Goal: Task Accomplishment & Management: Use online tool/utility

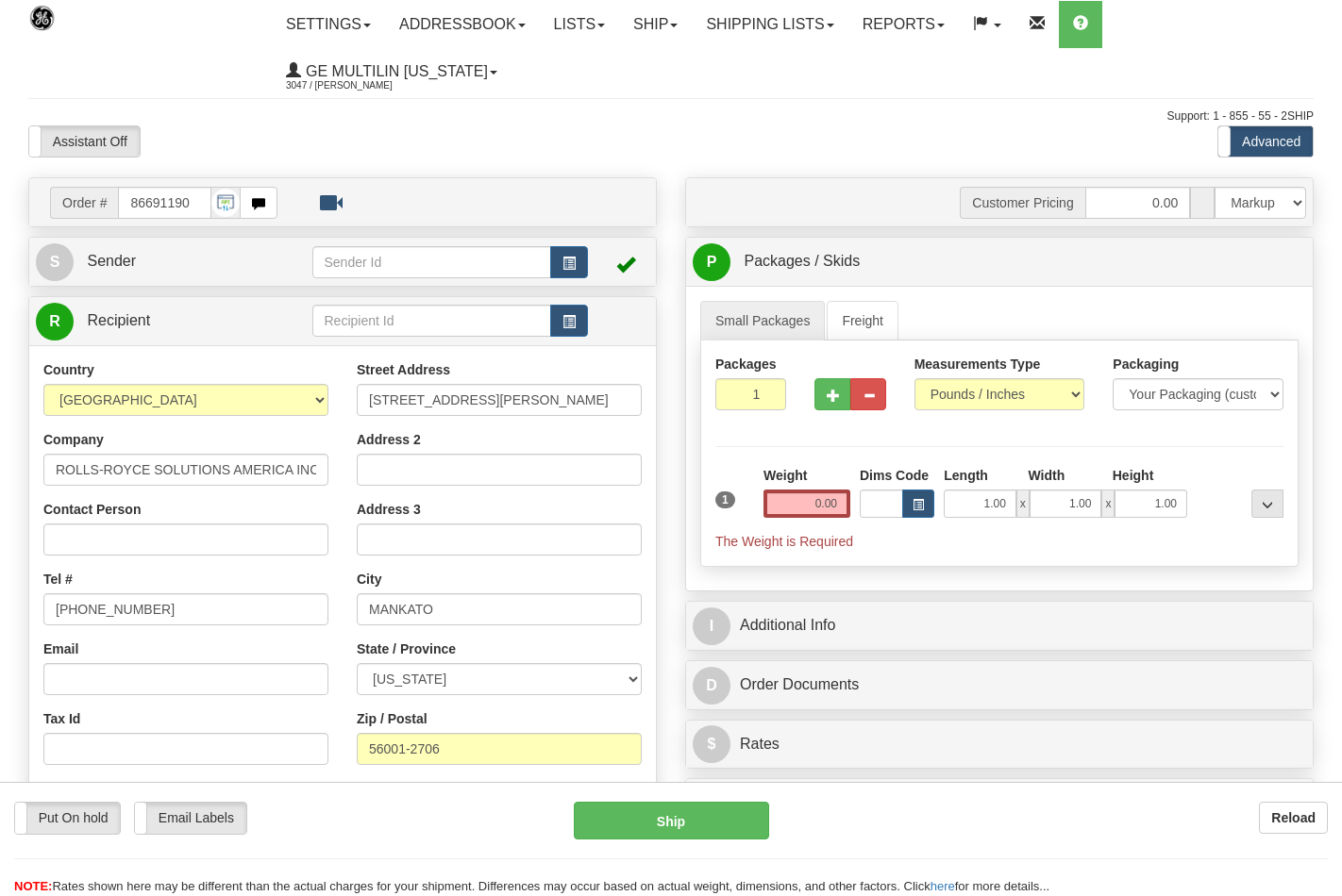
select select "0"
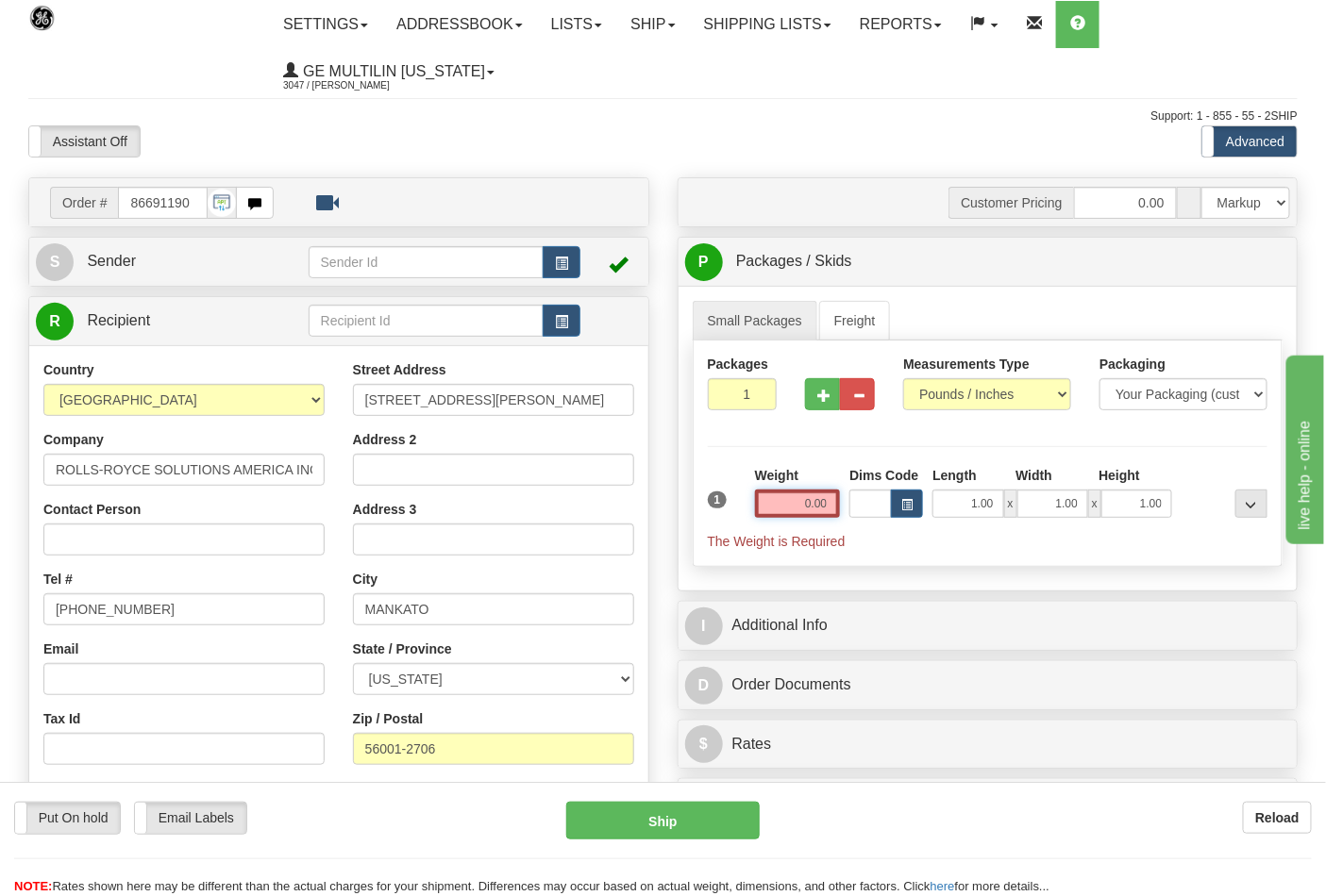
click at [832, 504] on input "0.00" at bounding box center [798, 503] width 86 height 28
click button "Delete" at bounding box center [0, 0] width 0 height 0
type input "9.00"
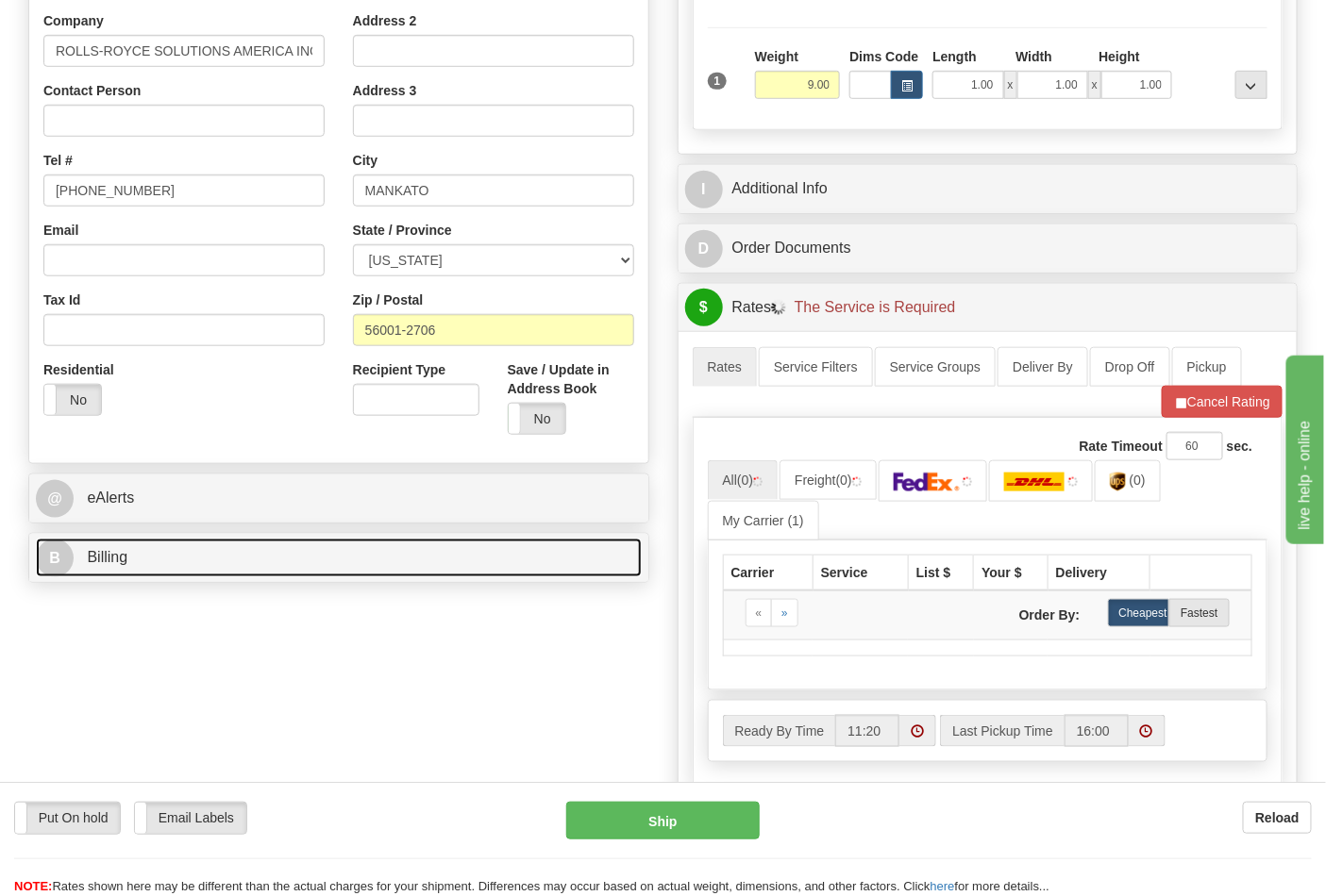
click at [192, 558] on link "B Billing" at bounding box center [339, 558] width 606 height 39
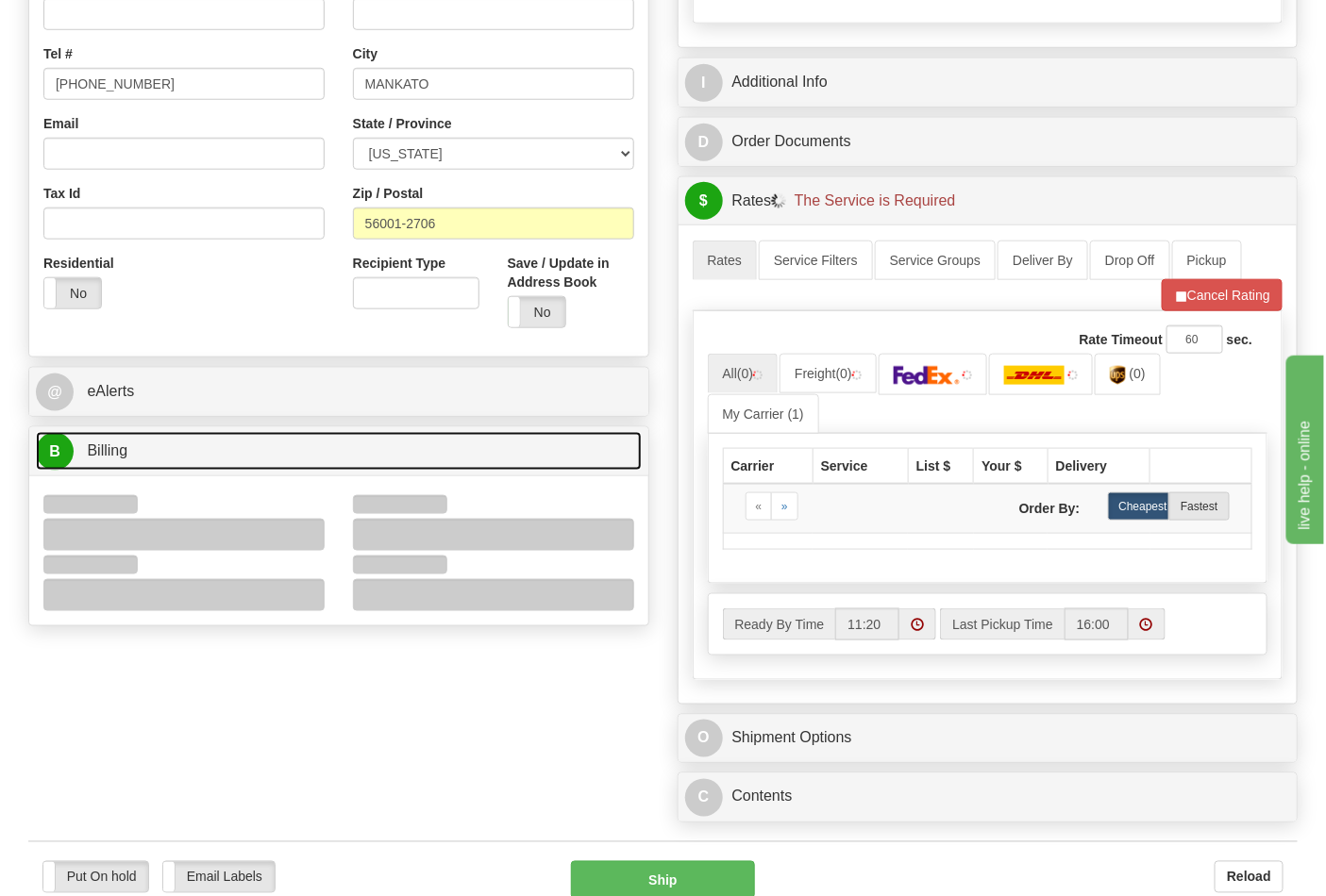
scroll to position [629, 0]
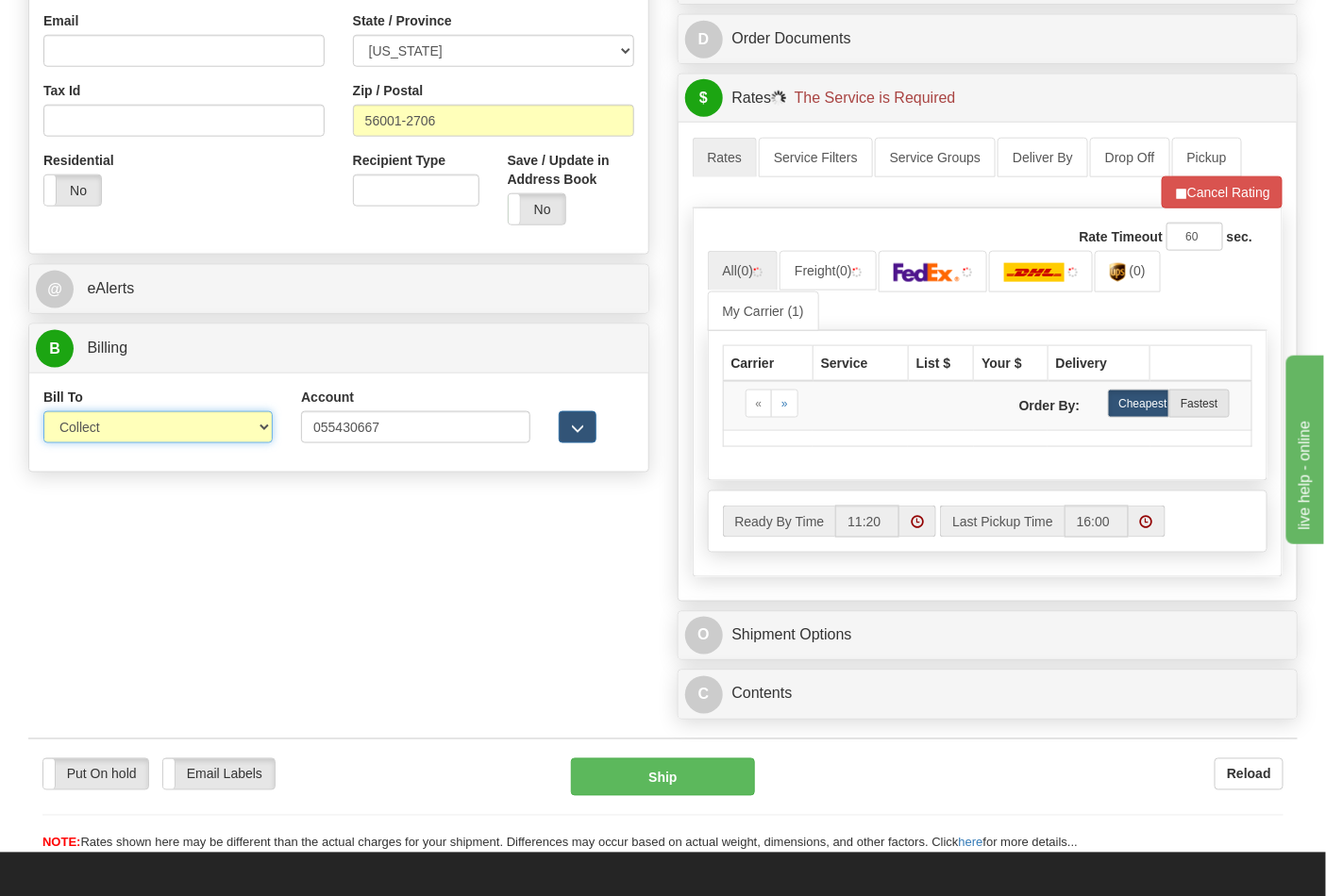
click at [91, 425] on select "Sender Recipient Third Party Collect" at bounding box center [158, 428] width 230 height 32
select select "2"
click at [44, 413] on select "Sender Recipient Third Party Collect" at bounding box center [158, 428] width 230 height 32
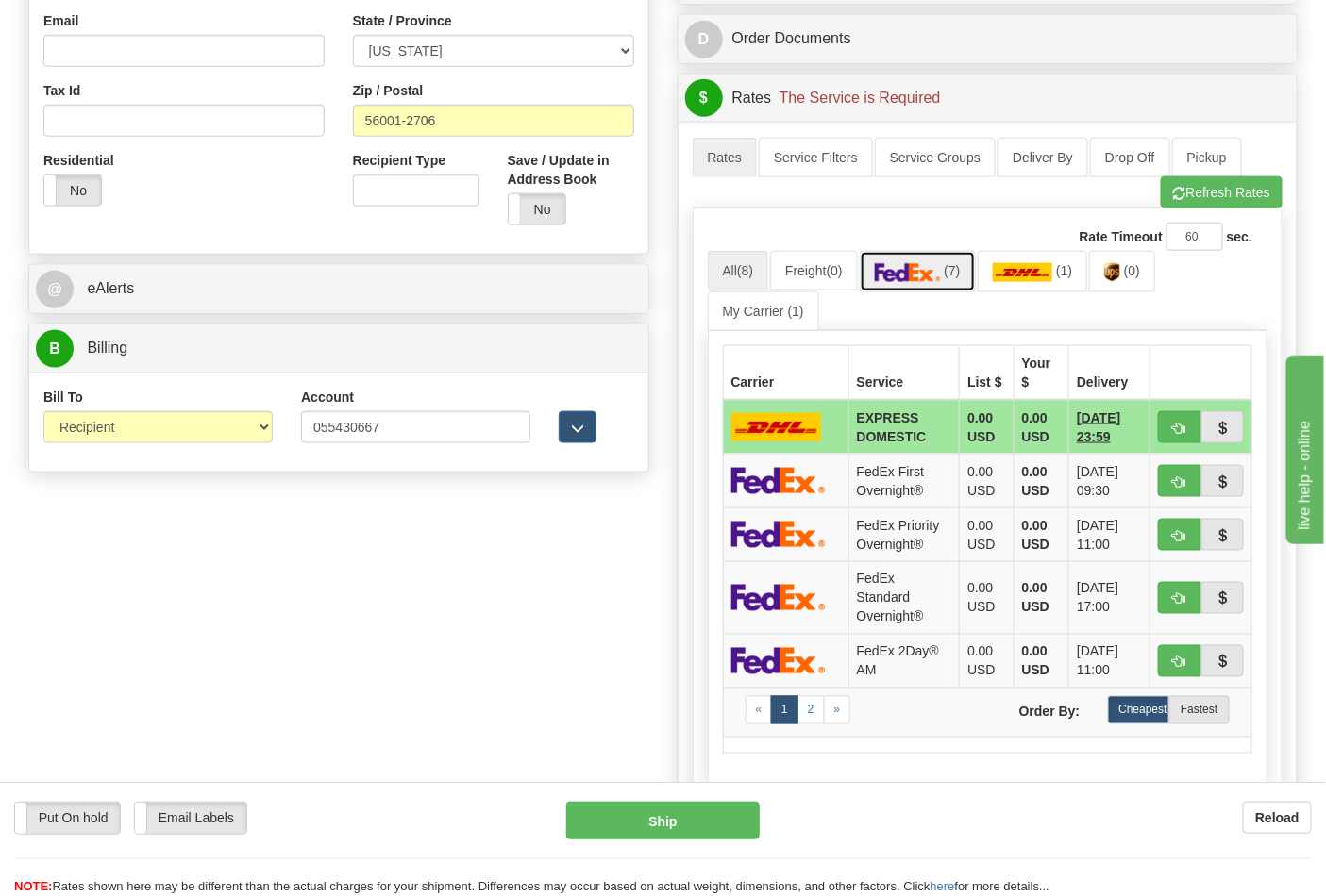
click at [927, 283] on img at bounding box center [908, 273] width 66 height 19
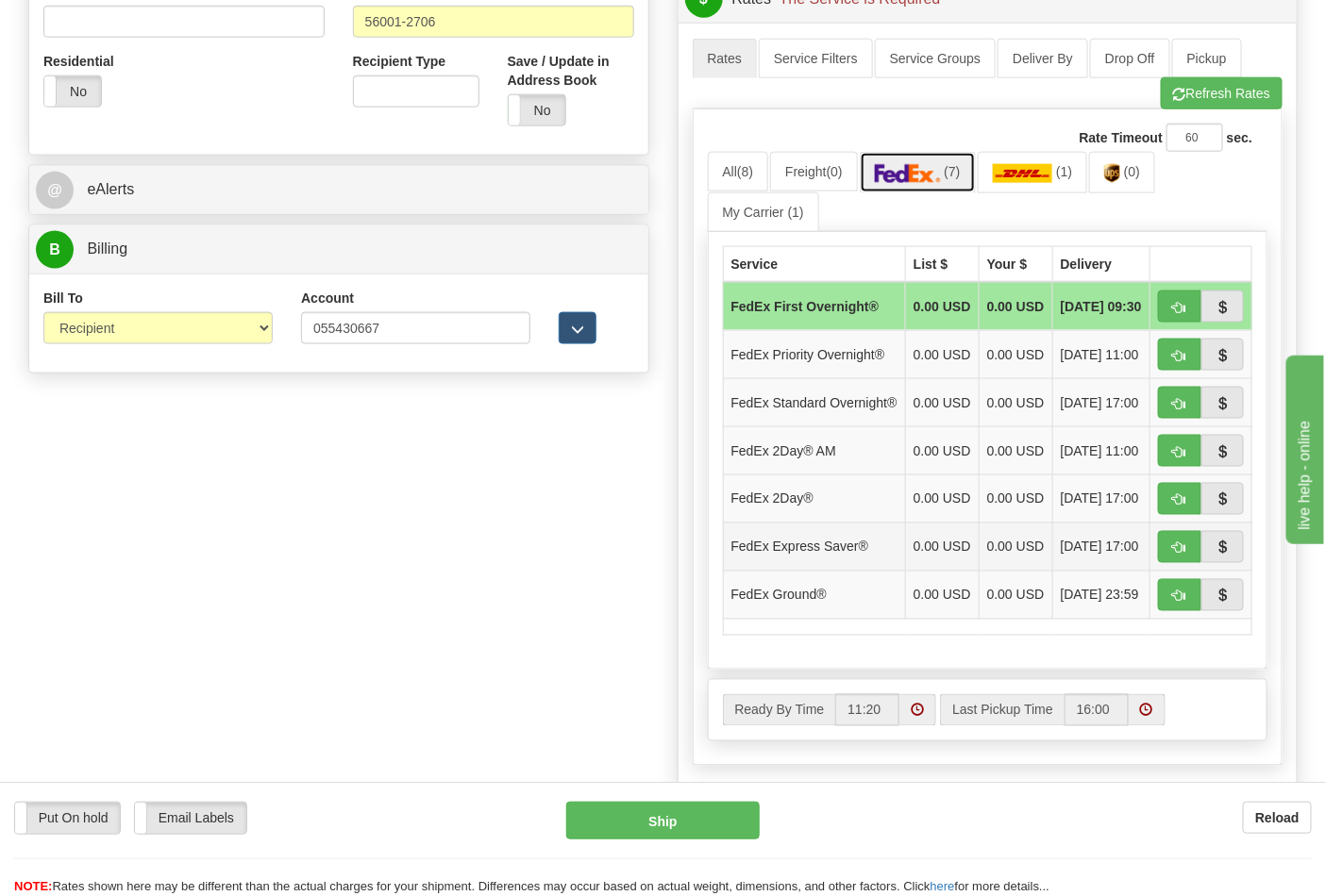
scroll to position [838, 0]
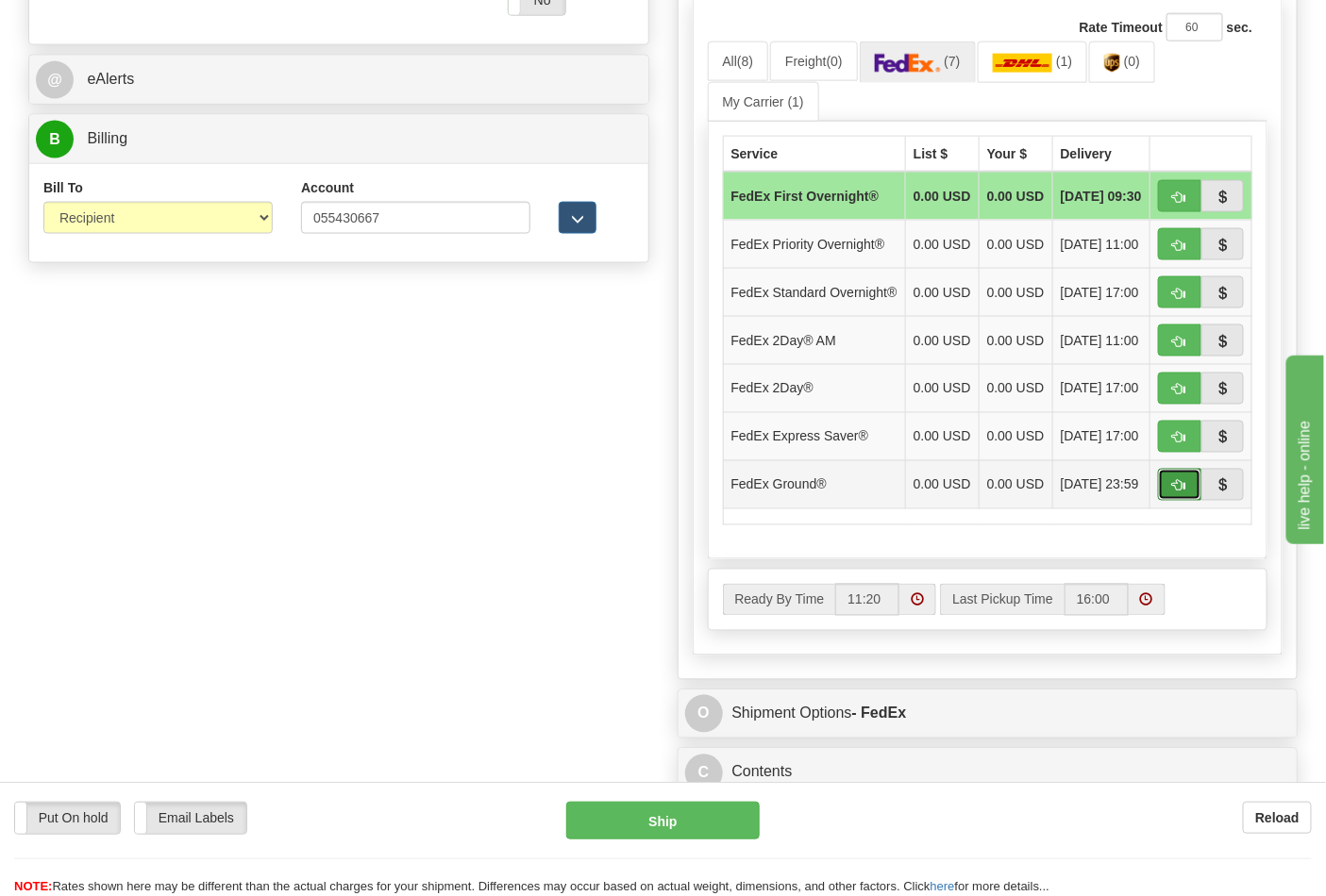
click at [1168, 501] on button "button" at bounding box center [1180, 485] width 44 height 32
type input "92"
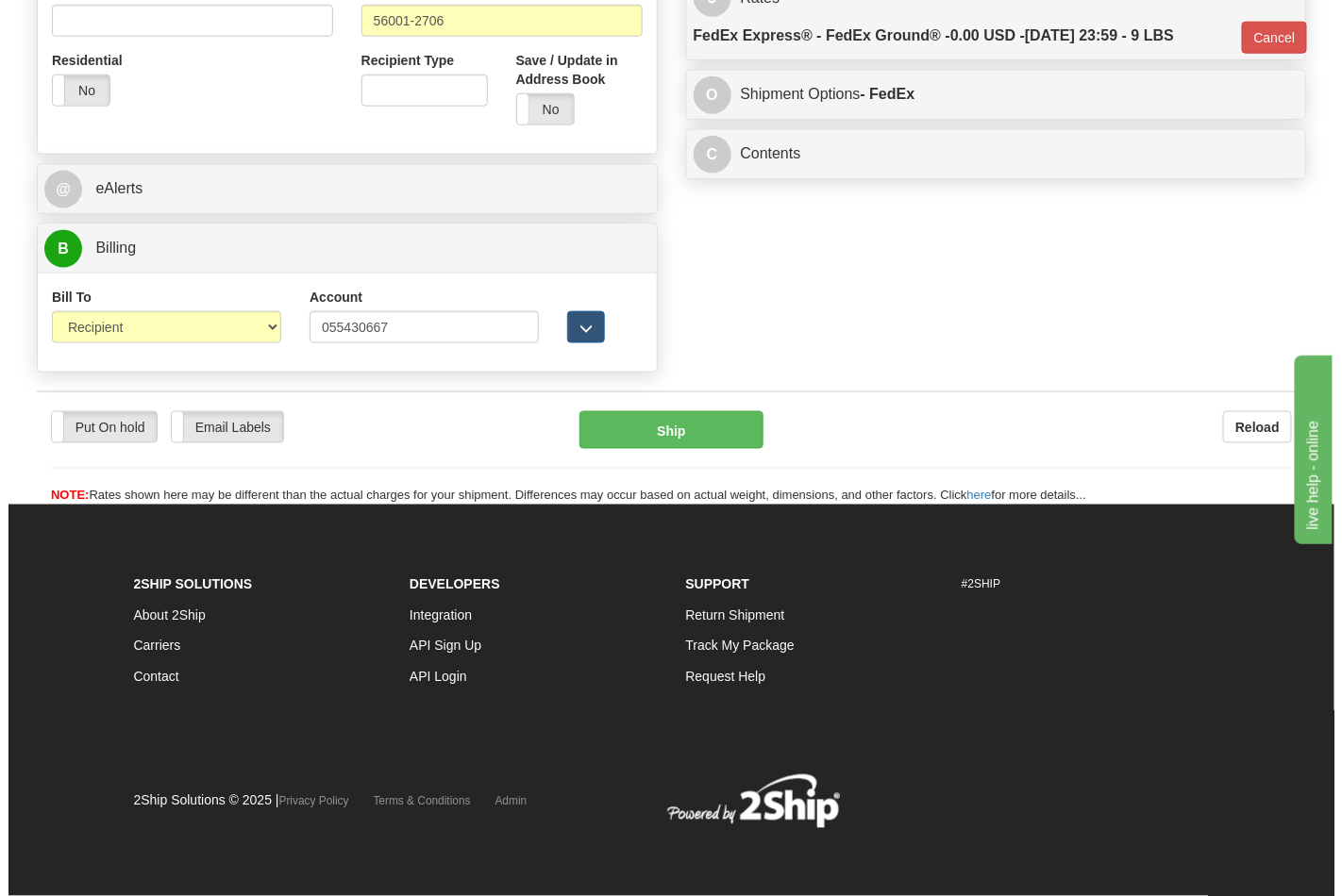
scroll to position [731, 0]
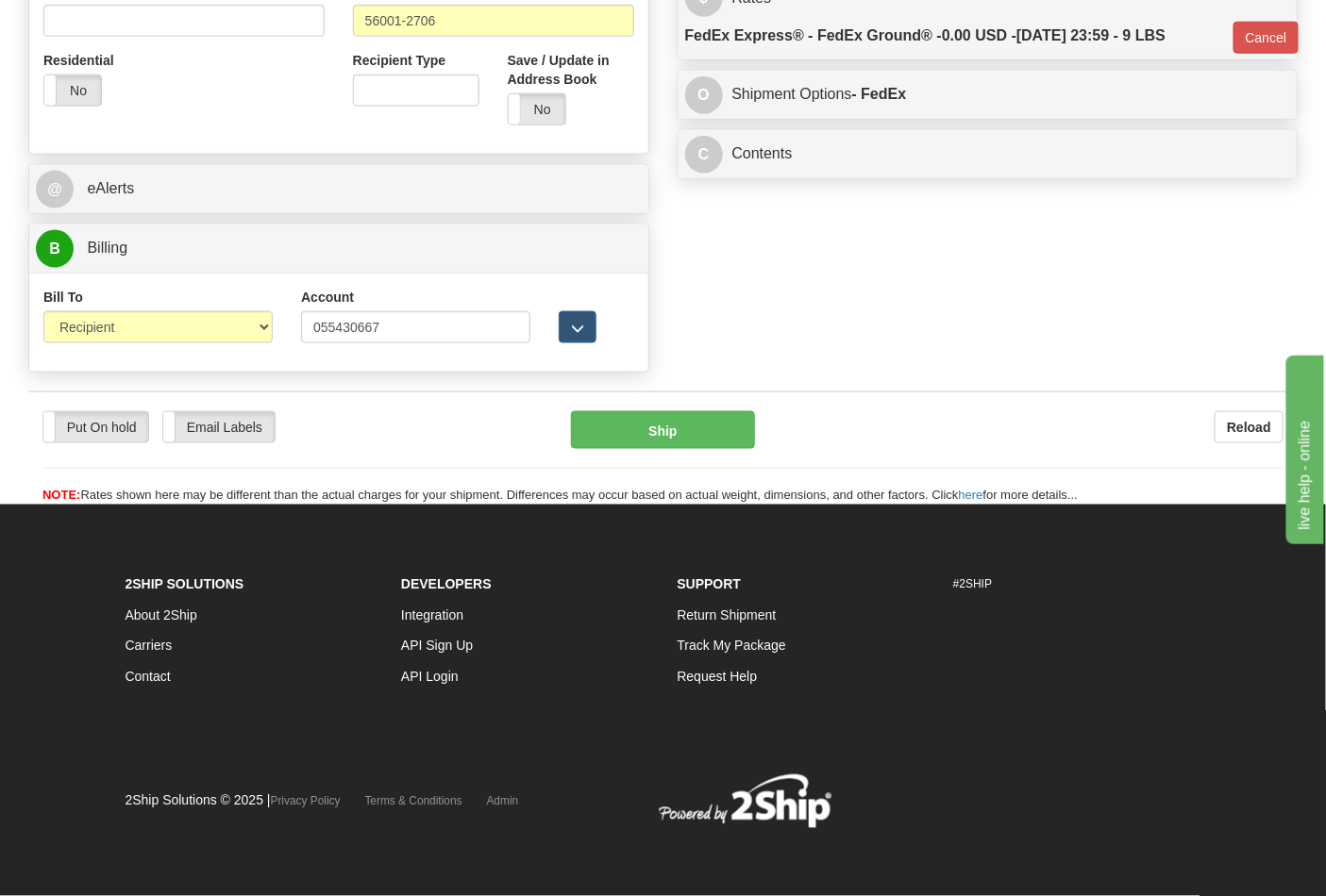
click at [699, 450] on div "Put On hold Put On hold Email Labels Email Labels Edit Reload Ship" at bounding box center [663, 459] width 1269 height 95
click at [701, 429] on button "Ship" at bounding box center [662, 430] width 183 height 38
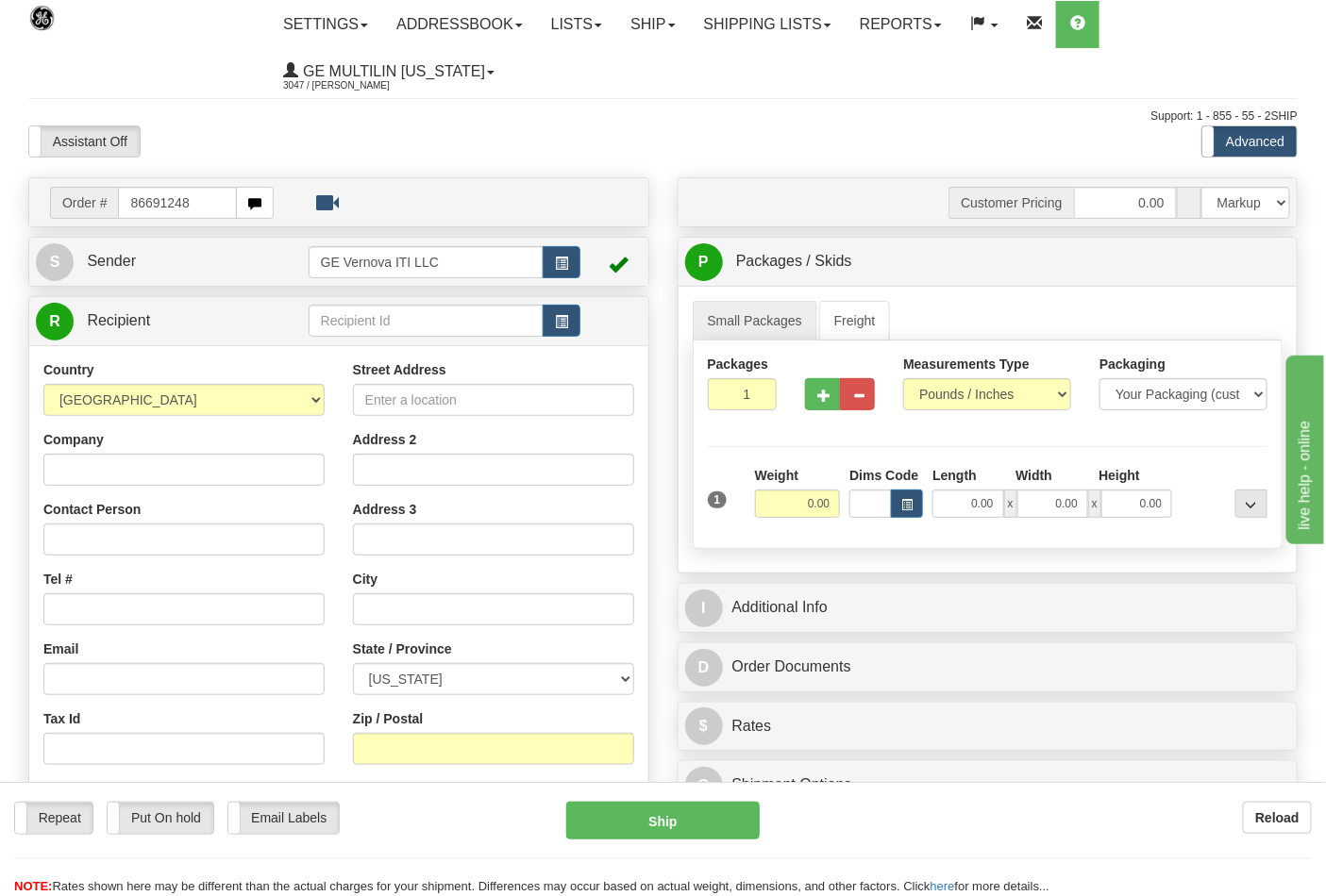
type input "86691248"
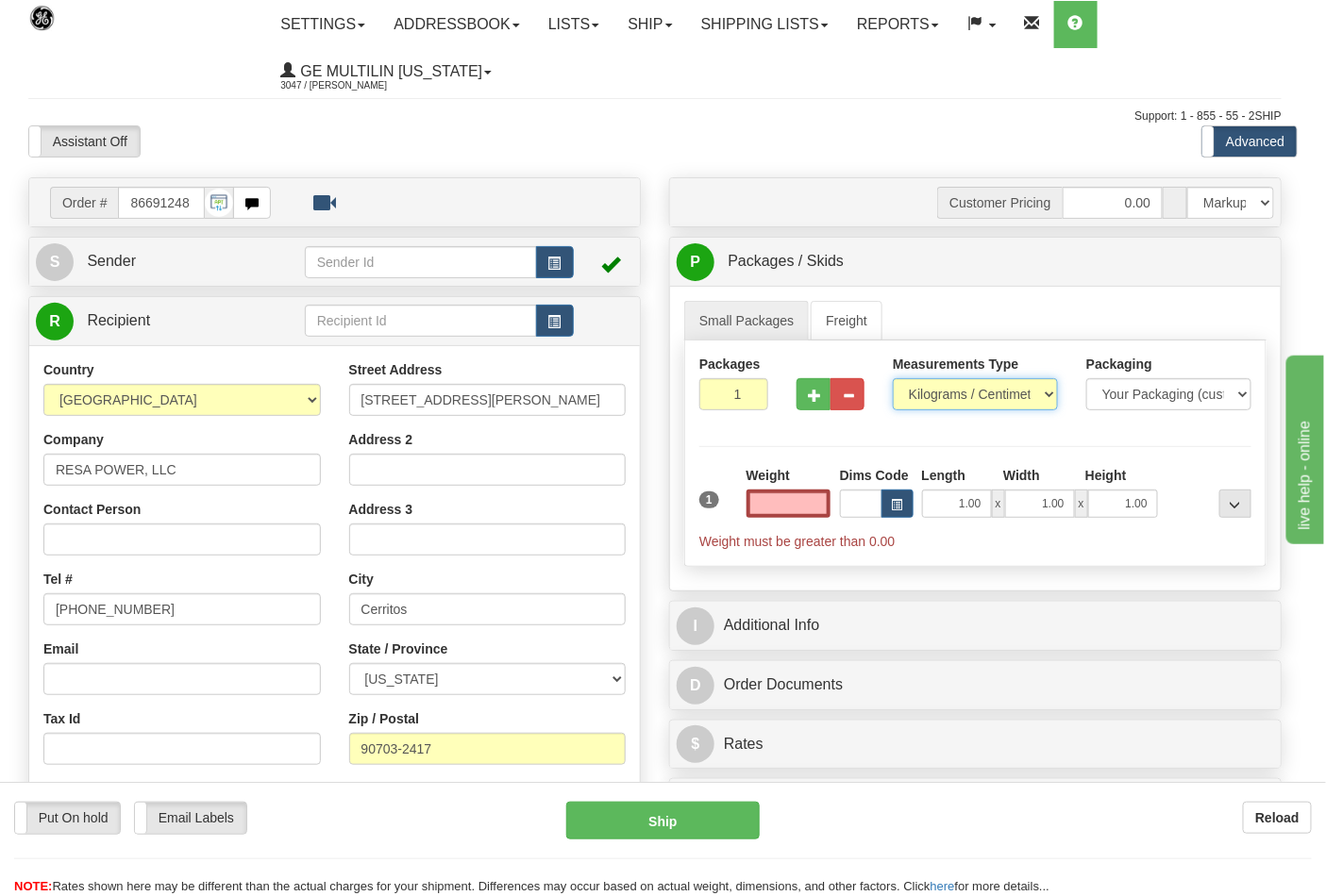
type input "0.00"
click at [953, 396] on select "Pounds / Inches Kilograms / Centimeters" at bounding box center [975, 394] width 165 height 32
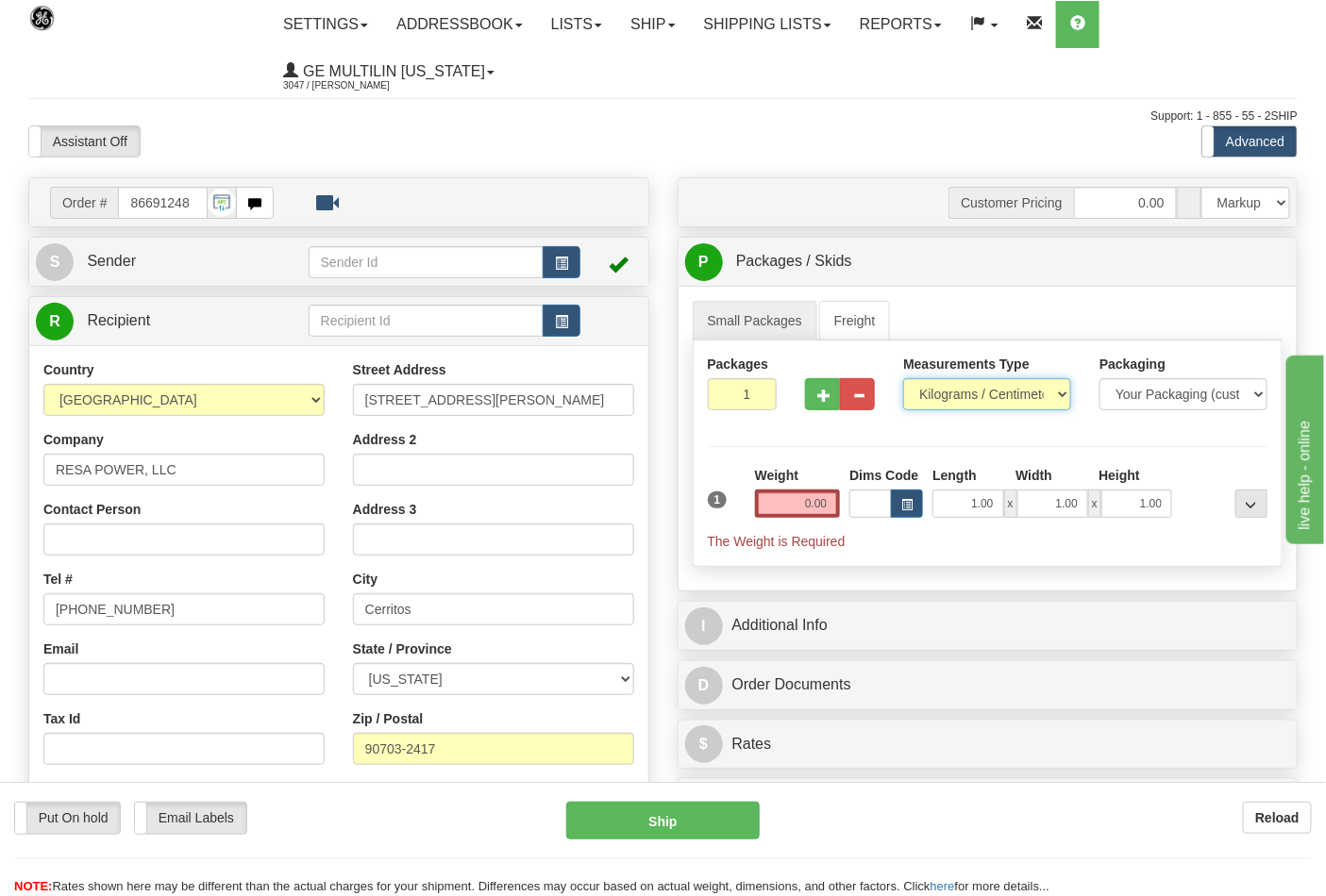
select select "0"
click at [903, 379] on select "Pounds / Inches Kilograms / Centimeters" at bounding box center [986, 394] width 168 height 32
click at [832, 503] on input "0.00" at bounding box center [798, 503] width 86 height 28
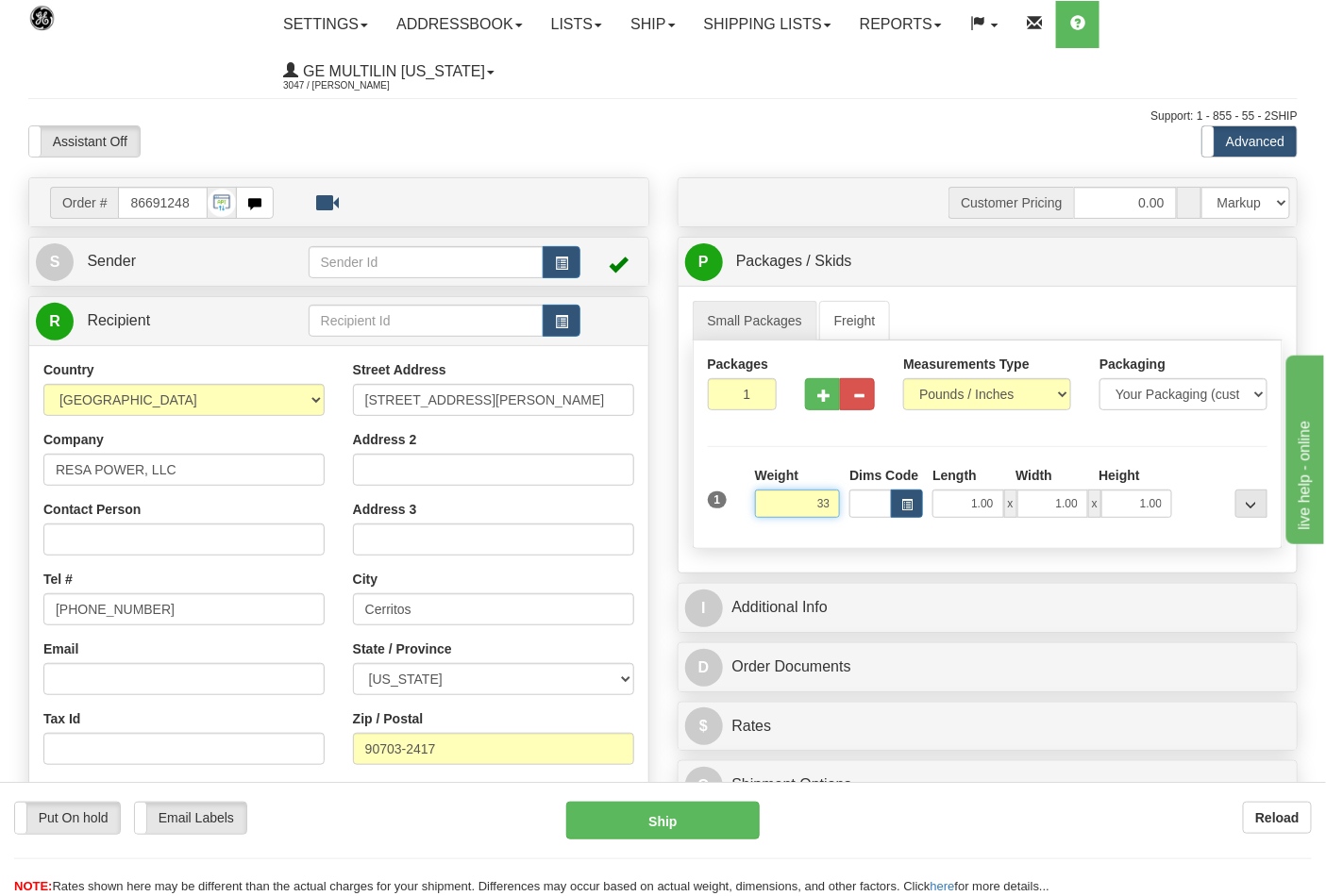
click button "Delete" at bounding box center [0, 0] width 0 height 0
type input "33.00"
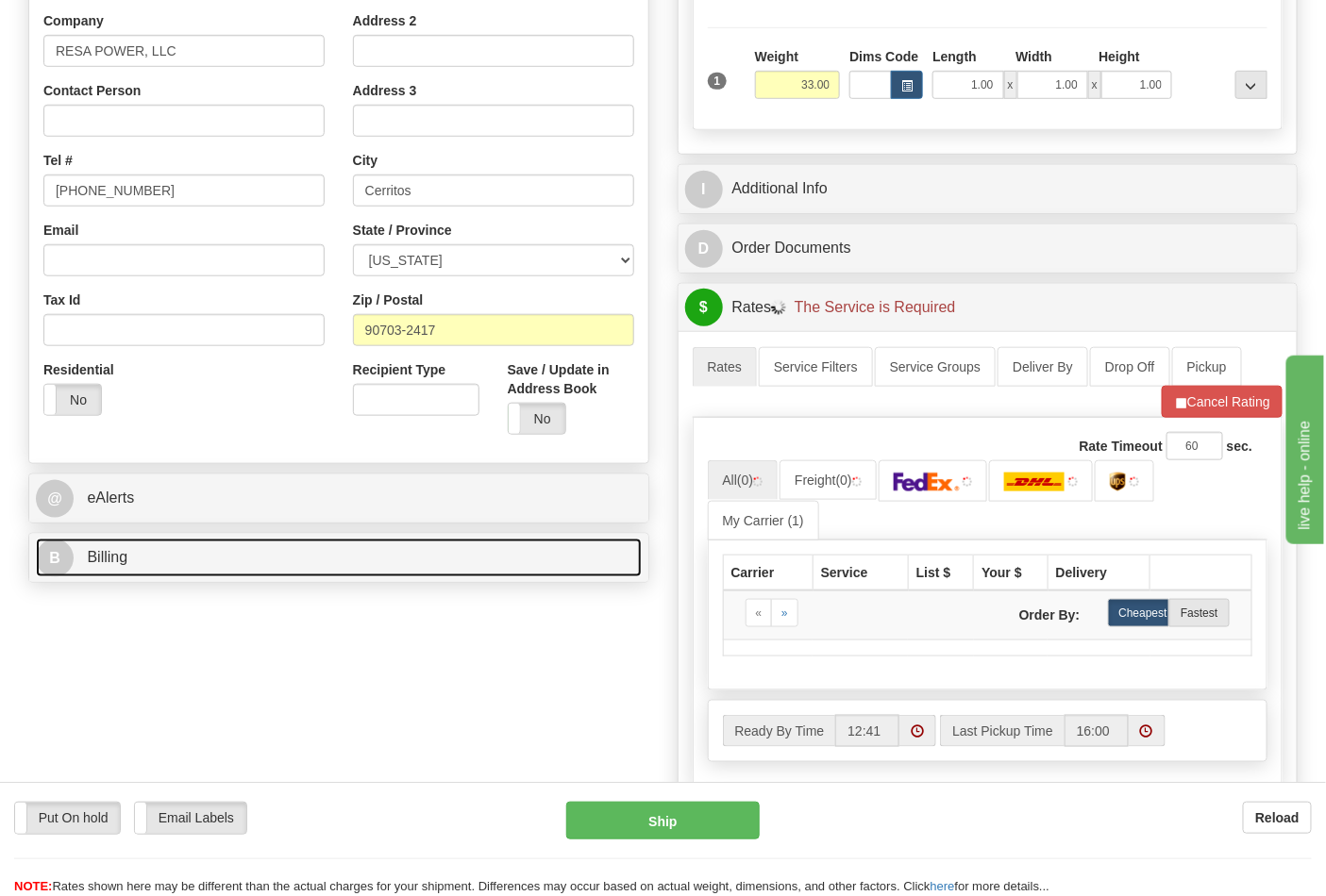
click at [240, 545] on link "B Billing" at bounding box center [339, 558] width 606 height 39
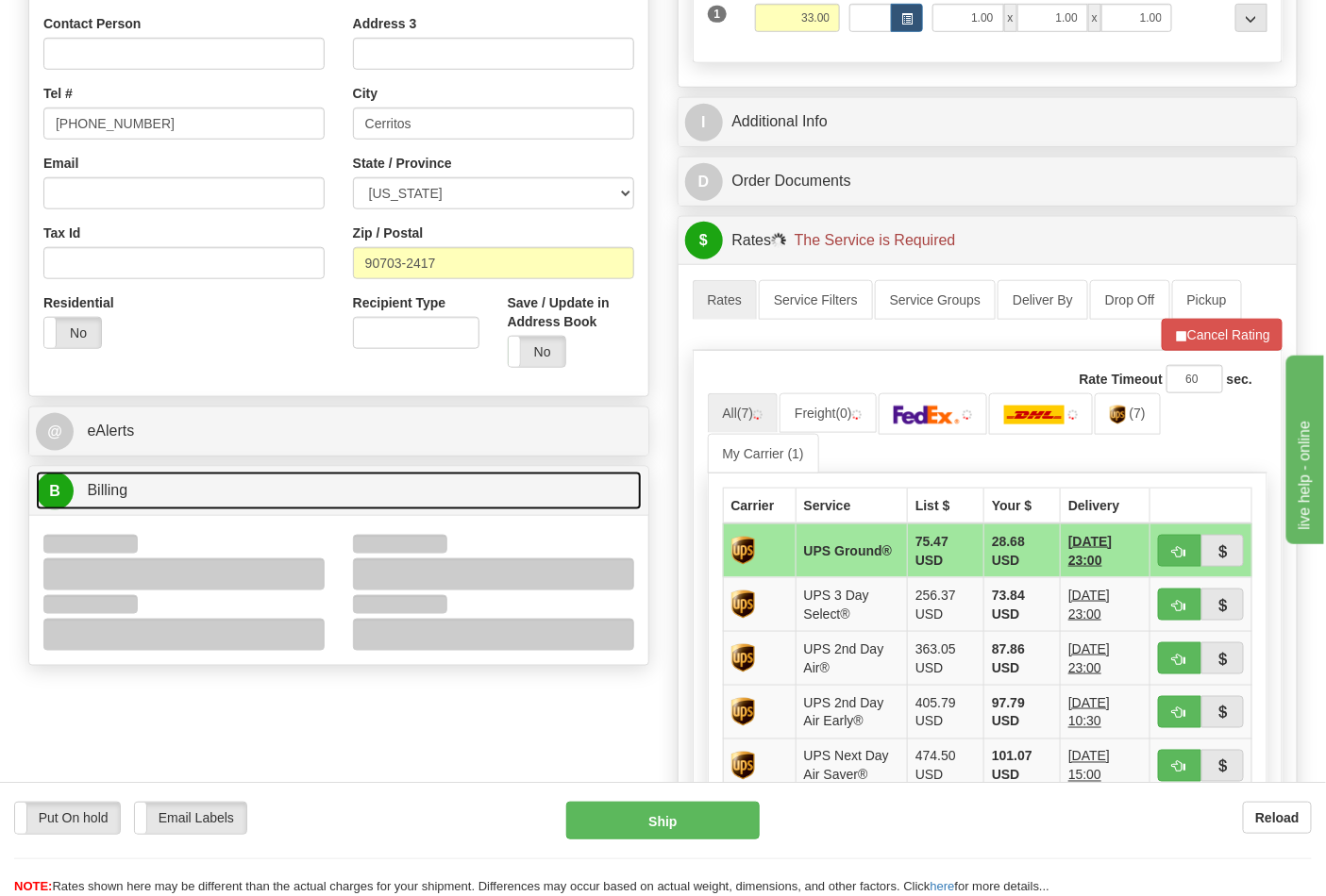
scroll to position [523, 0]
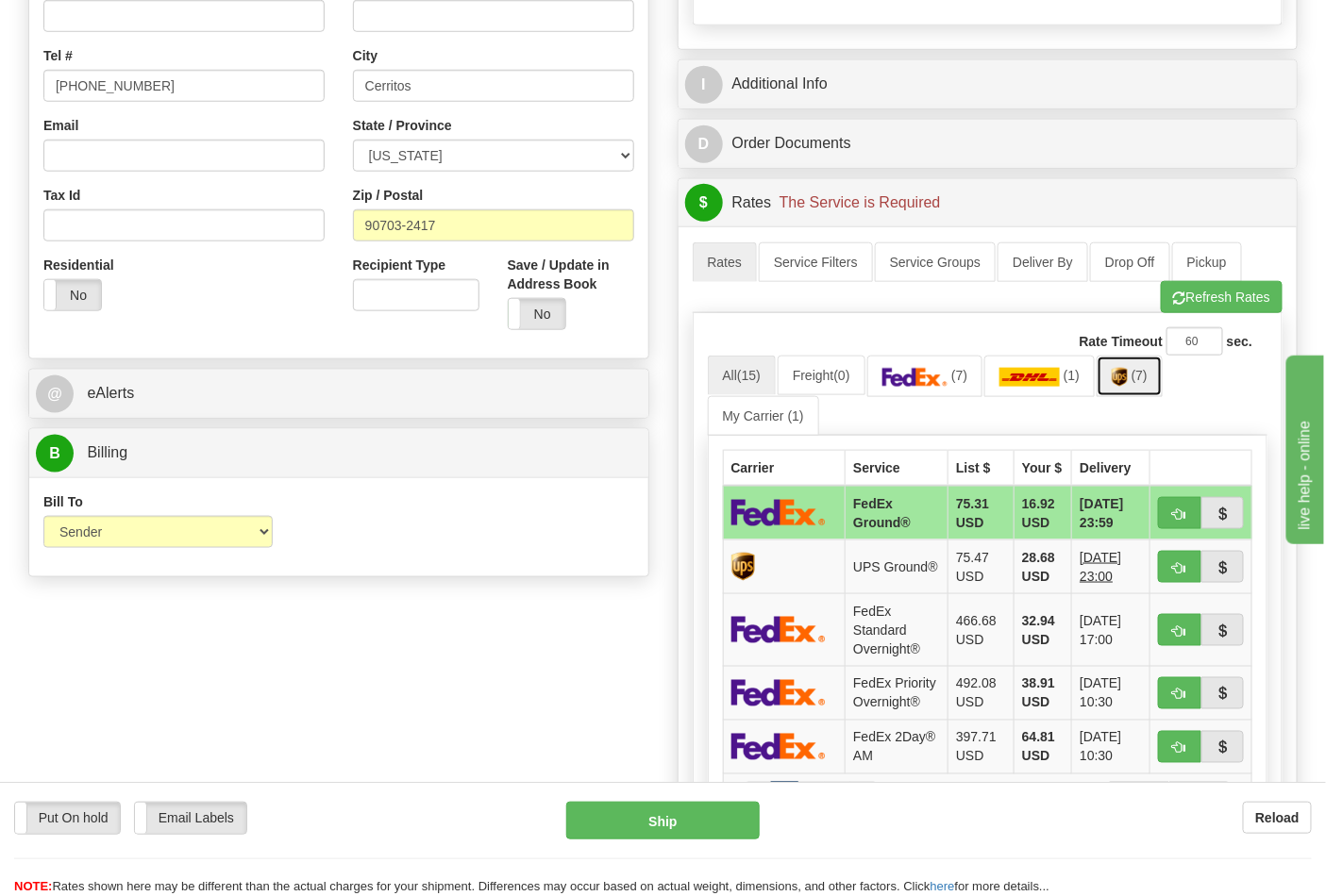
click at [1138, 389] on link "(7)" at bounding box center [1130, 375] width 66 height 41
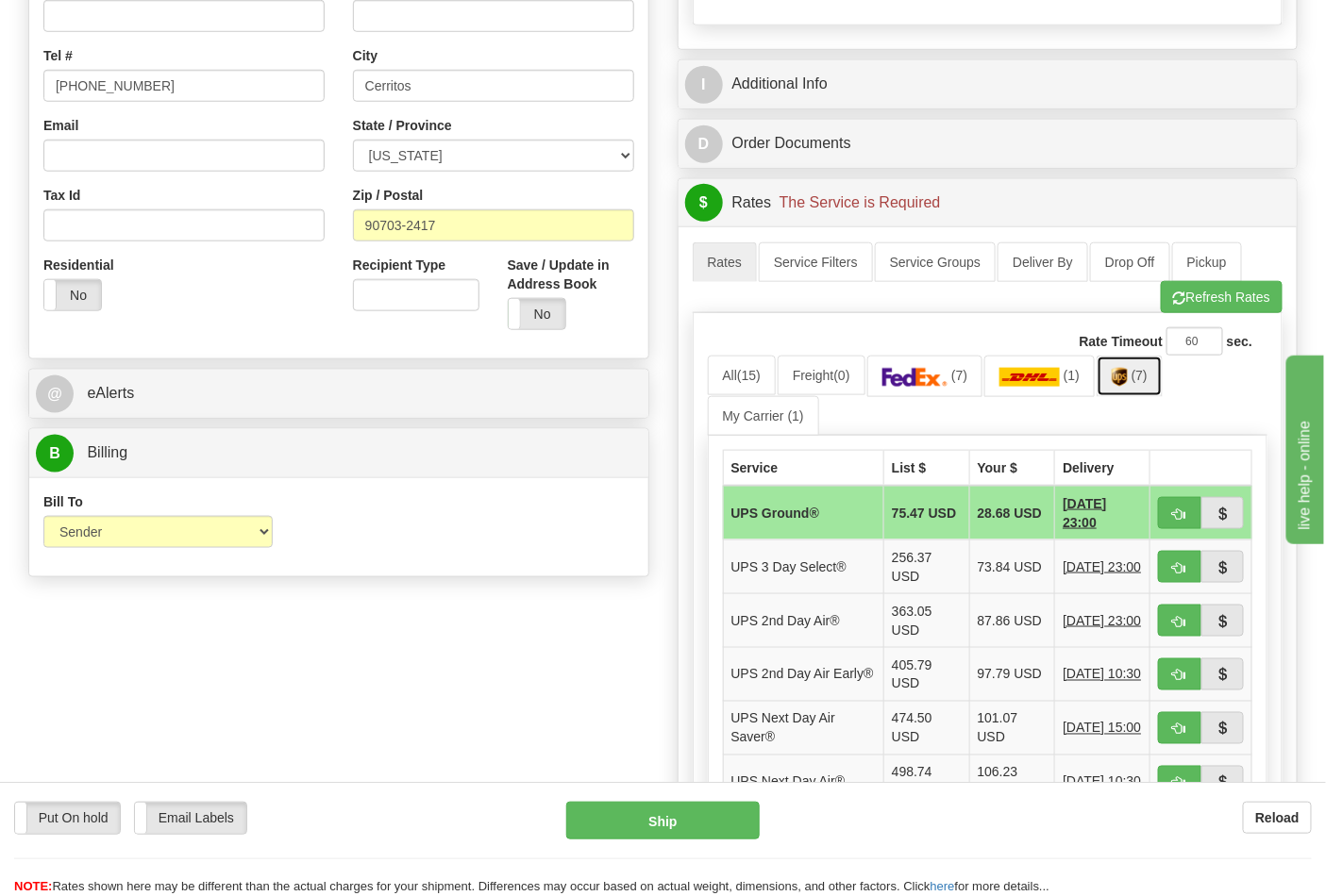
scroll to position [838, 0]
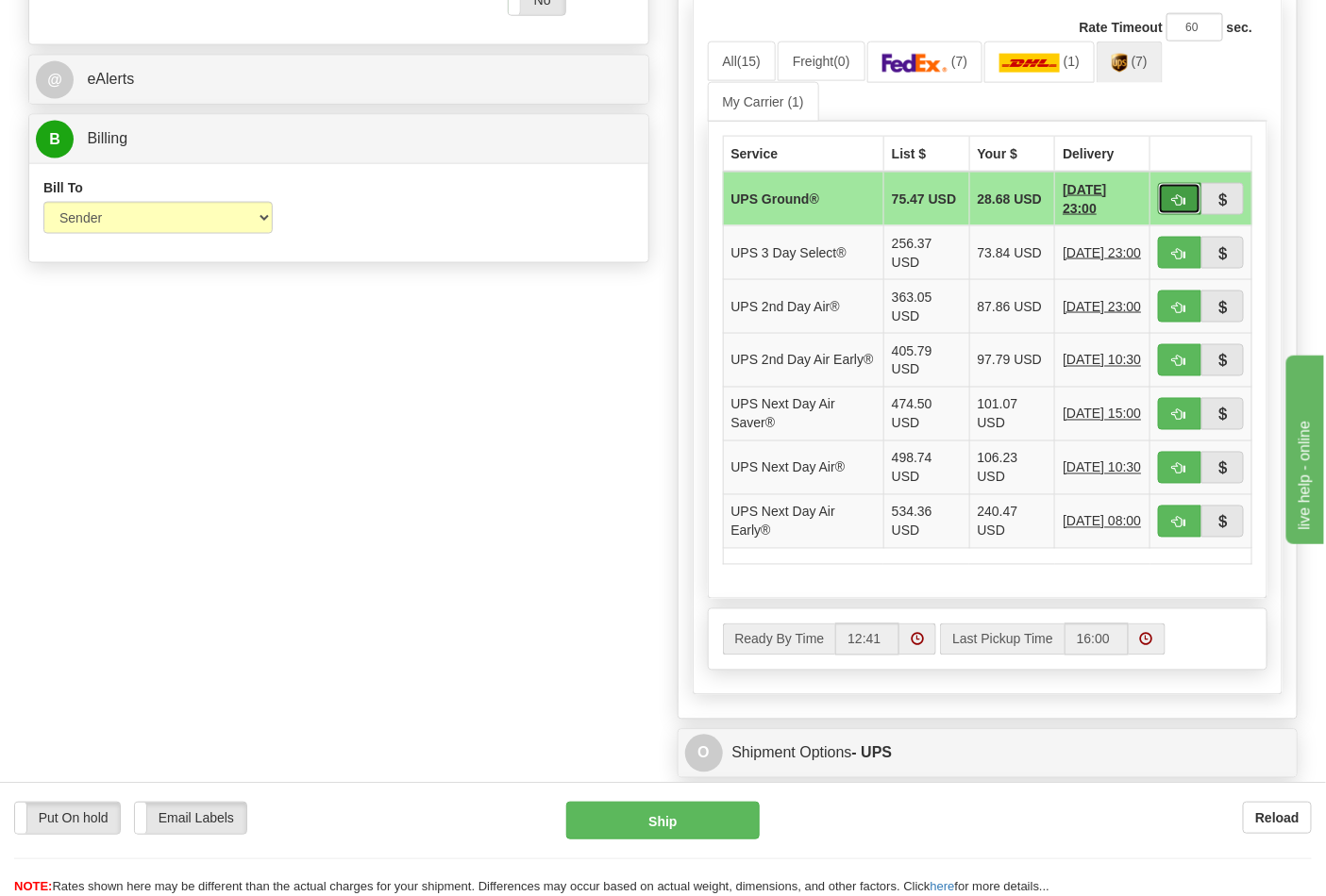
click at [1174, 204] on span "button" at bounding box center [1180, 200] width 13 height 12
type input "03"
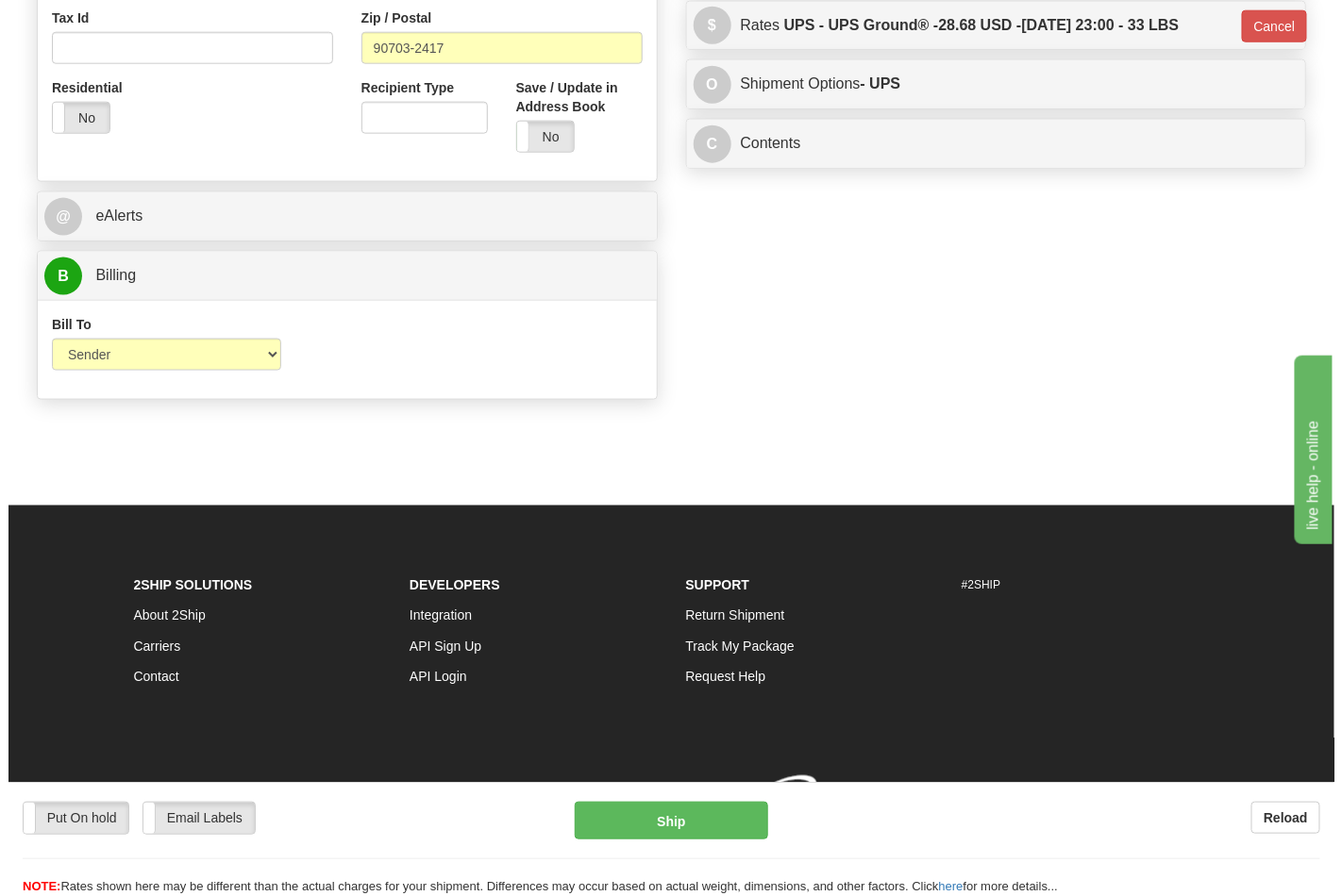
scroll to position [731, 0]
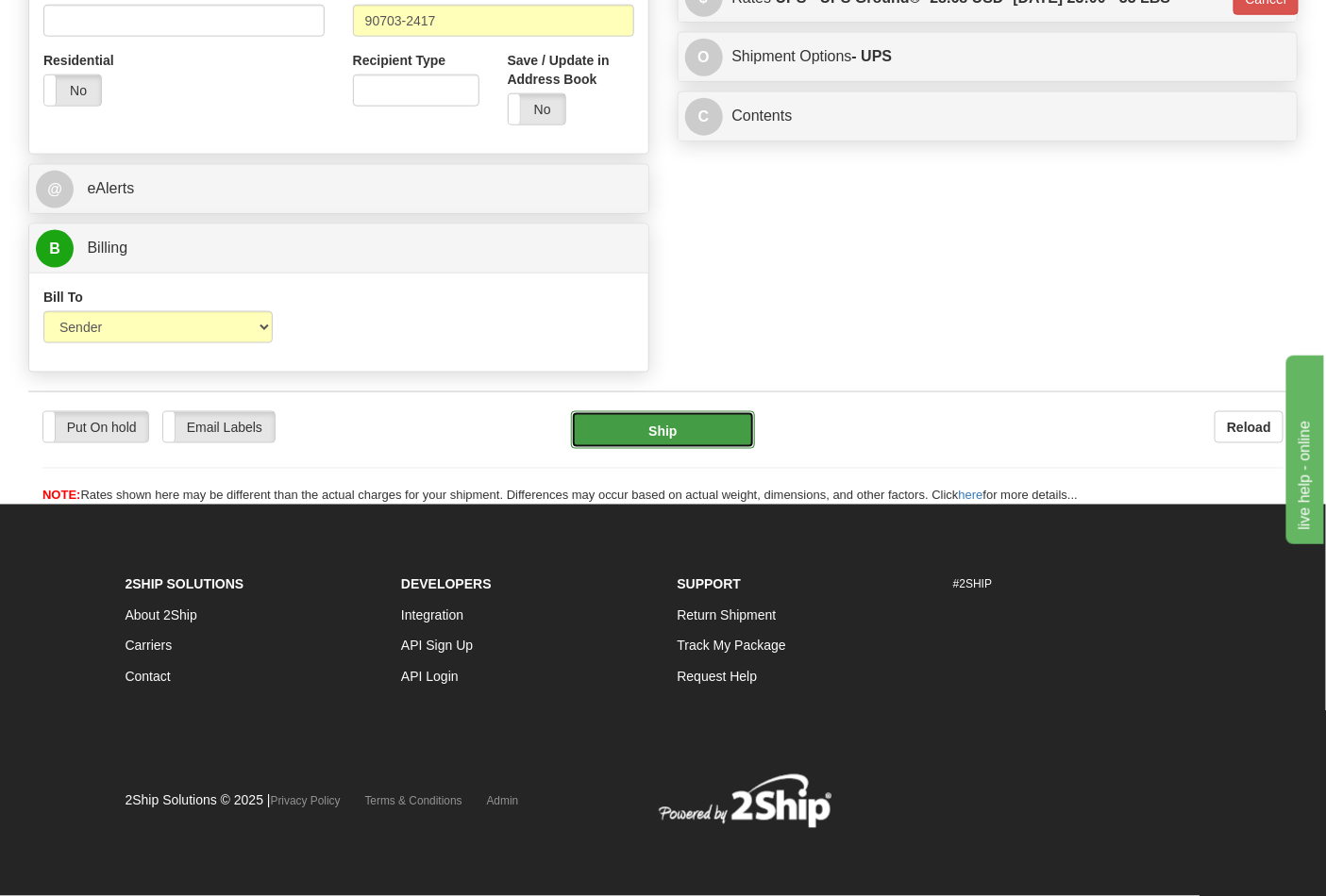
click at [642, 423] on button "Ship" at bounding box center [662, 430] width 183 height 38
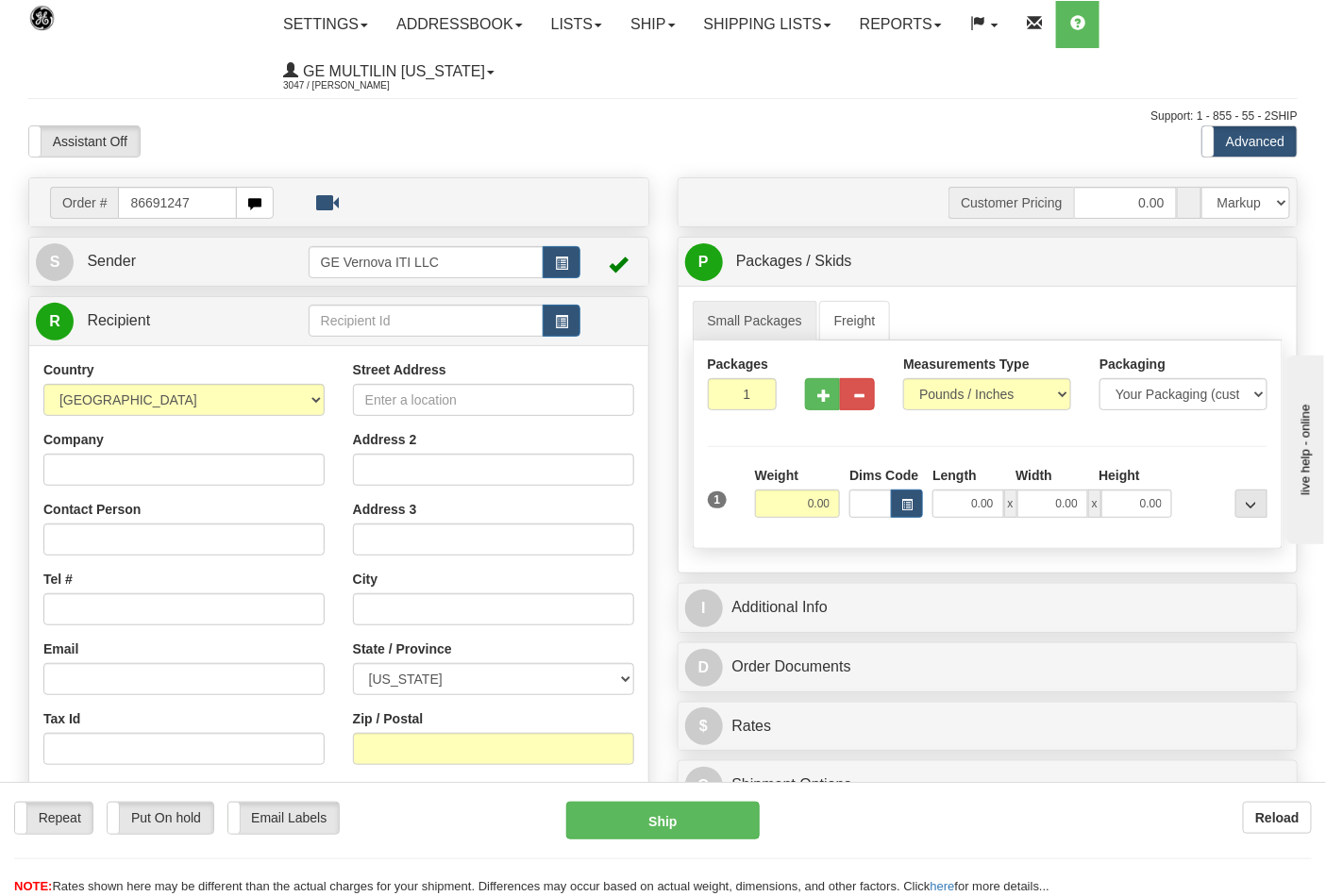
type input "86691247"
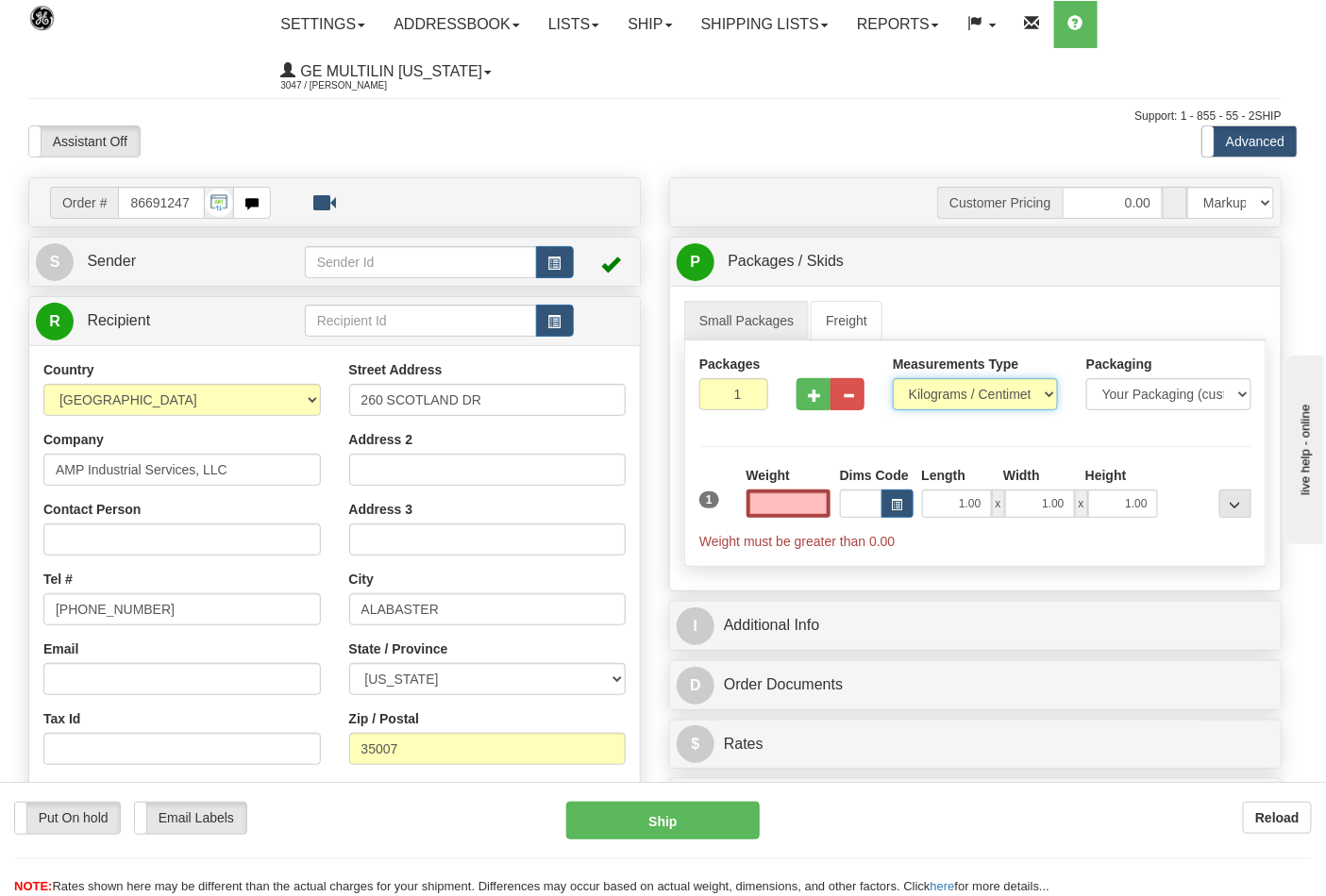
type input "0.00"
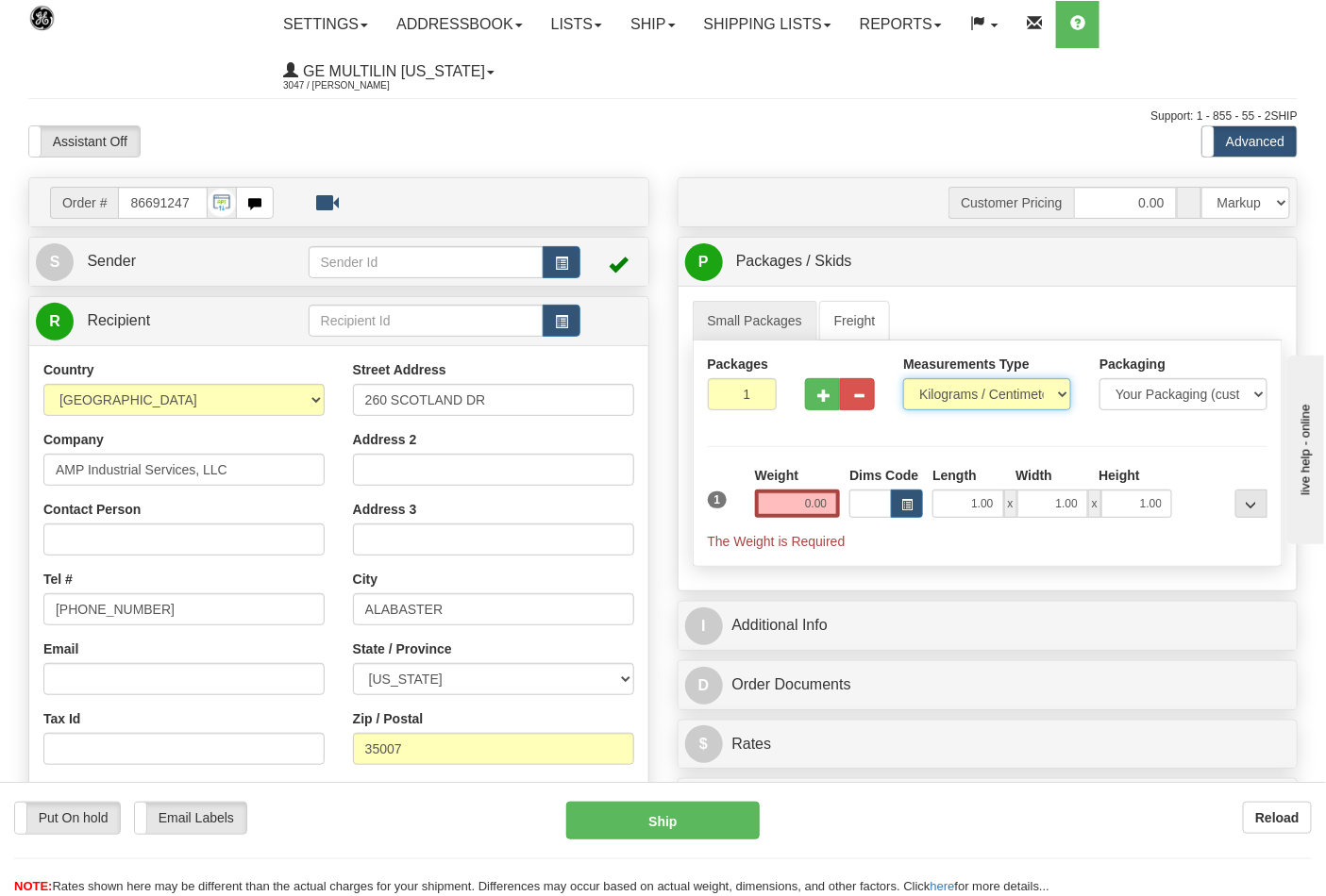
drag, startPoint x: 954, startPoint y: 393, endPoint x: 954, endPoint y: 410, distance: 17.0
click at [954, 396] on select "Pounds / Inches Kilograms / Centimeters" at bounding box center [986, 394] width 168 height 32
select select "0"
click at [903, 379] on select "Pounds / Inches Kilograms / Centimeters" at bounding box center [986, 394] width 168 height 32
click at [836, 504] on input "0.00" at bounding box center [798, 503] width 86 height 28
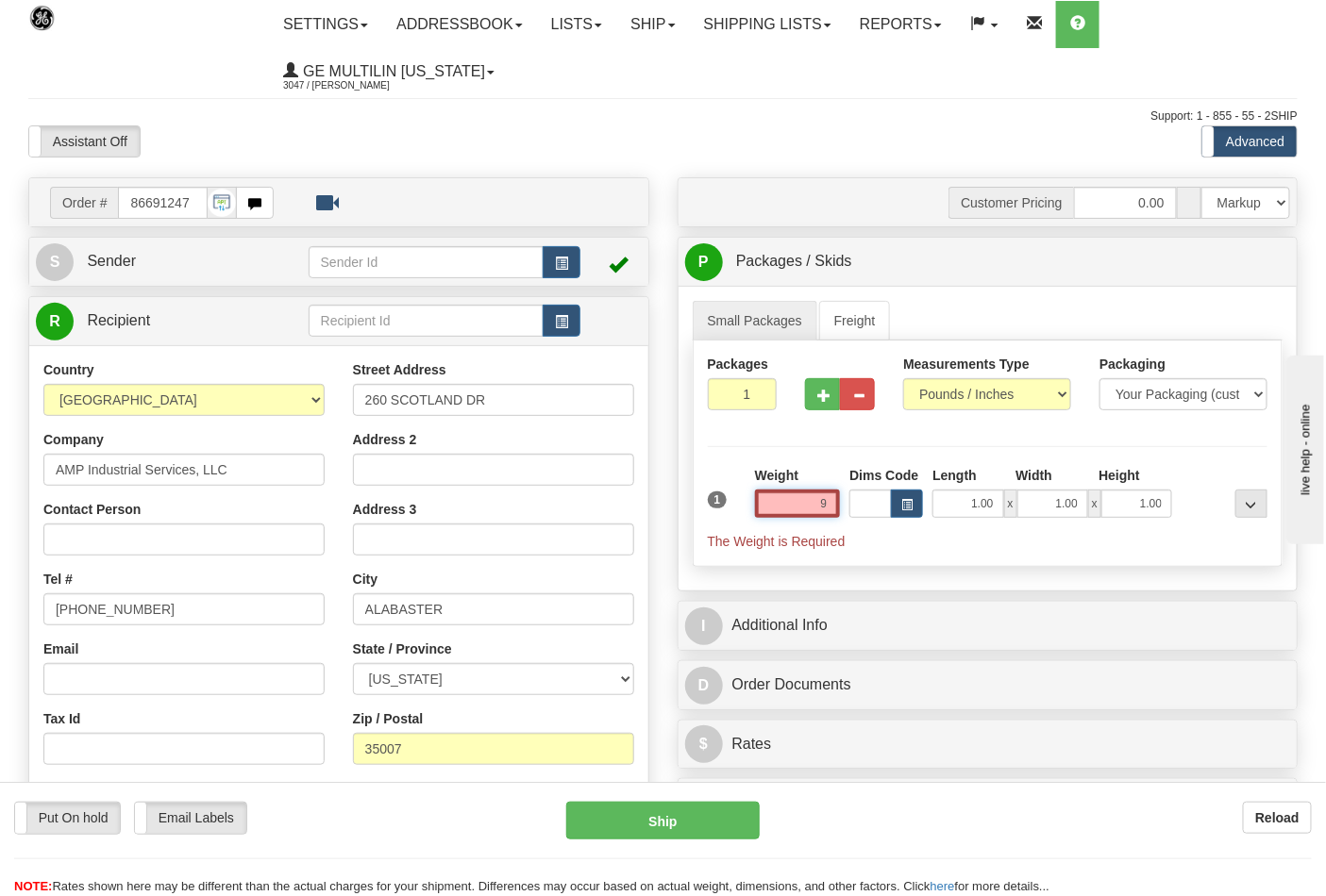
click button "Delete" at bounding box center [0, 0] width 0 height 0
type input "9.00"
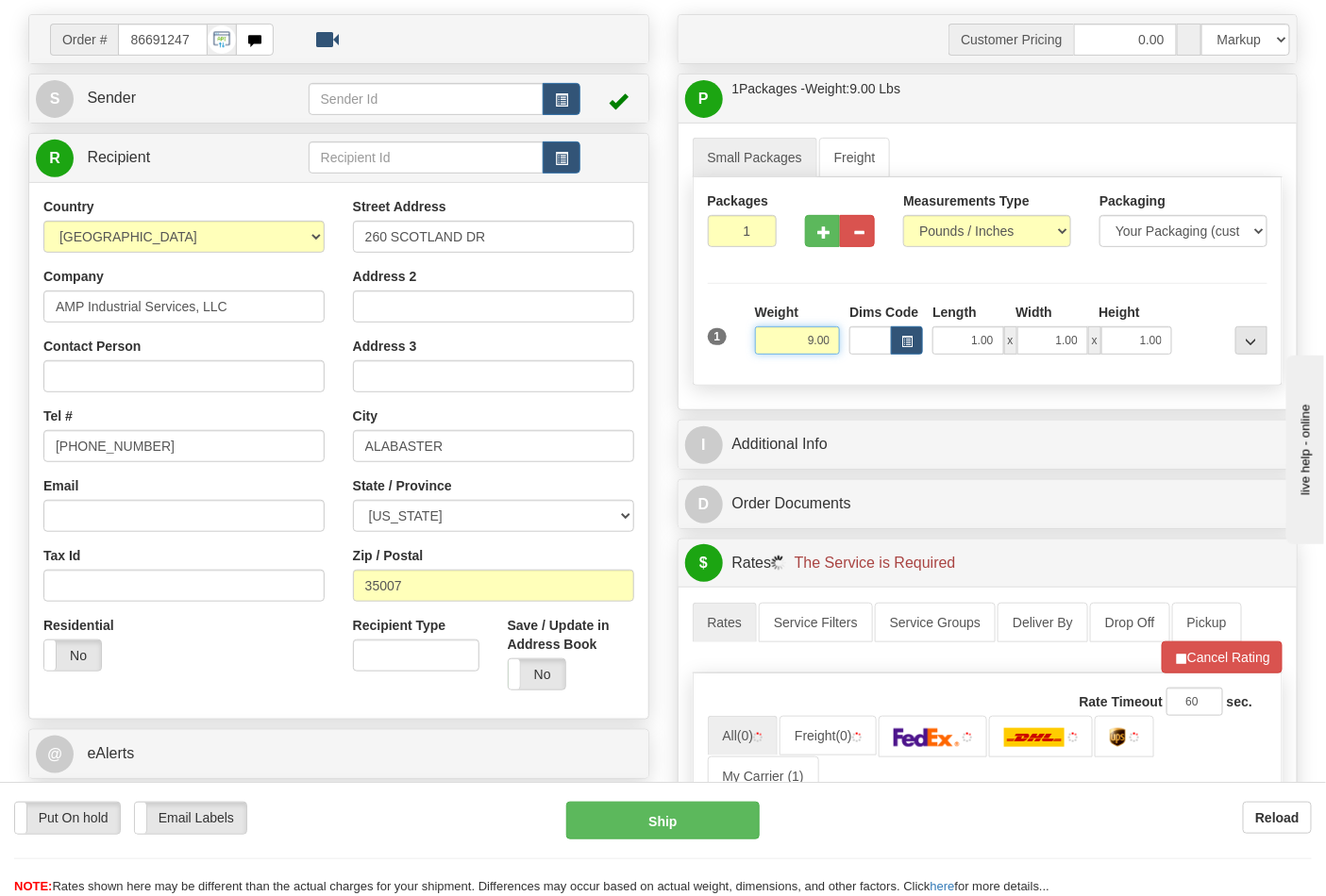
scroll to position [314, 0]
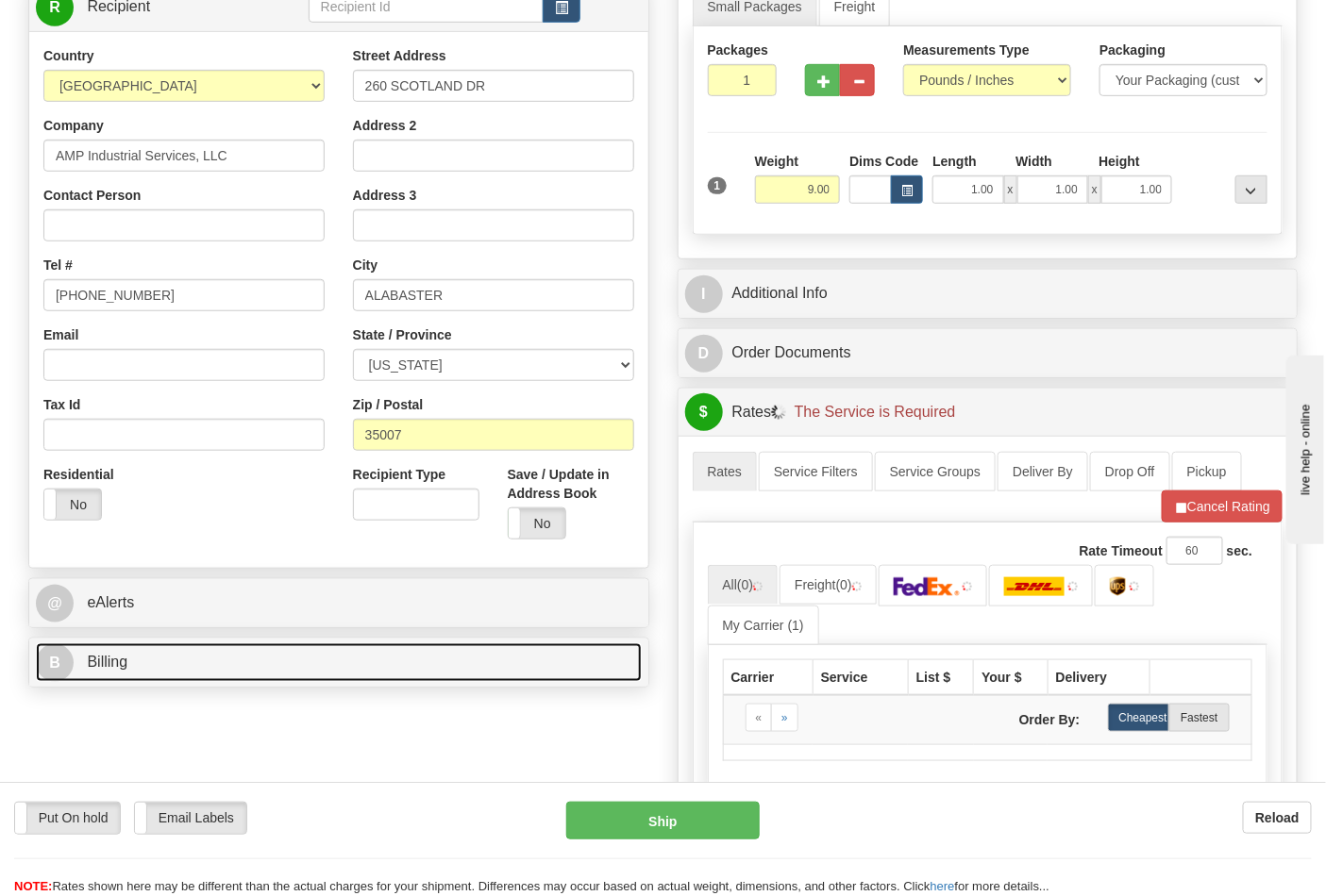
click at [190, 657] on link "B Billing" at bounding box center [339, 663] width 606 height 39
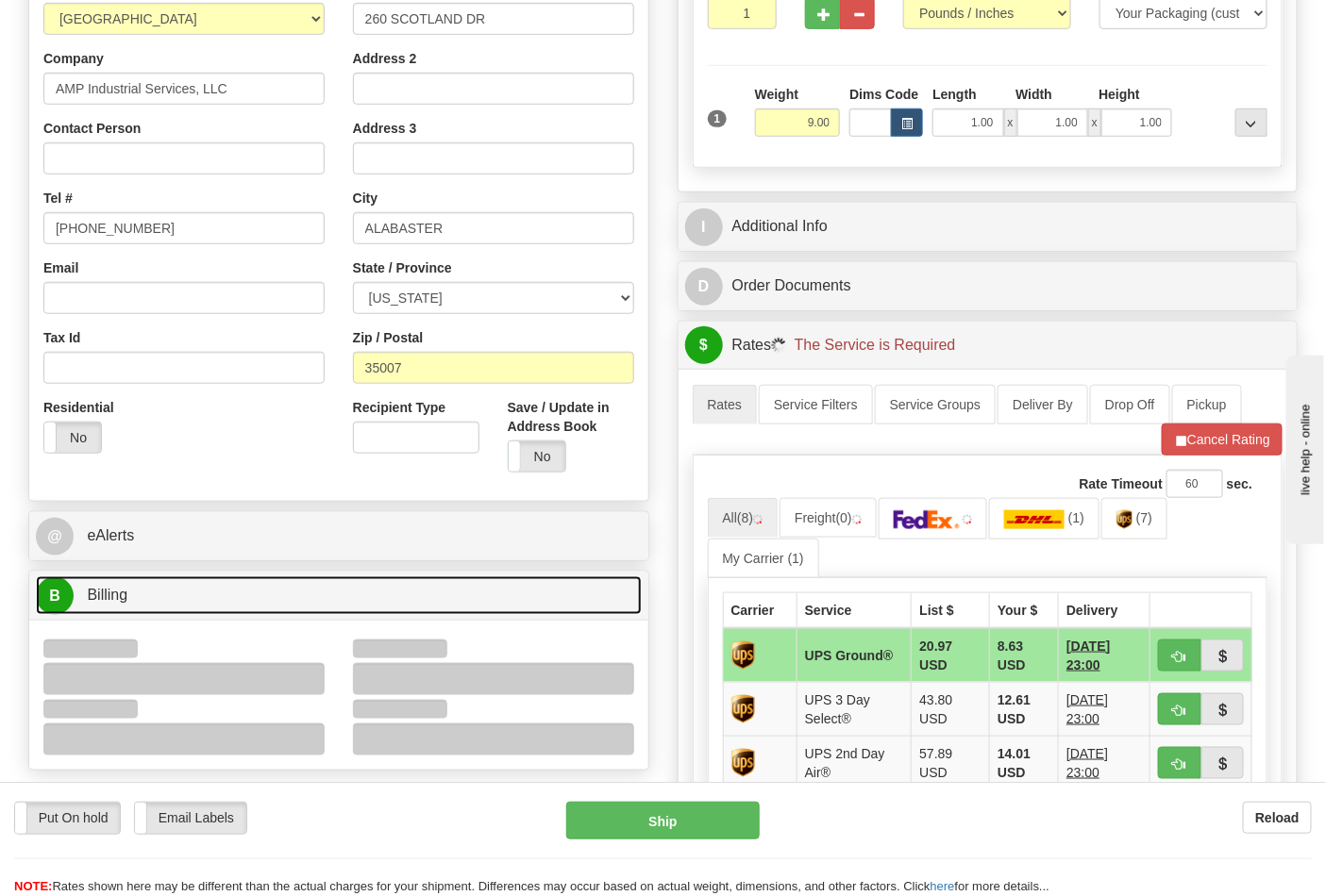
scroll to position [419, 0]
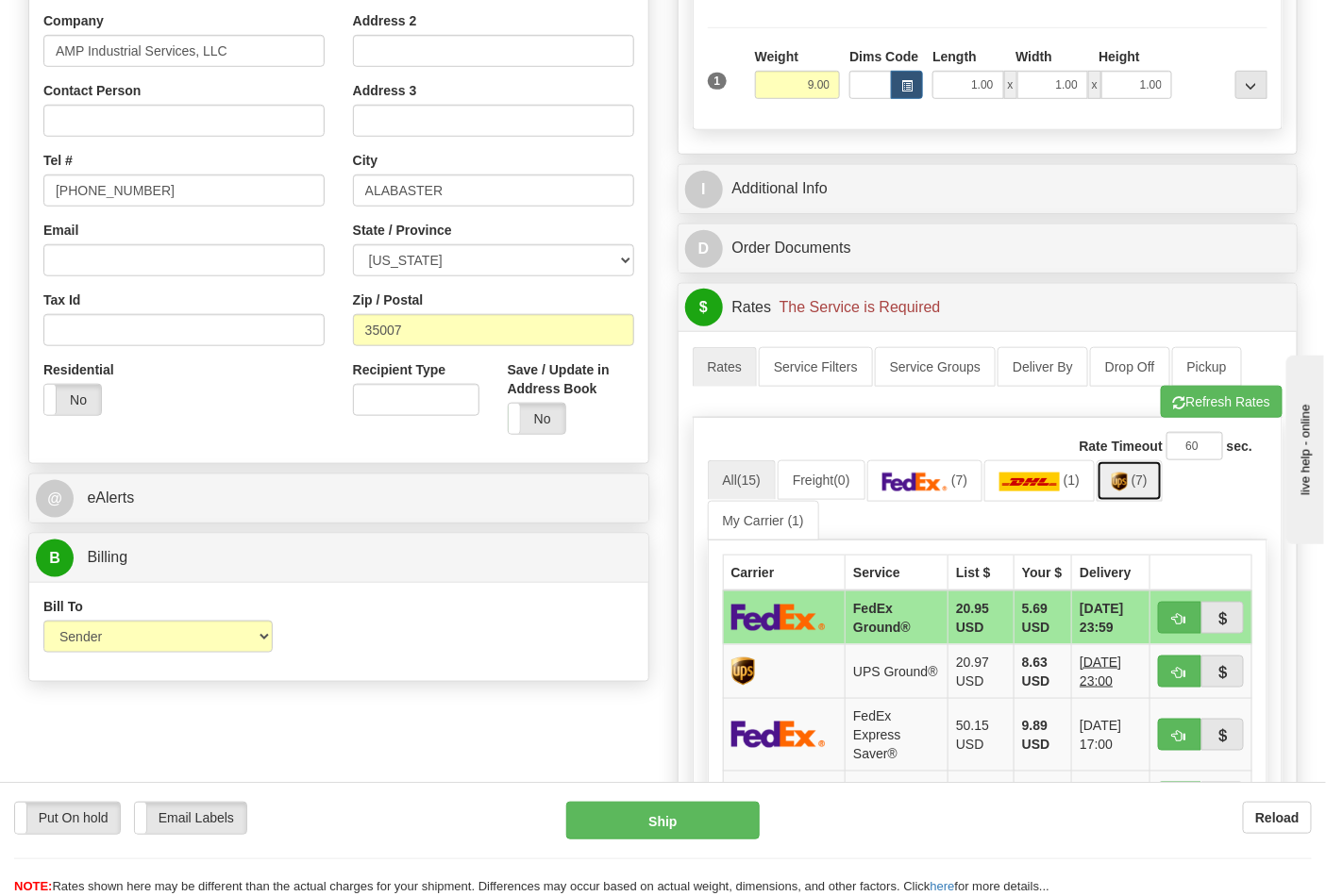
click at [1123, 491] on img at bounding box center [1119, 483] width 16 height 19
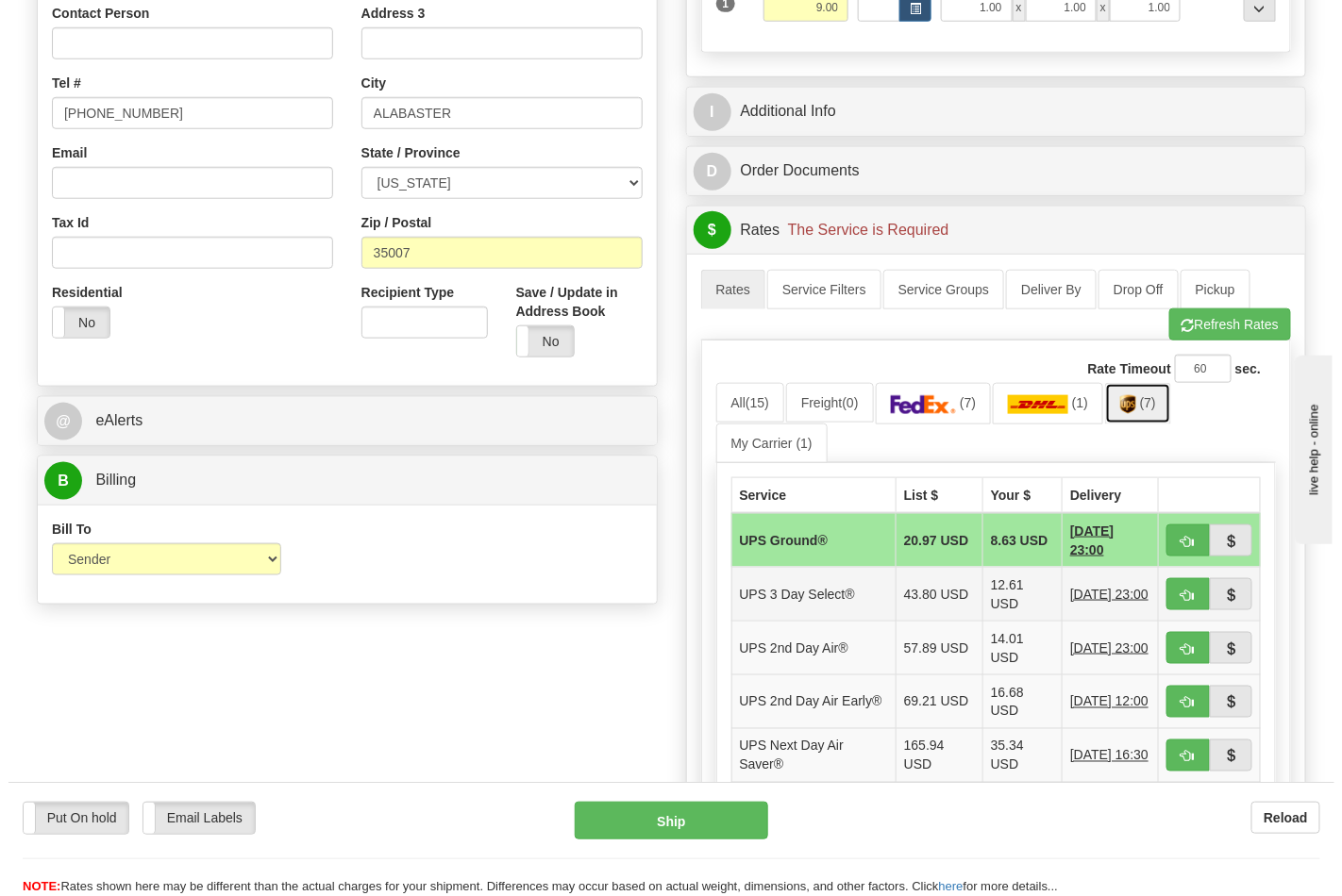
scroll to position [629, 0]
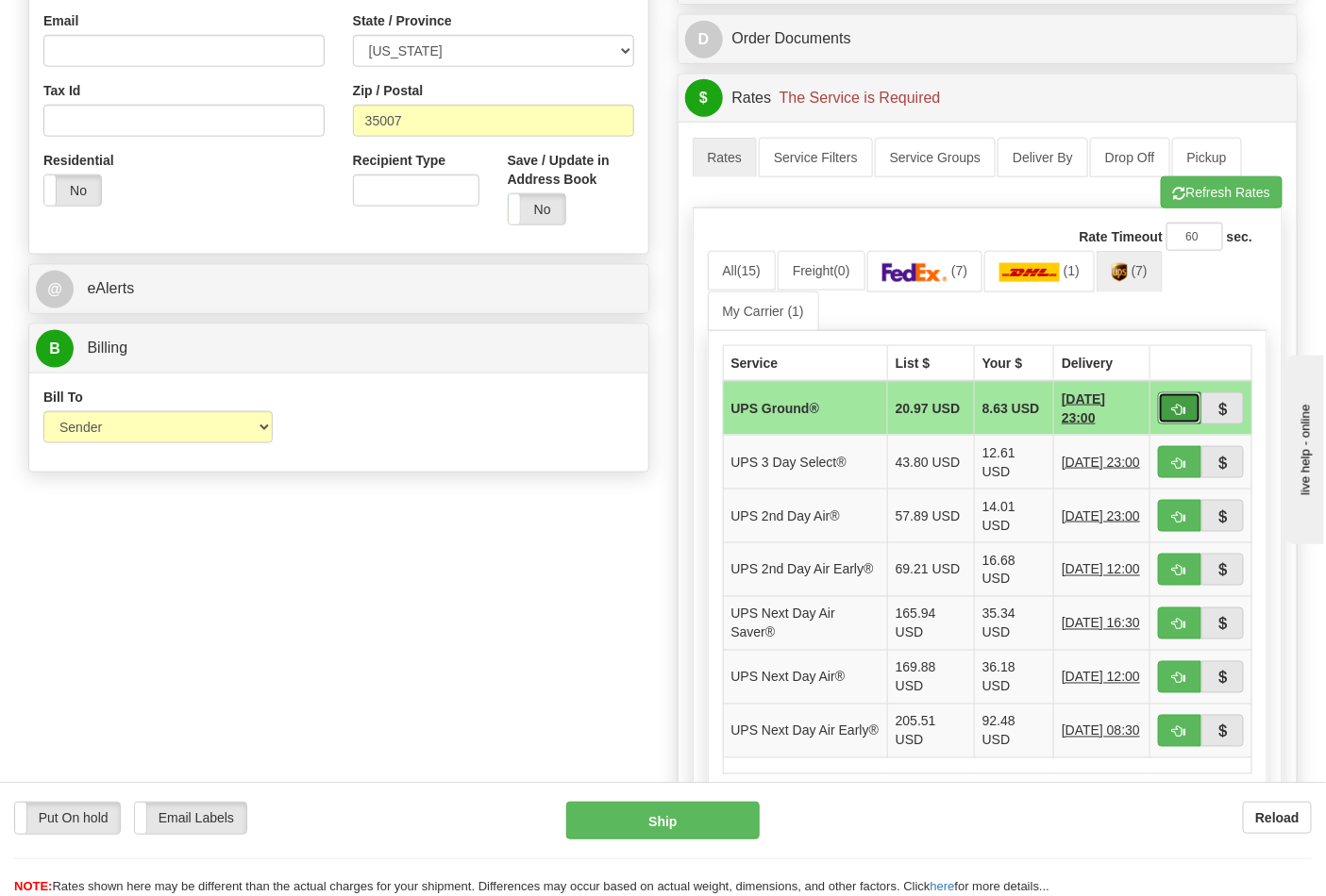
click at [1174, 411] on span "button" at bounding box center [1180, 410] width 13 height 12
type input "03"
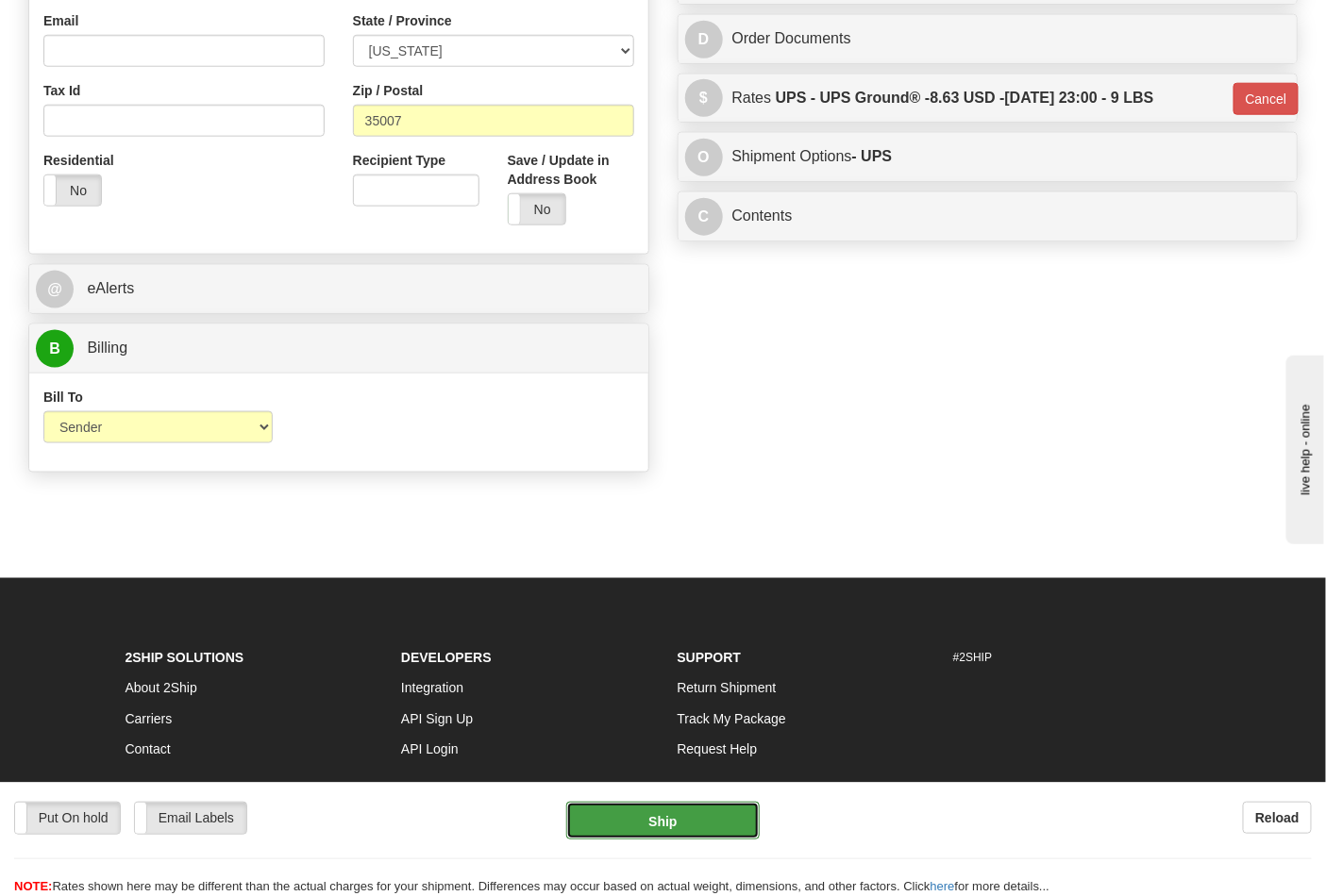
click at [709, 831] on button "Ship" at bounding box center [662, 821] width 193 height 38
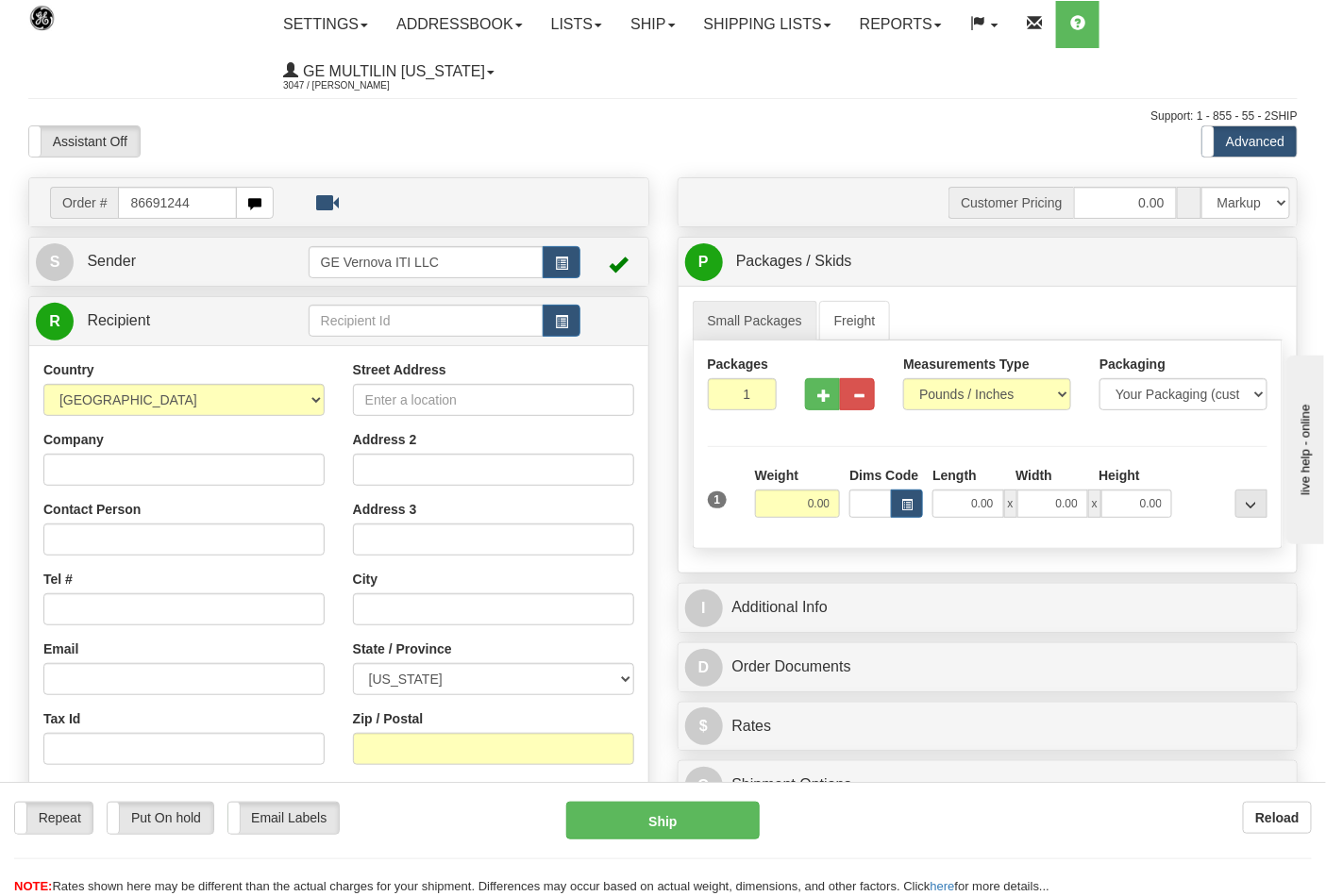
type input "86691244"
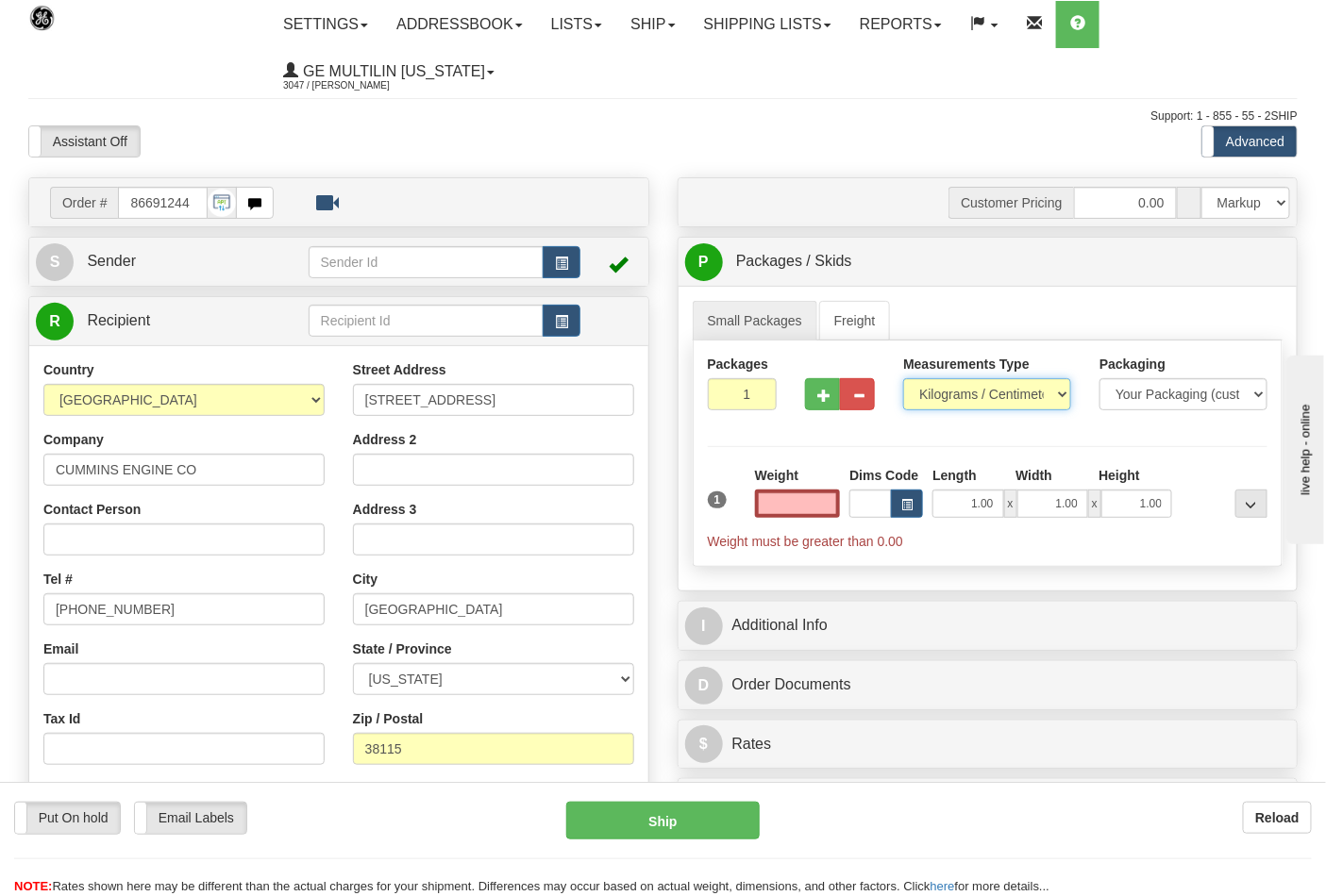
type input "0.00"
drag, startPoint x: 969, startPoint y: 397, endPoint x: 967, endPoint y: 410, distance: 13.2
click at [969, 397] on select "Pounds / Inches Kilograms / Centimeters" at bounding box center [986, 394] width 168 height 32
select select "0"
click at [903, 379] on select "Pounds / Inches Kilograms / Centimeters" at bounding box center [986, 394] width 168 height 32
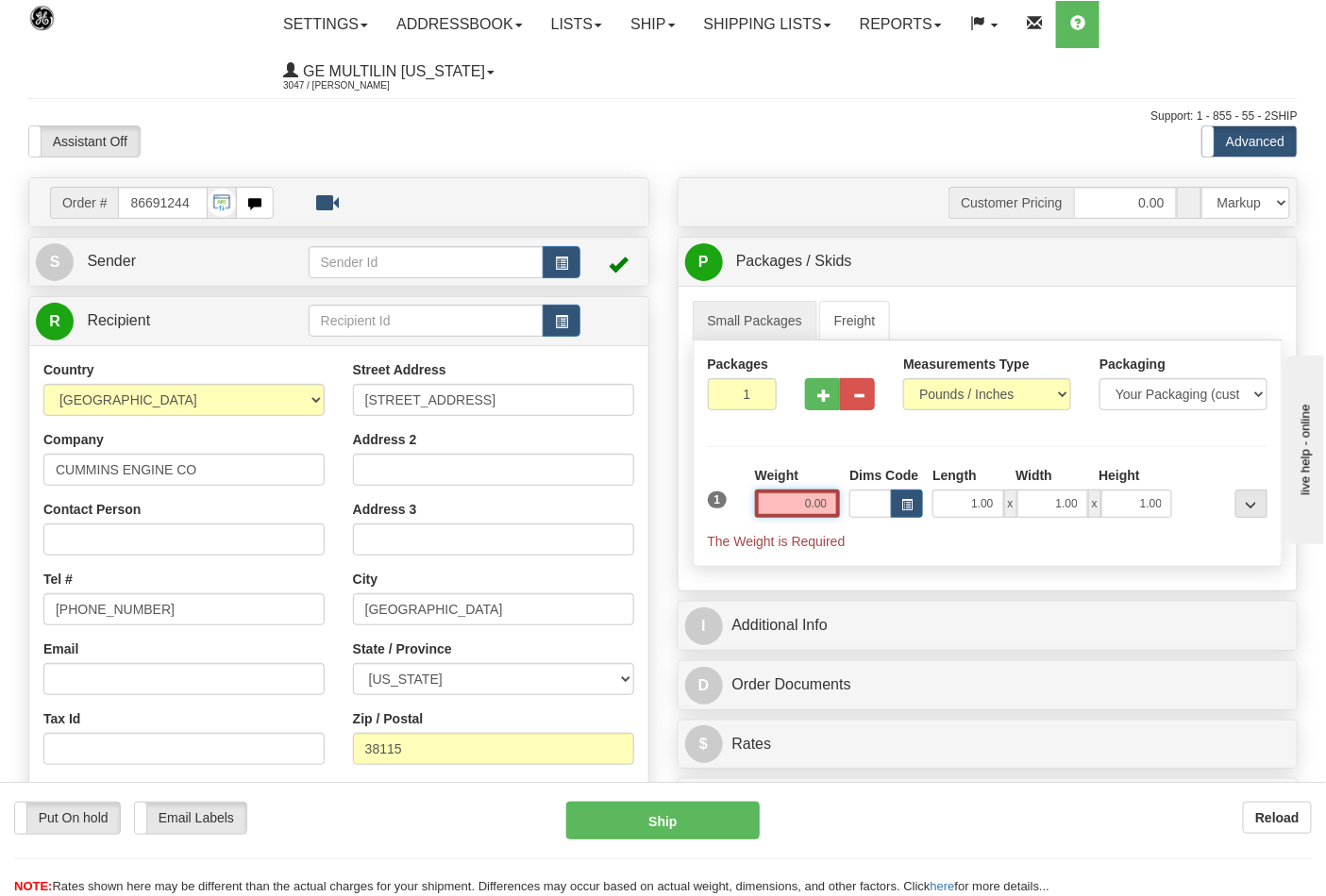
drag, startPoint x: 831, startPoint y: 515, endPoint x: 826, endPoint y: 503, distance: 13.0
click at [831, 514] on input "0.00" at bounding box center [798, 503] width 86 height 28
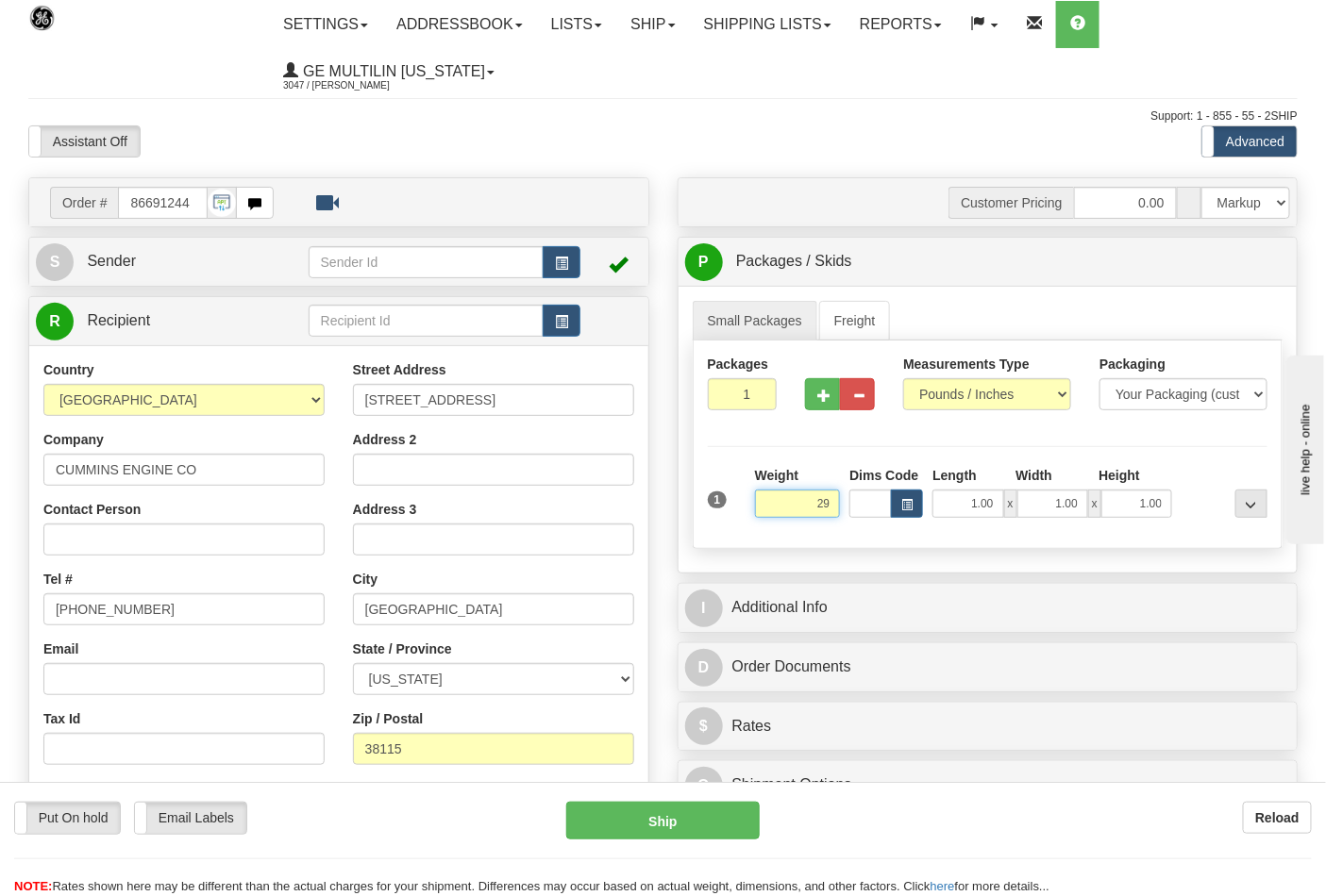
click button "Delete" at bounding box center [0, 0] width 0 height 0
type input "29.00"
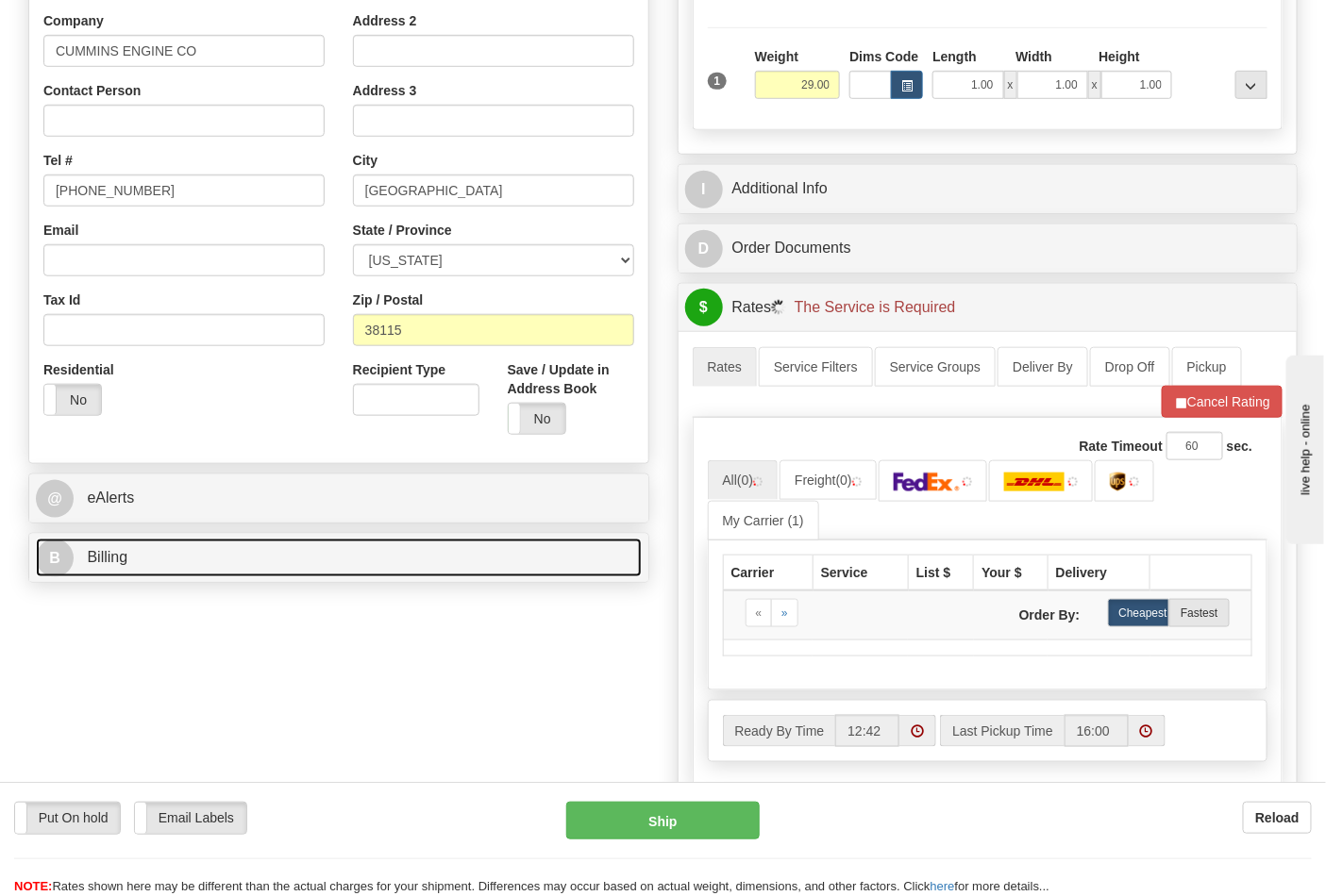
click at [218, 562] on link "B Billing" at bounding box center [339, 558] width 606 height 39
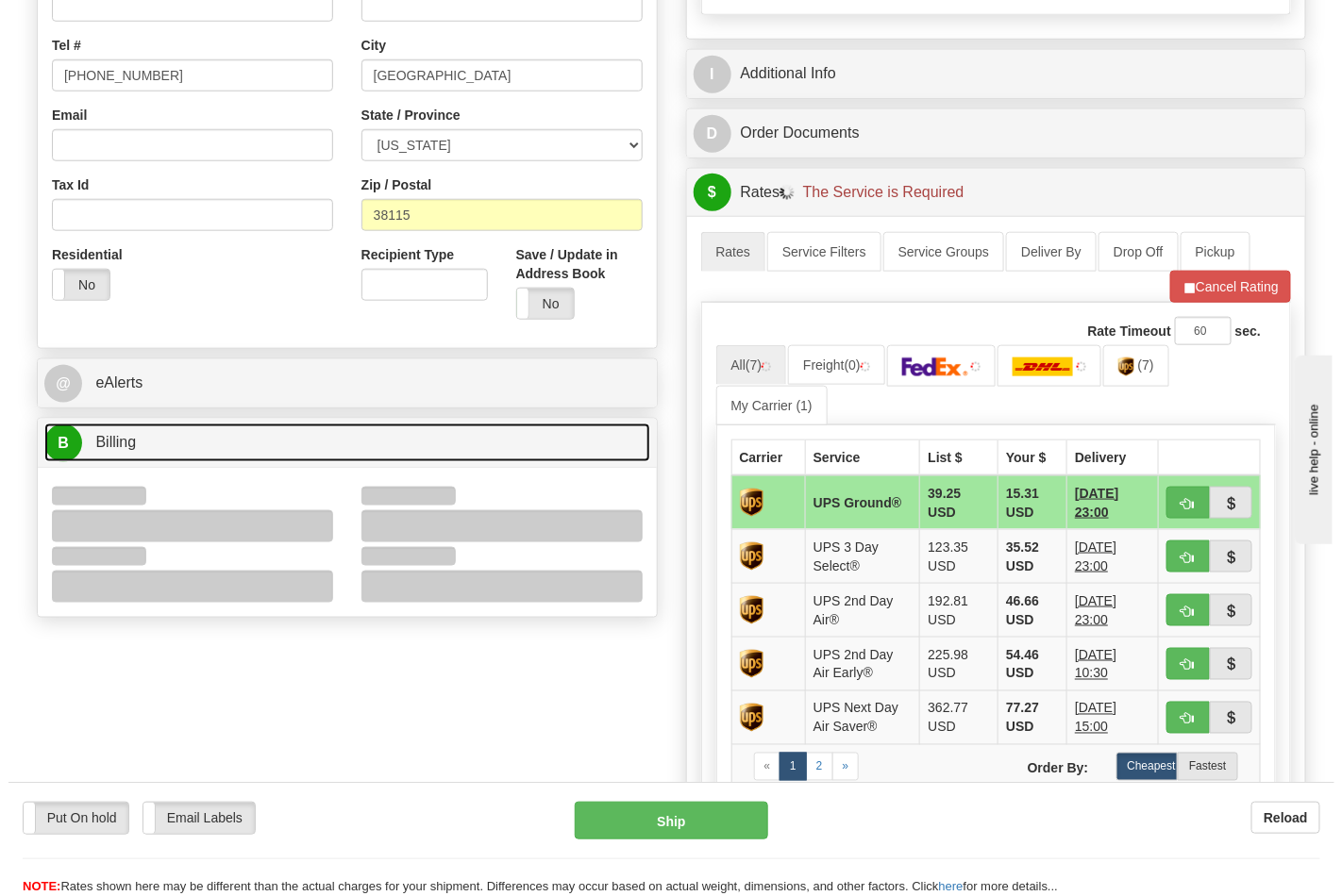
scroll to position [629, 0]
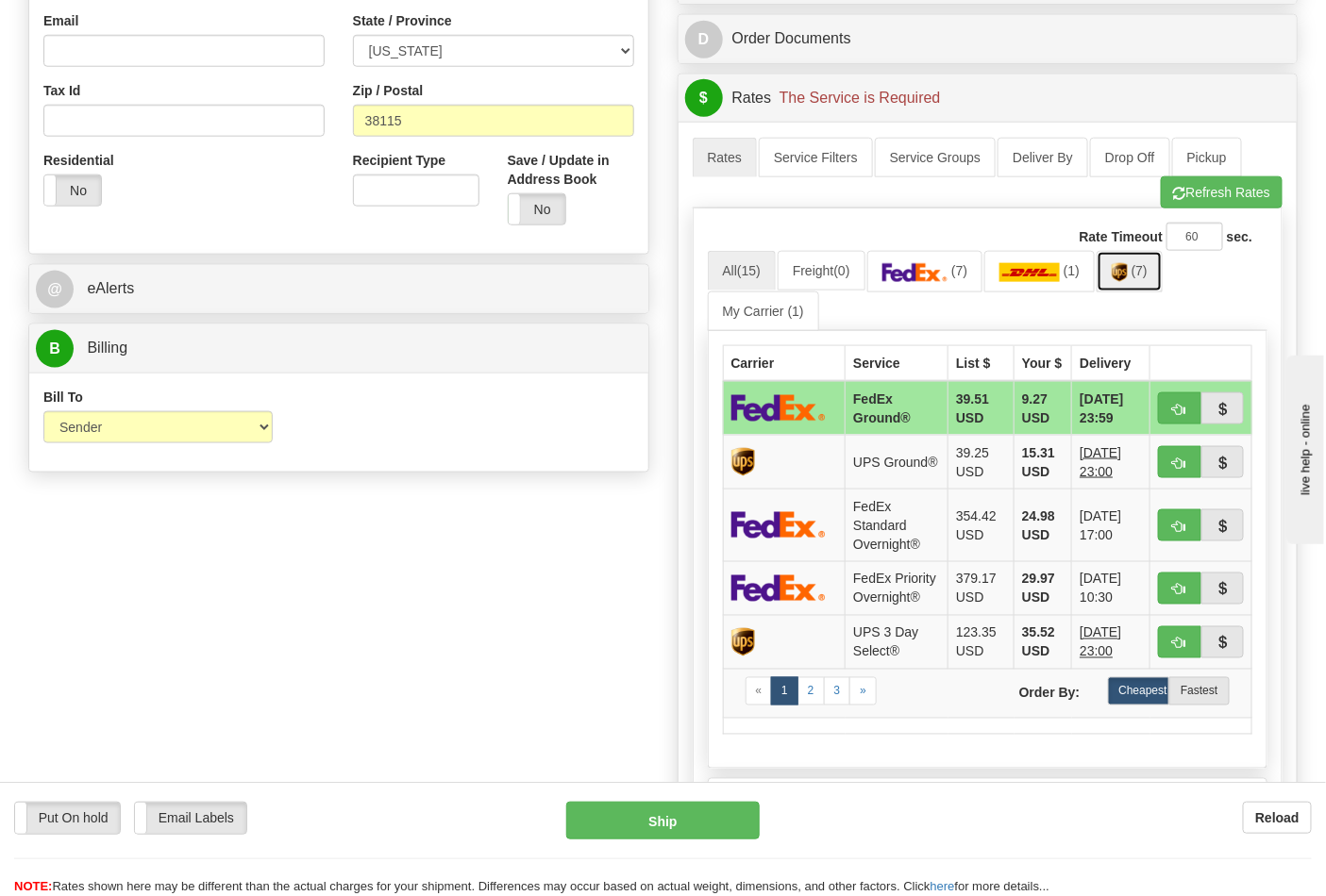
click at [1126, 263] on link "(7)" at bounding box center [1130, 271] width 66 height 41
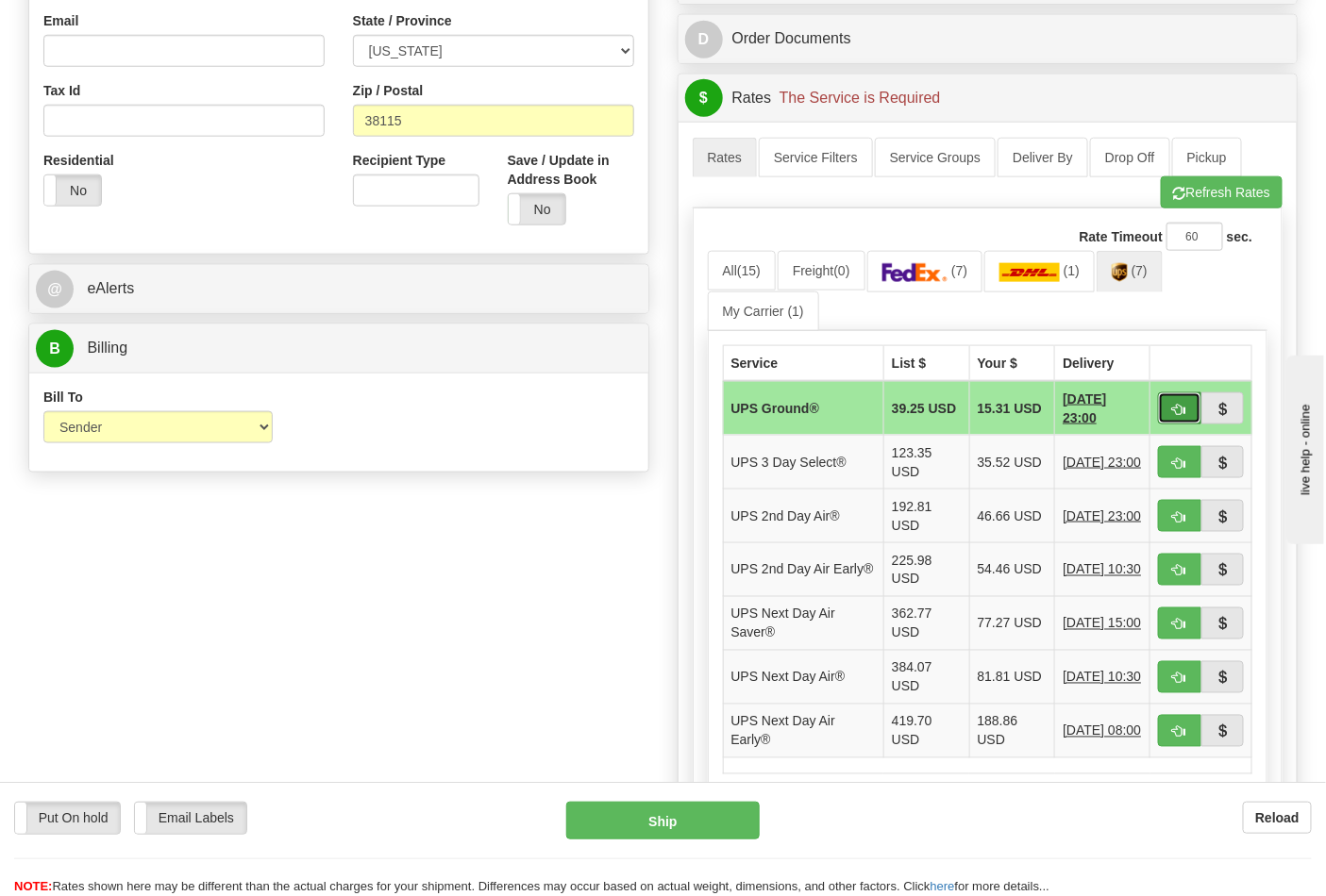
click at [1178, 402] on button "button" at bounding box center [1180, 409] width 44 height 32
type input "03"
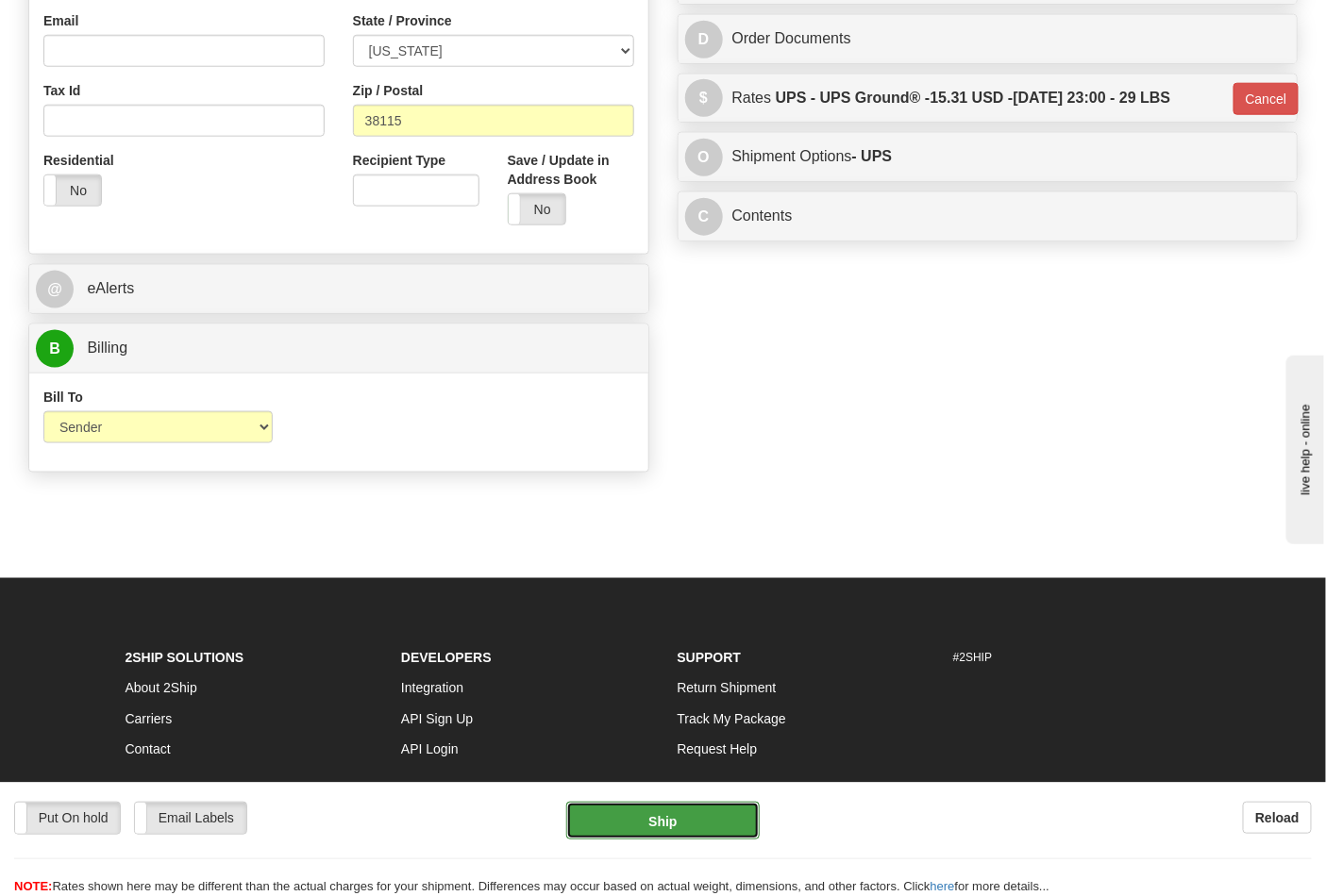
click at [675, 814] on button "Ship" at bounding box center [662, 821] width 193 height 38
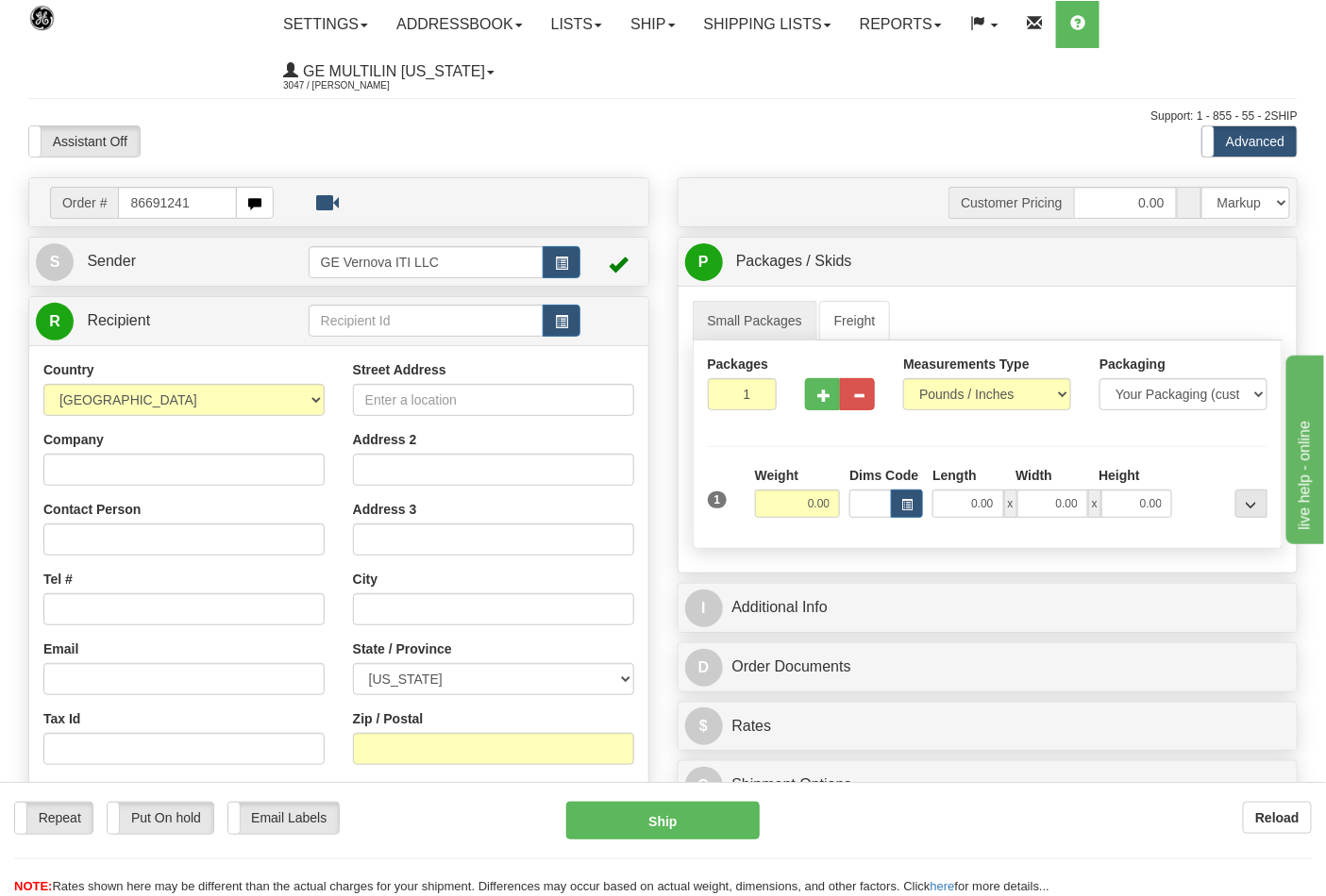
type input "86691241"
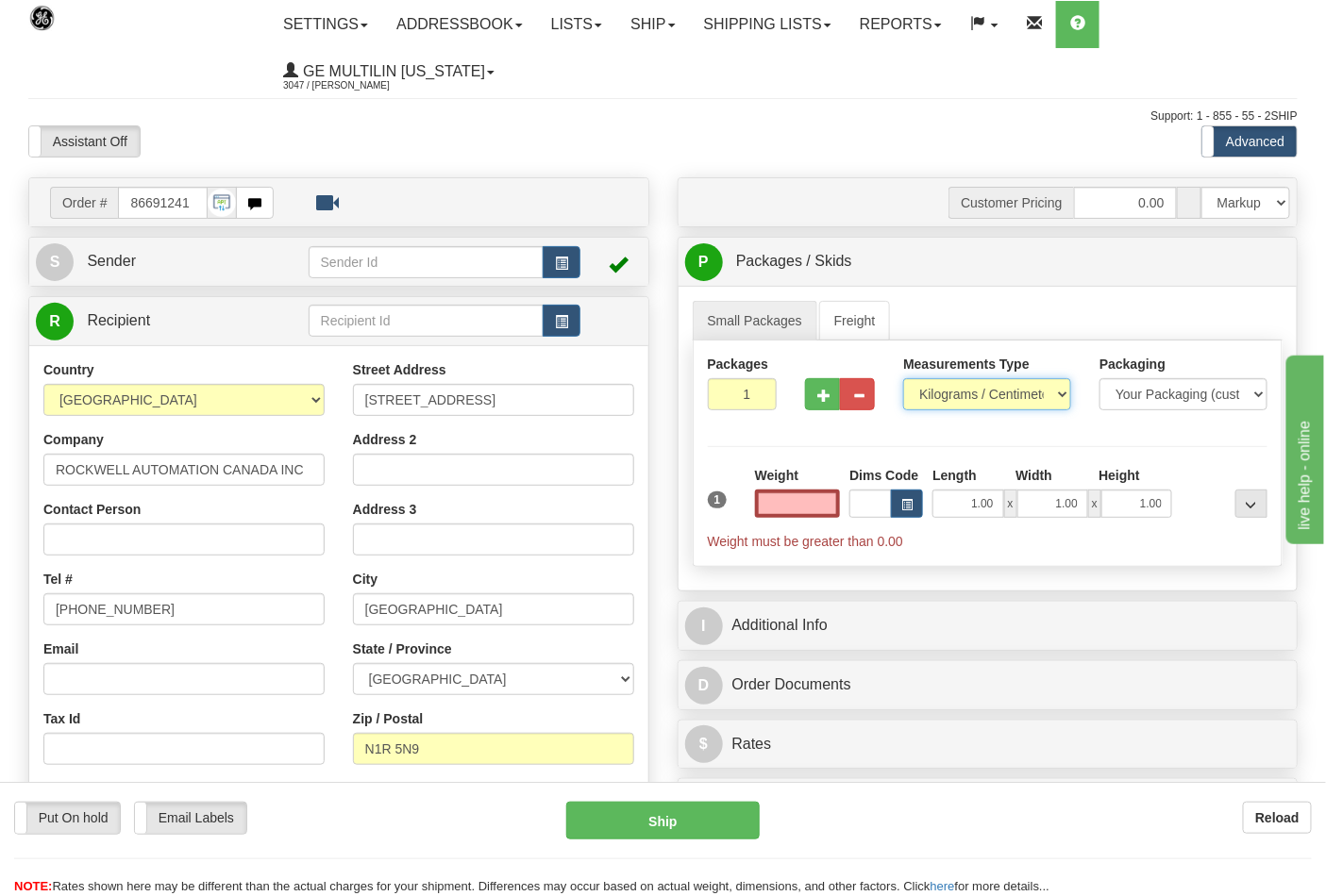
type input "0.00"
click at [932, 391] on select "Pounds / Inches Kilograms / Centimeters" at bounding box center [986, 394] width 168 height 32
select select "0"
click at [903, 379] on select "Pounds / Inches Kilograms / Centimeters" at bounding box center [986, 394] width 168 height 32
click at [833, 402] on button "button" at bounding box center [822, 394] width 35 height 32
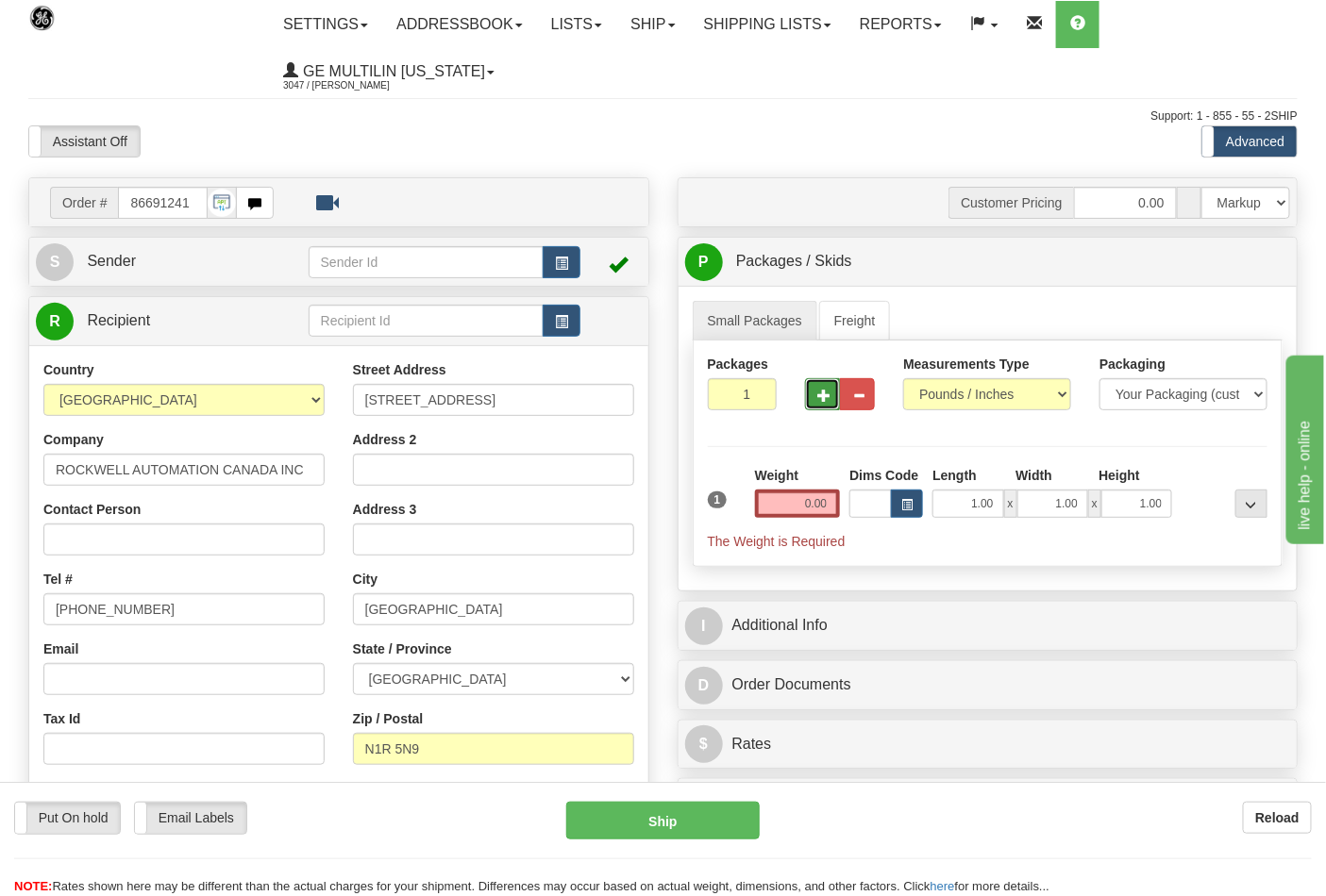
type input "2"
click at [834, 503] on input "0.00" at bounding box center [798, 503] width 86 height 28
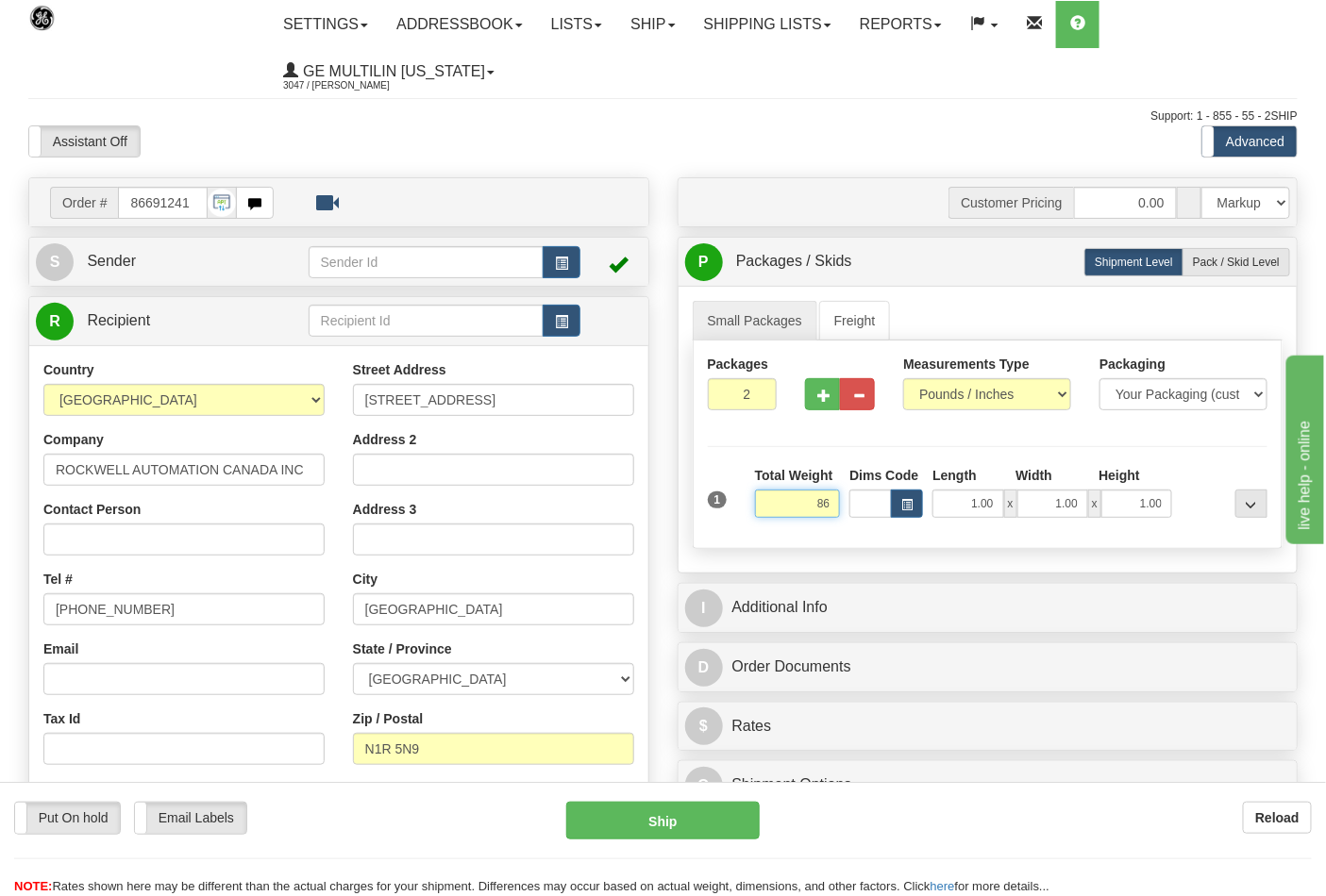
click button "Delete" at bounding box center [0, 0] width 0 height 0
type input "86.00"
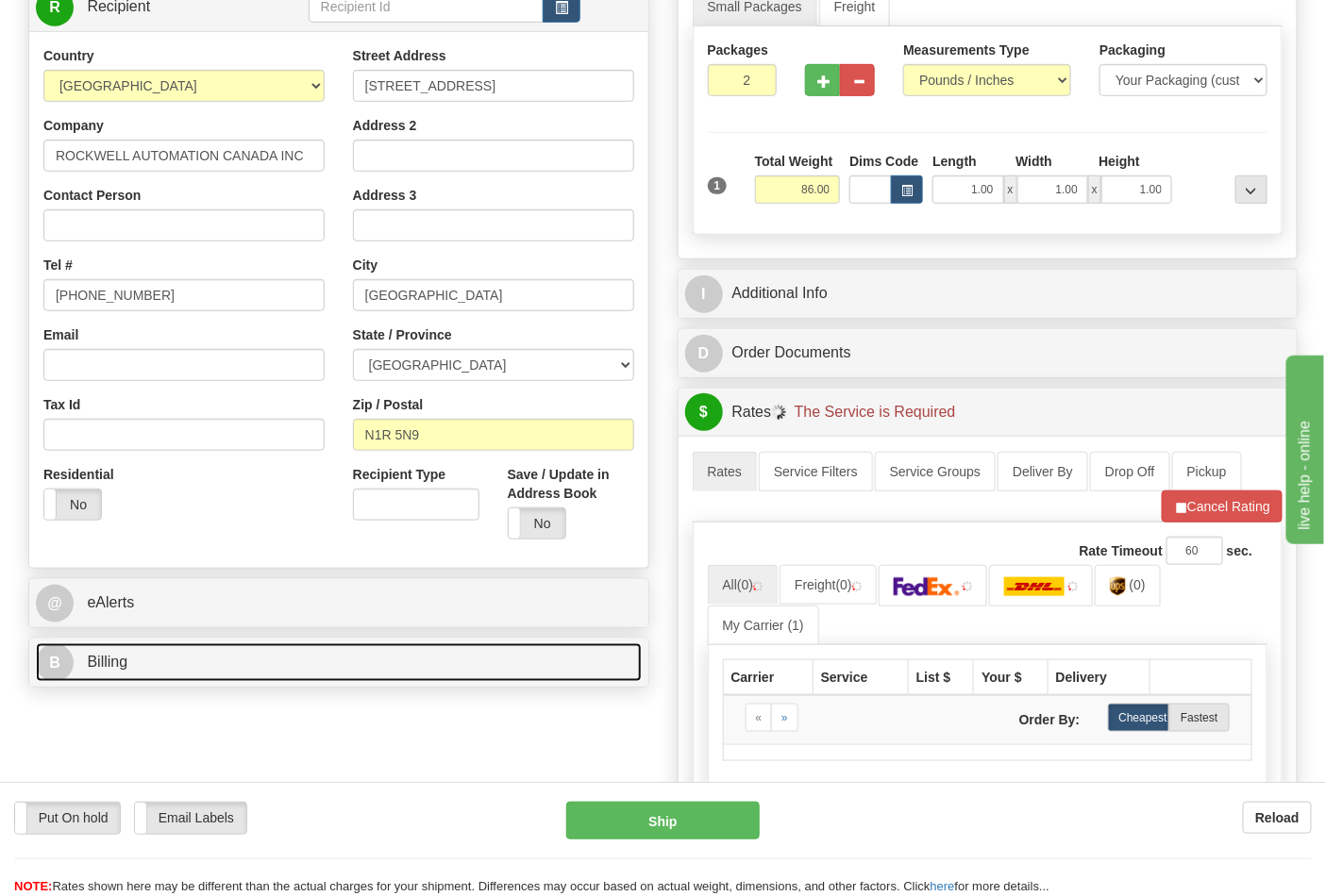
click at [260, 656] on link "B Billing" at bounding box center [339, 663] width 606 height 39
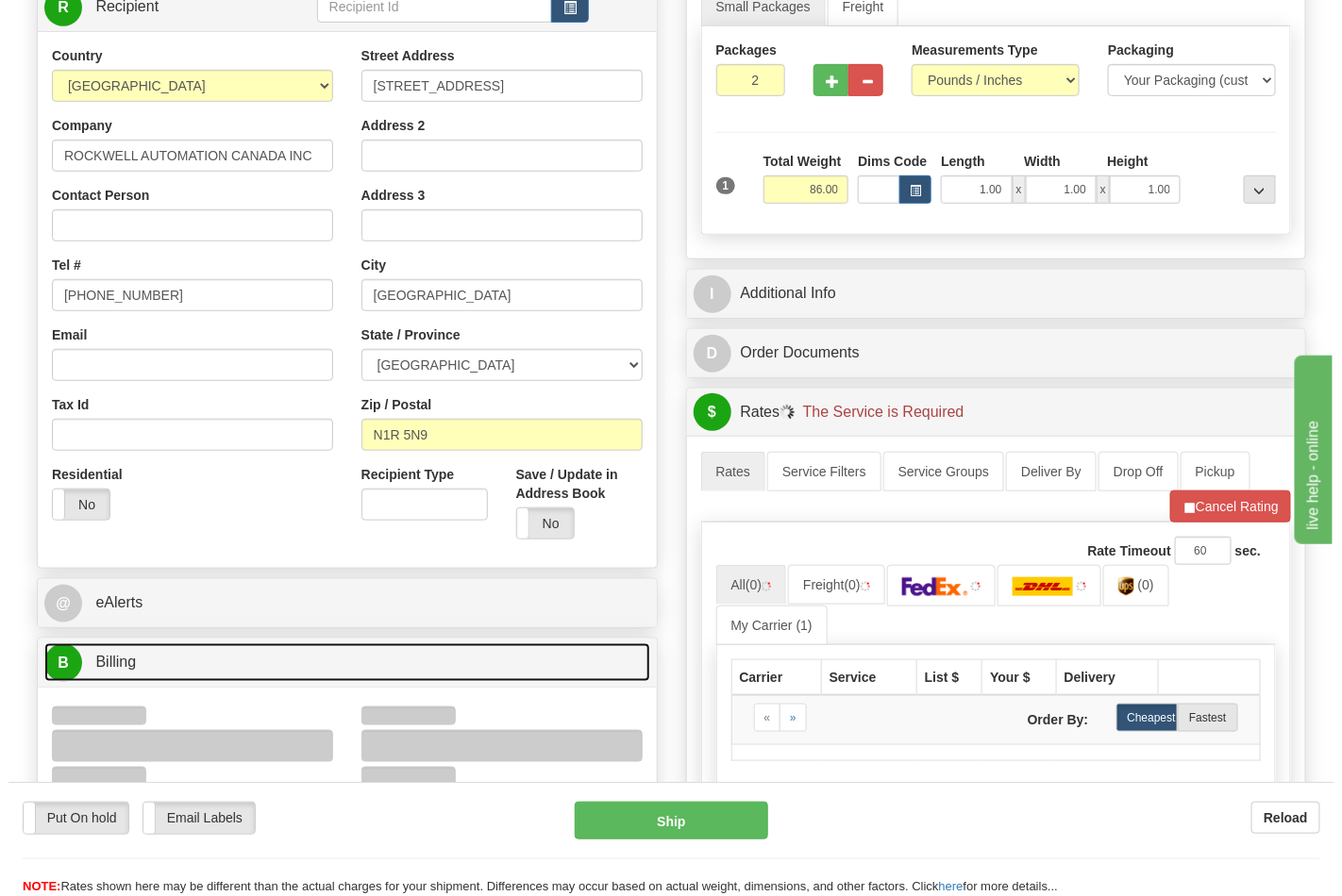
scroll to position [629, 0]
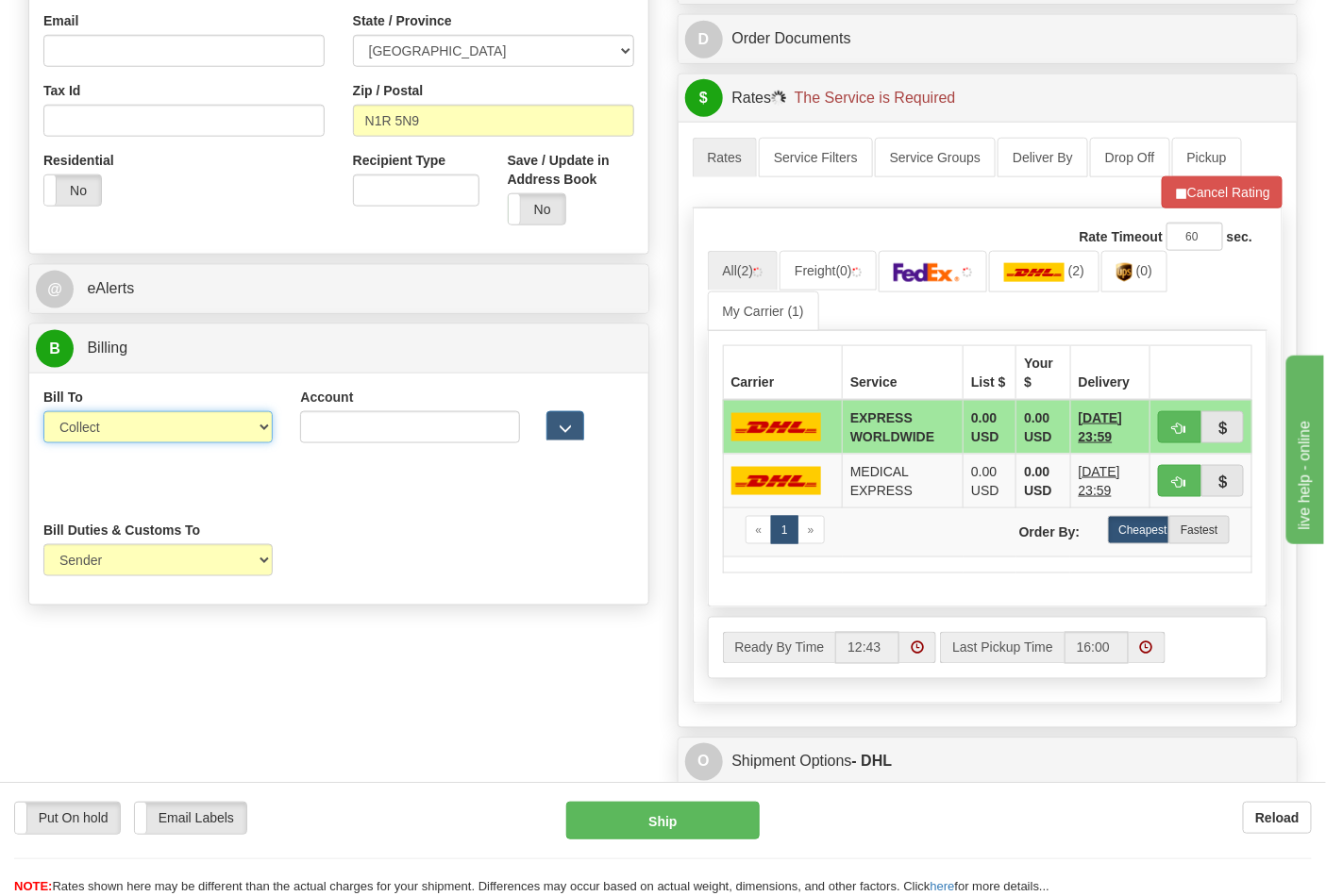
drag, startPoint x: 124, startPoint y: 449, endPoint x: 115, endPoint y: 445, distance: 9.8
click at [110, 429] on select "Sender Recipient Third Party Collect" at bounding box center [158, 428] width 230 height 32
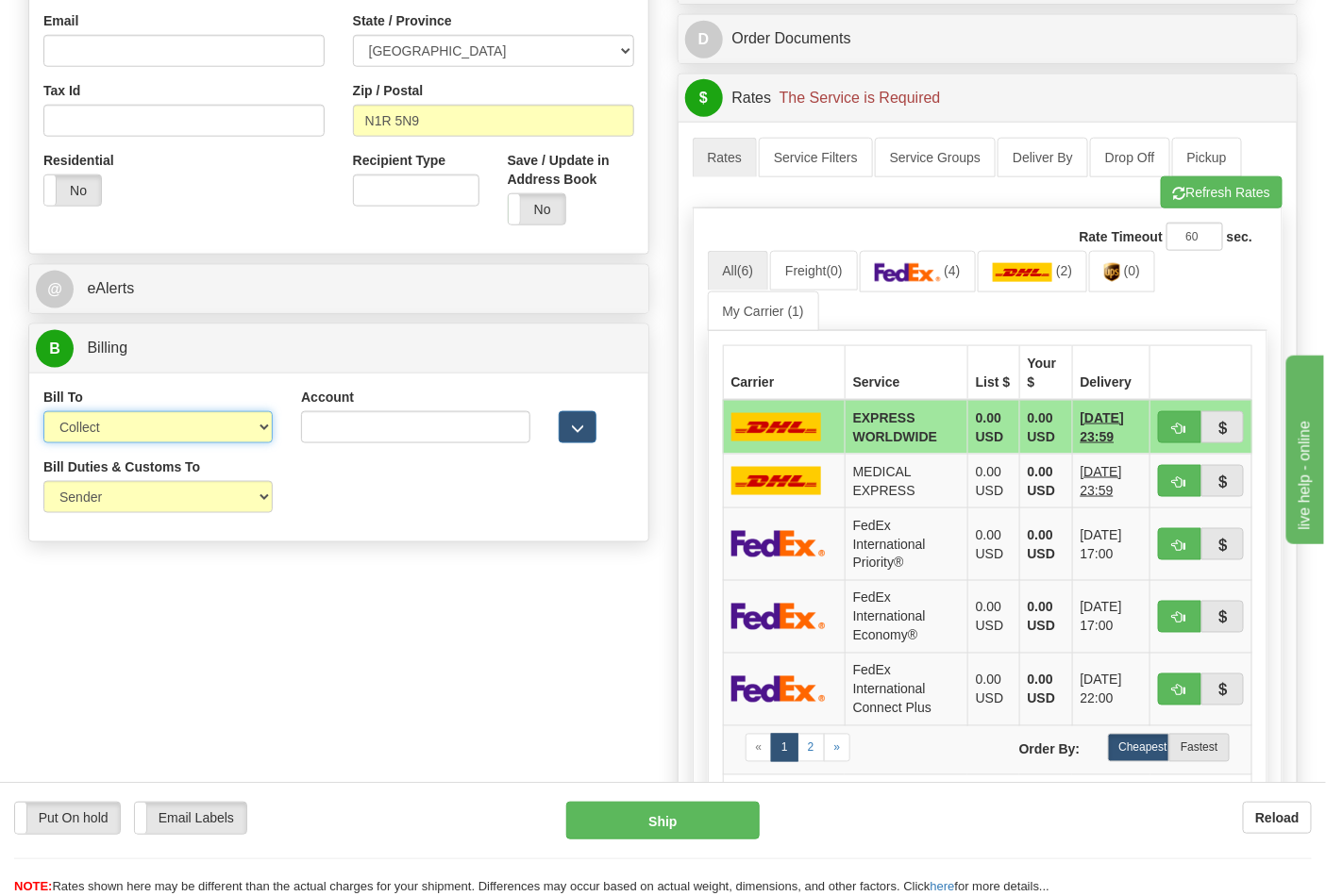
select select "2"
click at [44, 413] on select "Sender Recipient Third Party Collect" at bounding box center [158, 428] width 230 height 32
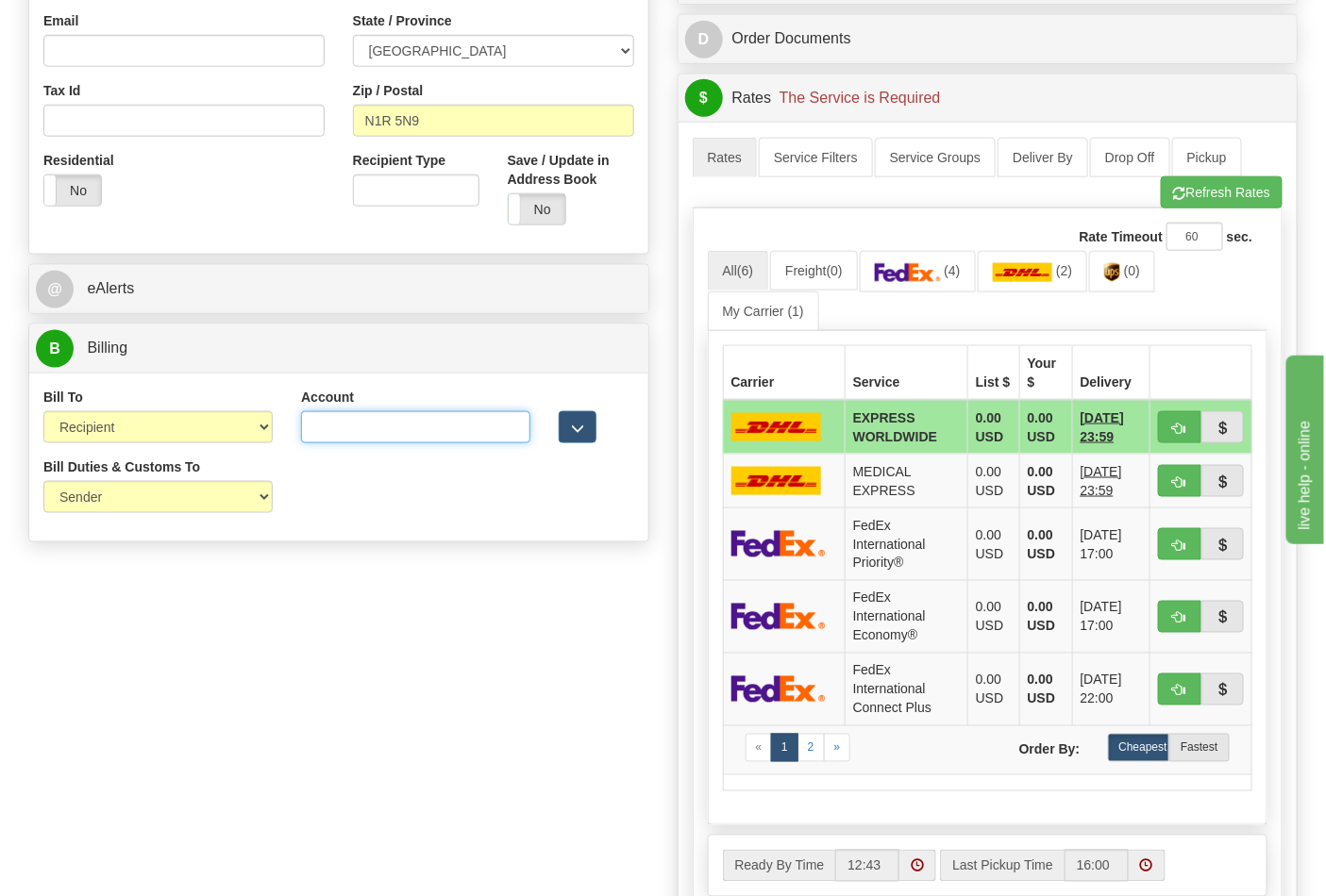
click at [391, 431] on input "Account" at bounding box center [415, 428] width 230 height 32
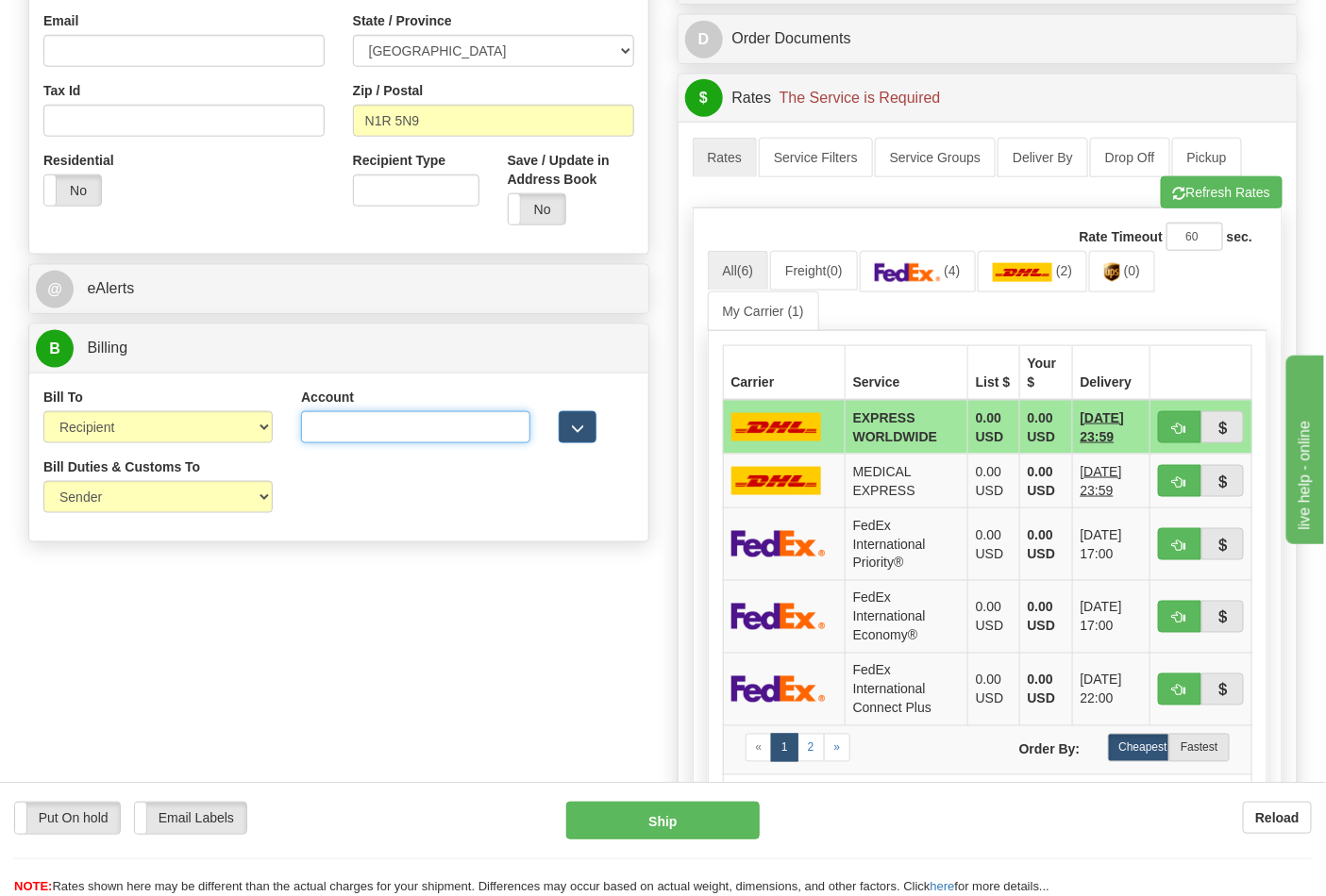
paste input "950380623"
type input "950380623"
click at [1032, 274] on img at bounding box center [1023, 273] width 61 height 19
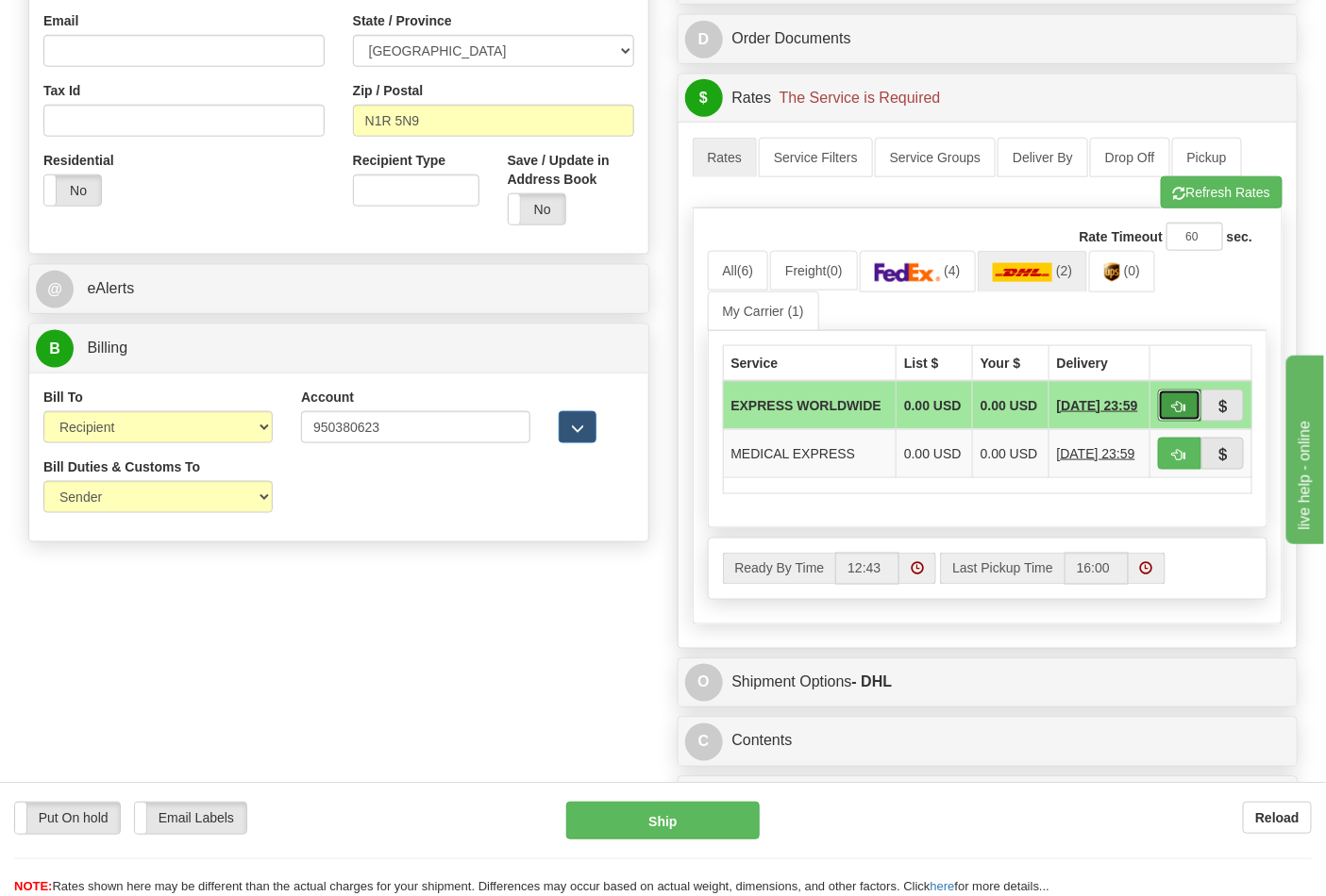
click at [1182, 413] on span "button" at bounding box center [1180, 407] width 13 height 12
type input "P"
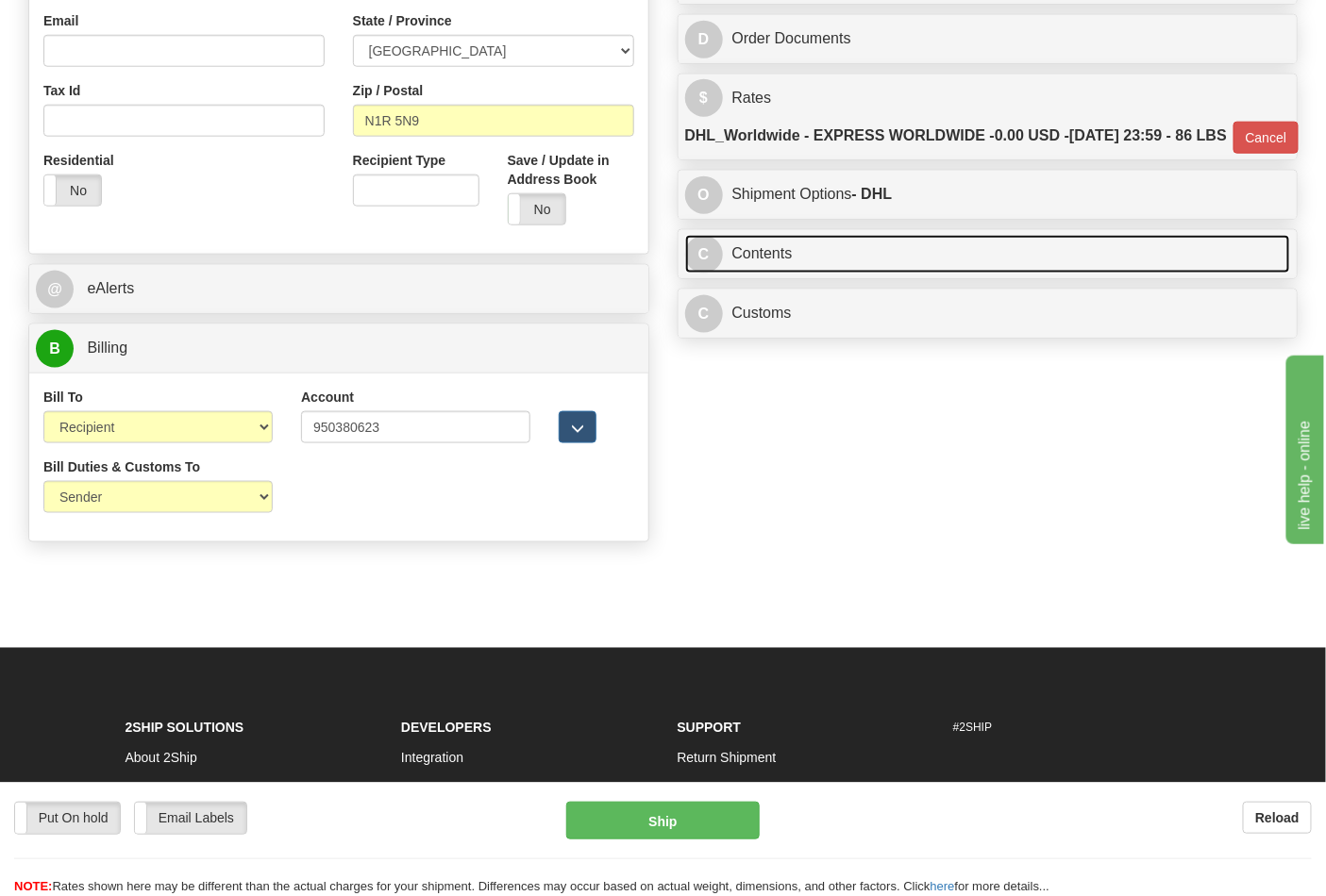
click at [863, 274] on link "C Contents" at bounding box center [987, 254] width 606 height 39
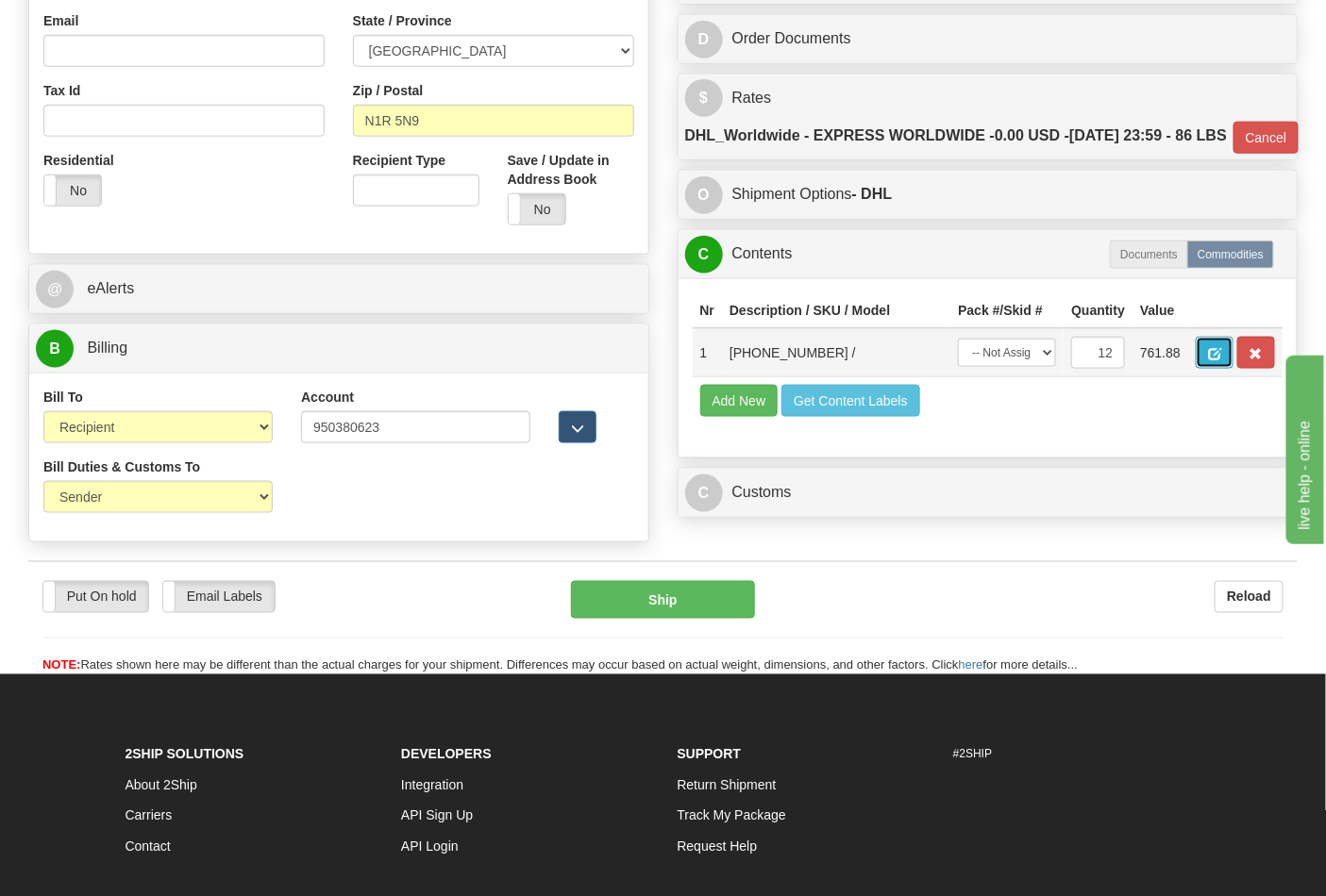
click at [1233, 369] on button "button" at bounding box center [1215, 353] width 38 height 32
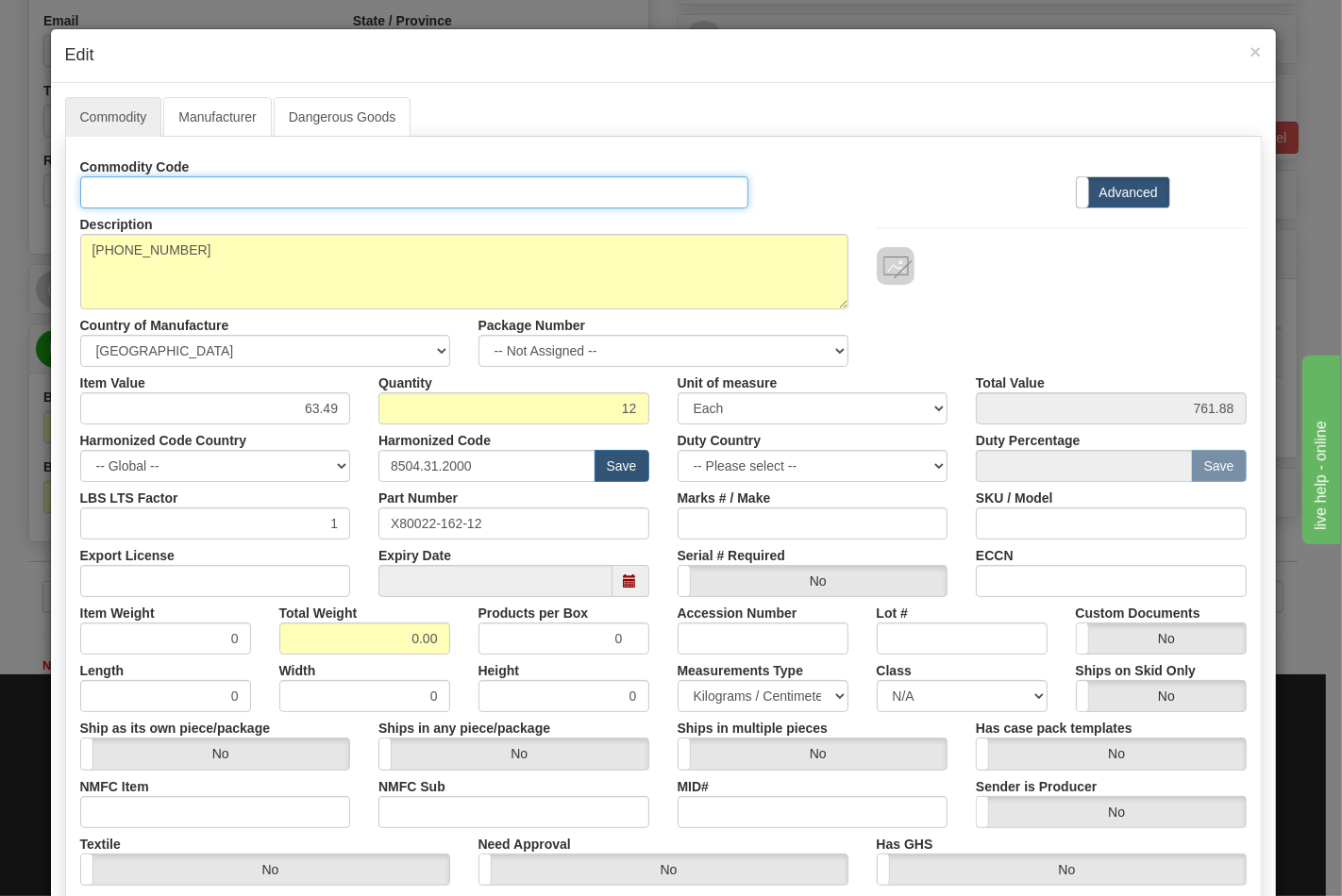
click at [284, 203] on input "Id" at bounding box center [414, 192] width 669 height 32
type input "TRANSFORMERS"
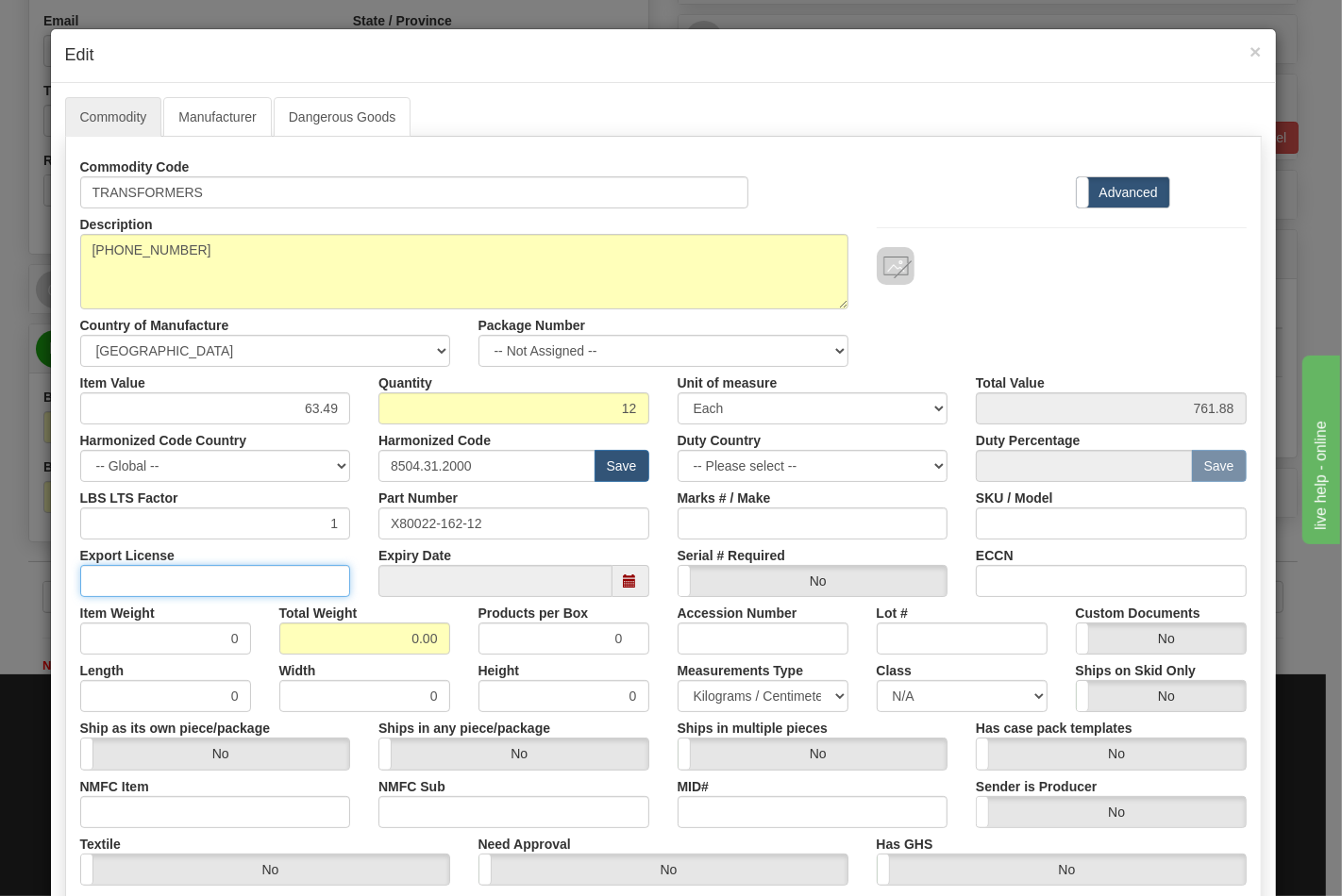
click at [282, 579] on input "Export License" at bounding box center [216, 581] width 271 height 32
type input "N/A"
drag, startPoint x: 345, startPoint y: 651, endPoint x: 488, endPoint y: 636, distance: 143.8
click at [488, 636] on div "Item Weight 0 Total Weight 0.00 Products per Box 0 Accession Number Lot # Custo…" at bounding box center [664, 626] width 1195 height 58
type input "86"
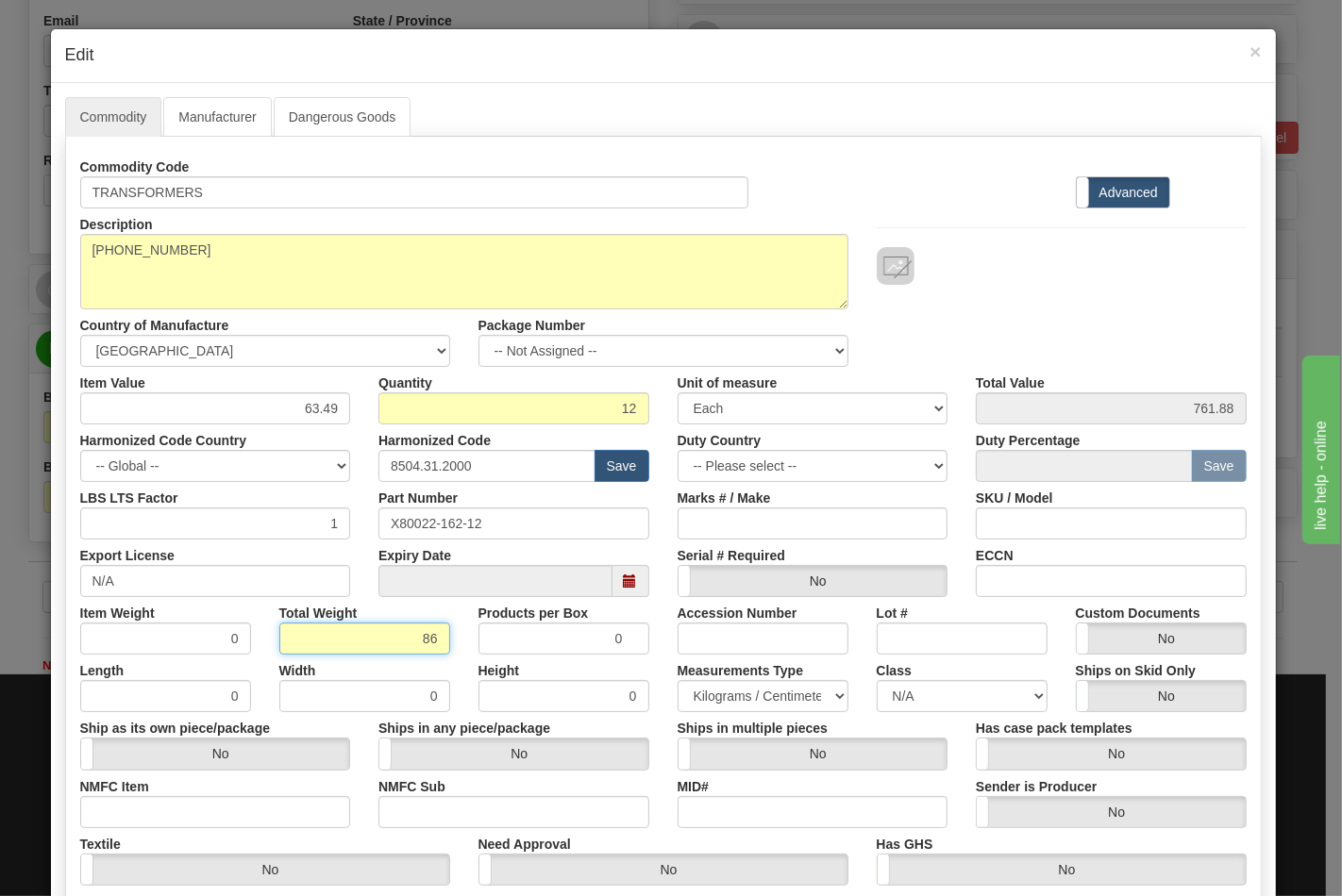
type input "7.1667"
click at [210, 815] on input "NMFC Item" at bounding box center [216, 813] width 271 height 32
type input "63170"
click at [418, 808] on input "NMFC Sub" at bounding box center [514, 813] width 271 height 32
type input "4"
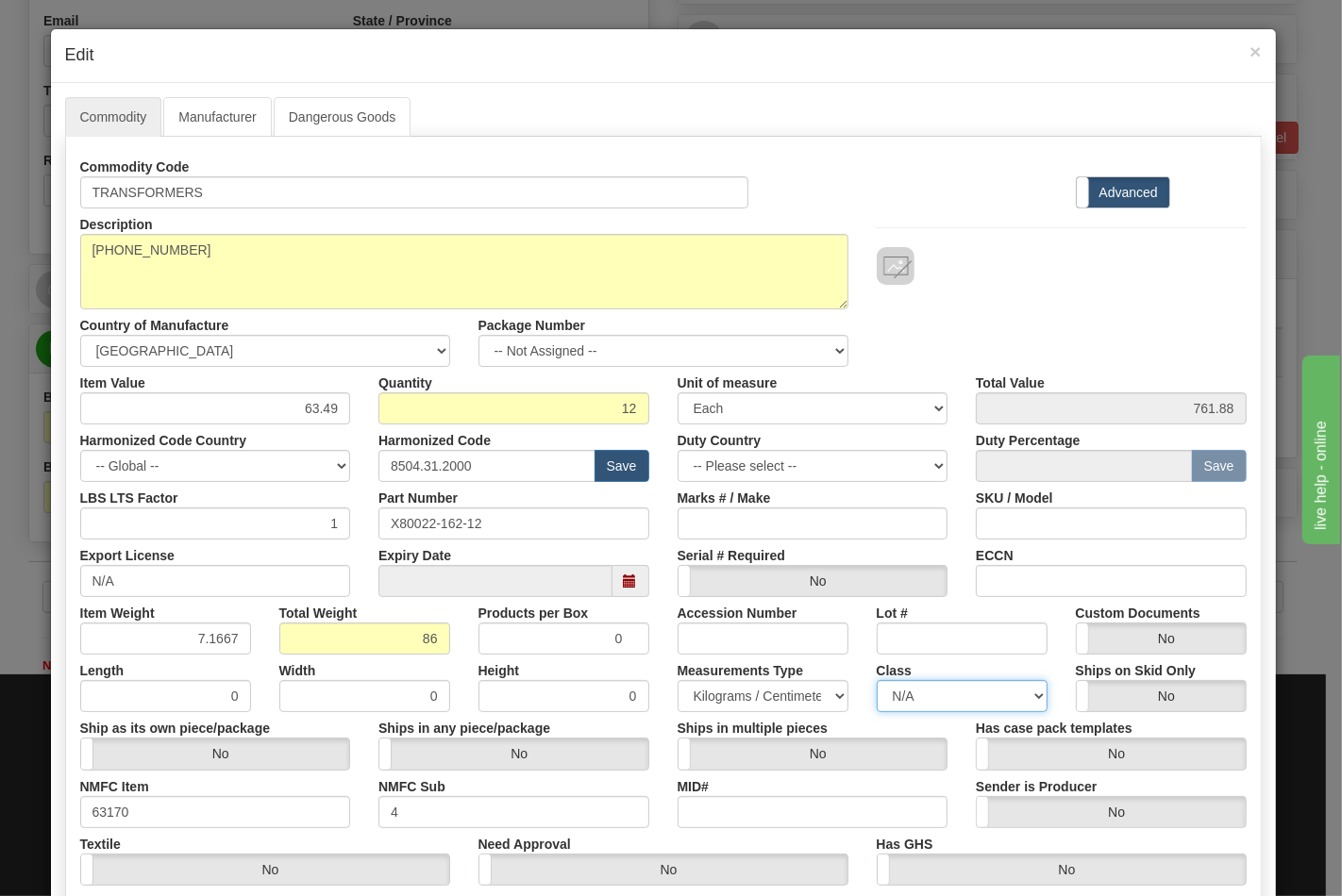
drag, startPoint x: 892, startPoint y: 700, endPoint x: 896, endPoint y: 691, distance: 9.8
click at [892, 699] on select "N/A 50.0 55.0 60.0 65.0 70.0 85.0 92.5 100.0 125.0 175.0 250.0 300.0 400.0" at bounding box center [962, 696] width 171 height 32
select select "70.0"
click at [876, 680] on select "N/A 50.0 55.0 60.0 65.0 70.0 85.0 92.5 100.0 125.0 175.0 250.0 300.0 400.0" at bounding box center [962, 696] width 171 height 32
click at [1060, 587] on input "ECCN" at bounding box center [1112, 581] width 271 height 32
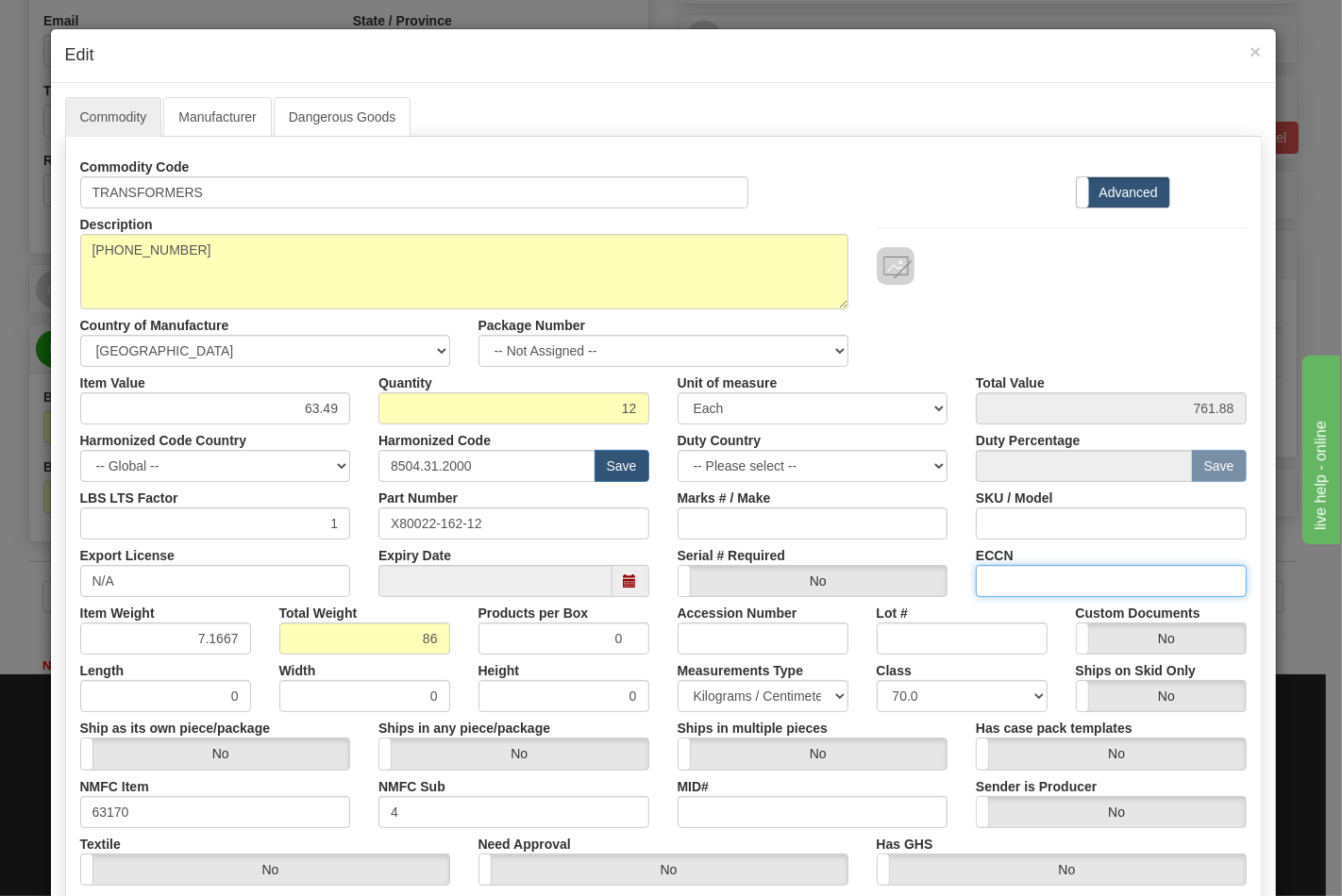
type input "EAR99"
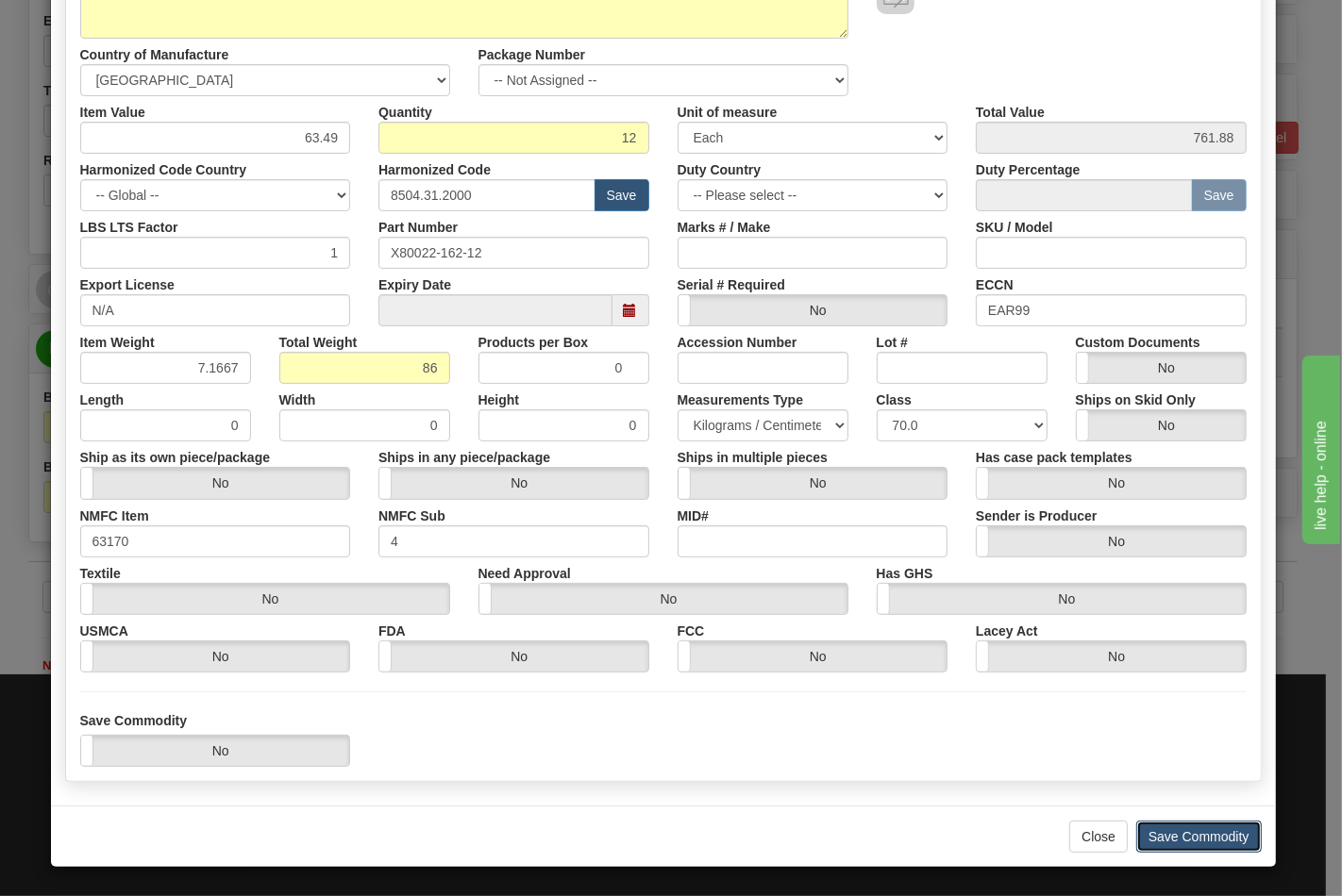
click at [1164, 826] on button "Save Commodity" at bounding box center [1199, 837] width 125 height 32
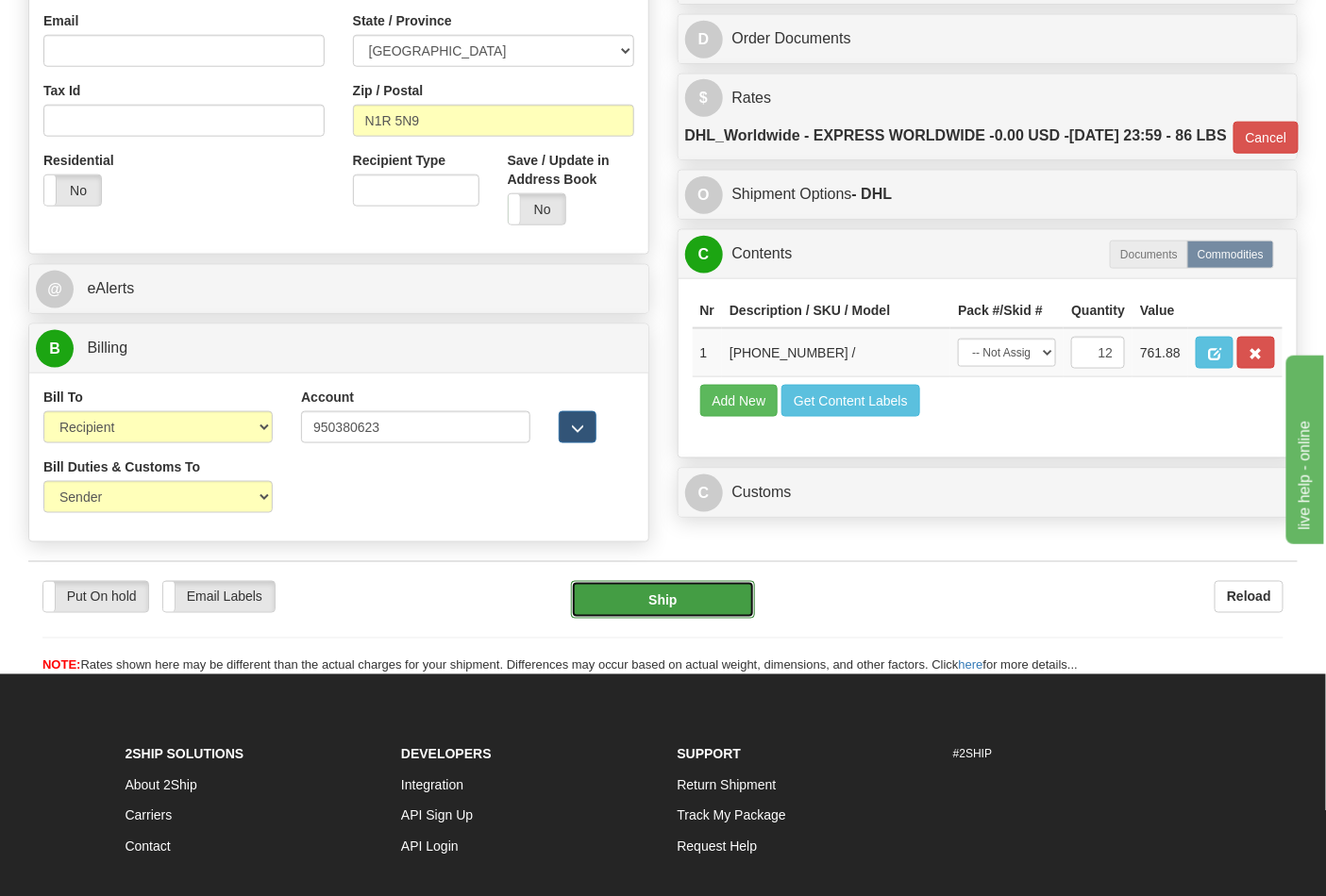
click at [633, 619] on button "Ship" at bounding box center [662, 600] width 183 height 38
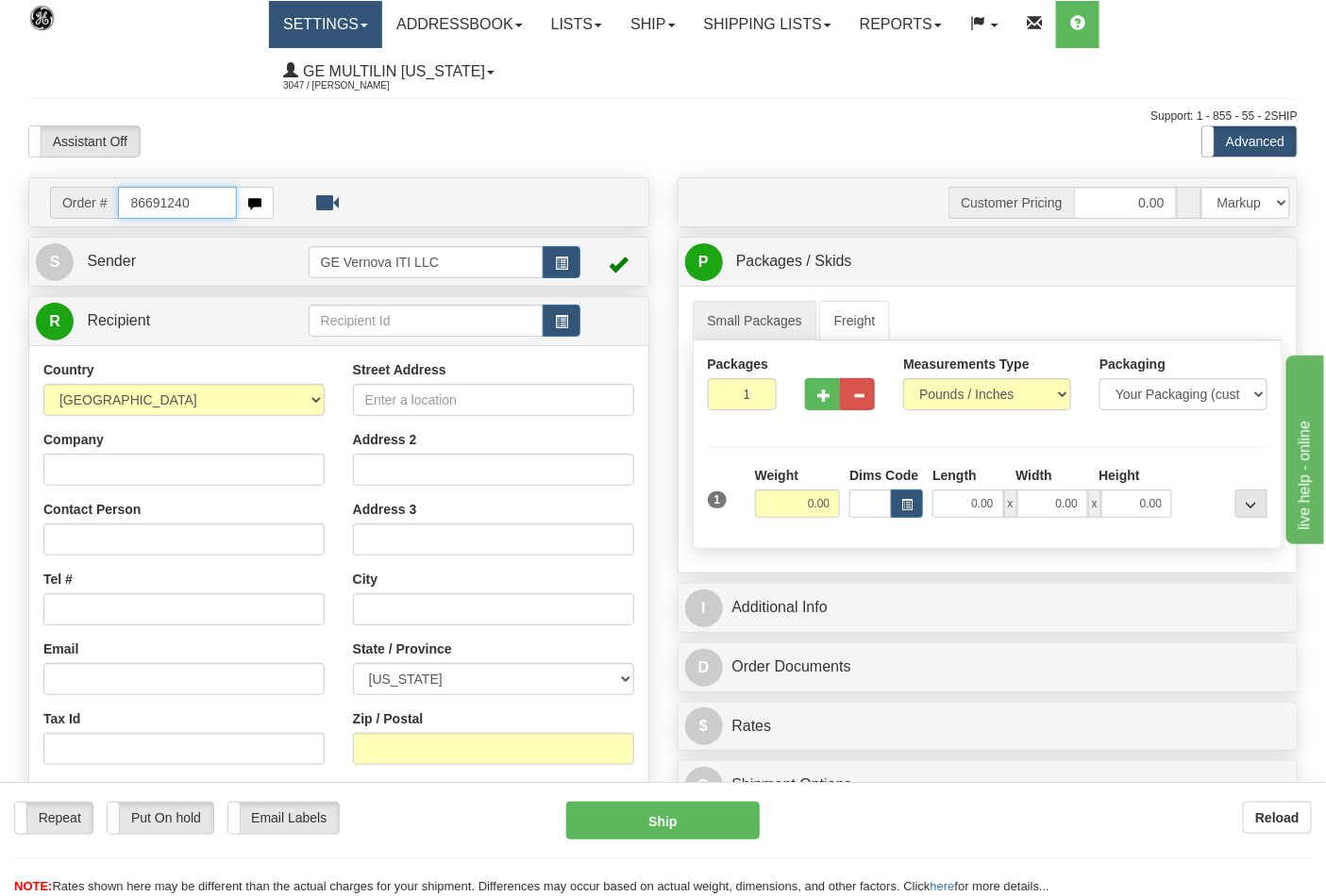
type input "86691240"
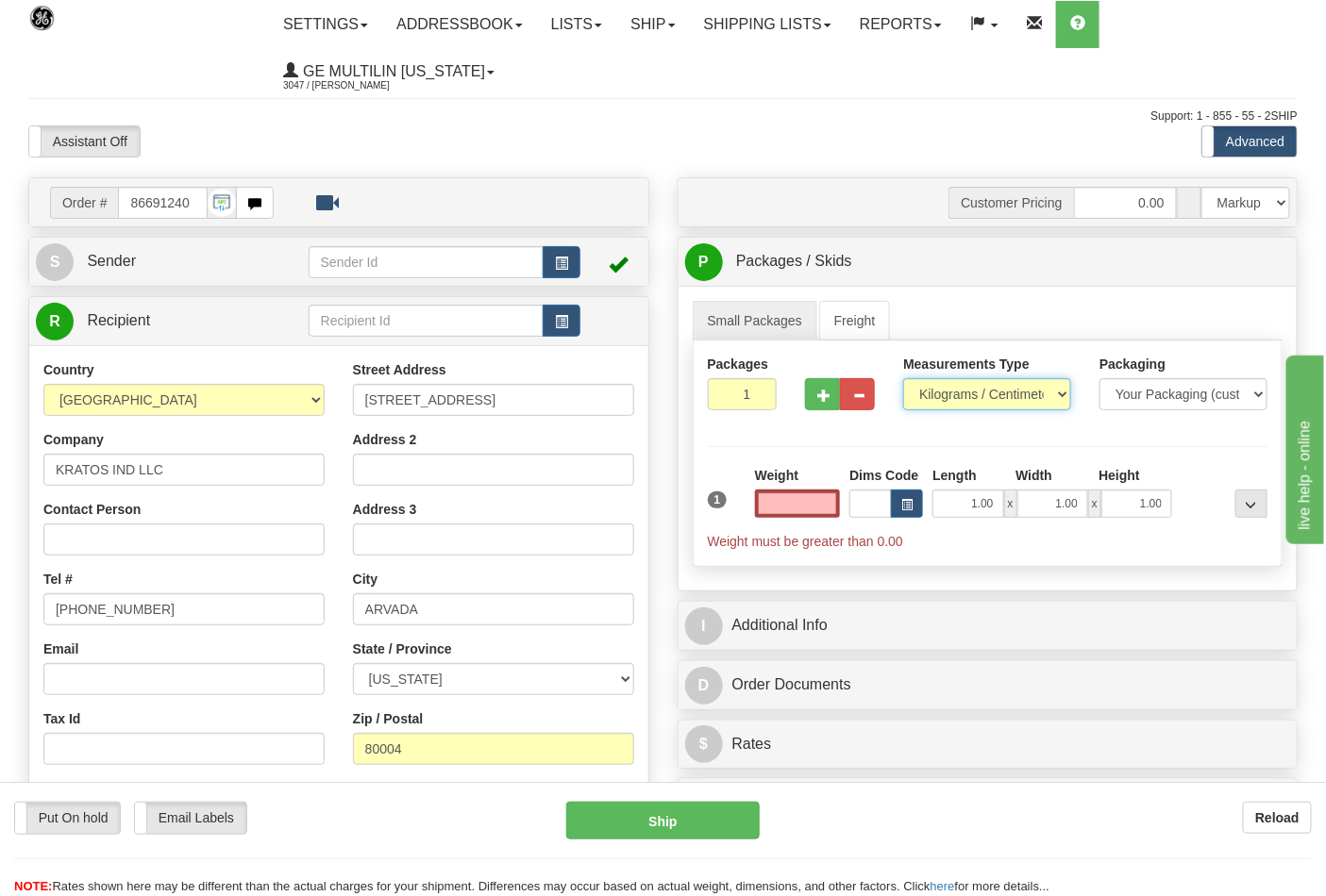
type input "0.00"
click at [946, 392] on select "Pounds / Inches Kilograms / Centimeters" at bounding box center [986, 394] width 168 height 32
select select "0"
click at [903, 379] on select "Pounds / Inches Kilograms / Centimeters" at bounding box center [986, 394] width 168 height 32
click at [816, 504] on input "0.00" at bounding box center [798, 503] width 86 height 28
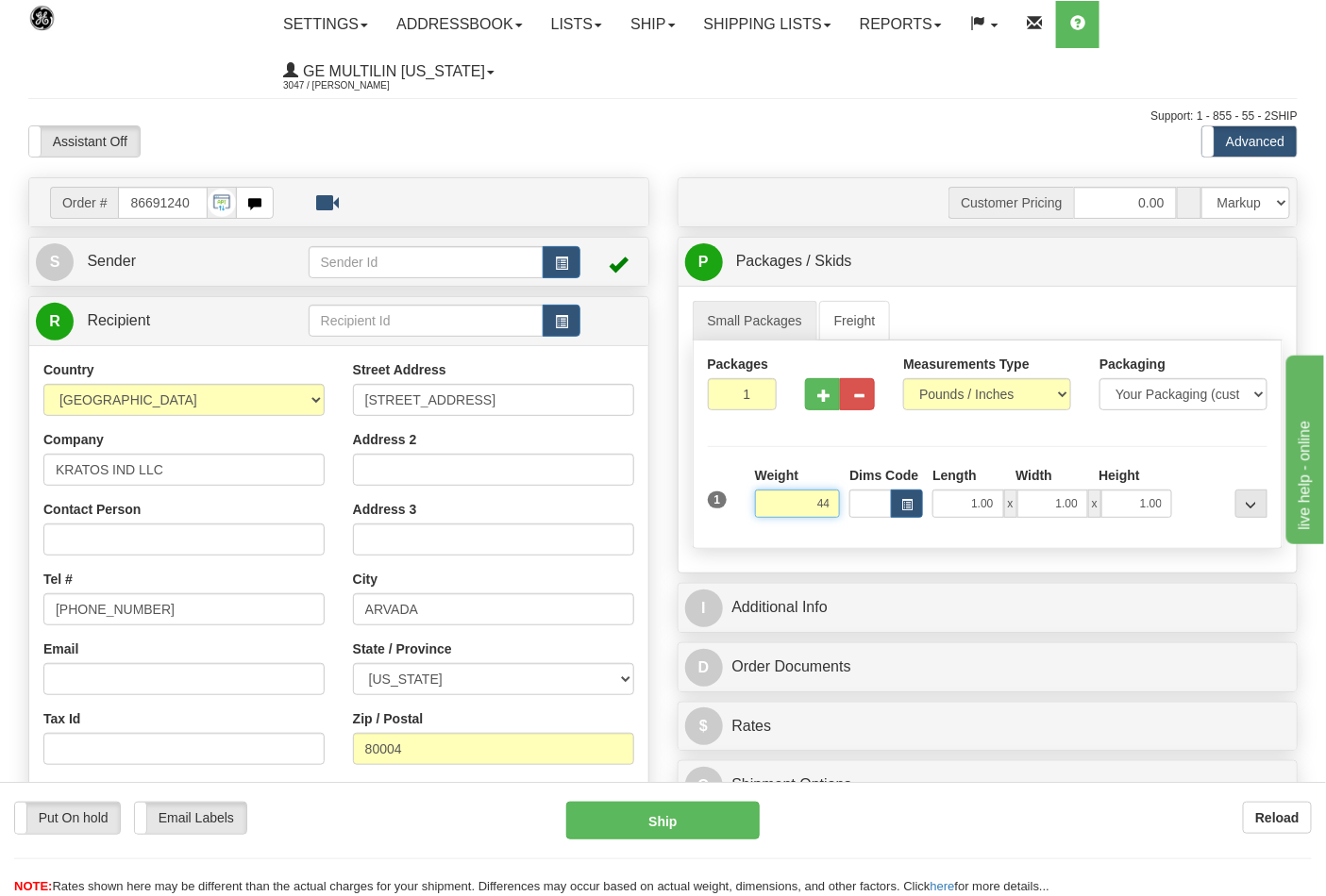
click button "Delete" at bounding box center [0, 0] width 0 height 0
type input "44.00"
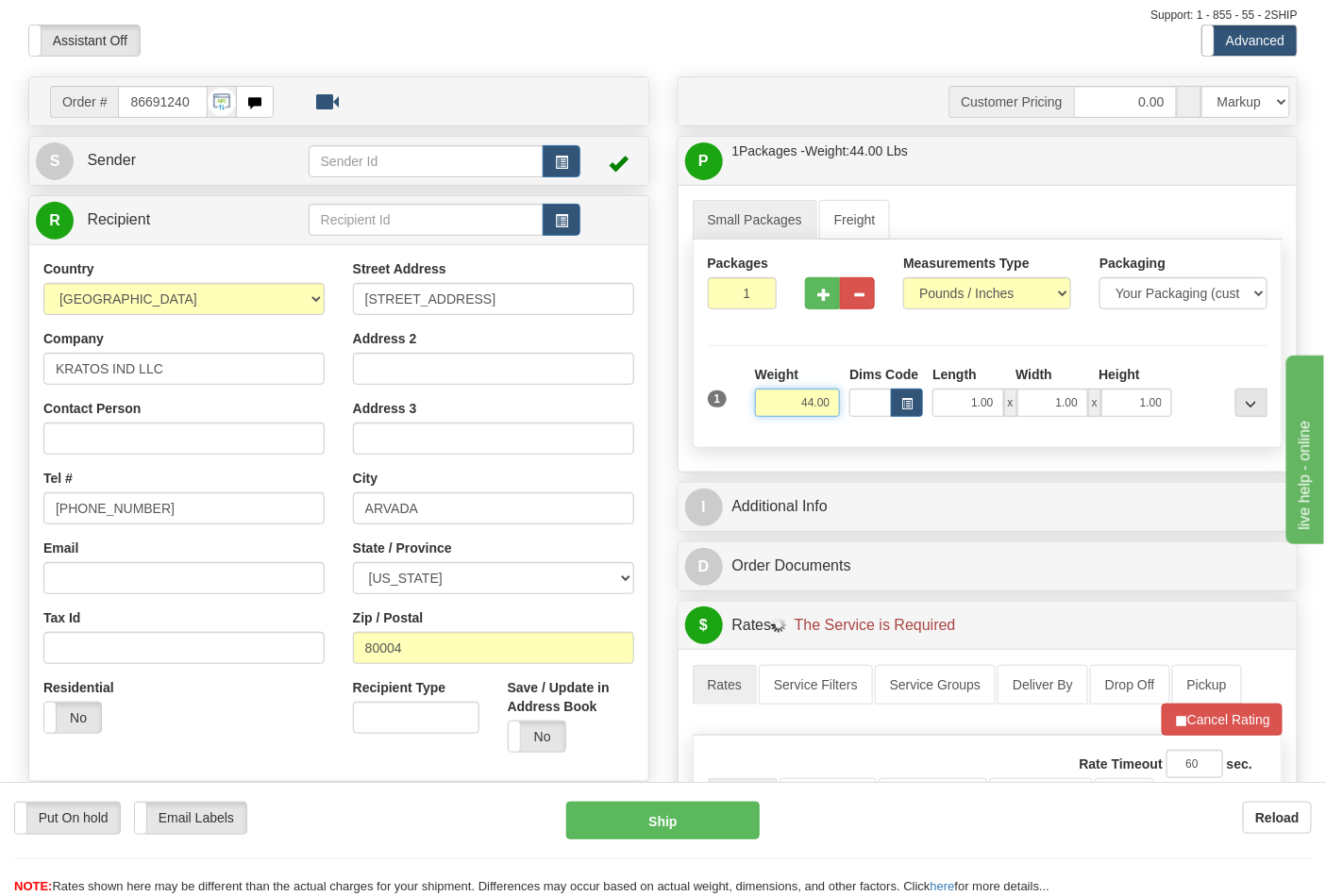
scroll to position [314, 0]
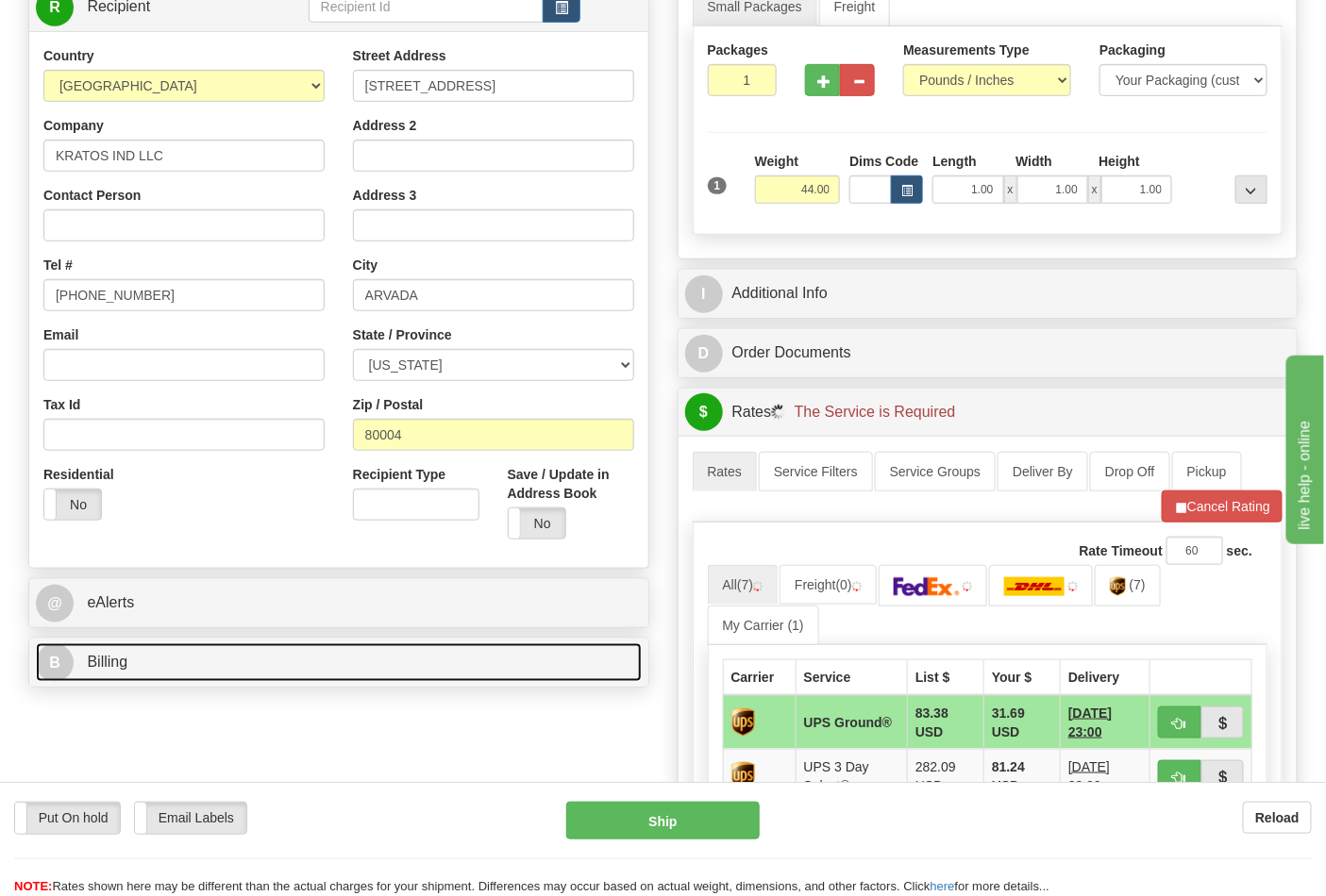
click at [195, 667] on link "B Billing" at bounding box center [339, 663] width 606 height 39
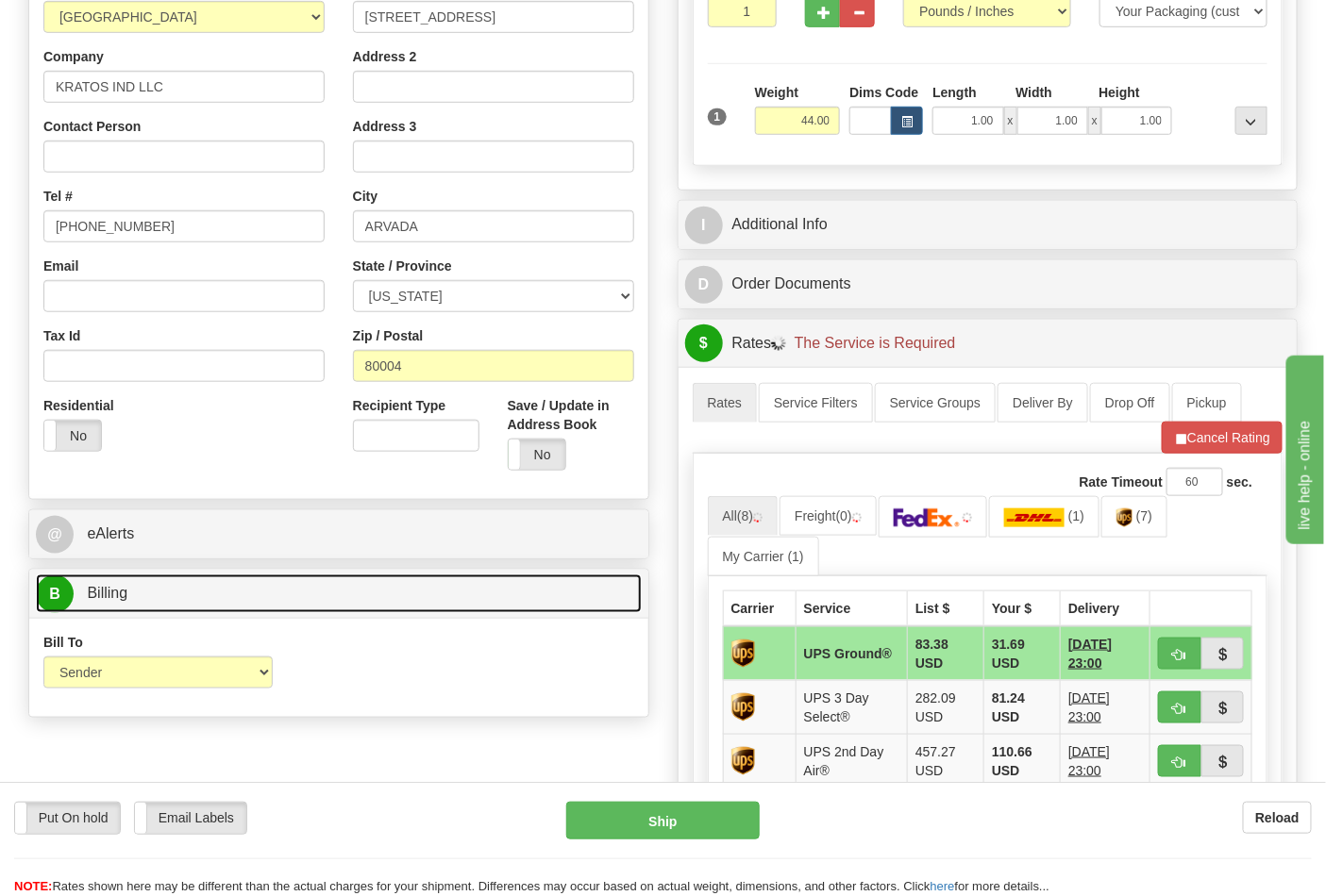
scroll to position [419, 0]
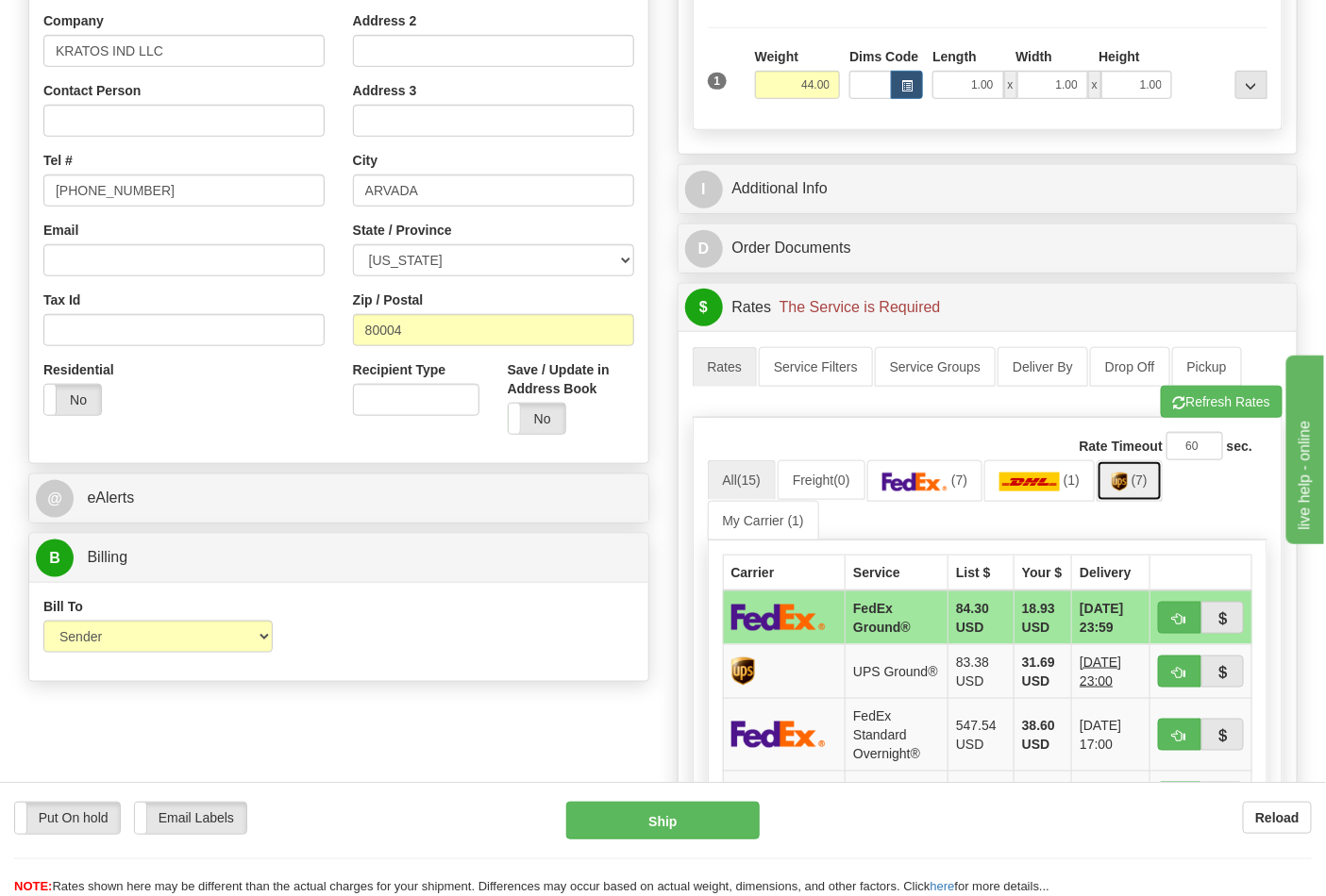
click at [1151, 497] on link "(7)" at bounding box center [1130, 481] width 66 height 41
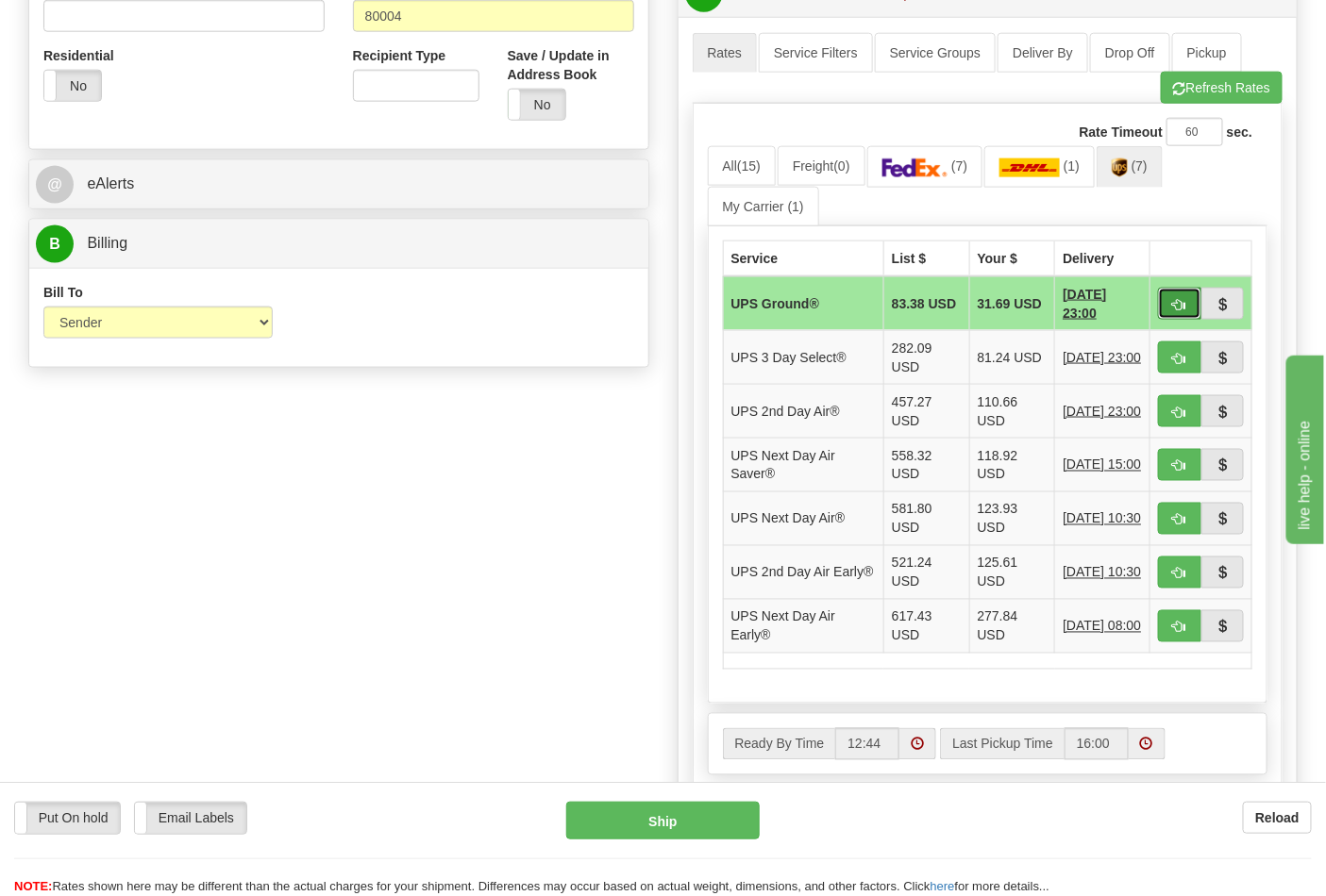
click at [1200, 292] on button "button" at bounding box center [1180, 303] width 44 height 32
type input "03"
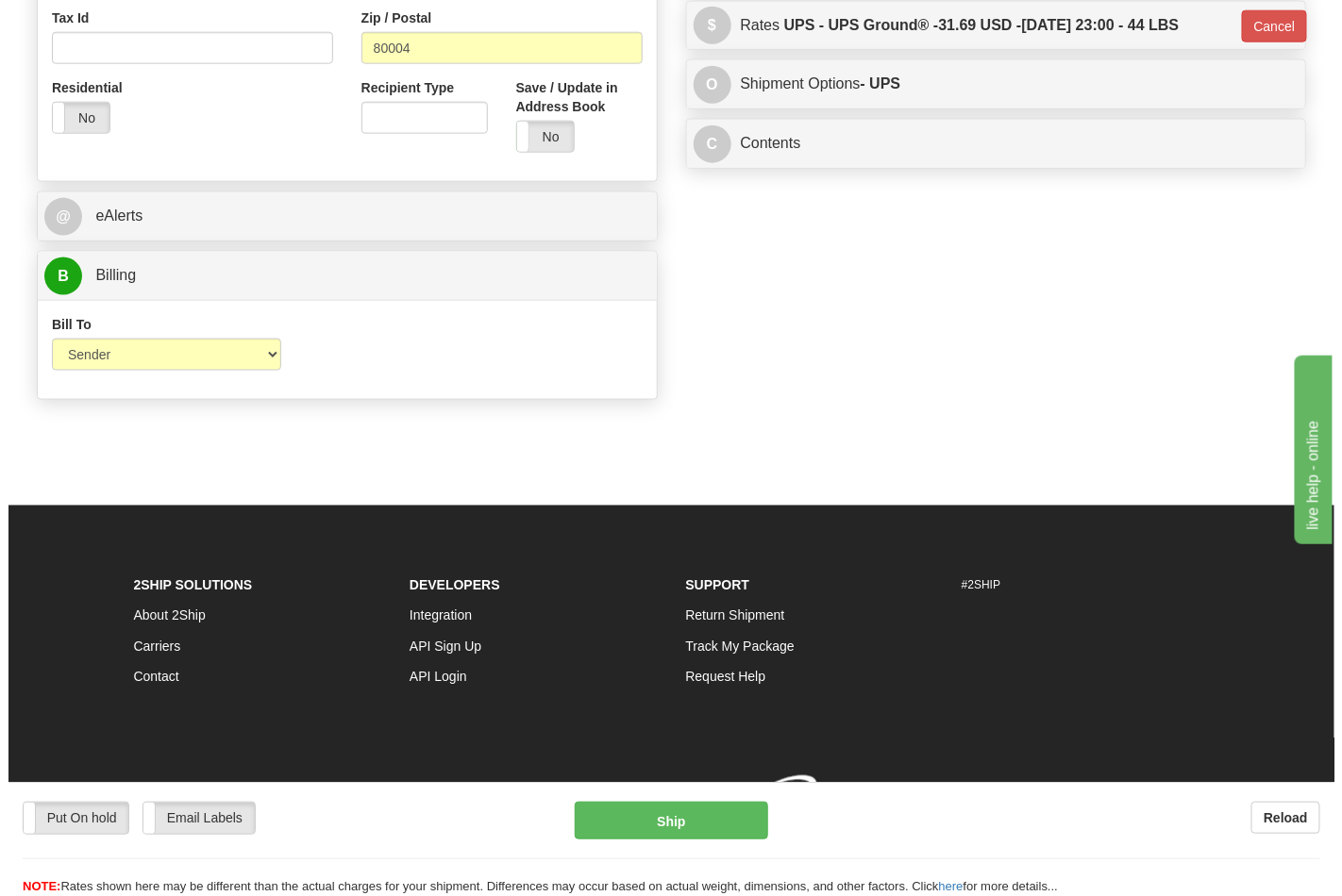
scroll to position [704, 0]
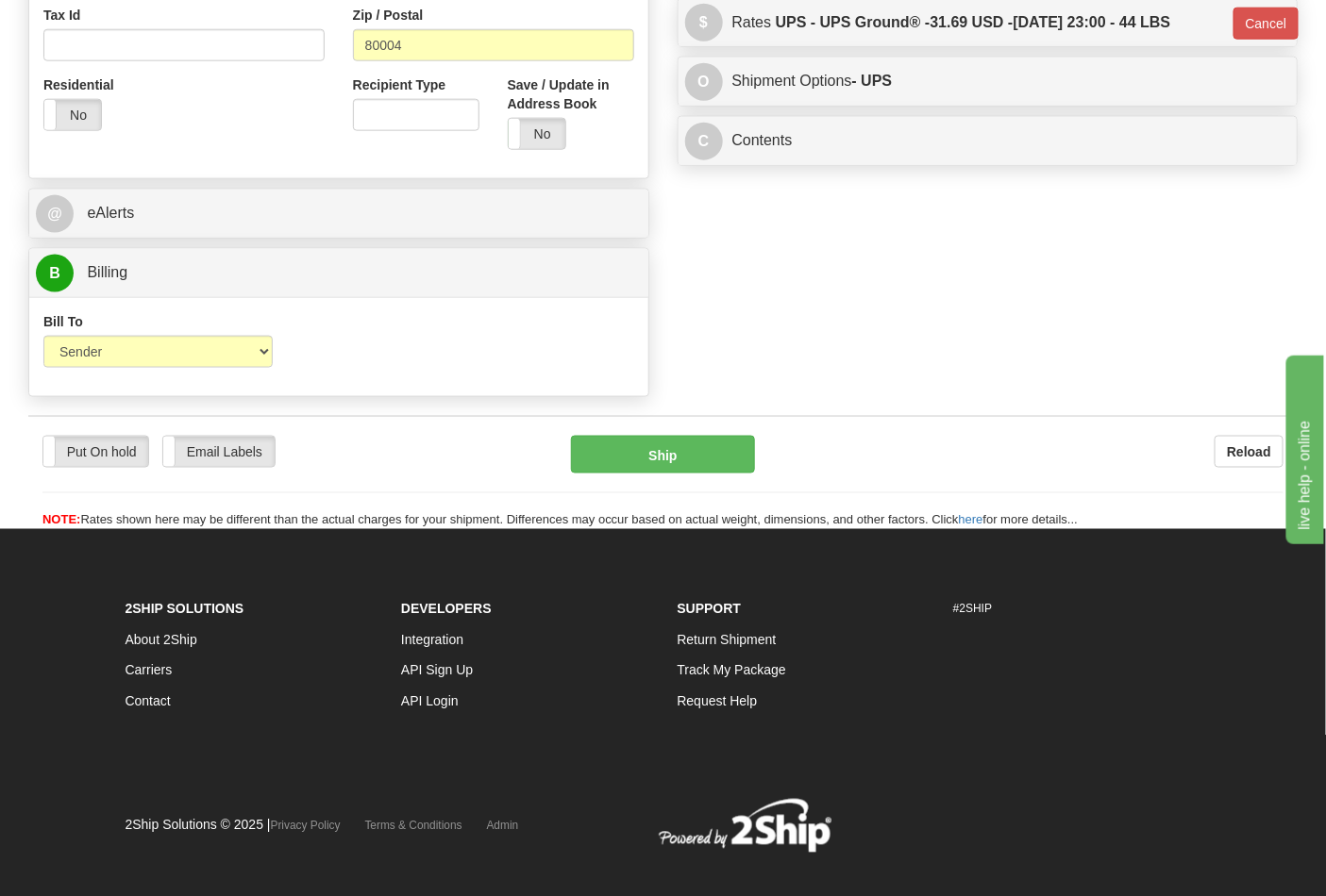
click at [691, 458] on button "Ship" at bounding box center [662, 455] width 183 height 38
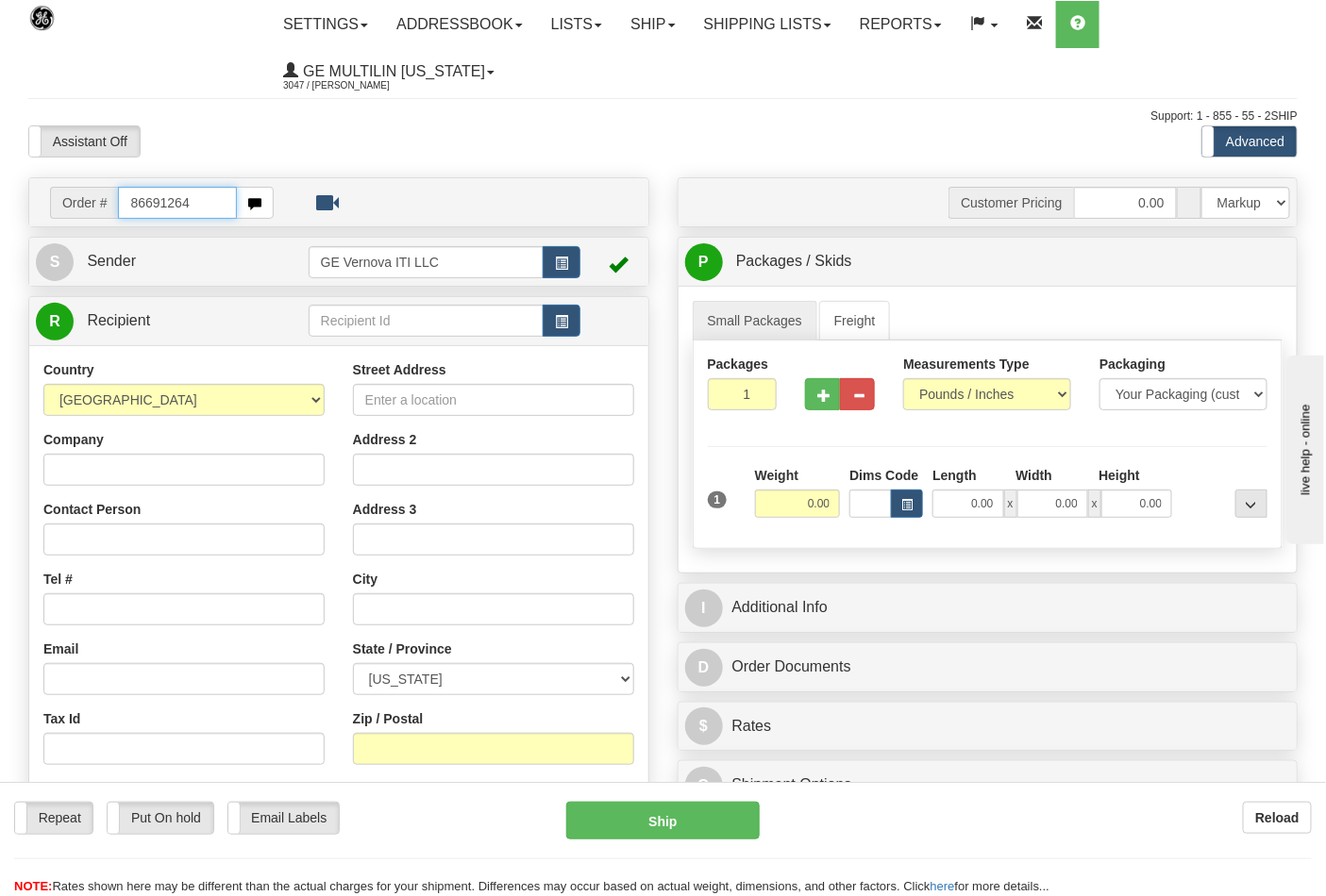
type input "86691264"
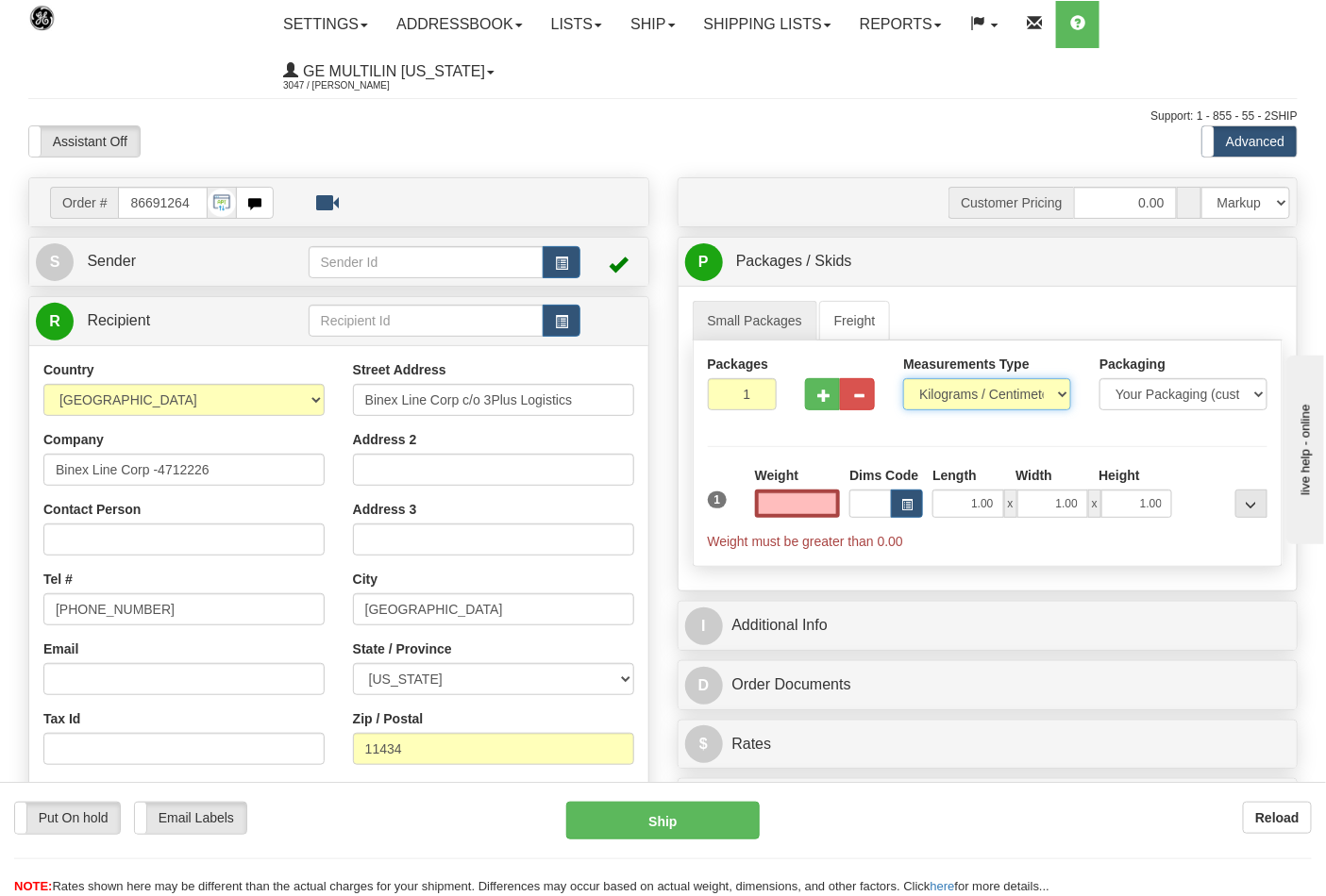
type input "0.00"
click at [967, 393] on select "Pounds / Inches Kilograms / Centimeters" at bounding box center [986, 394] width 168 height 32
select select "0"
click at [903, 379] on select "Pounds / Inches Kilograms / Centimeters" at bounding box center [986, 394] width 168 height 32
click at [823, 507] on input "0.00" at bounding box center [798, 503] width 86 height 28
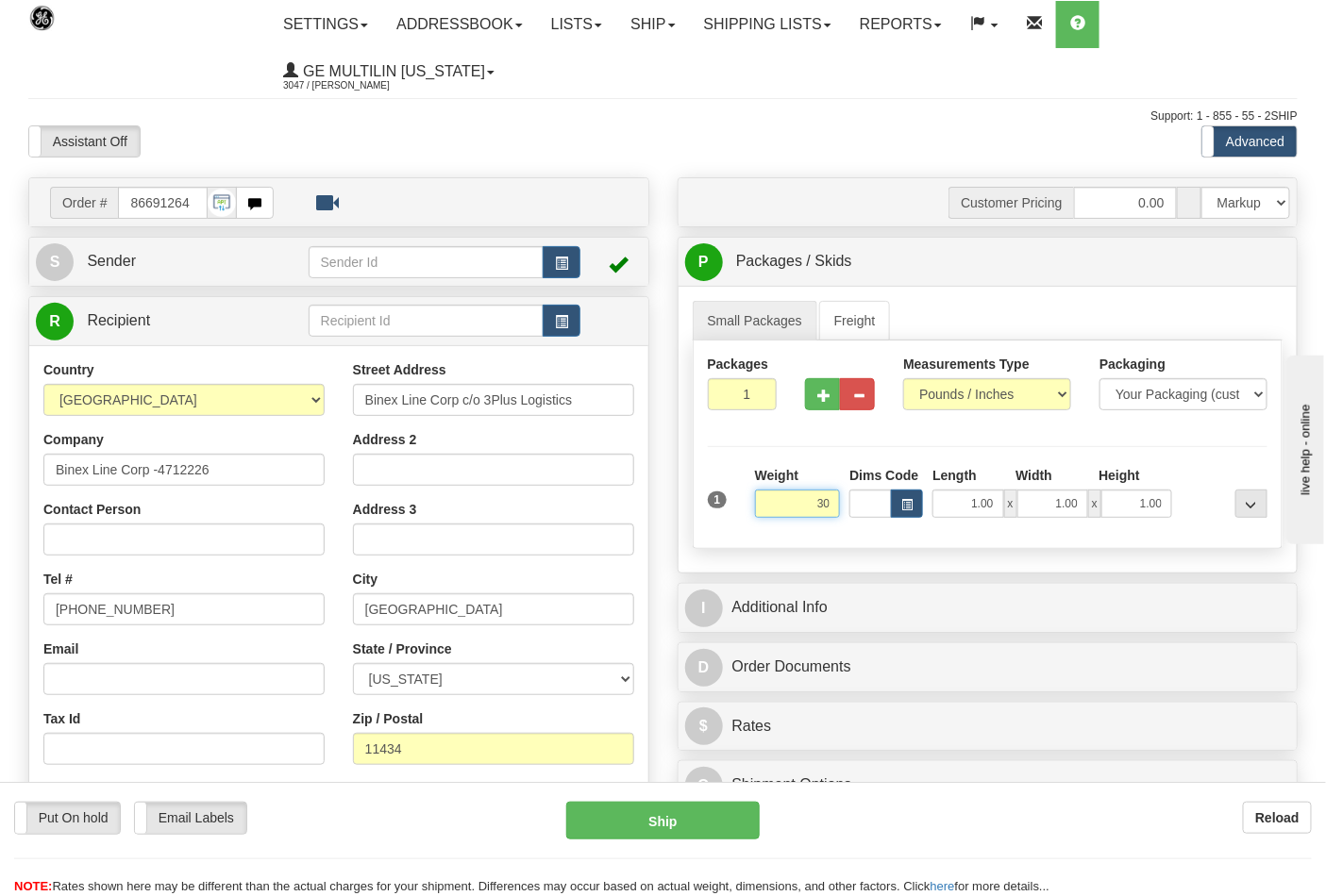
click button "Delete" at bounding box center [0, 0] width 0 height 0
type input "30.00"
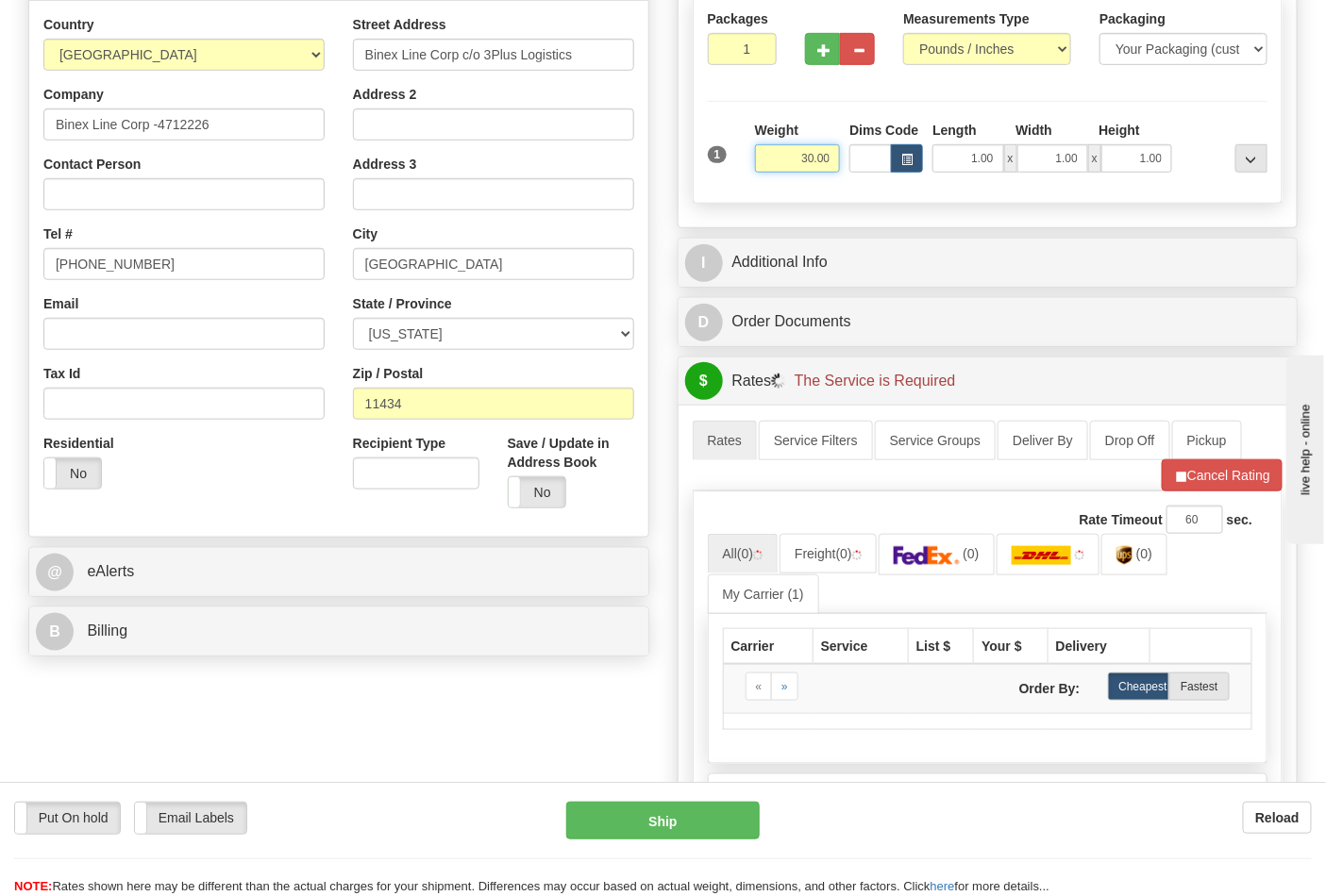
scroll to position [314, 0]
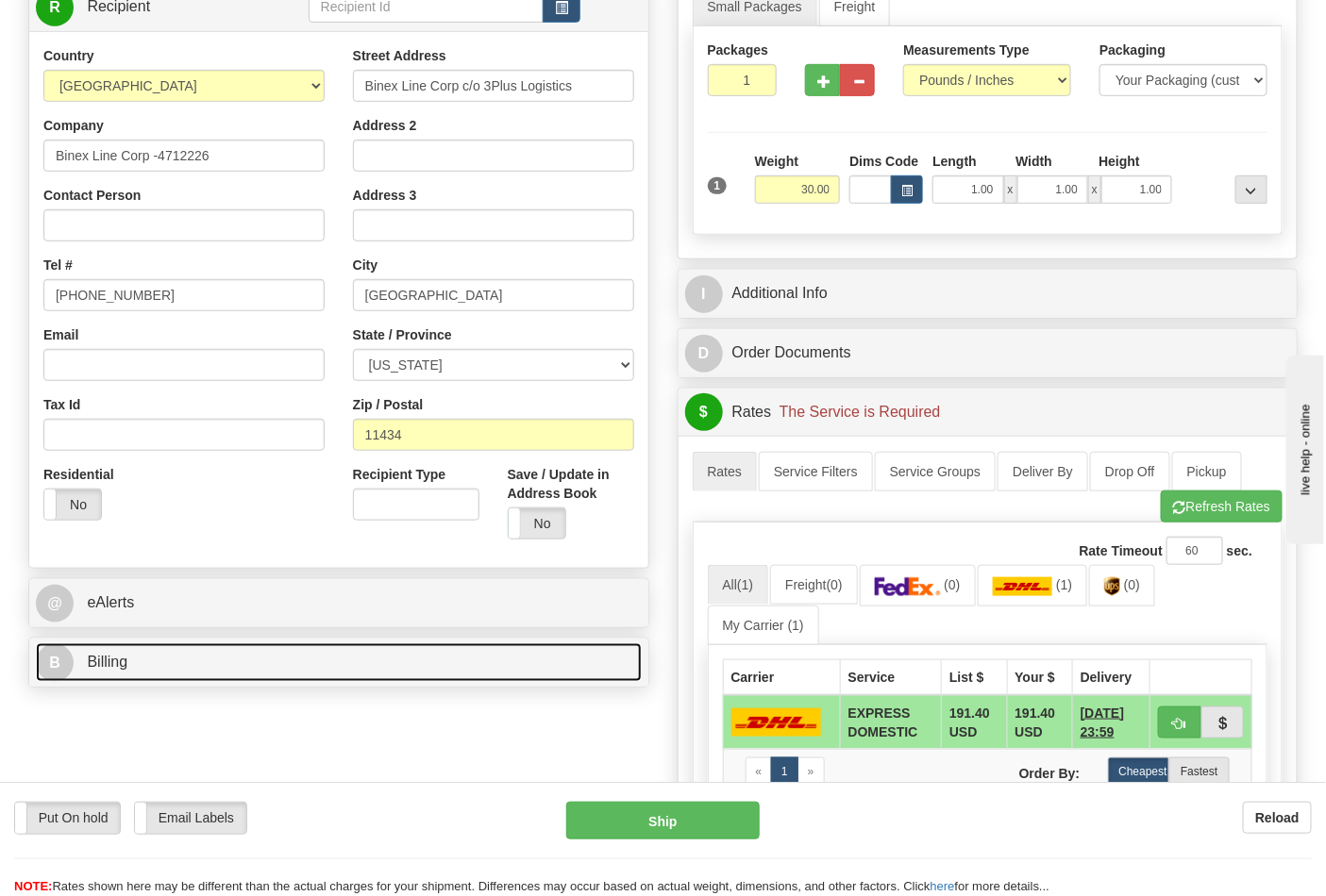
click at [210, 662] on link "B Billing" at bounding box center [339, 663] width 606 height 39
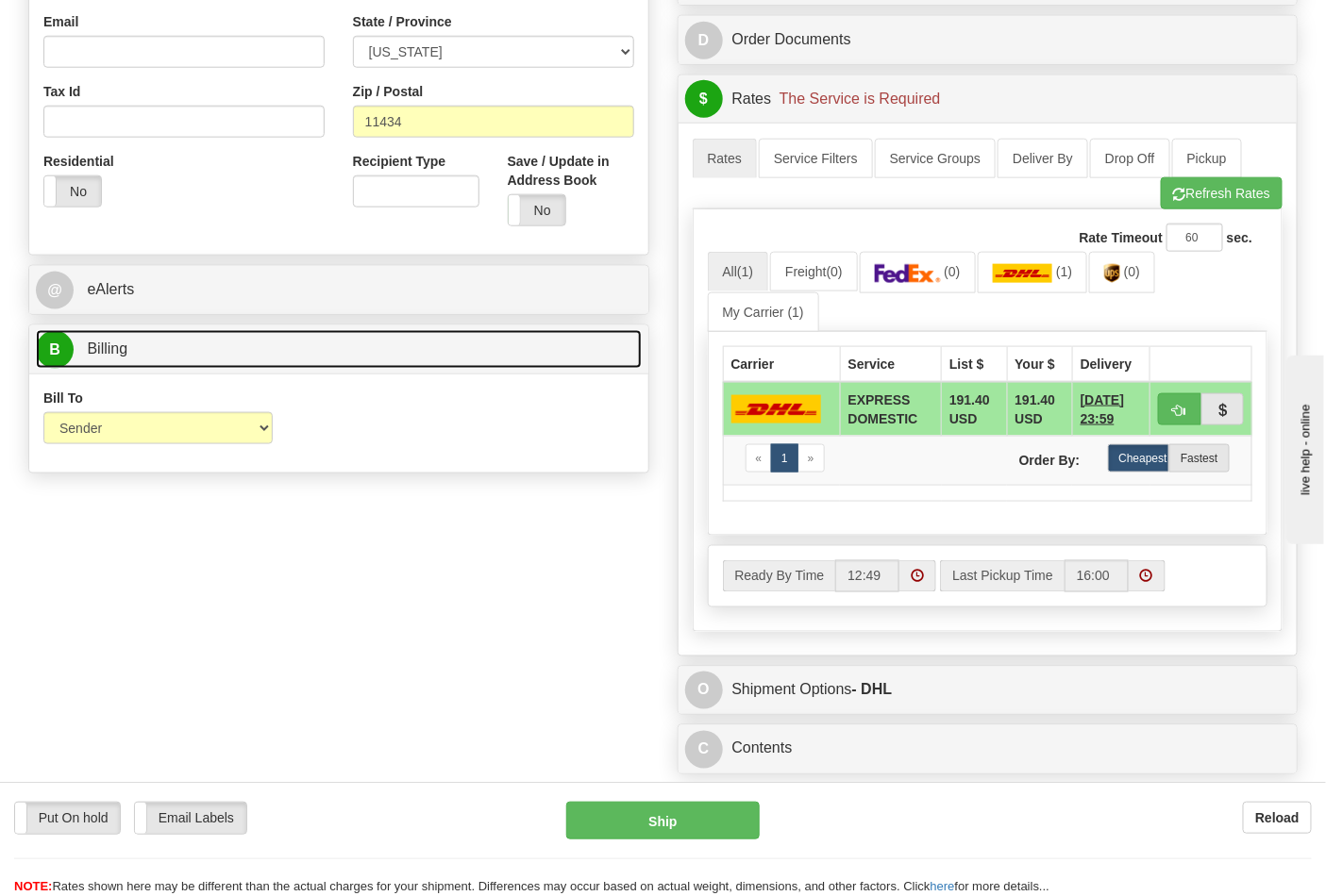
scroll to position [629, 0]
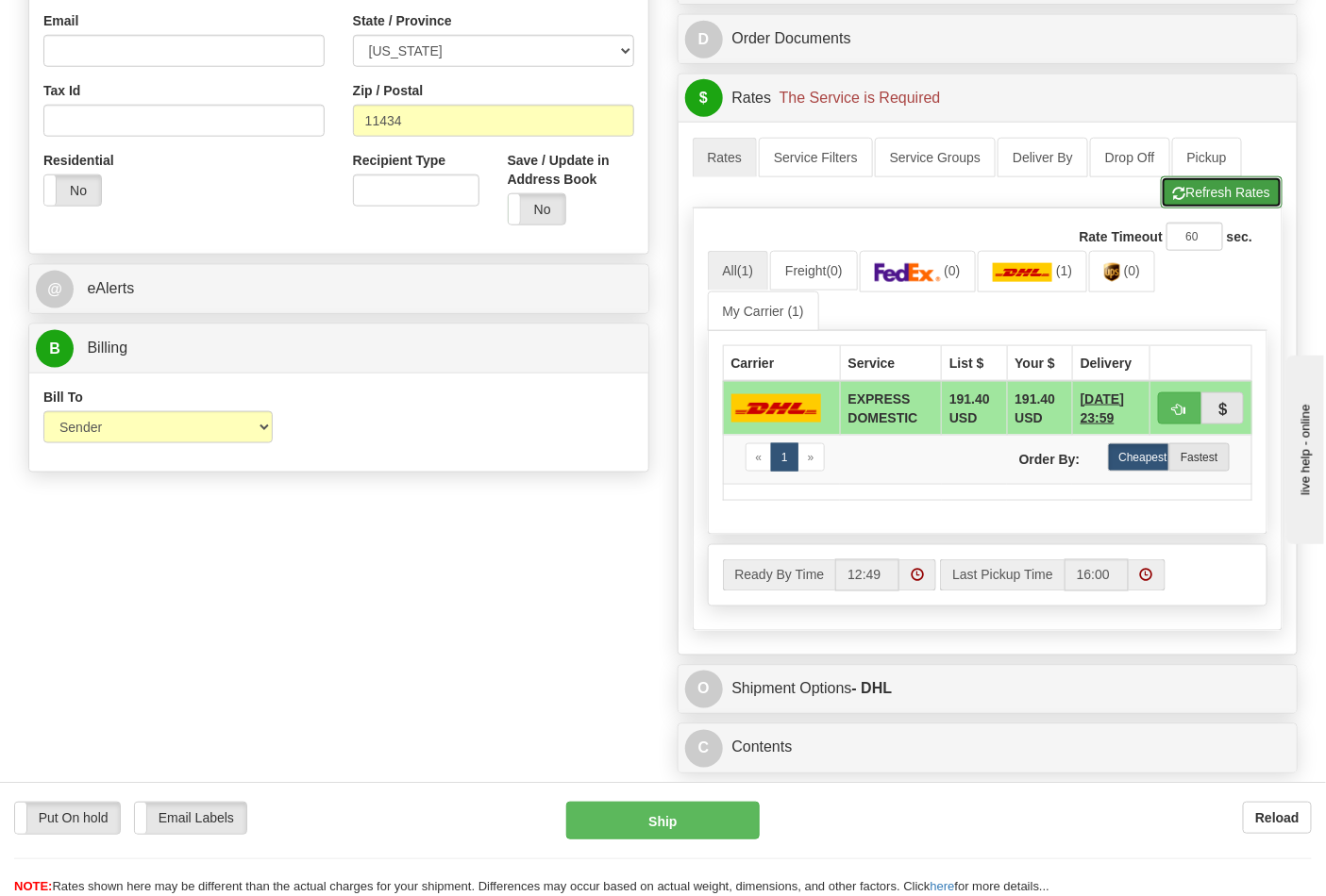
click at [1211, 209] on button "Refresh Rates" at bounding box center [1222, 192] width 121 height 32
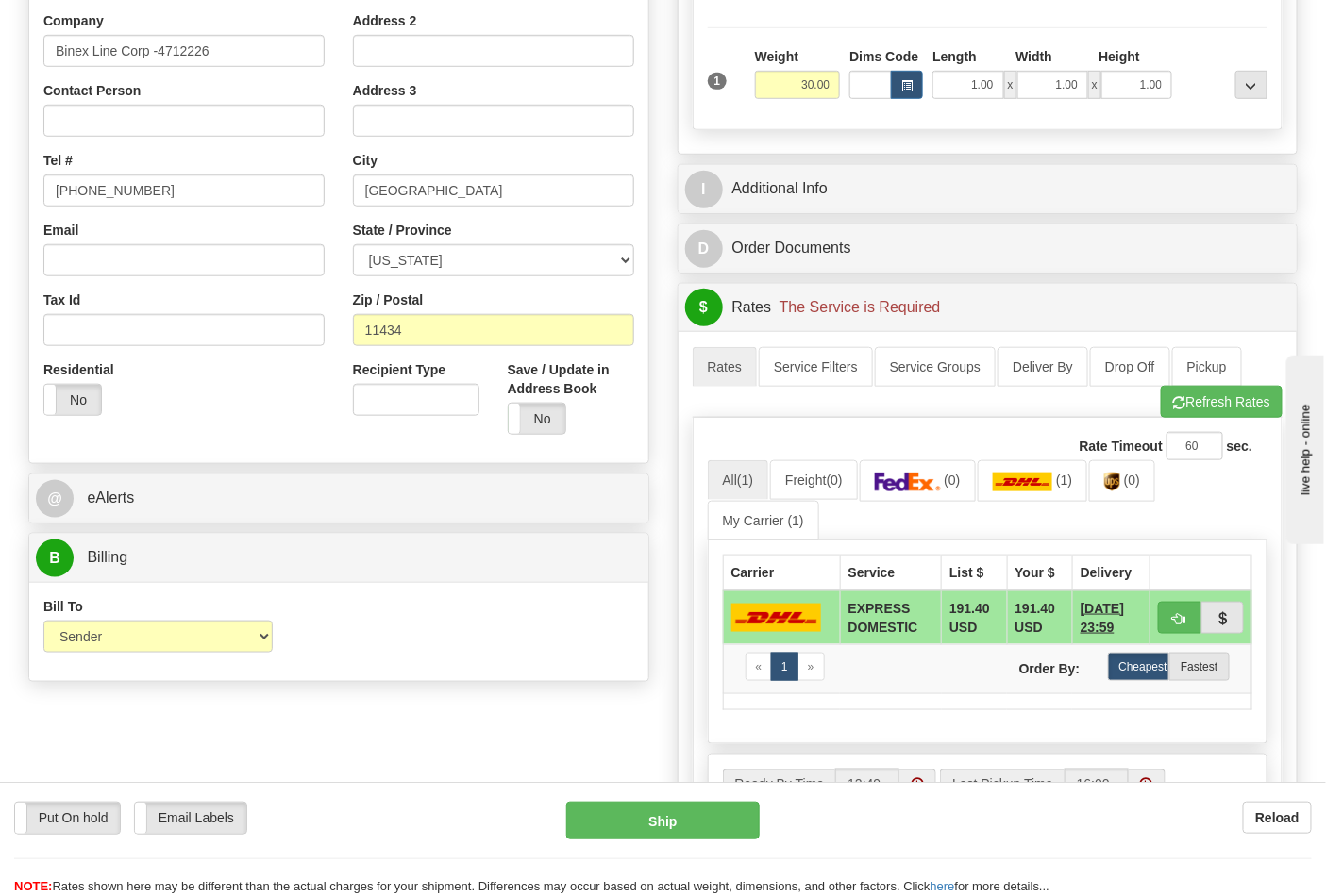
scroll to position [210, 0]
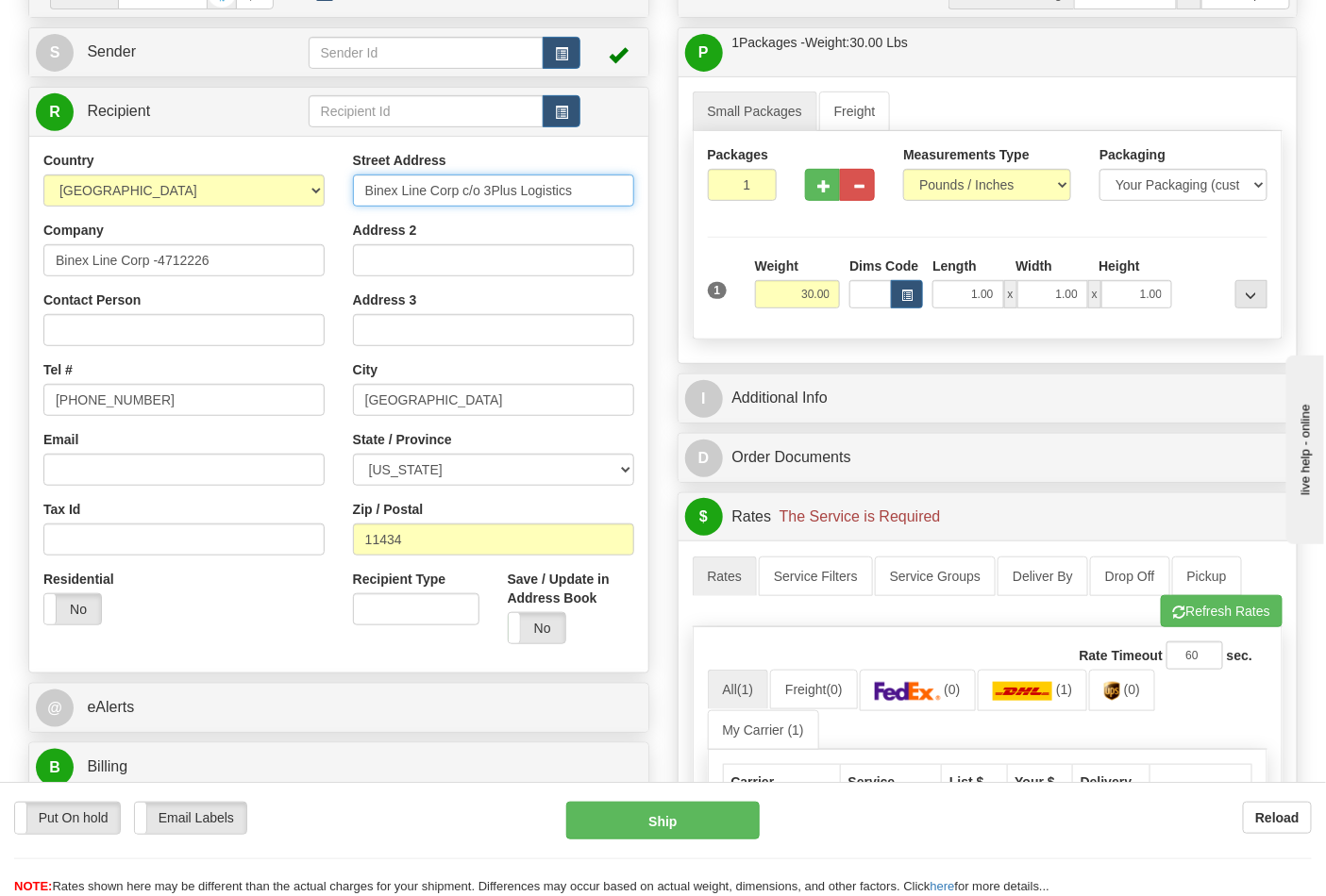
drag, startPoint x: 574, startPoint y: 194, endPoint x: 653, endPoint y: 222, distance: 83.8
click at [653, 222] on div "Order # 86691264 S" at bounding box center [339, 433] width 650 height 932
click at [573, 233] on div "Address 2" at bounding box center [493, 248] width 282 height 56
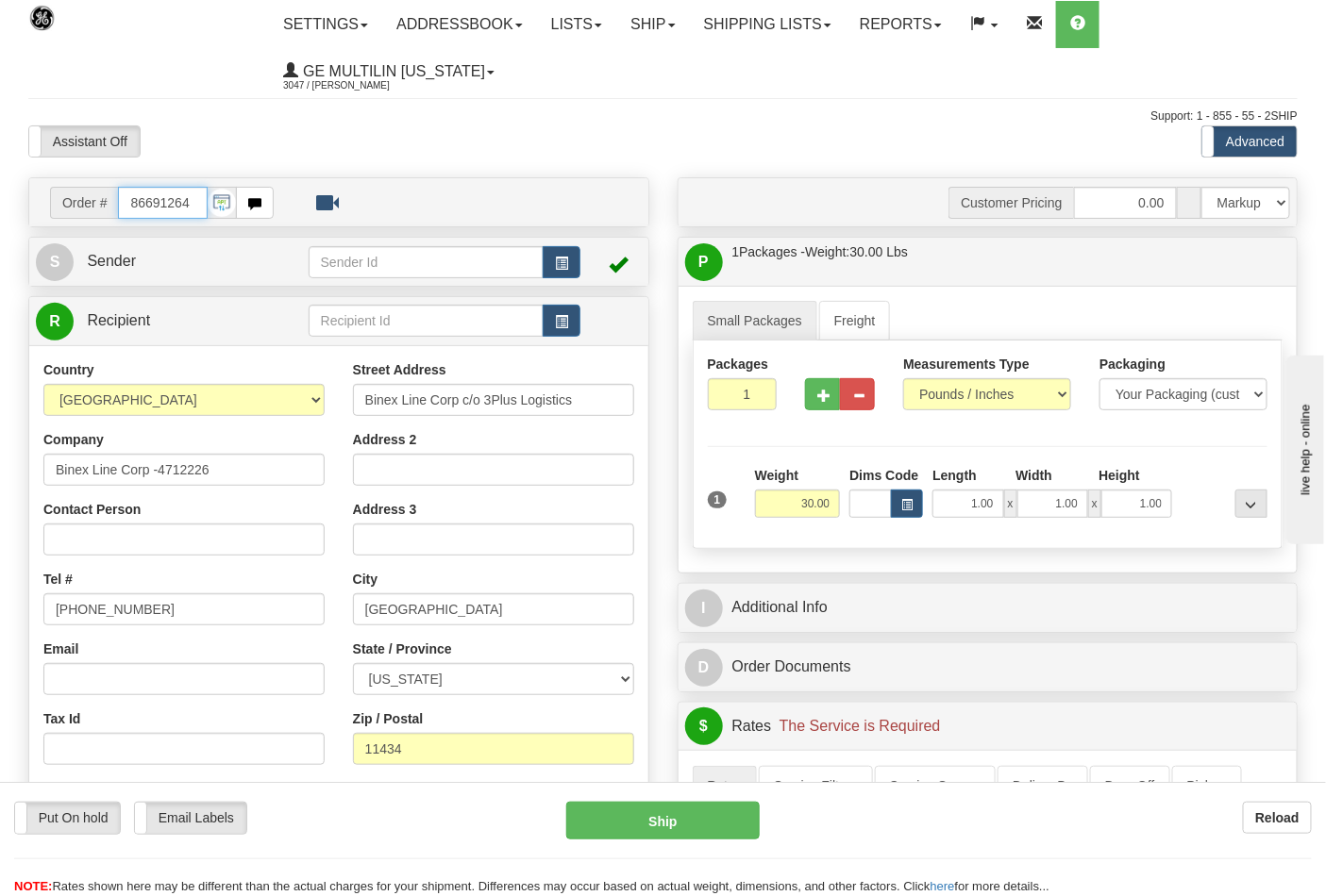
scroll to position [0, 0]
drag, startPoint x: 195, startPoint y: 210, endPoint x: 76, endPoint y: 191, distance: 120.5
click at [76, 191] on div "Order # 86691264" at bounding box center [162, 203] width 224 height 32
type input "86691262"
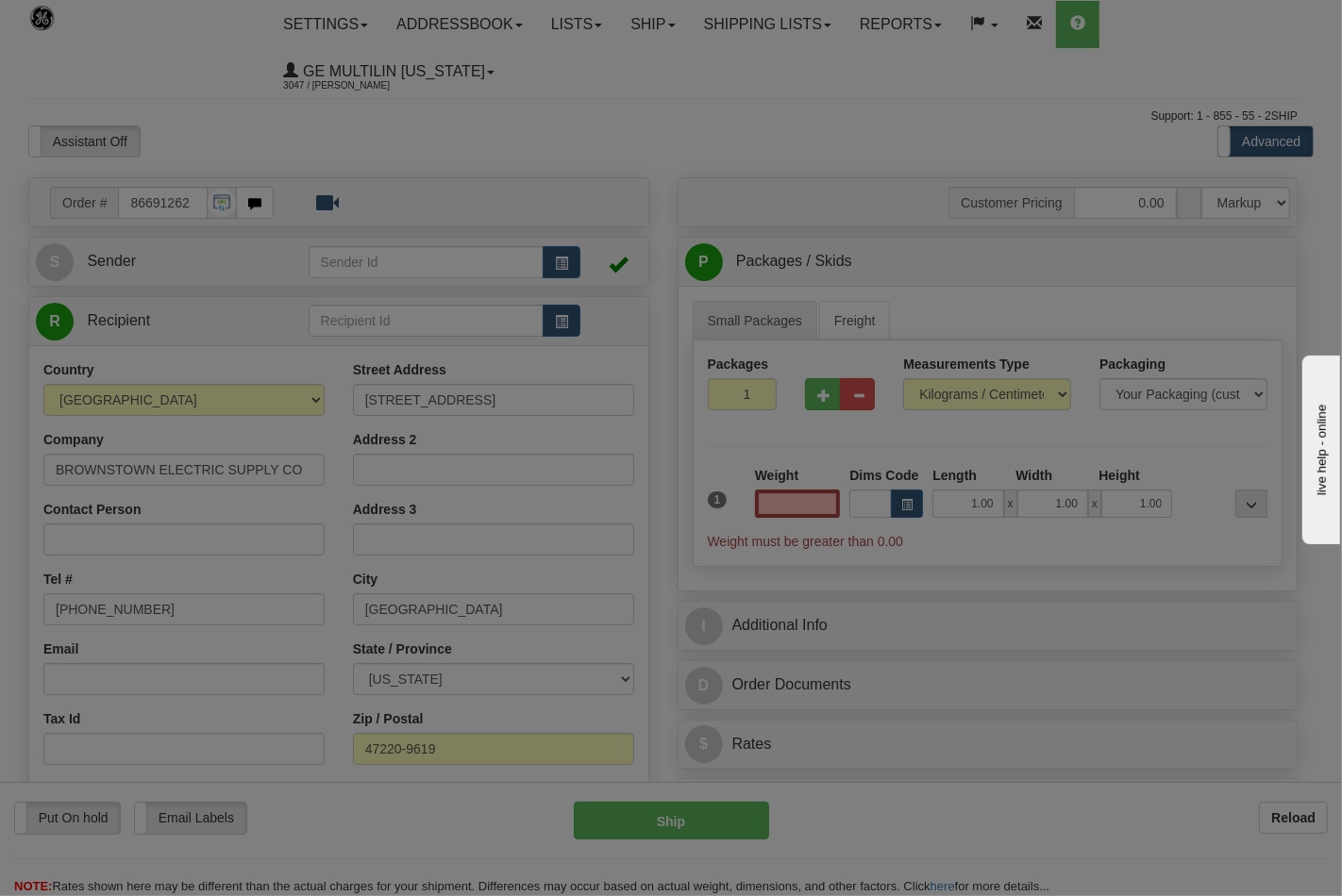
type input "0.00"
click at [961, 400] on div at bounding box center [671, 448] width 1342 height 896
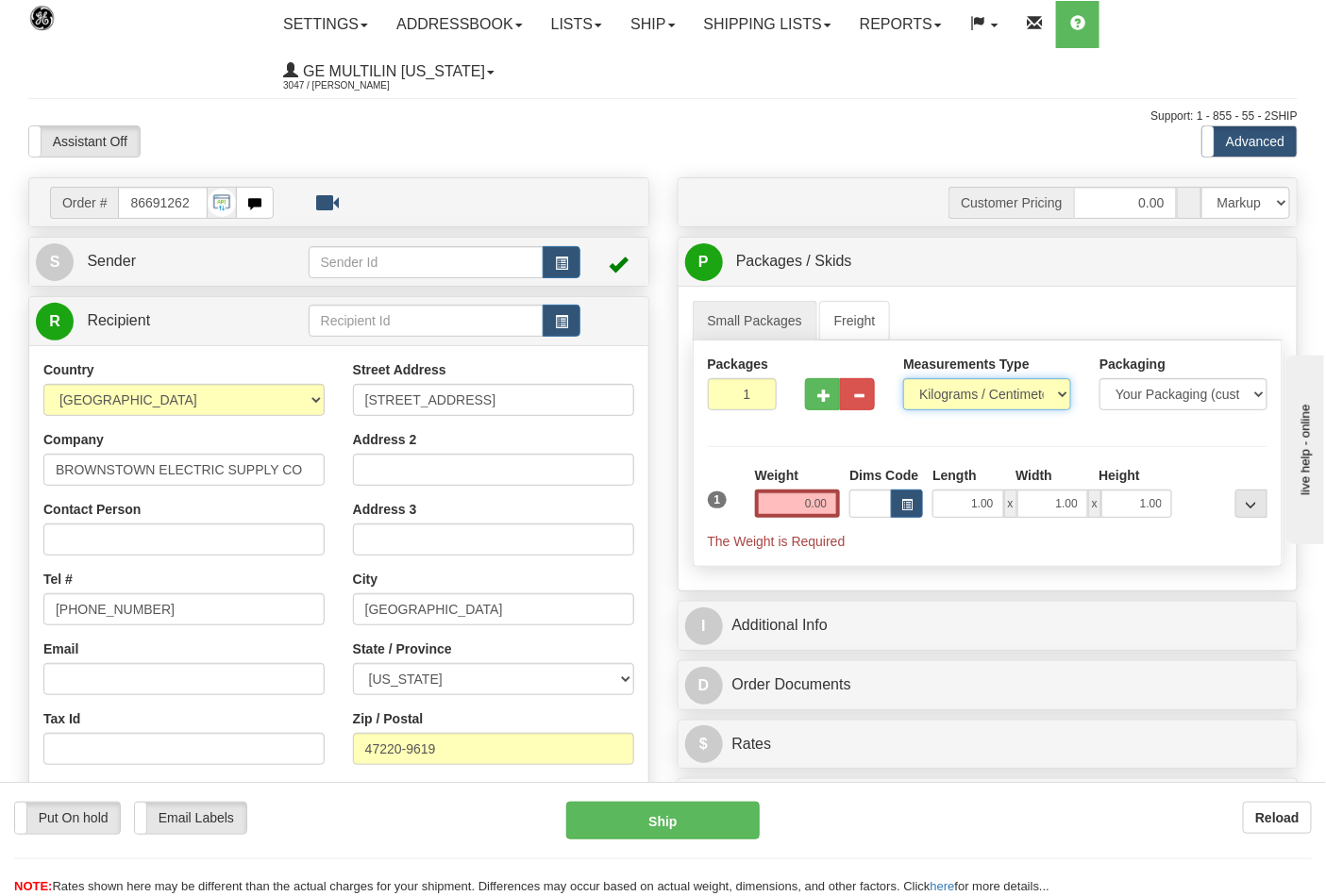
click at [942, 409] on select "Pounds / Inches Kilograms / Centimeters" at bounding box center [986, 394] width 168 height 32
select select "0"
click at [903, 379] on select "Pounds / Inches Kilograms / Centimeters" at bounding box center [986, 394] width 168 height 32
click at [829, 500] on input "0.00" at bounding box center [798, 503] width 86 height 28
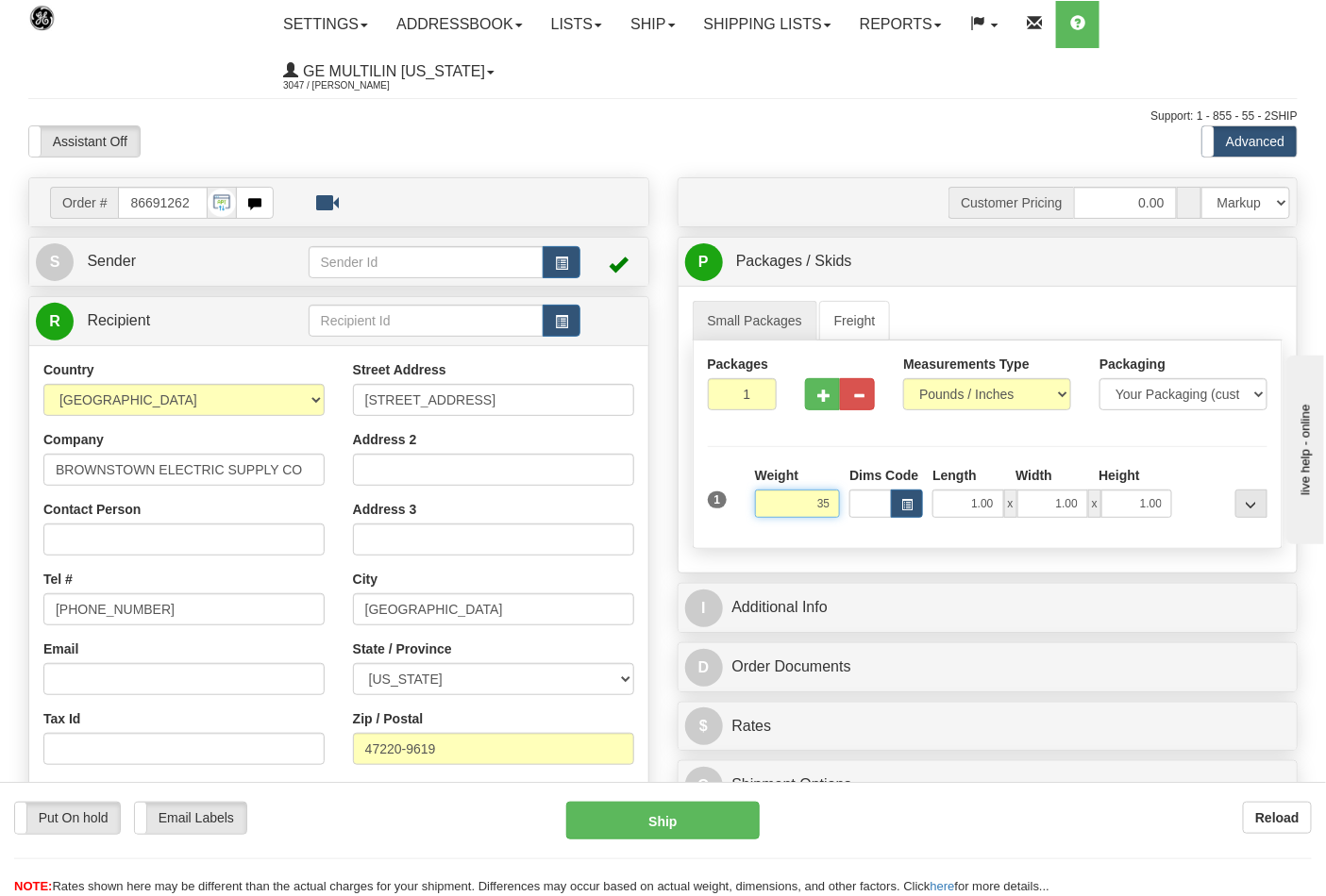
click button "Delete" at bounding box center [0, 0] width 0 height 0
type input "35.00"
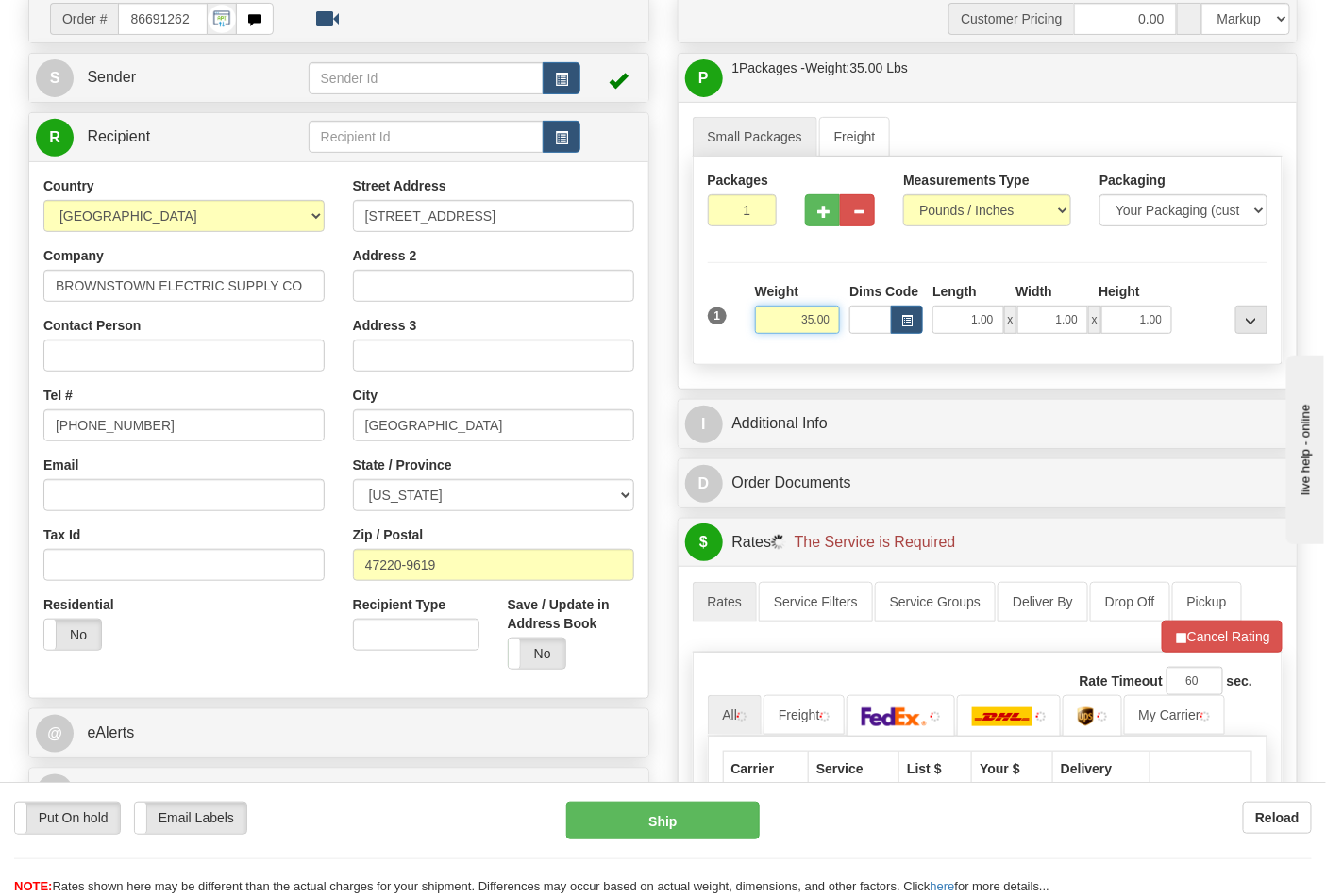
scroll to position [419, 0]
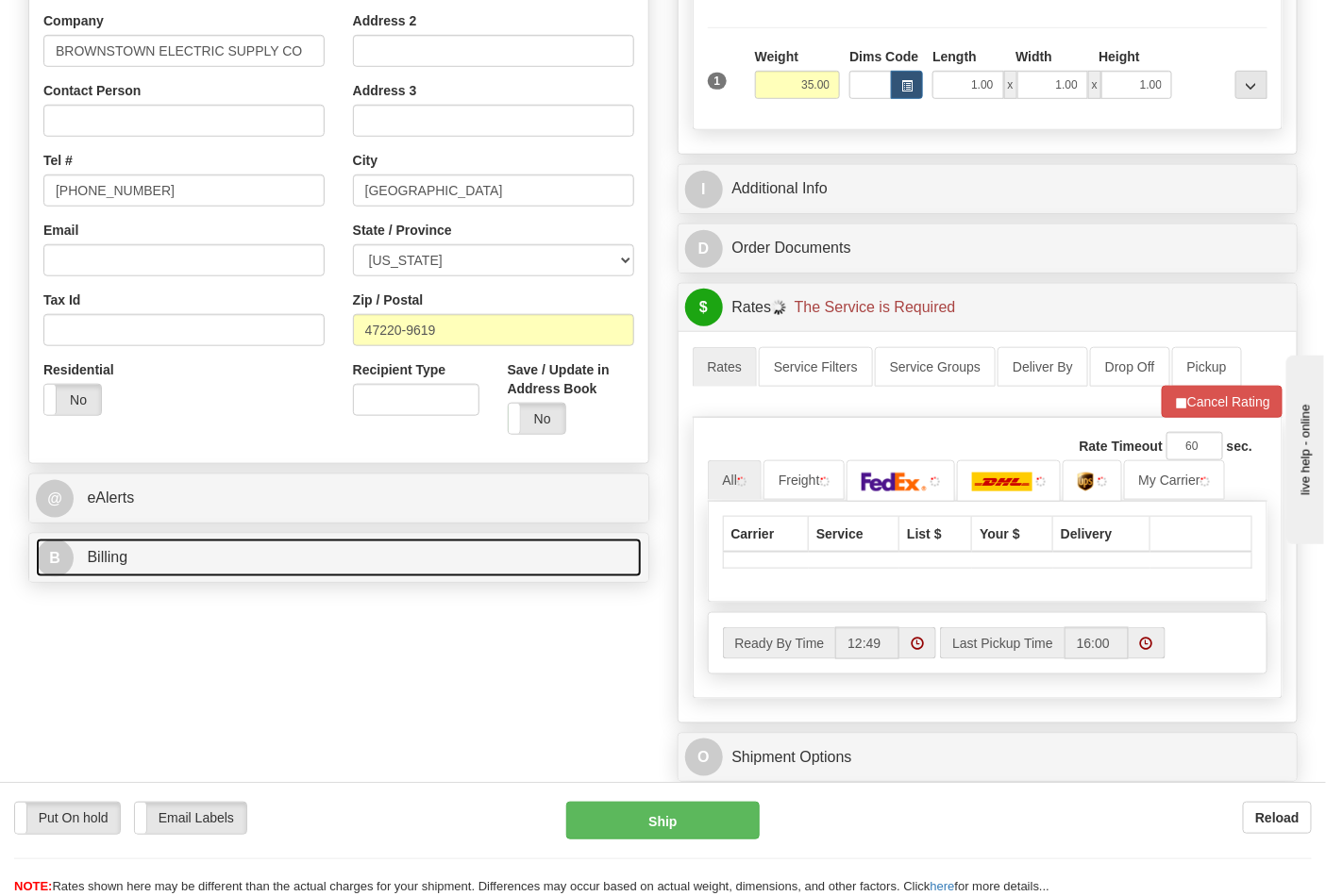
click at [128, 547] on link "B Billing" at bounding box center [339, 558] width 606 height 39
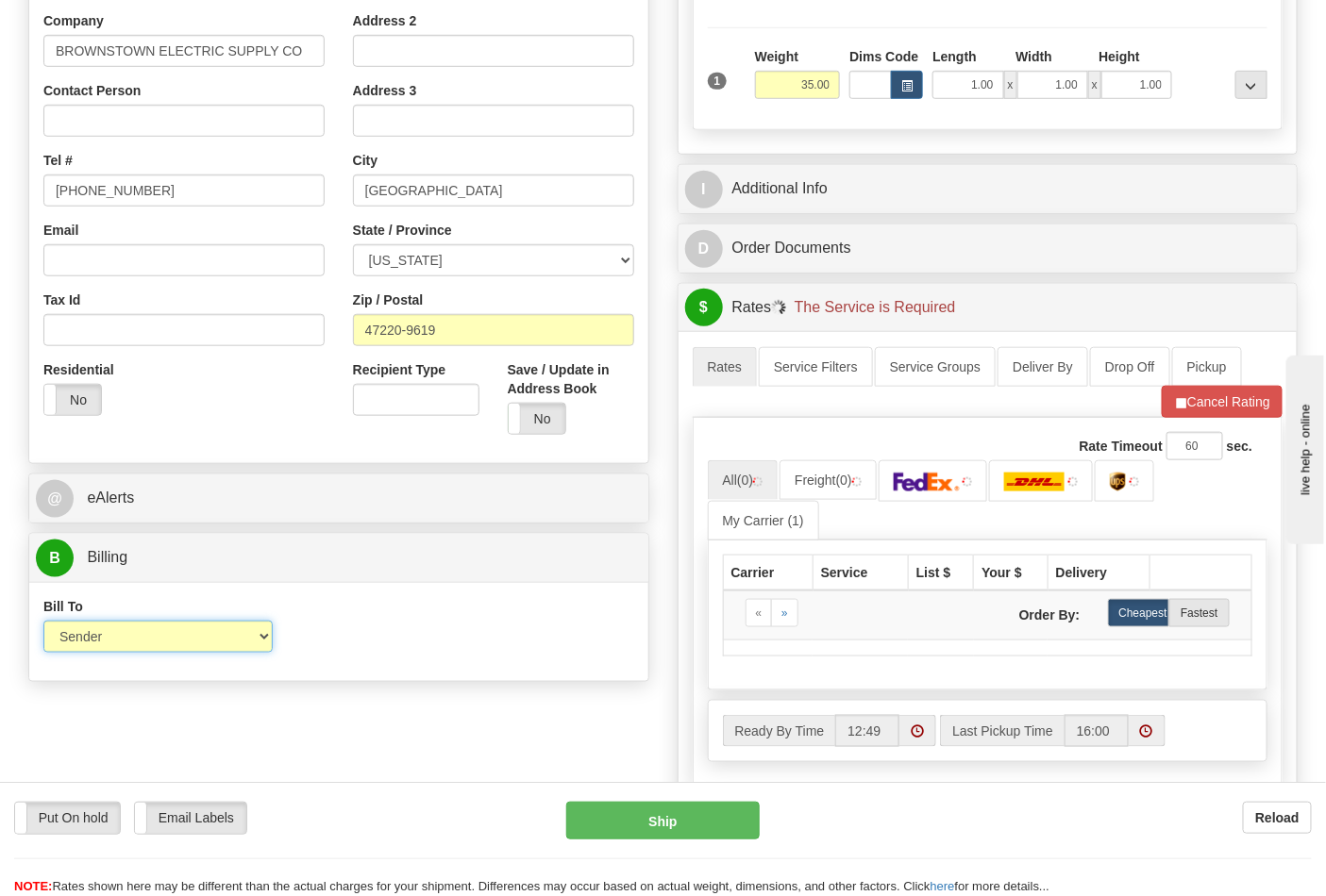
drag, startPoint x: 120, startPoint y: 646, endPoint x: 143, endPoint y: 642, distance: 23.3
click at [120, 646] on select "Sender Recipient Third Party Collect" at bounding box center [158, 637] width 230 height 32
click at [189, 640] on select "Sender Recipient Third Party Collect" at bounding box center [158, 637] width 230 height 32
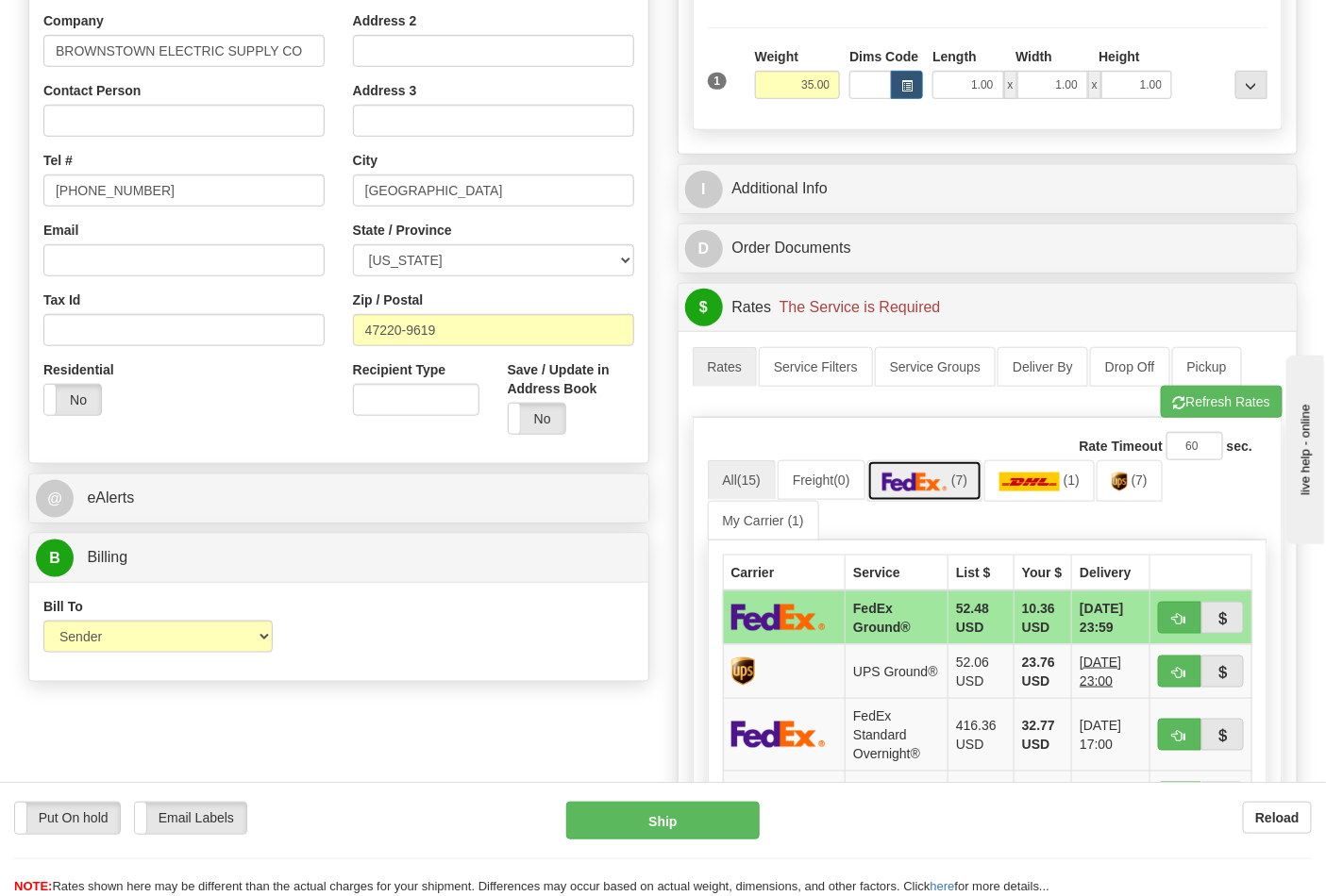
click at [974, 491] on link "(7)" at bounding box center [925, 481] width 116 height 41
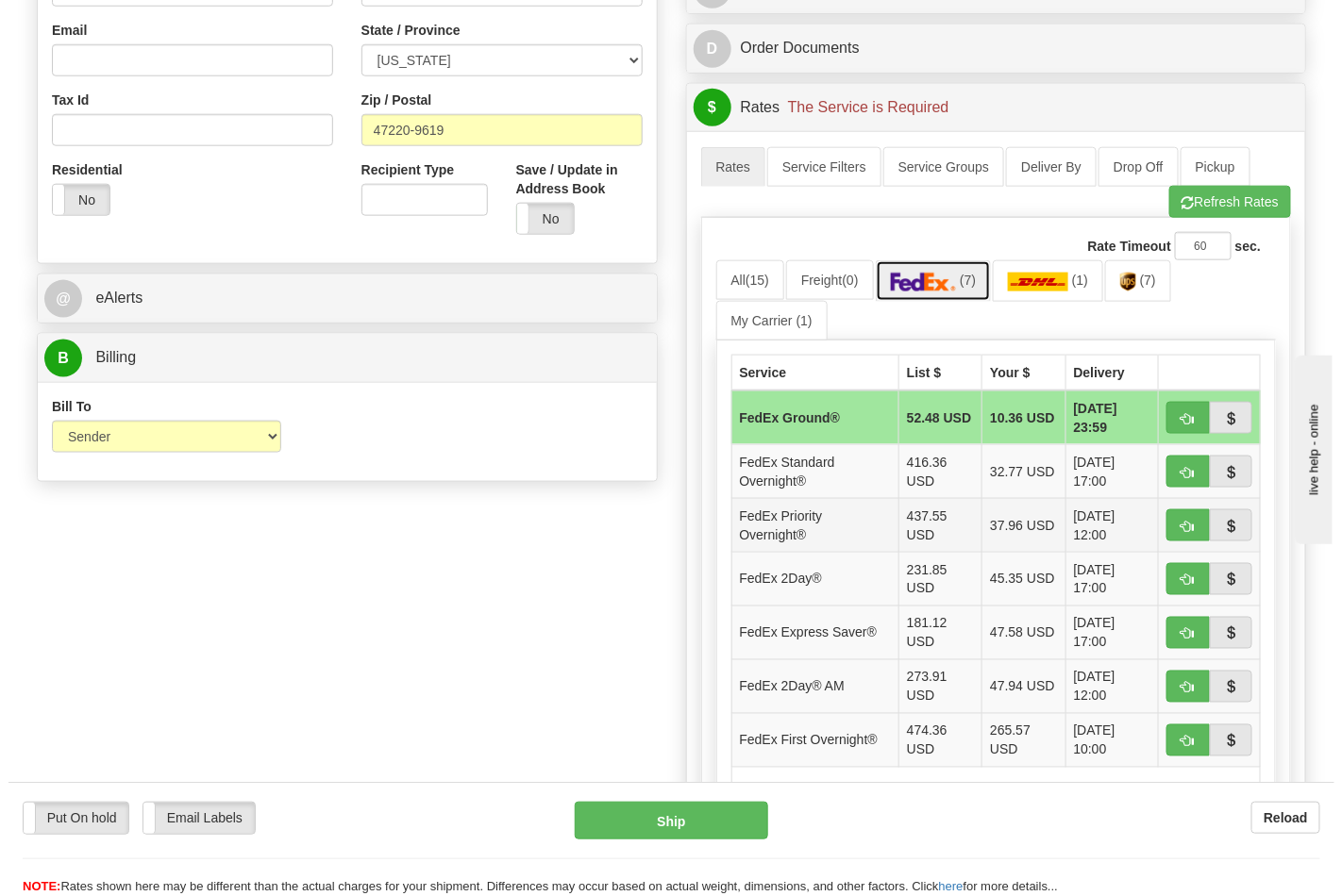
scroll to position [629, 0]
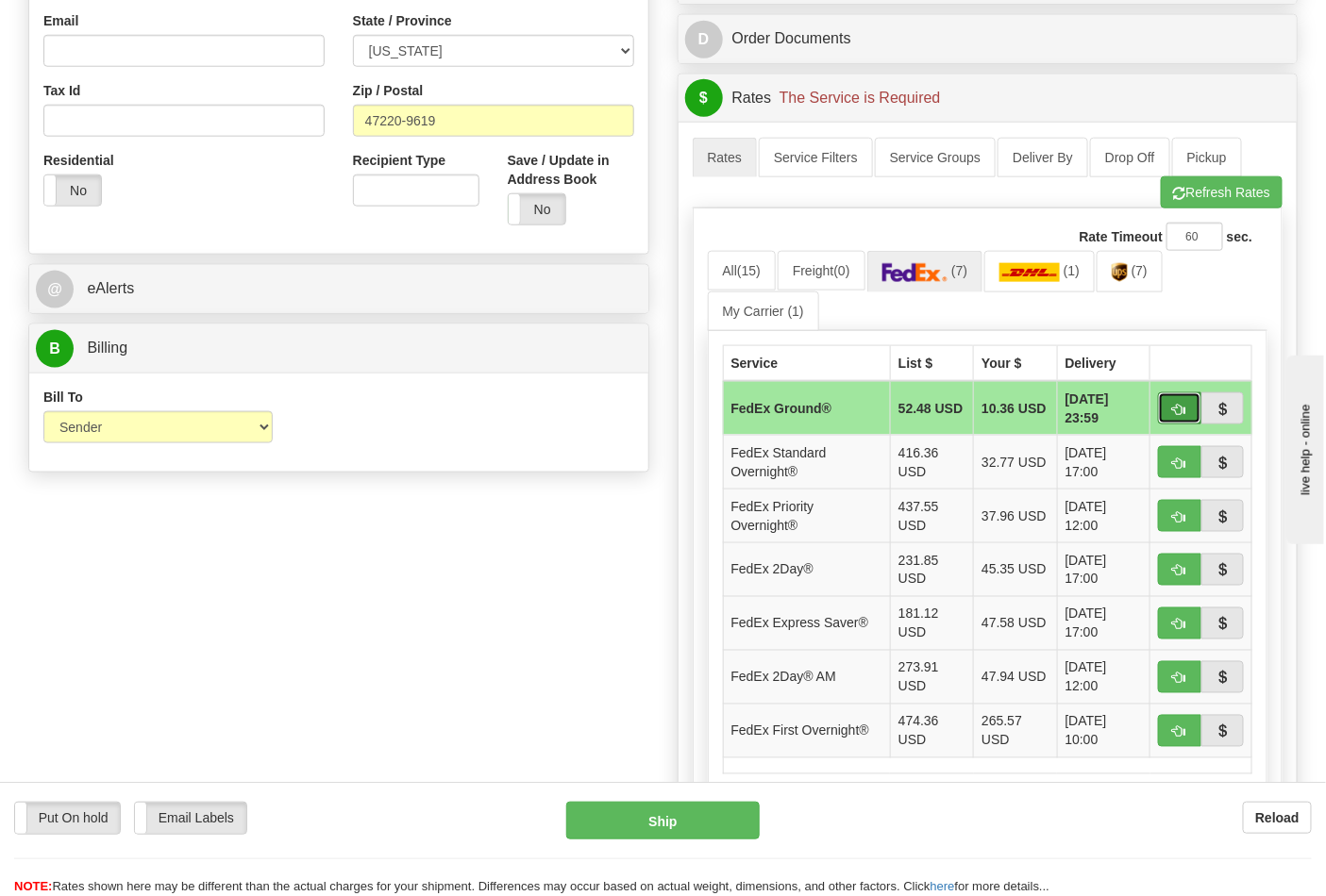
click at [1168, 418] on button "button" at bounding box center [1180, 409] width 44 height 32
type input "92"
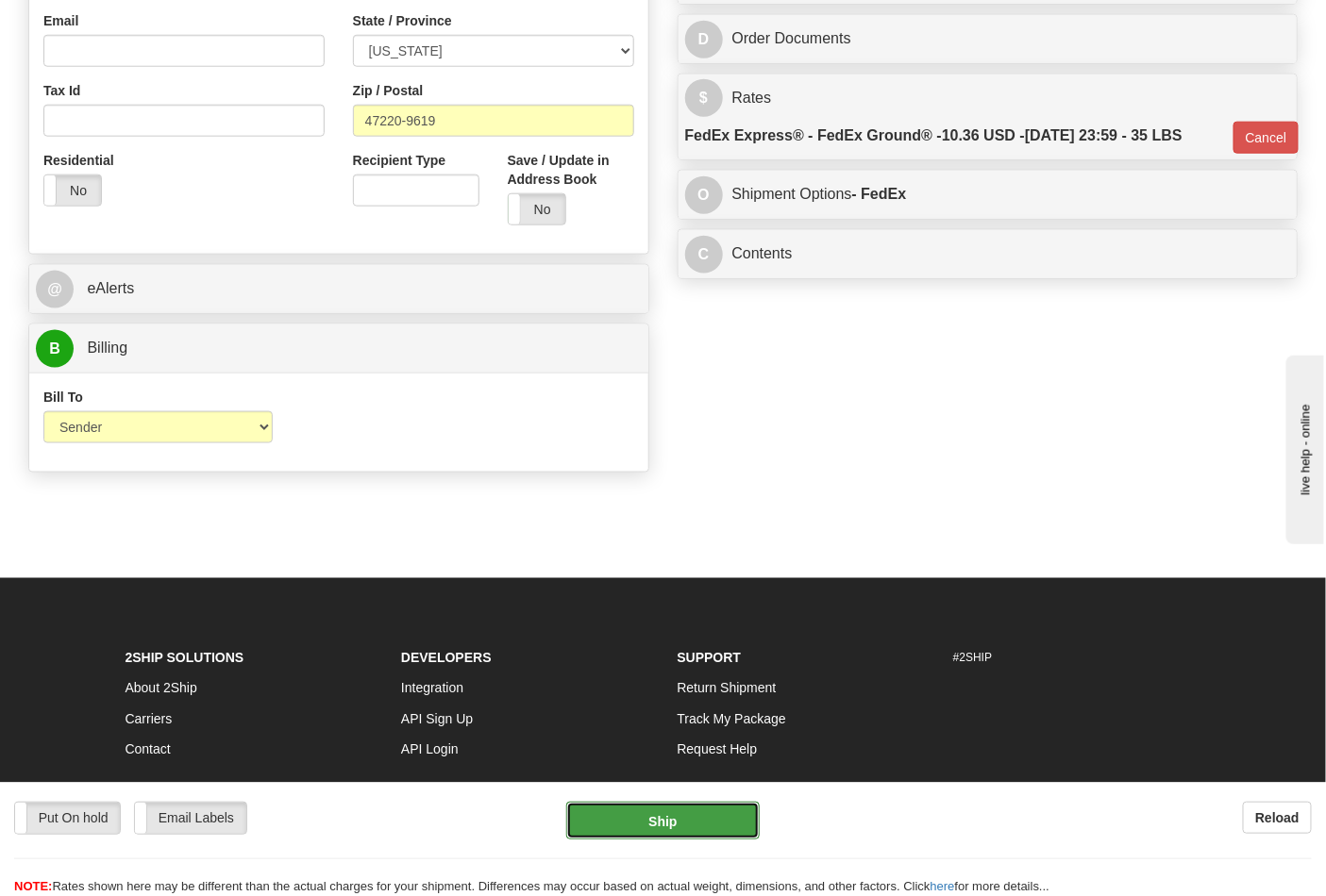
click at [673, 810] on button "Ship" at bounding box center [662, 821] width 193 height 38
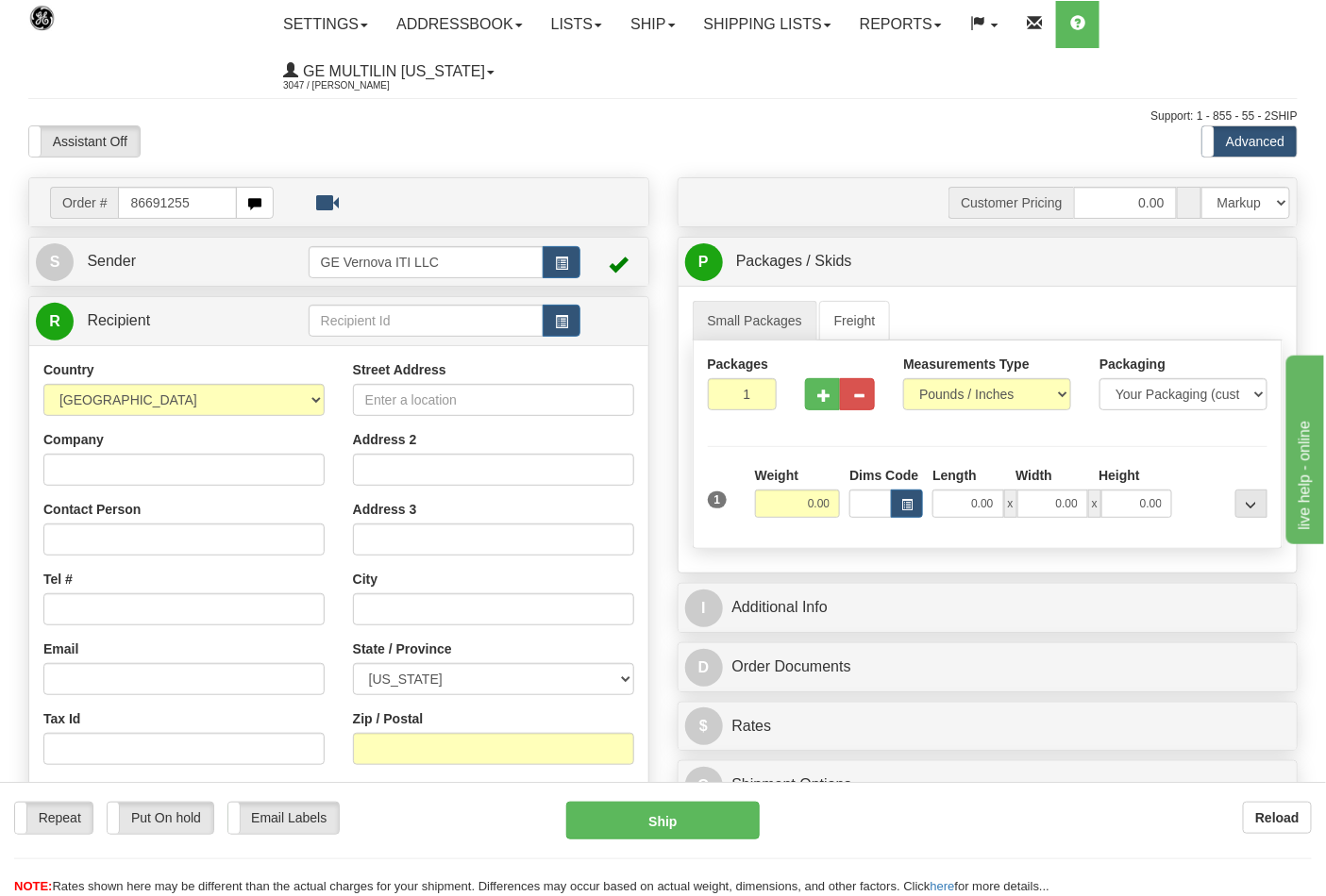
type input "86691255"
type input "86691225"
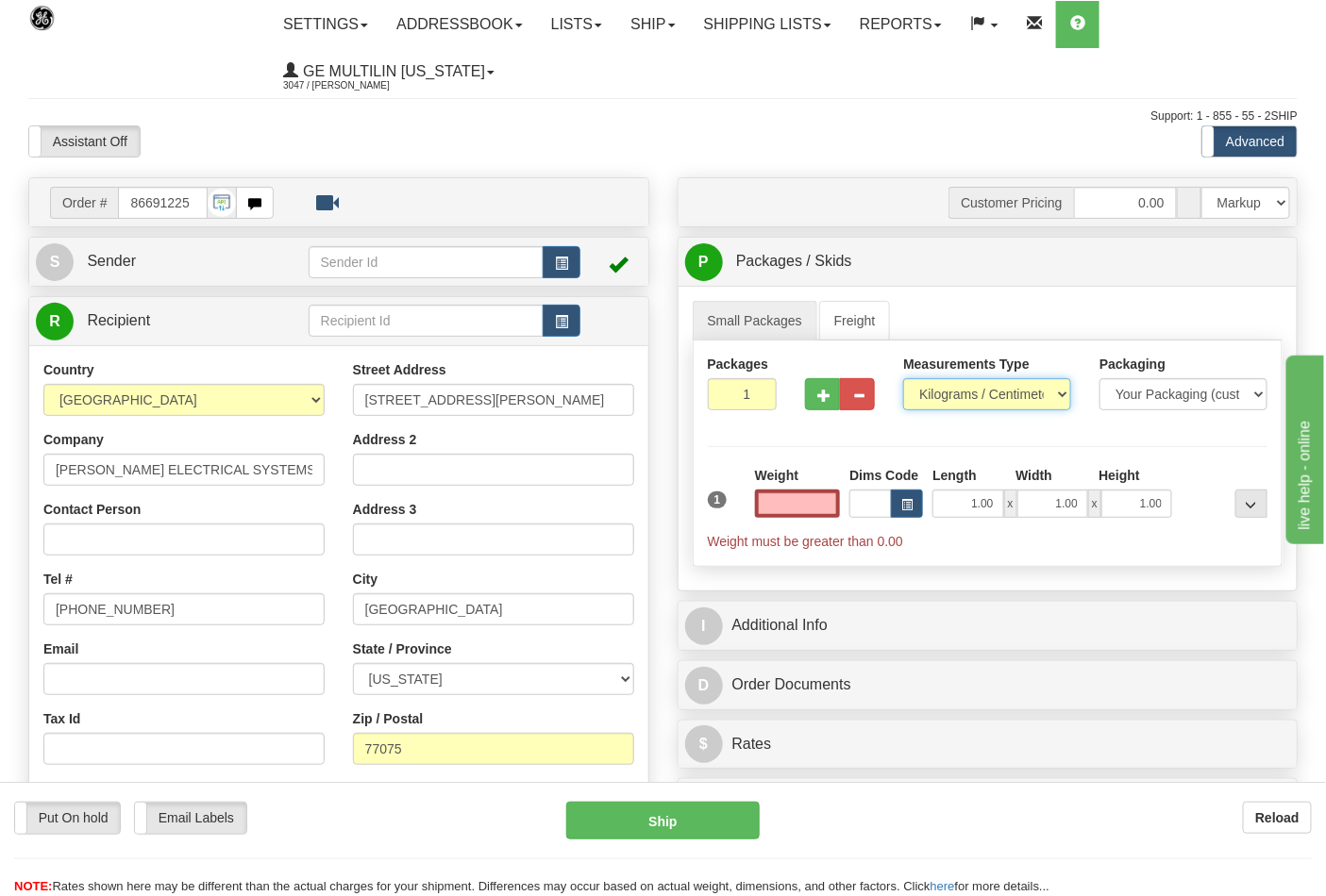
type input "0.00"
click at [967, 401] on select "Pounds / Inches Kilograms / Centimeters" at bounding box center [986, 394] width 168 height 32
select select "0"
click at [903, 379] on select "Pounds / Inches Kilograms / Centimeters" at bounding box center [986, 394] width 168 height 32
click at [836, 498] on input "0.00" at bounding box center [798, 503] width 86 height 28
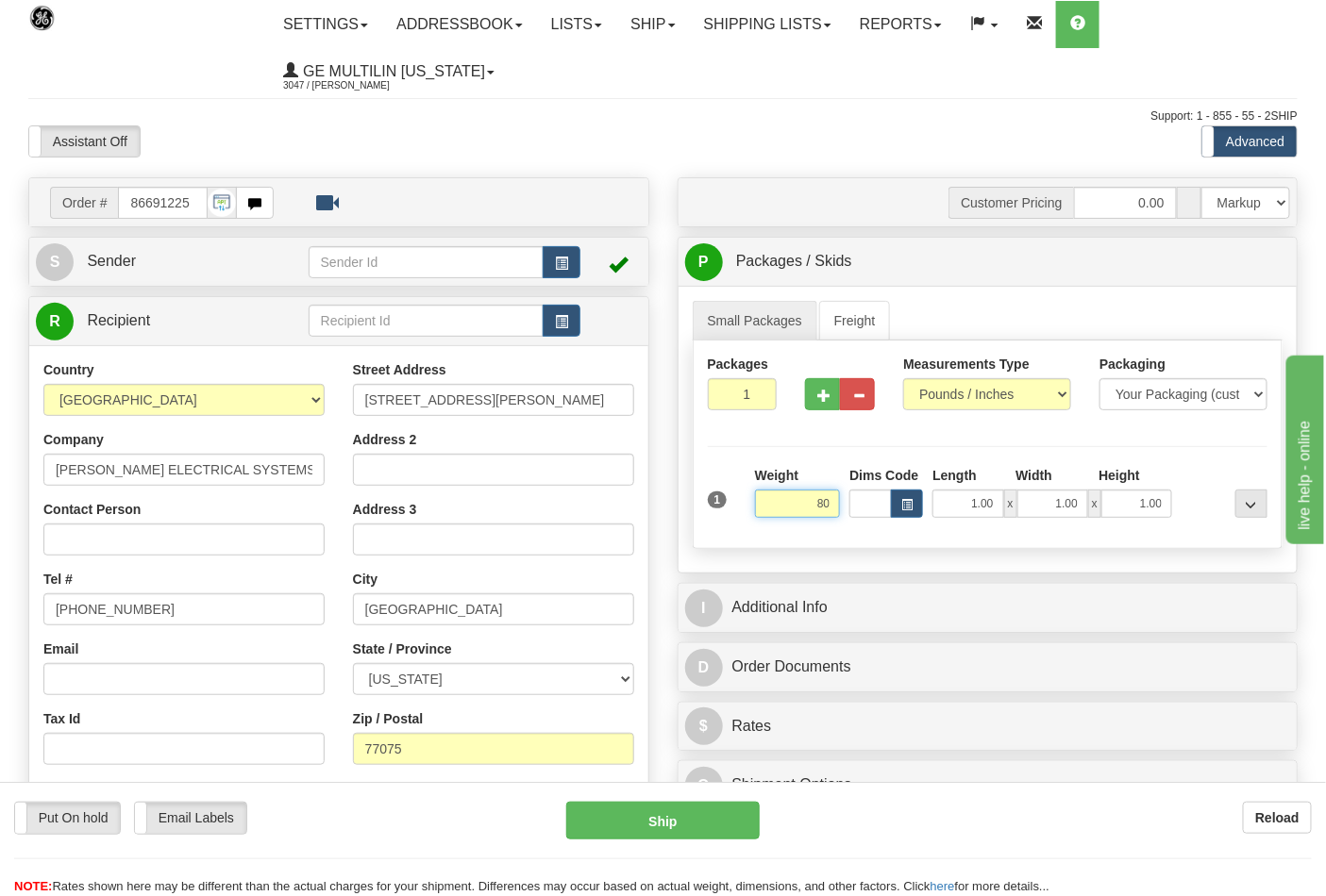
click button "Delete" at bounding box center [0, 0] width 0 height 0
type input "80.00"
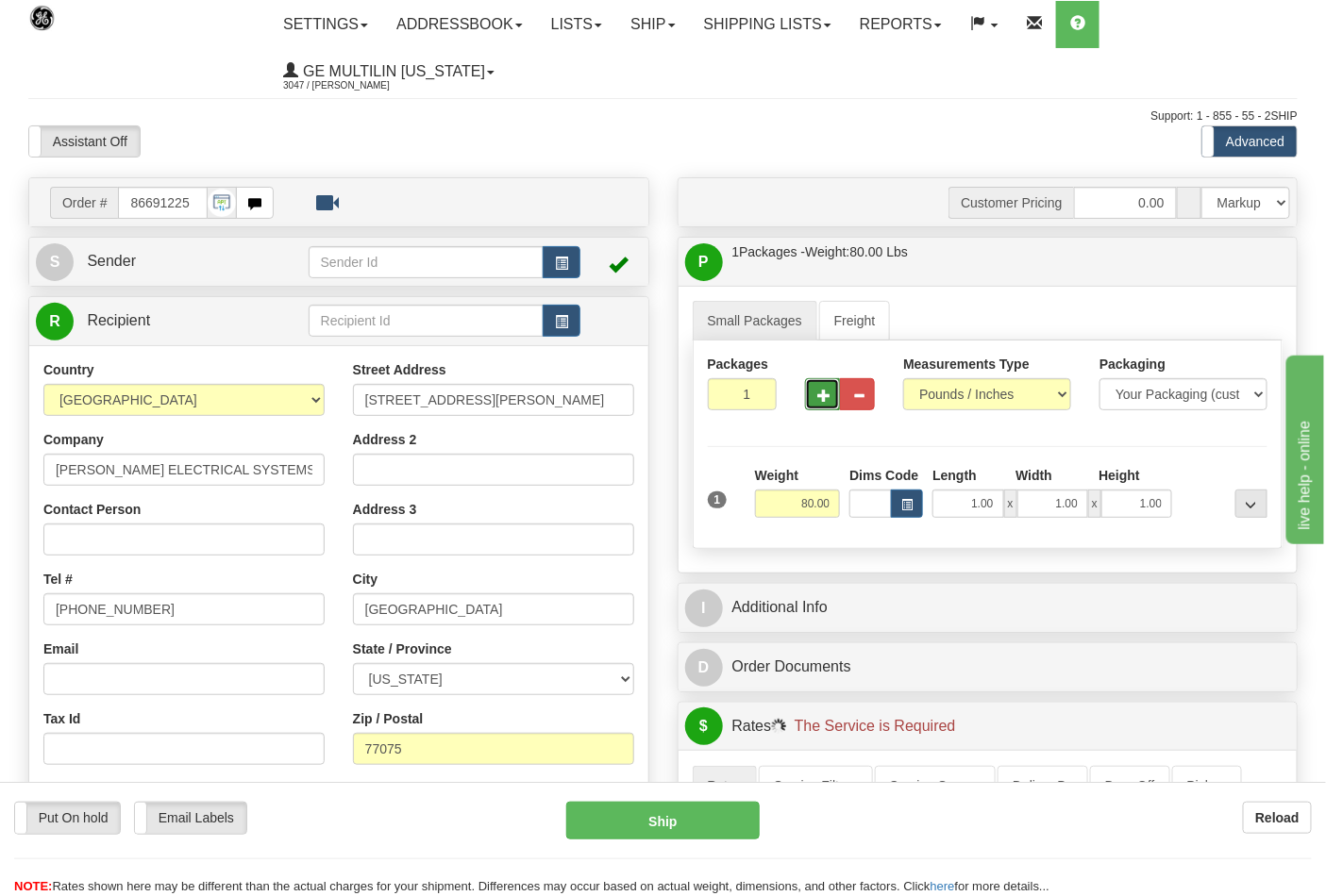
click at [820, 408] on button "button" at bounding box center [822, 394] width 35 height 32
click at [825, 404] on button "button" at bounding box center [822, 394] width 35 height 32
type input "4"
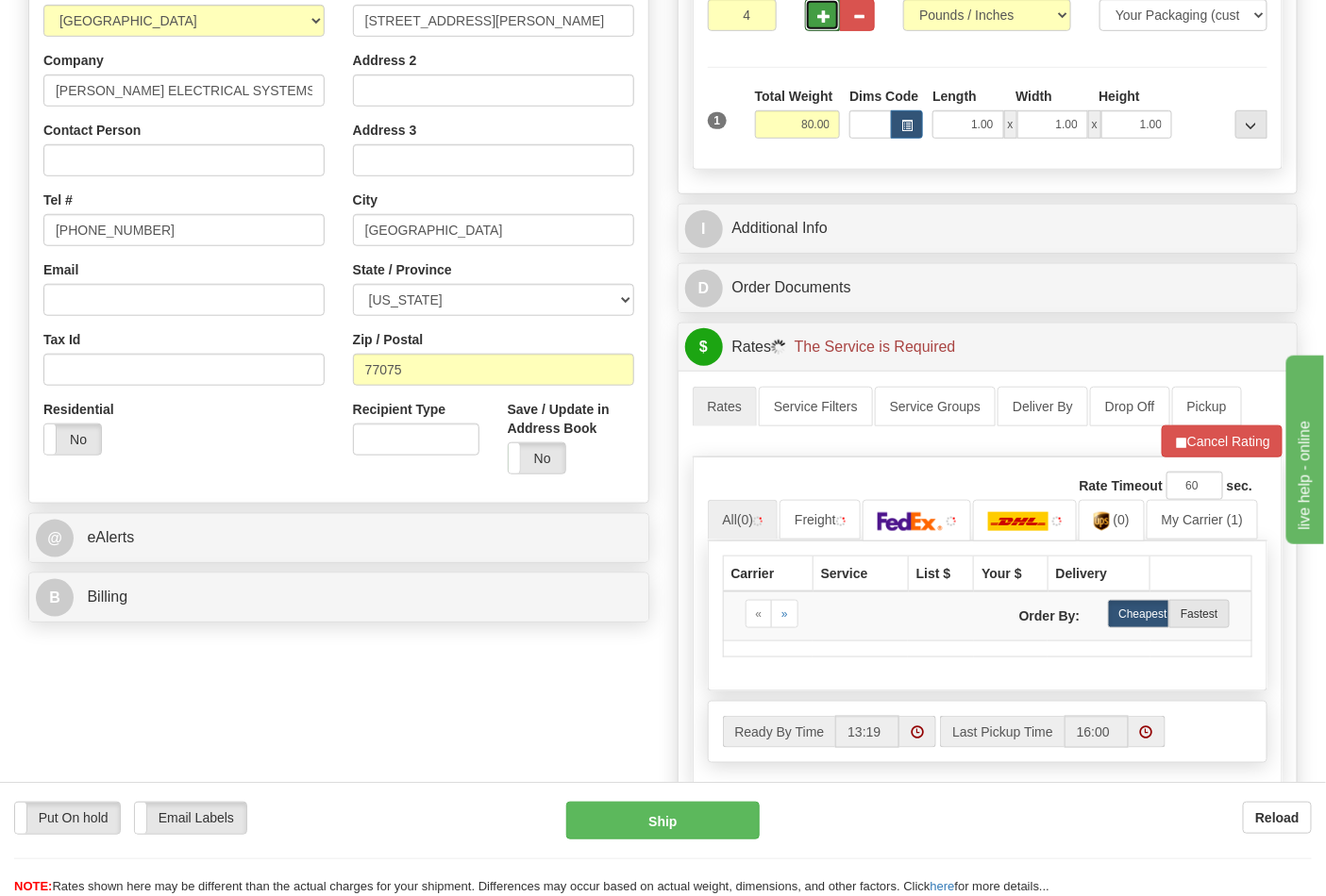
scroll to position [419, 0]
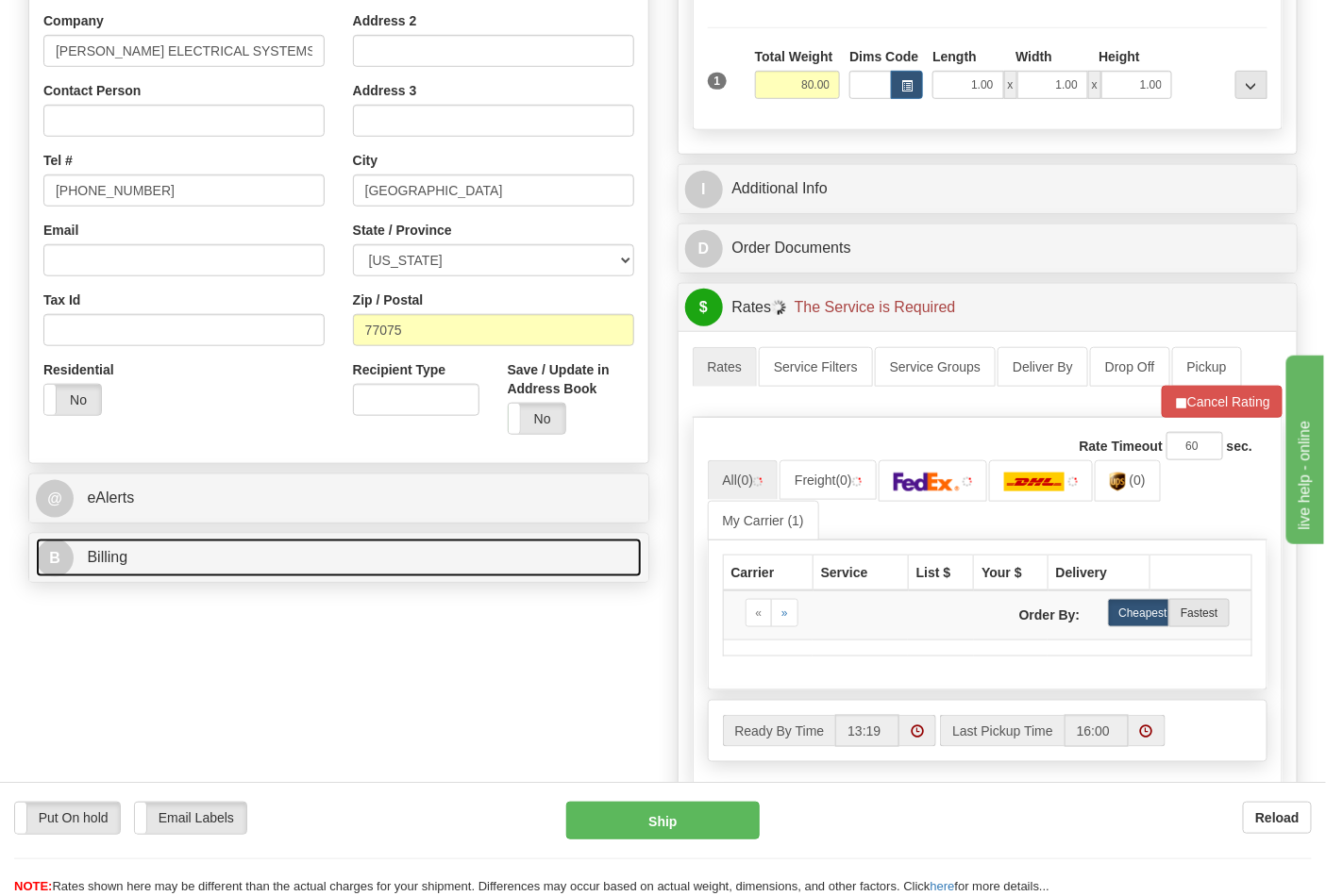
click at [203, 563] on link "B Billing" at bounding box center [339, 558] width 606 height 39
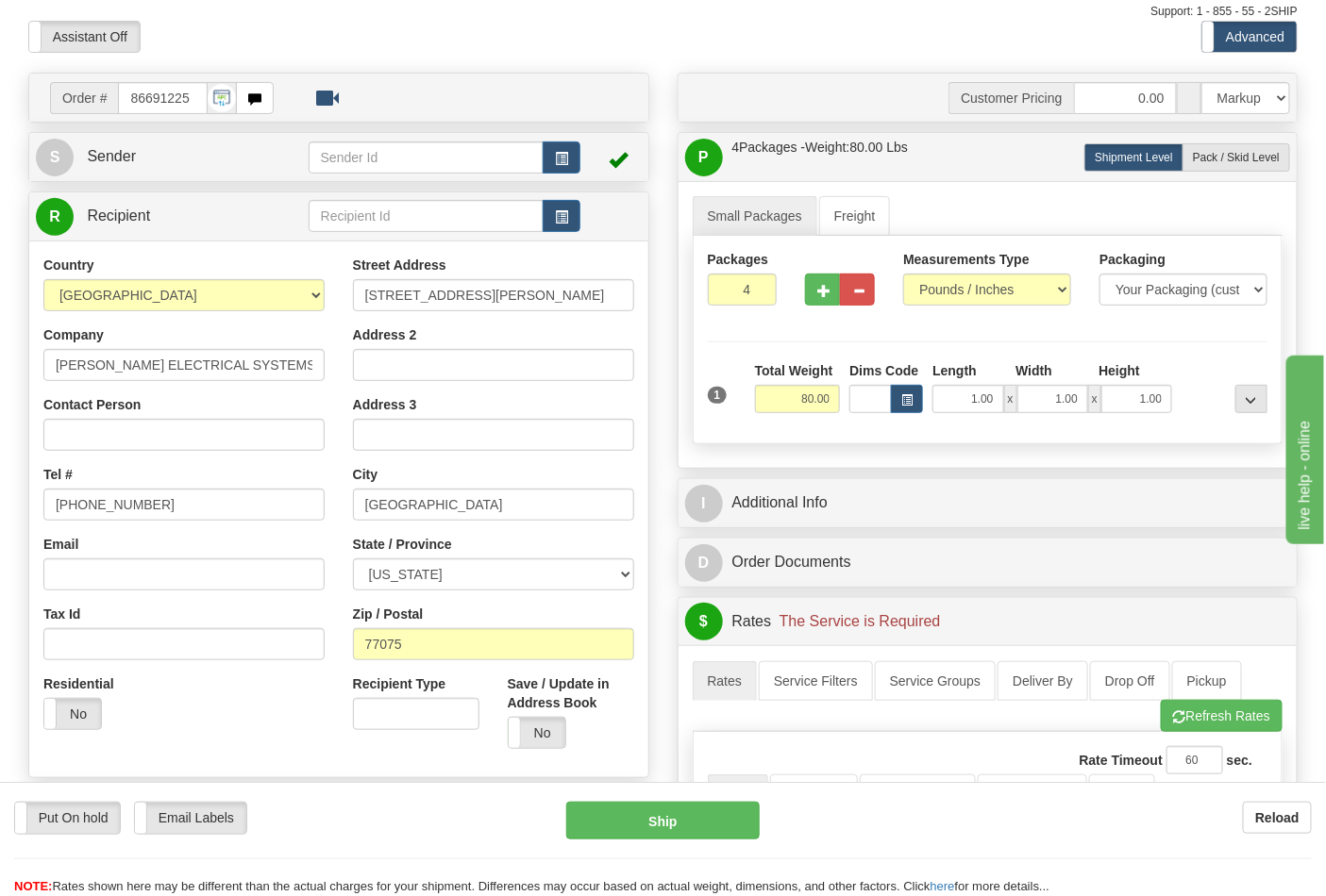
scroll to position [523, 0]
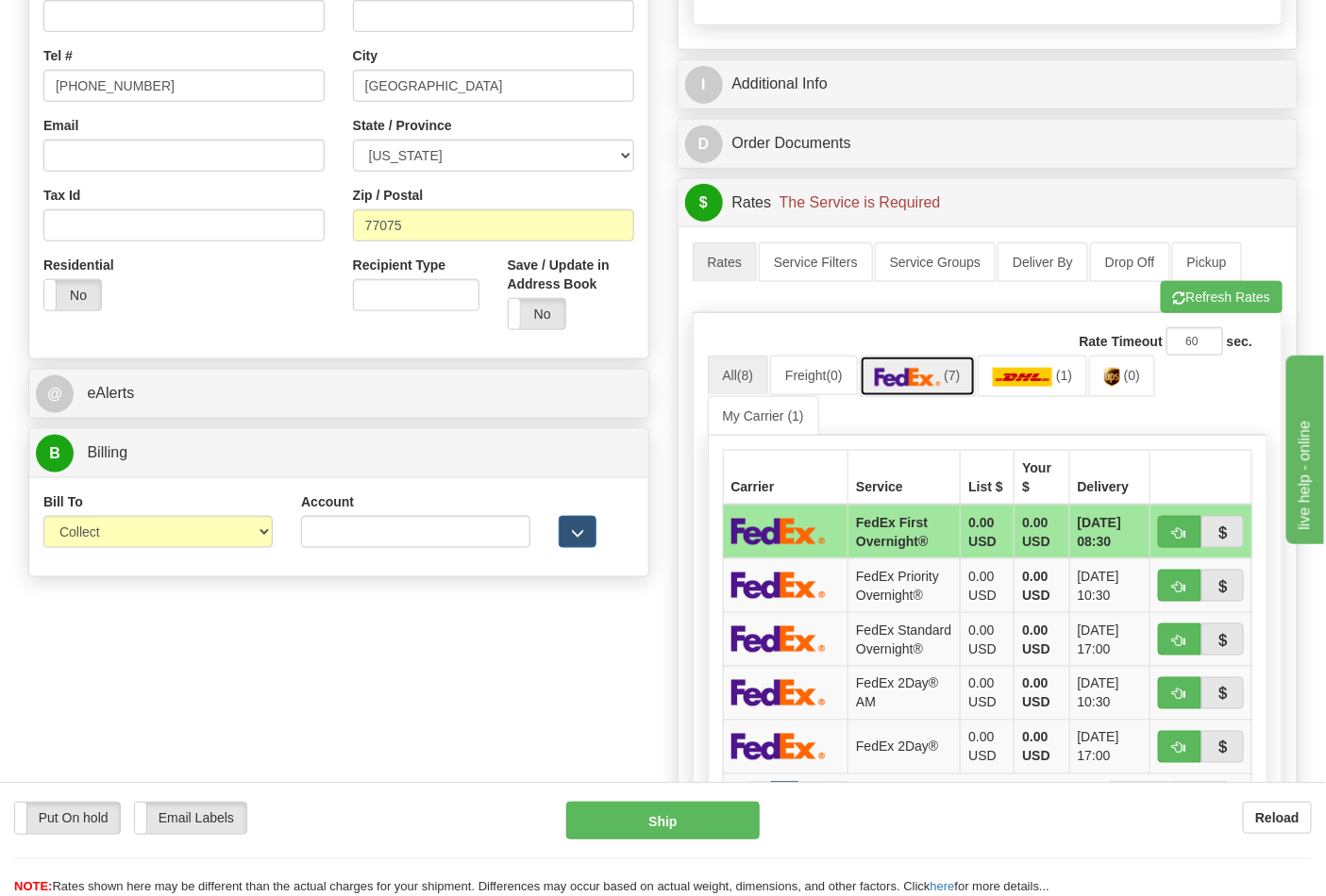
click at [961, 388] on link "(7)" at bounding box center [917, 375] width 116 height 41
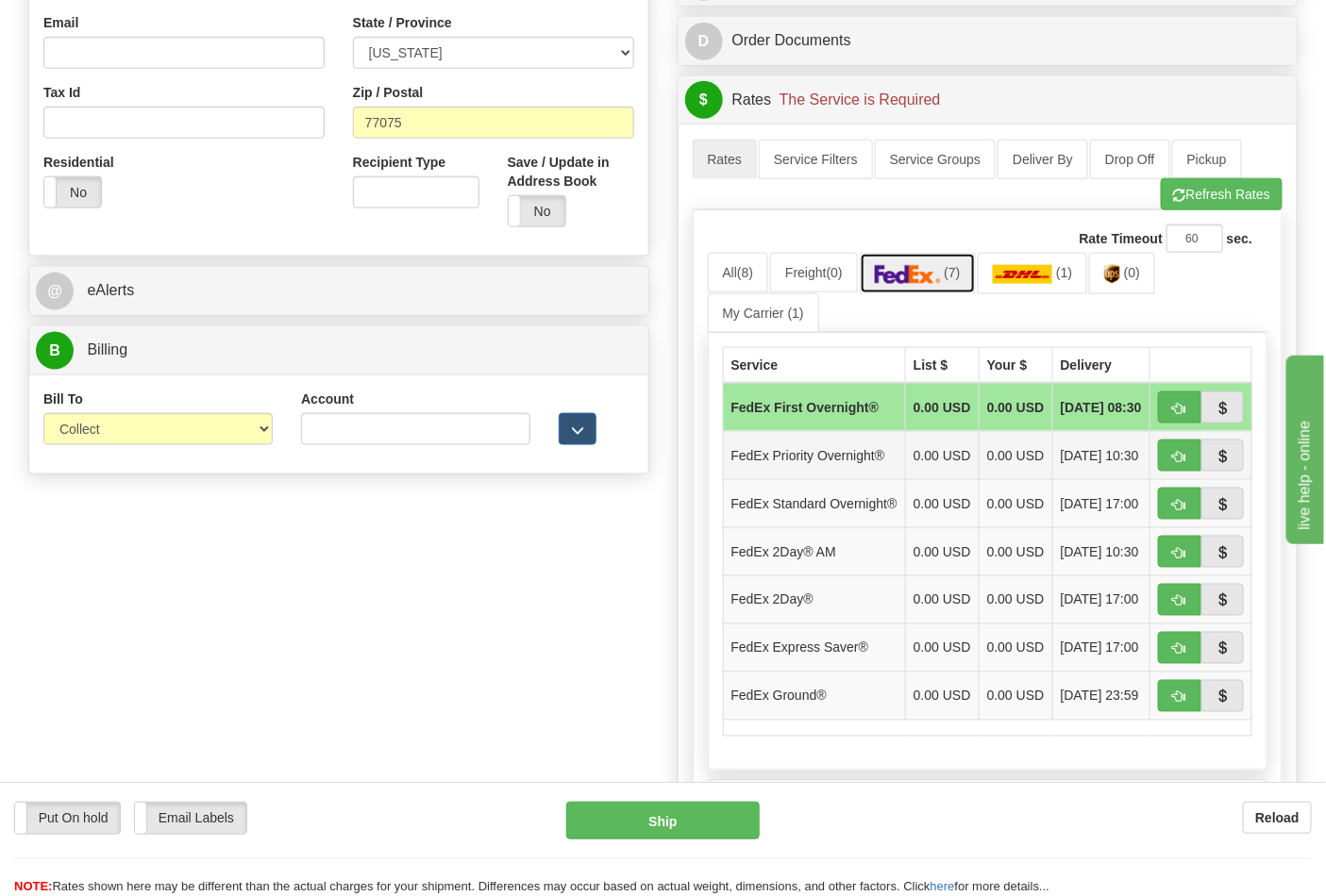
scroll to position [838, 0]
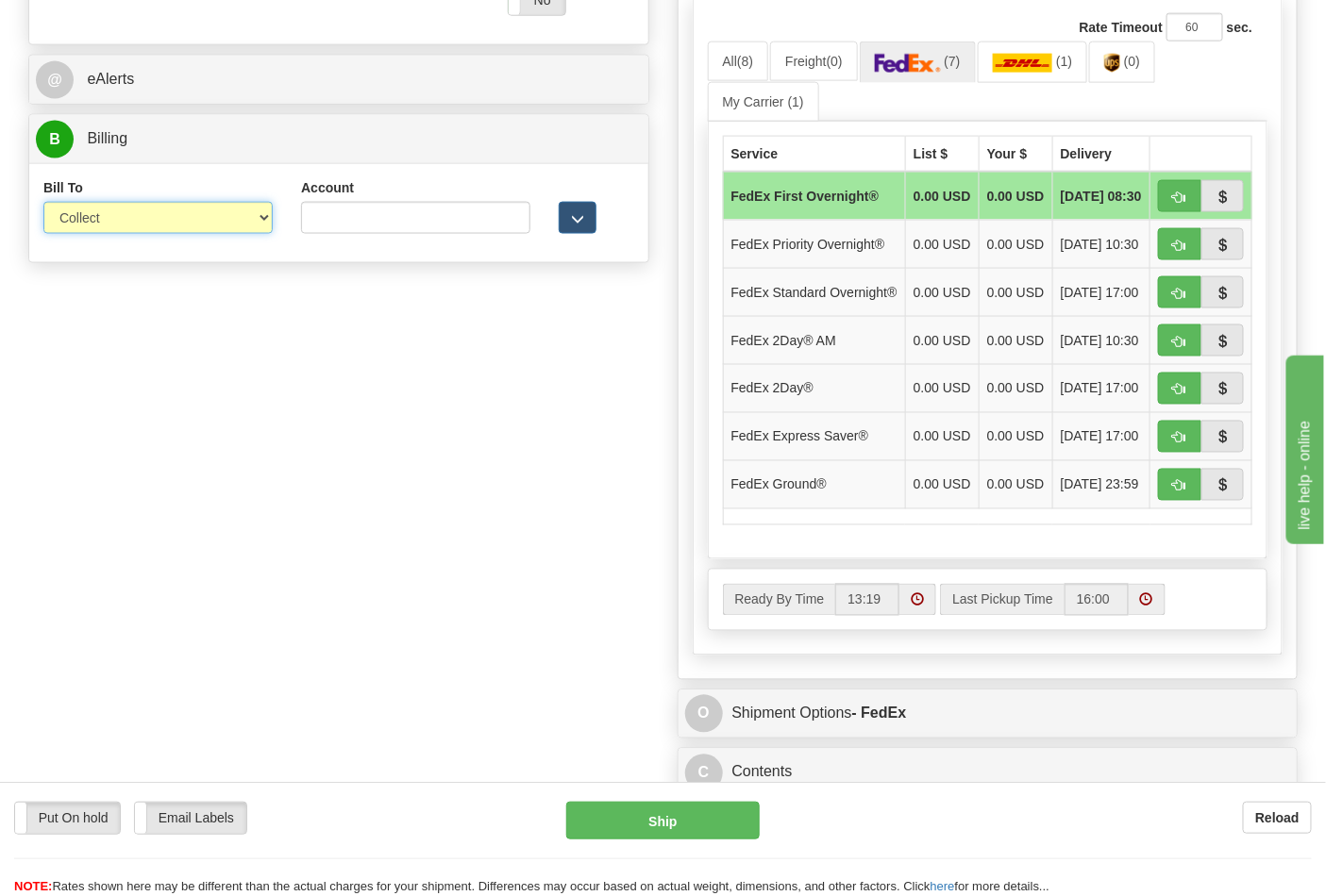
click at [167, 220] on select "Sender Recipient Third Party Collect" at bounding box center [158, 218] width 230 height 32
select select "2"
click at [44, 204] on select "Sender Recipient Third Party Collect" at bounding box center [158, 218] width 230 height 32
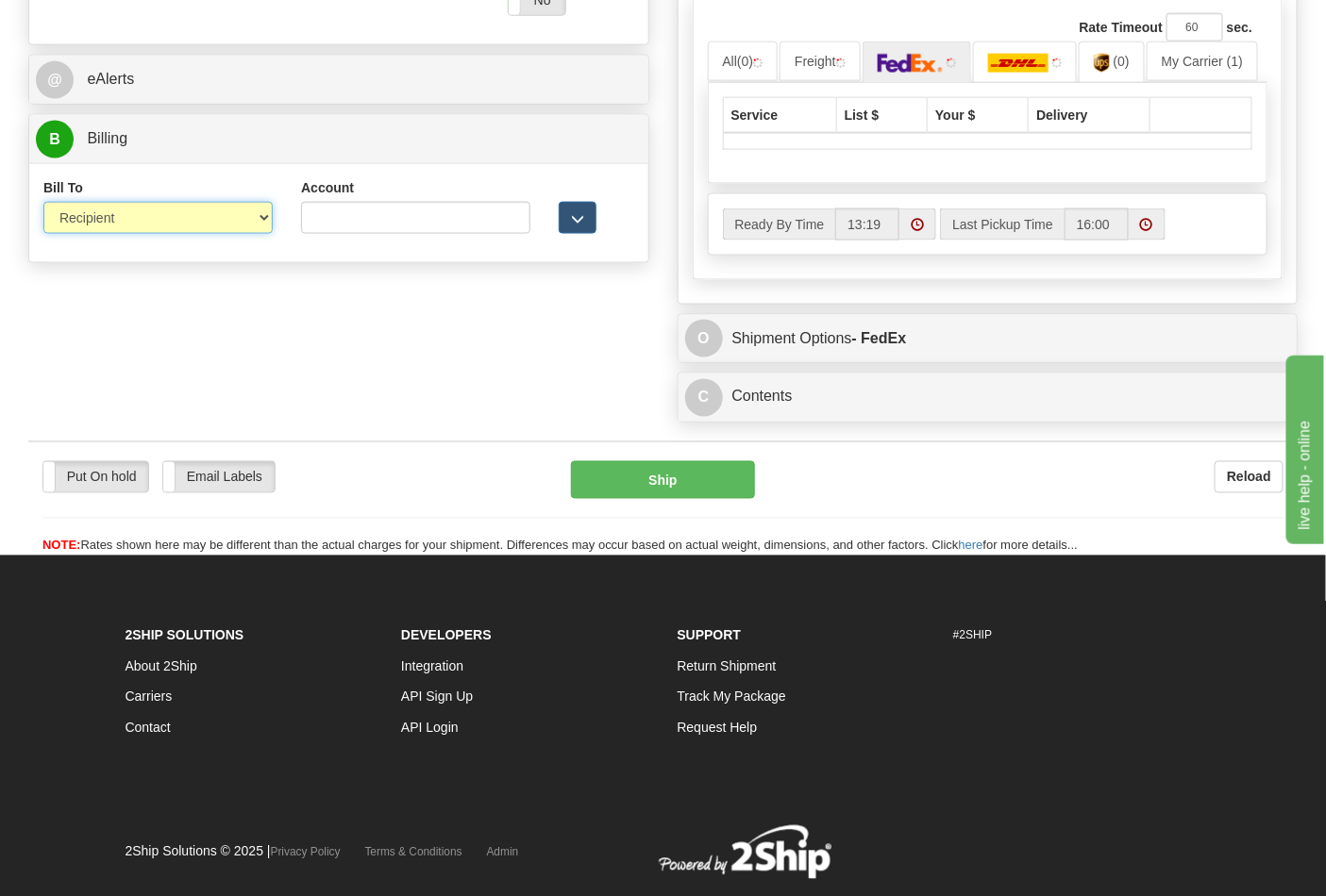
click at [107, 214] on select "Sender Recipient Third Party Collect" at bounding box center [158, 218] width 230 height 32
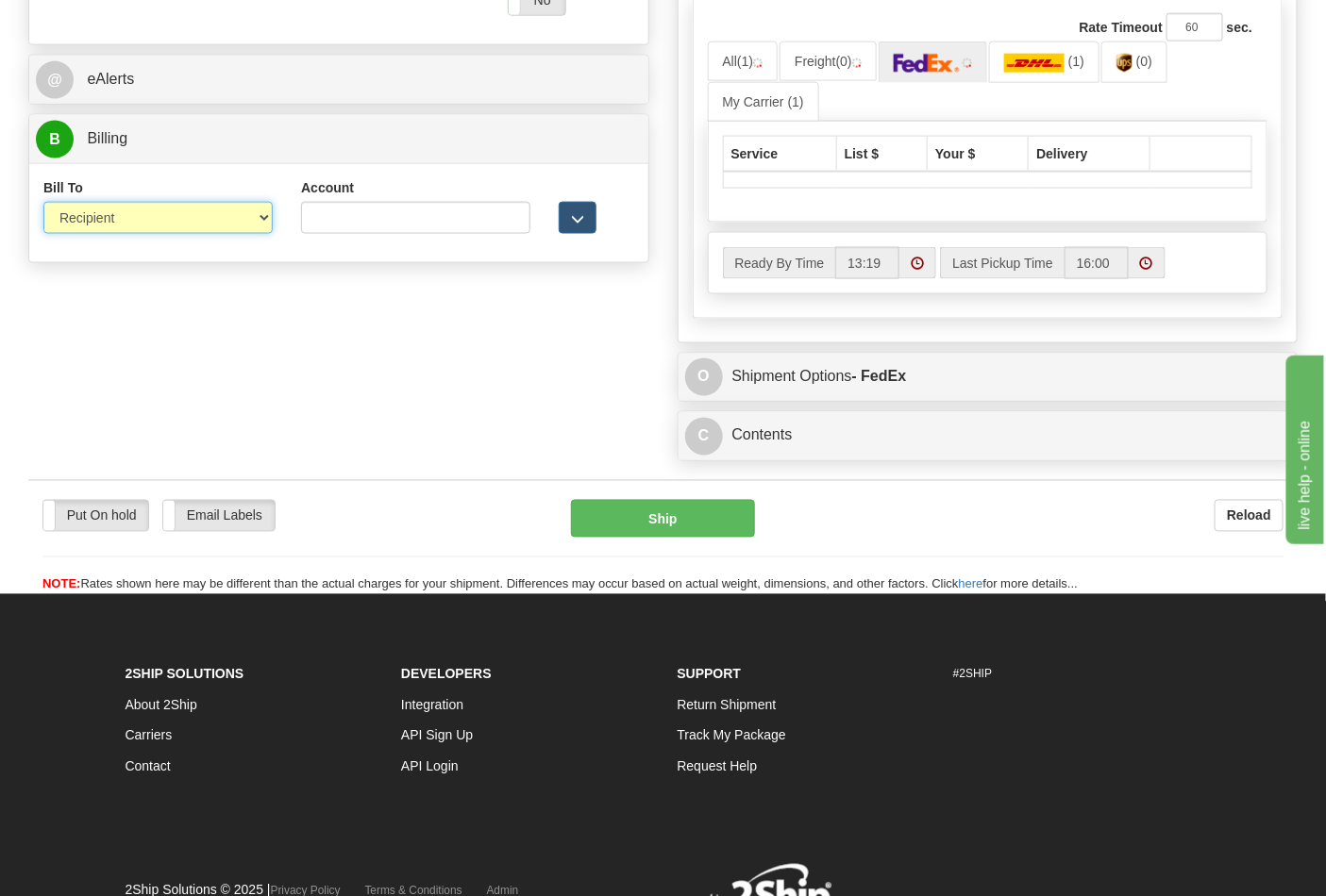
click at [44, 204] on select "Sender Recipient Third Party Collect" at bounding box center [158, 218] width 230 height 32
click at [351, 222] on input "Account" at bounding box center [415, 218] width 230 height 32
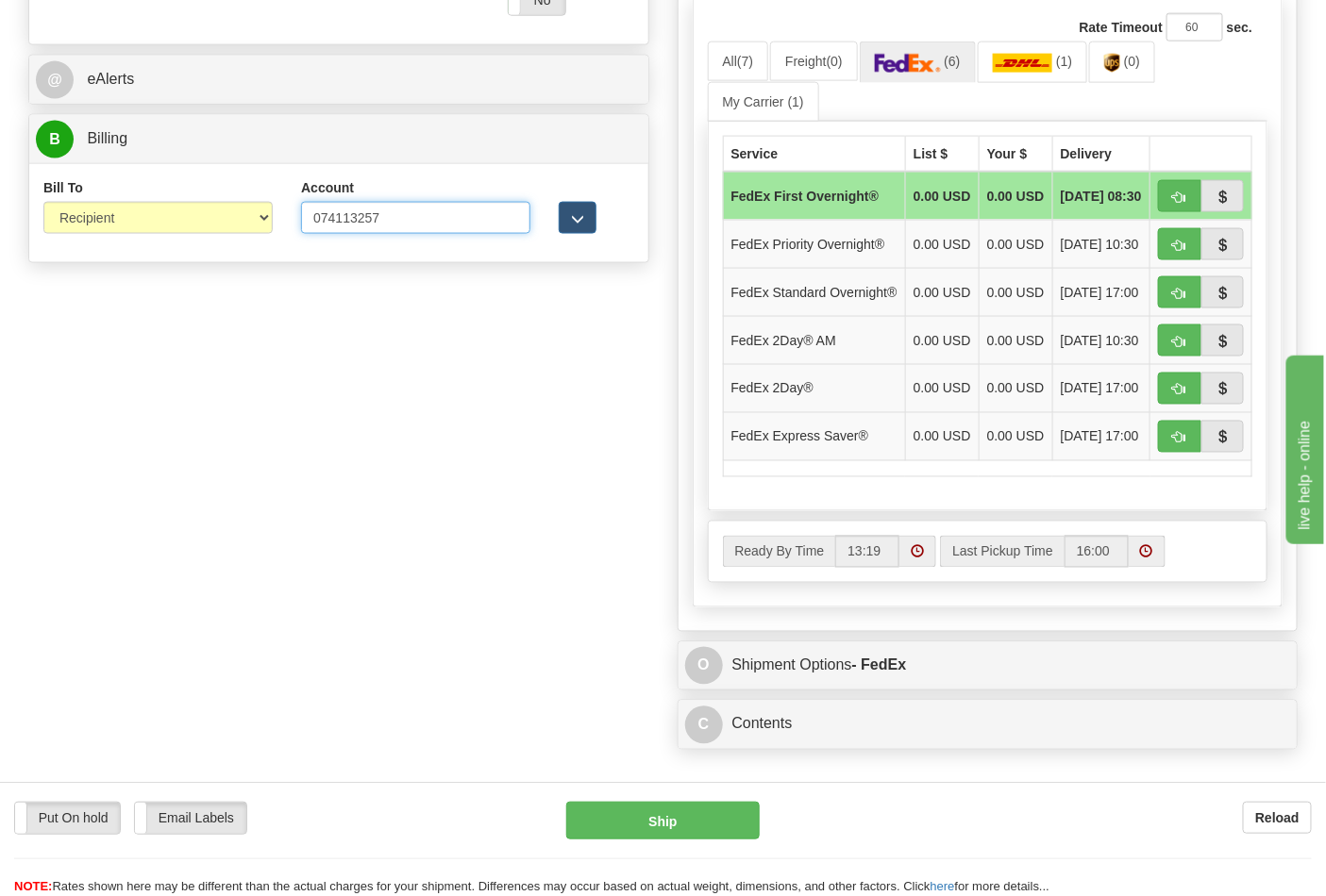
scroll to position [733, 0]
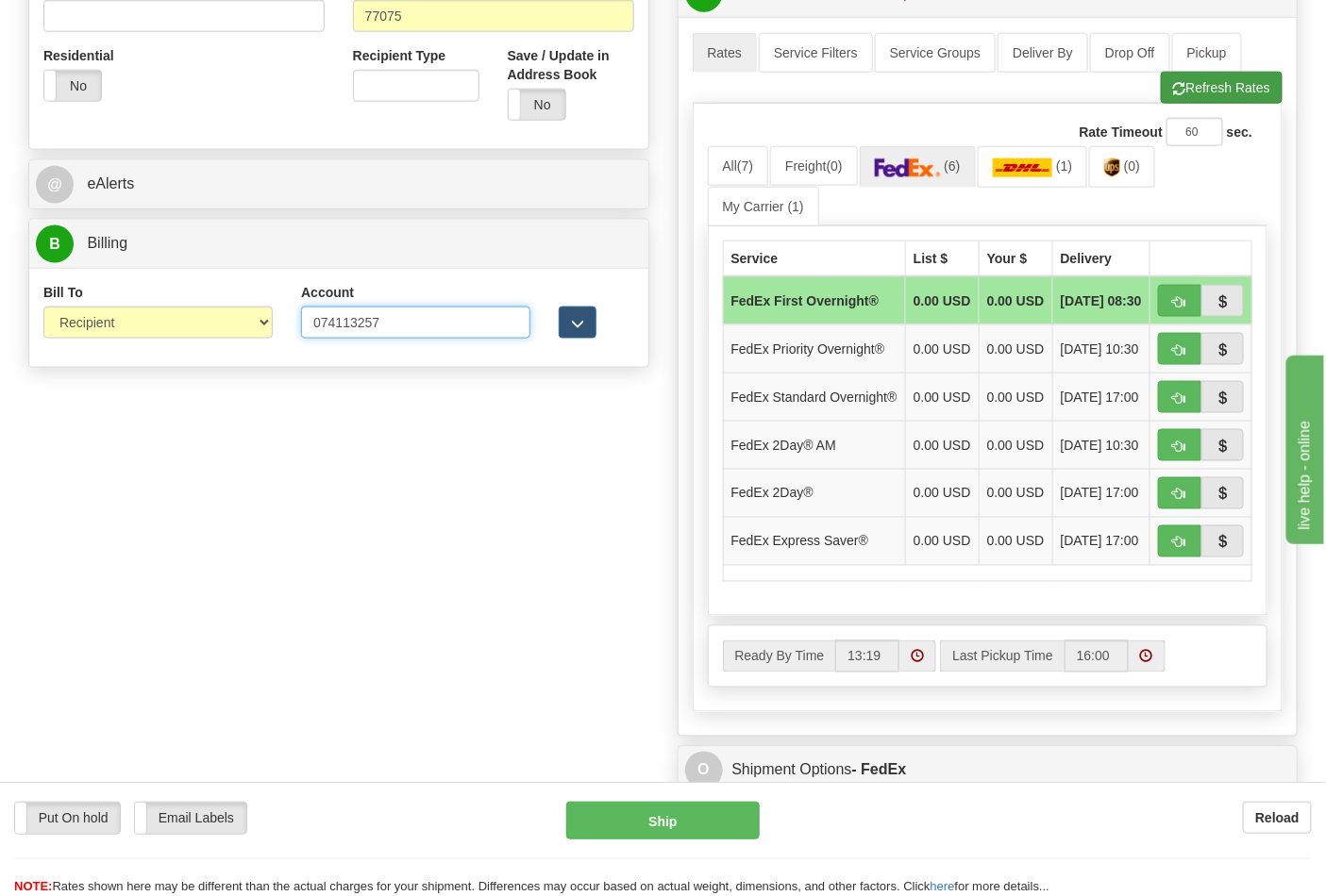
type input "074113257"
click at [1195, 95] on button "Refresh Rates" at bounding box center [1222, 88] width 121 height 32
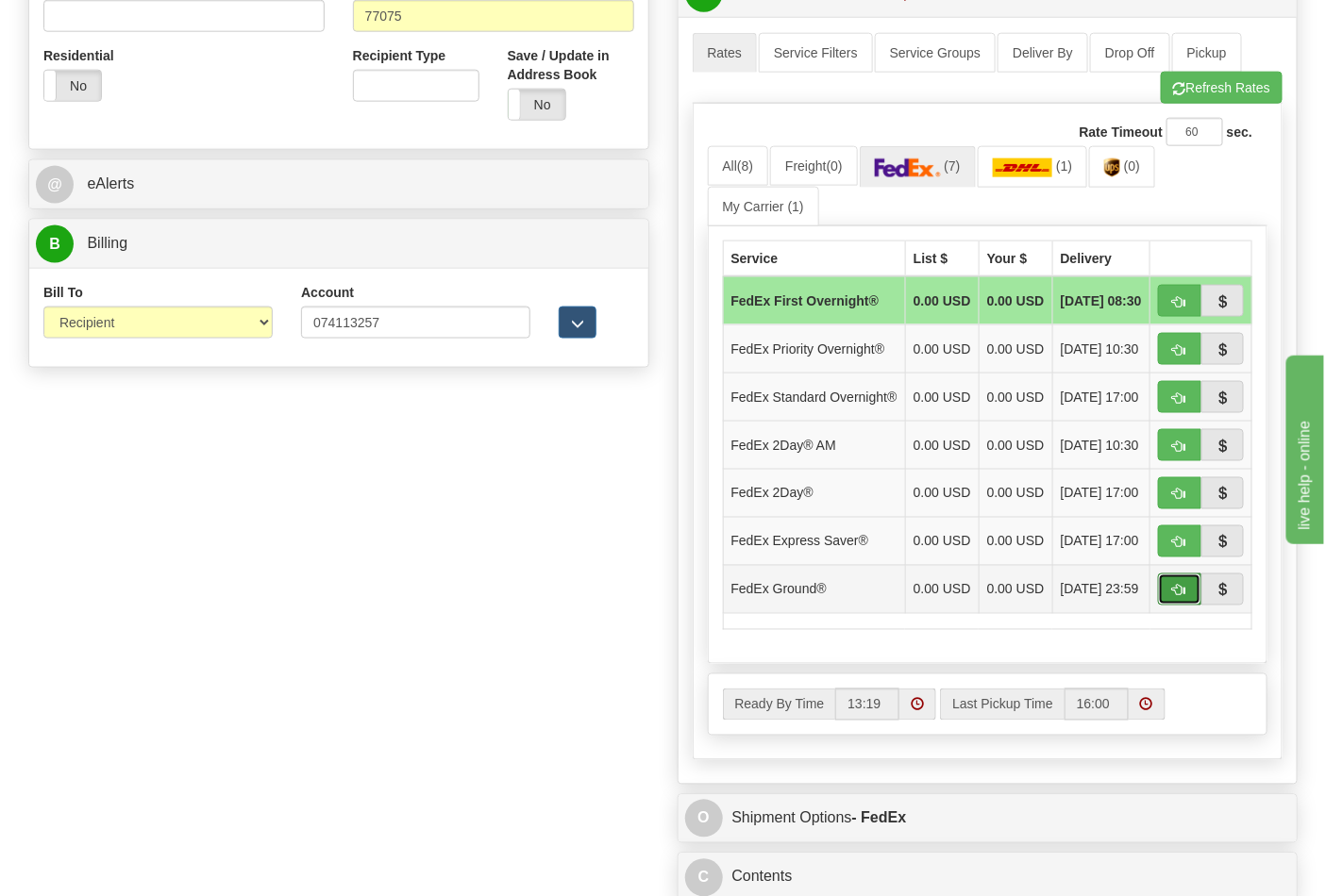
click at [1193, 606] on button "button" at bounding box center [1180, 590] width 44 height 32
type input "92"
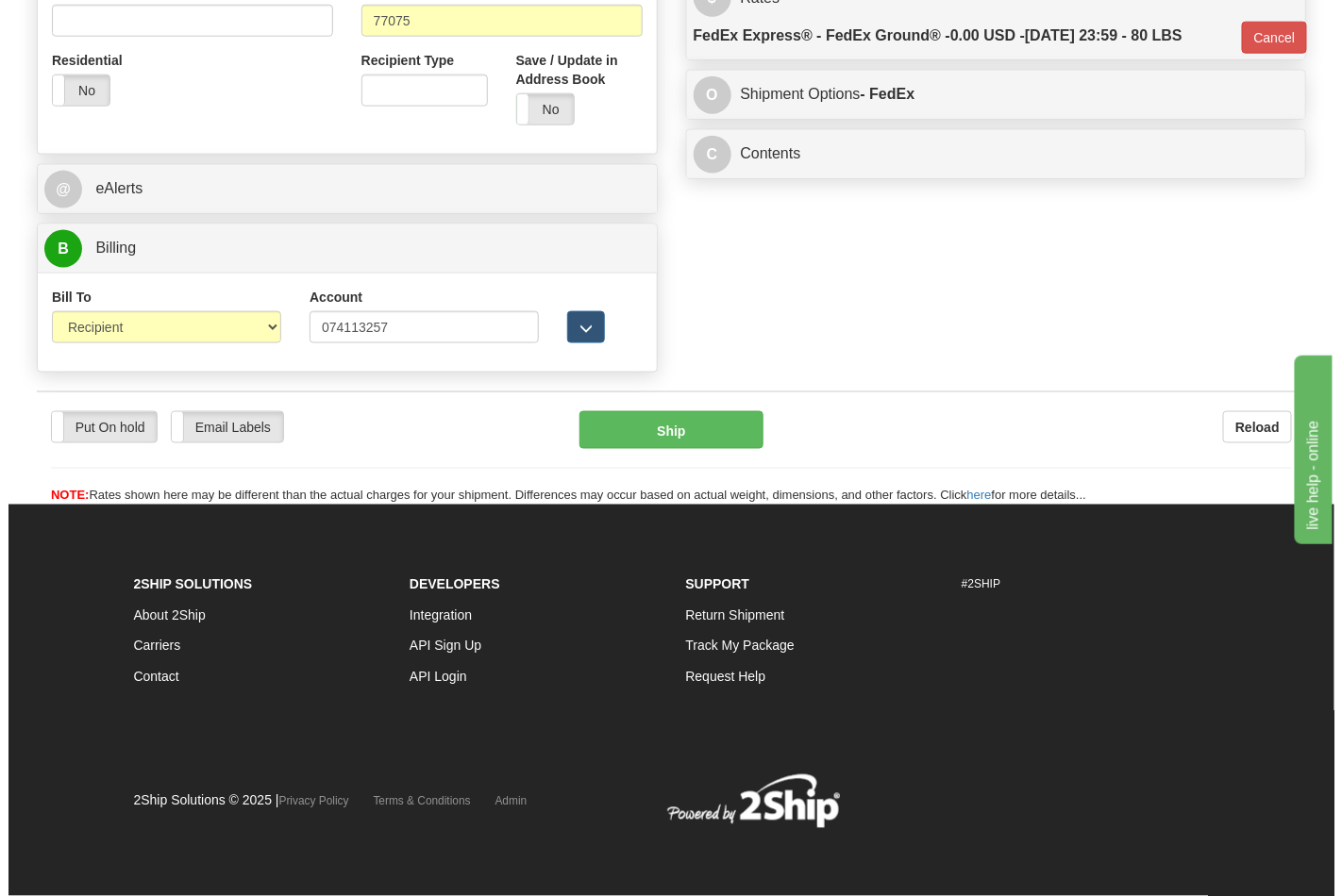
scroll to position [704, 0]
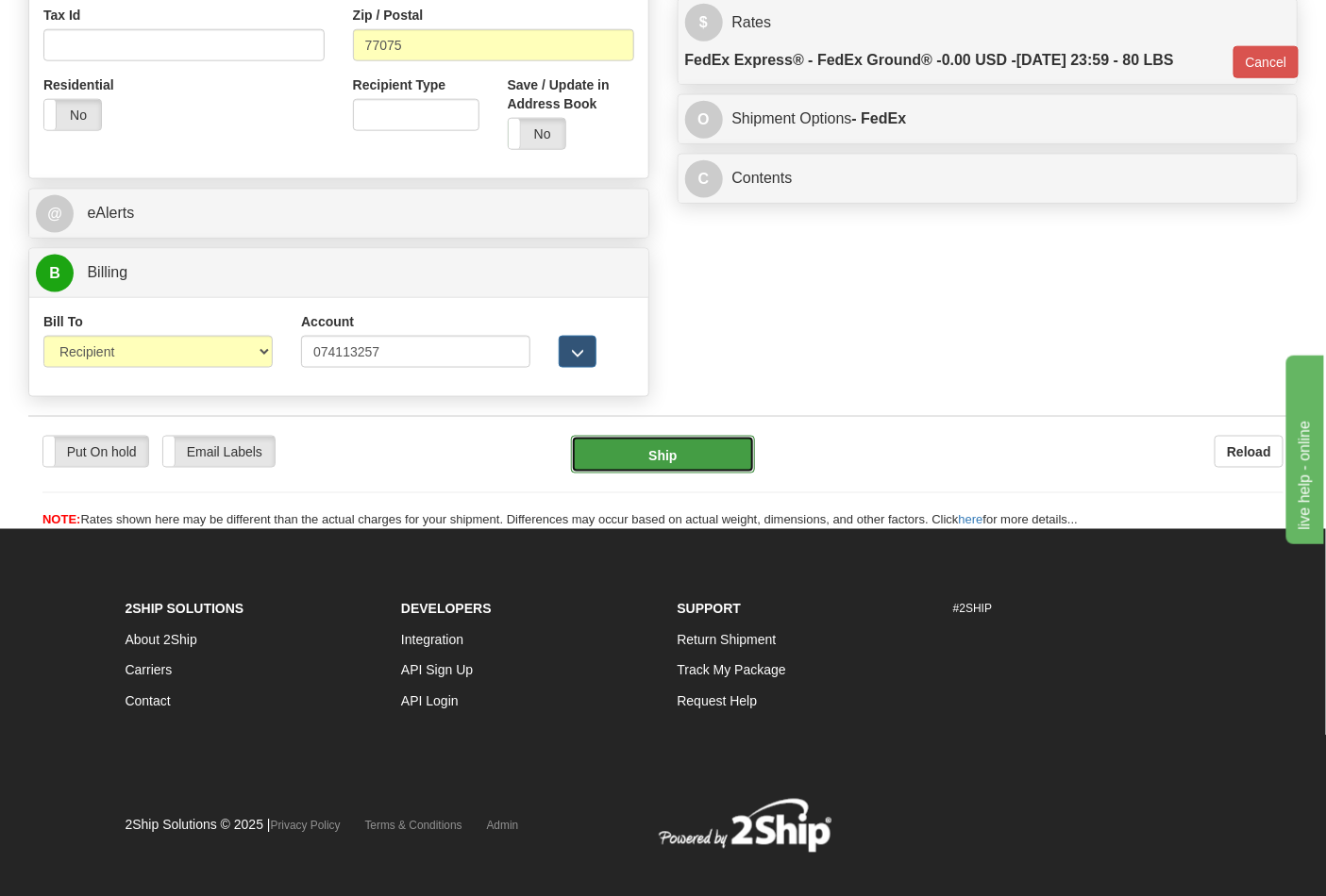
click at [709, 466] on button "Ship" at bounding box center [662, 455] width 183 height 38
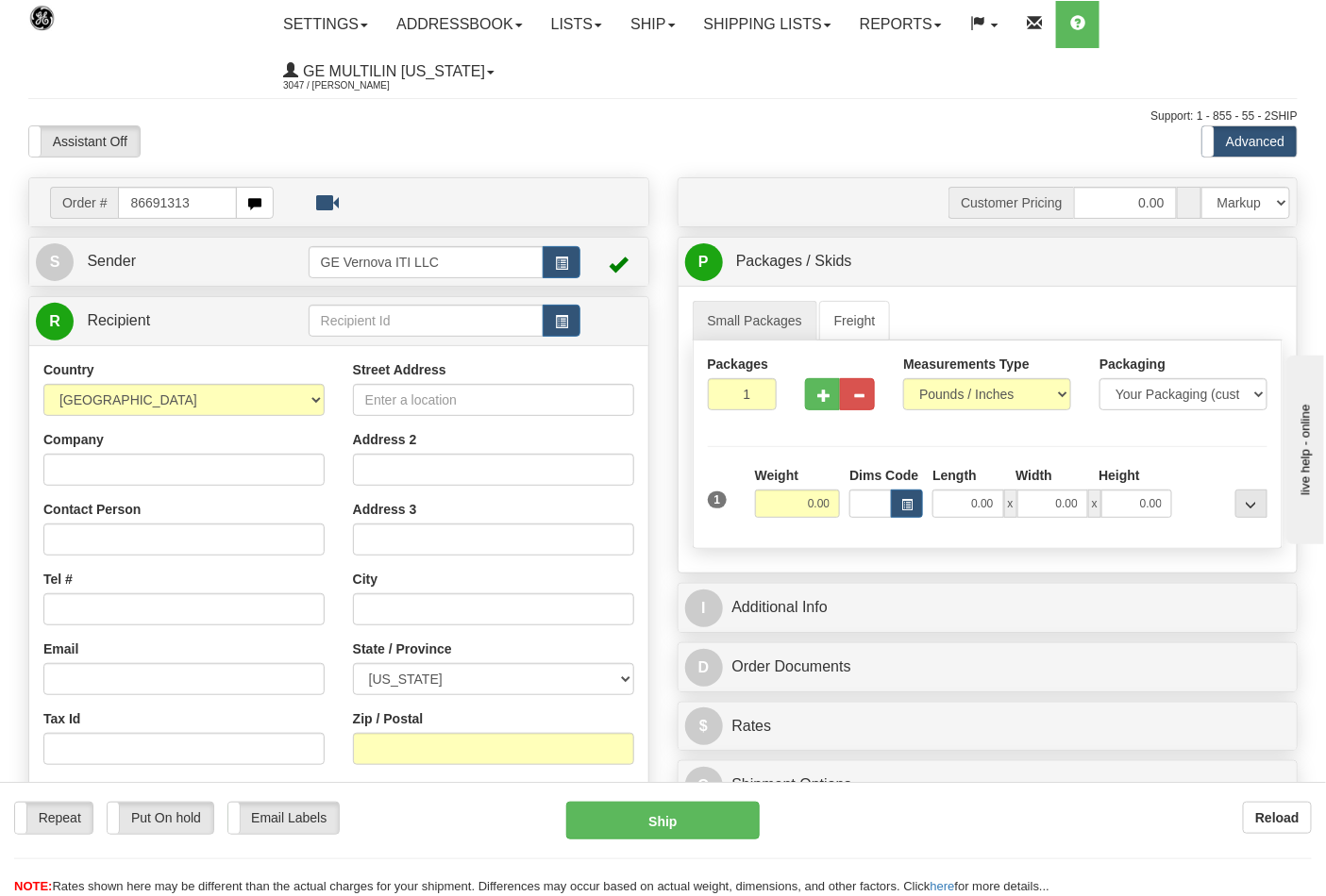
type input "86691313"
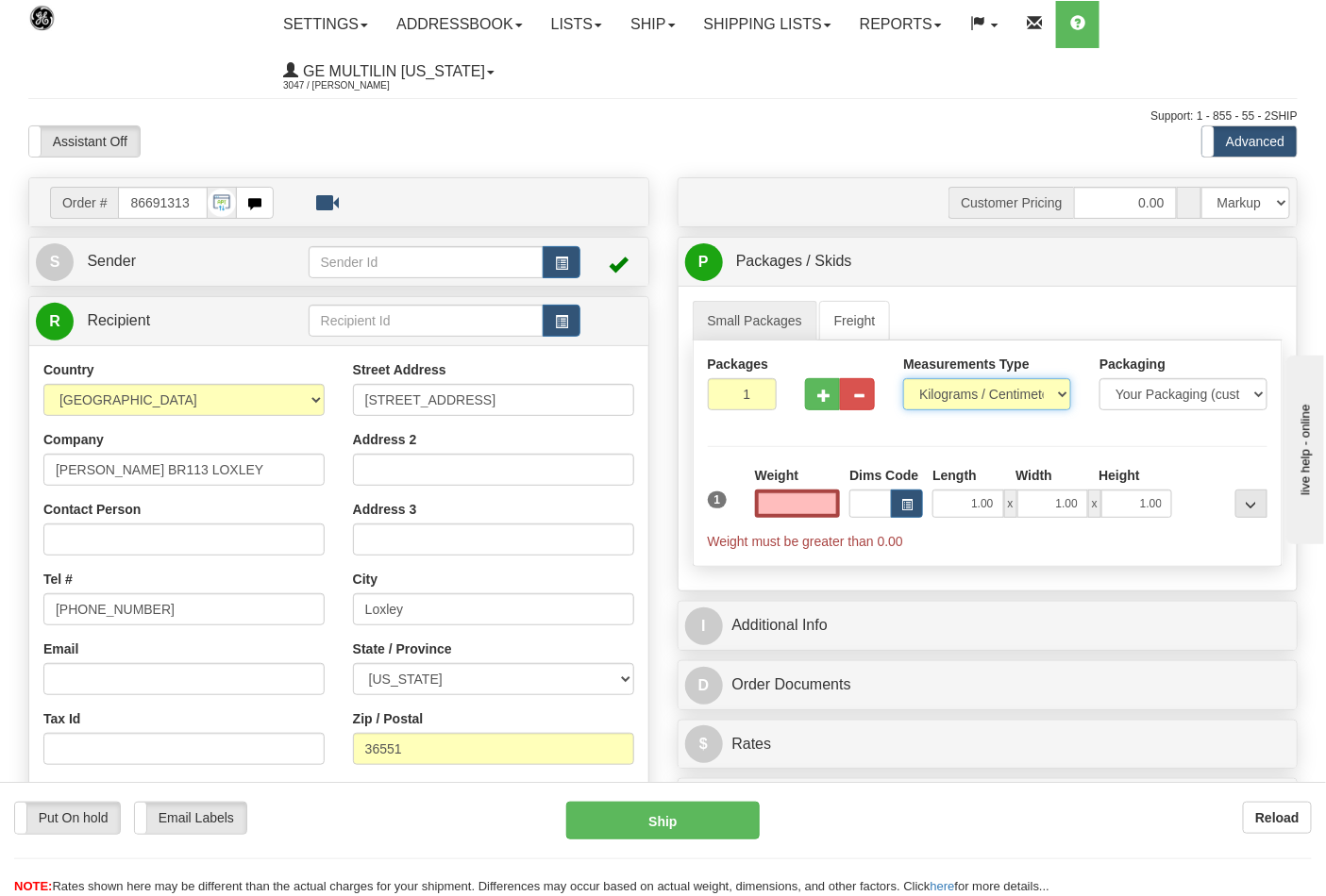
type input "0.00"
click at [956, 399] on select "Pounds / Inches Kilograms / Centimeters" at bounding box center [986, 394] width 168 height 32
select select "0"
click at [903, 379] on select "Pounds / Inches Kilograms / Centimeters" at bounding box center [986, 394] width 168 height 32
click at [837, 402] on button "button" at bounding box center [822, 394] width 35 height 32
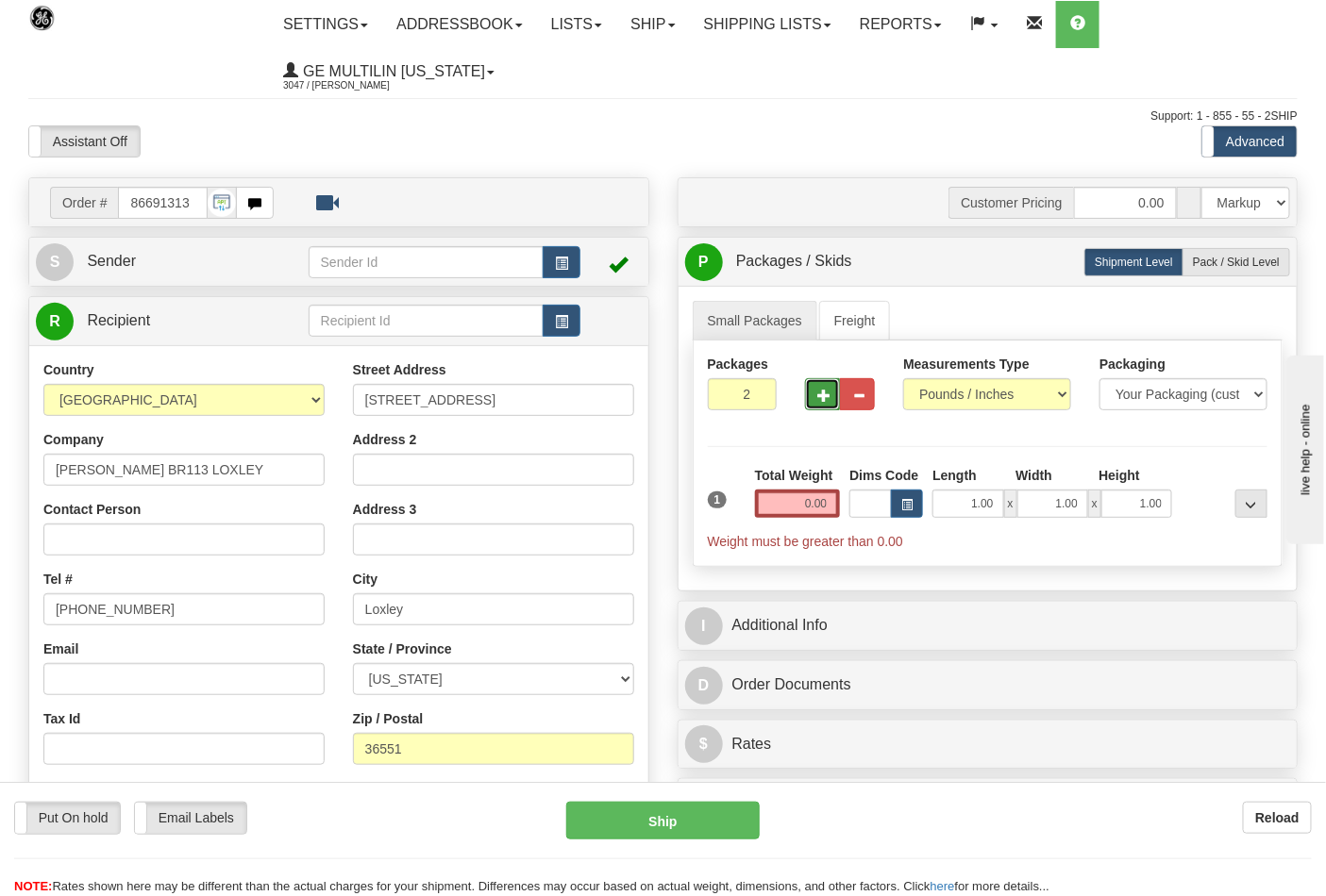
click at [827, 406] on button "button" at bounding box center [822, 394] width 35 height 32
click at [826, 401] on span "button" at bounding box center [824, 395] width 13 height 12
type input "4"
click at [829, 506] on input "0.00" at bounding box center [798, 503] width 86 height 28
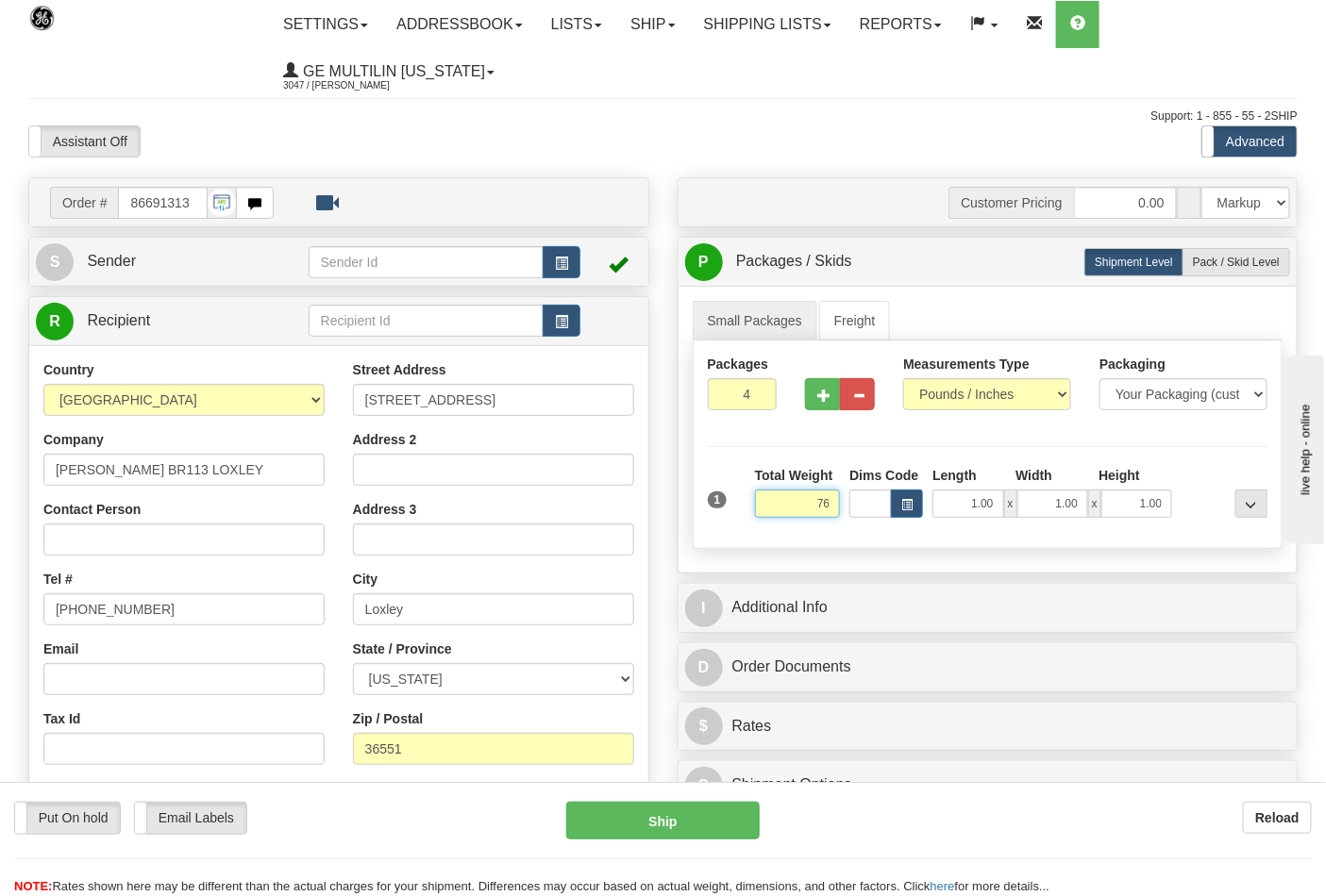
click button "Delete" at bounding box center [0, 0] width 0 height 0
type input "76.00"
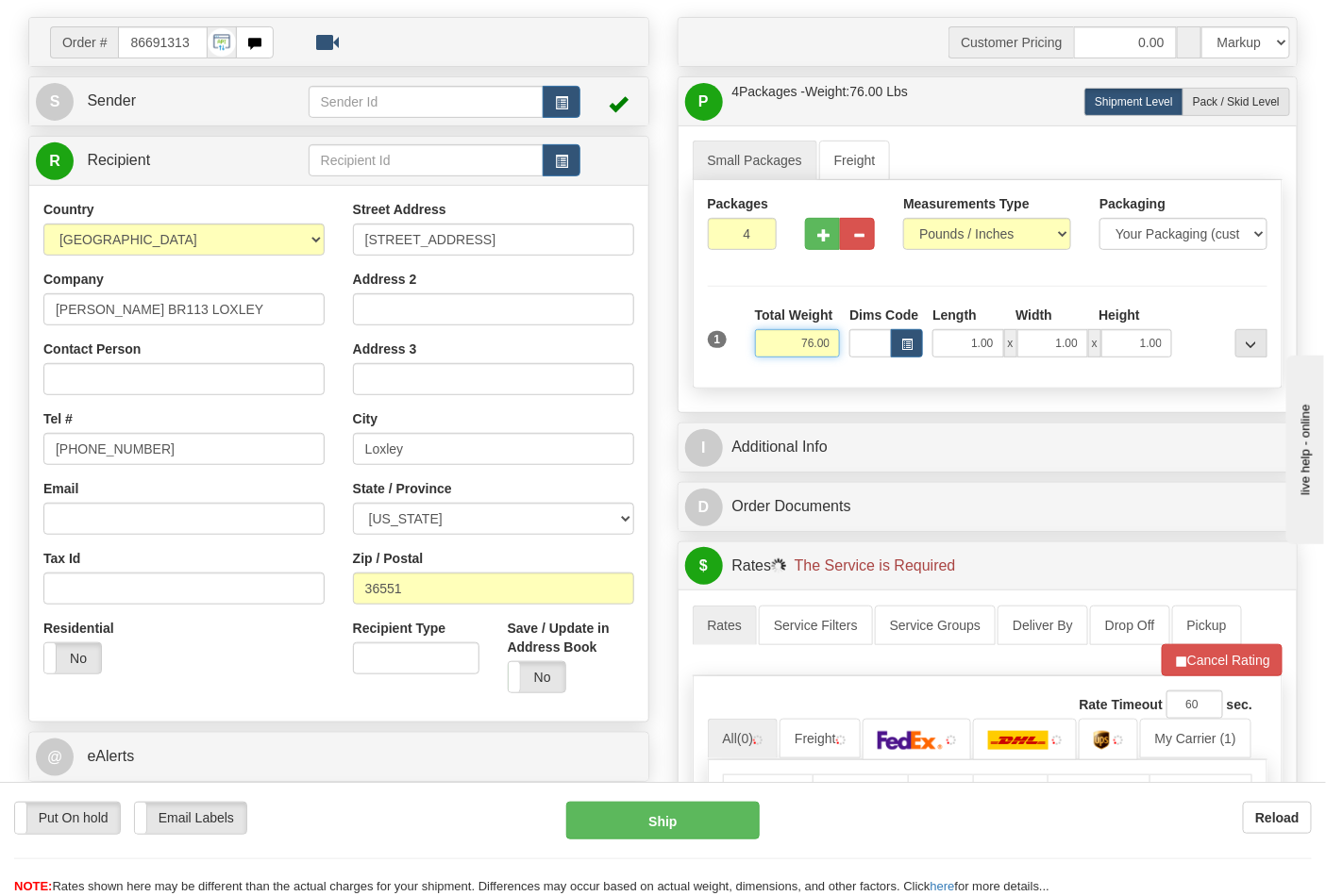
scroll to position [419, 0]
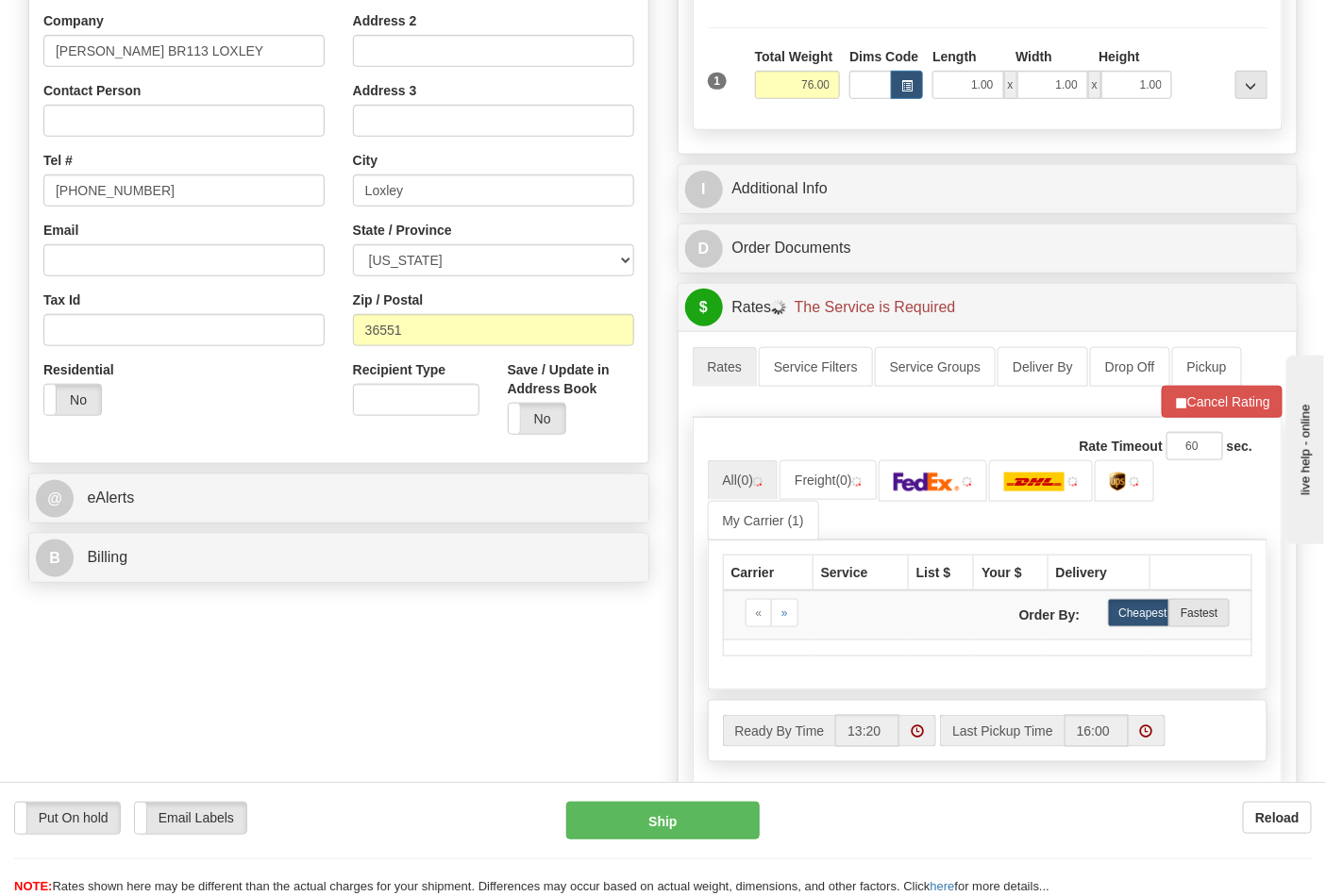
click at [220, 590] on div "Order # 86691313 S" at bounding box center [339, 174] width 650 height 833
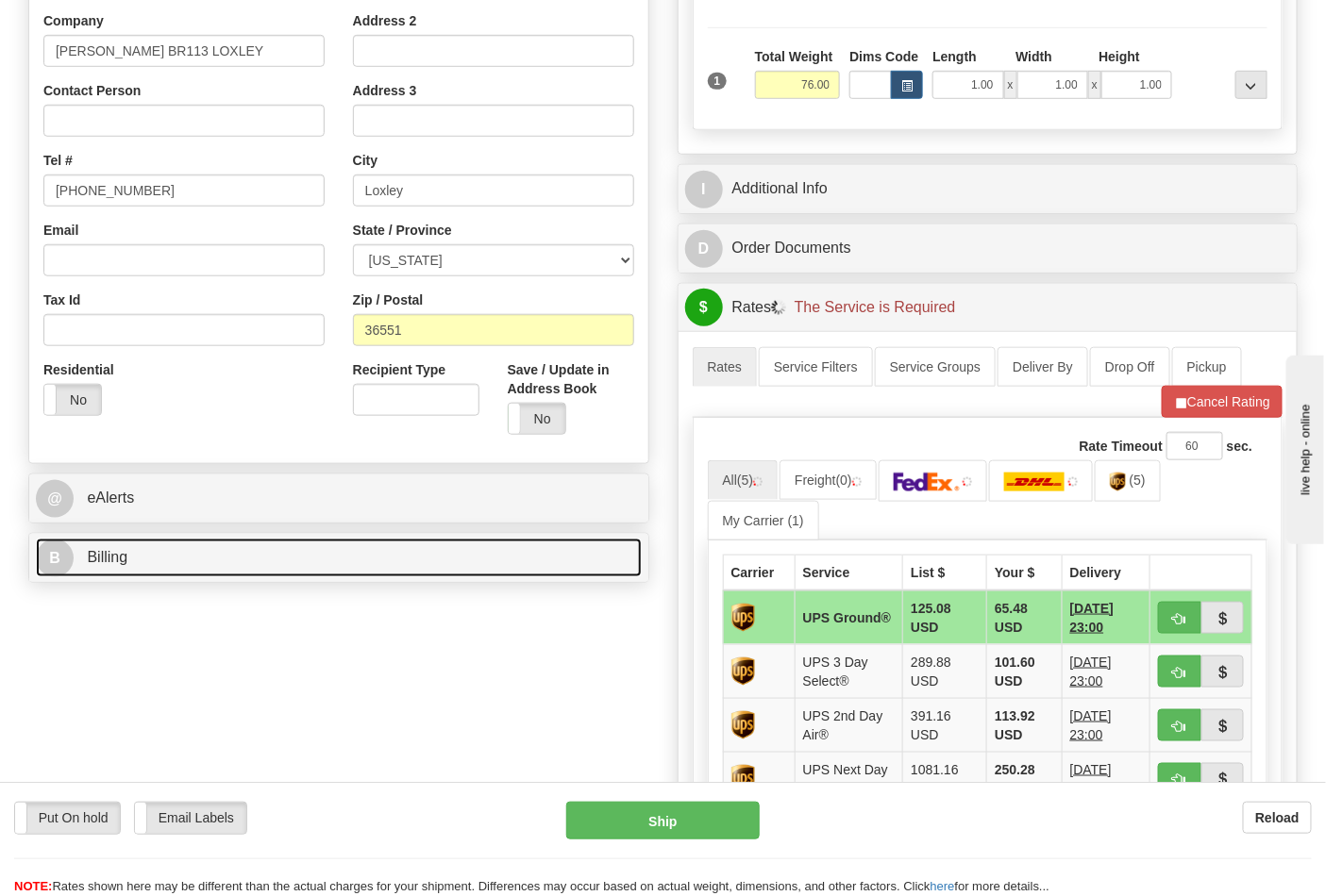
click at [224, 577] on link "B Billing" at bounding box center [339, 558] width 606 height 39
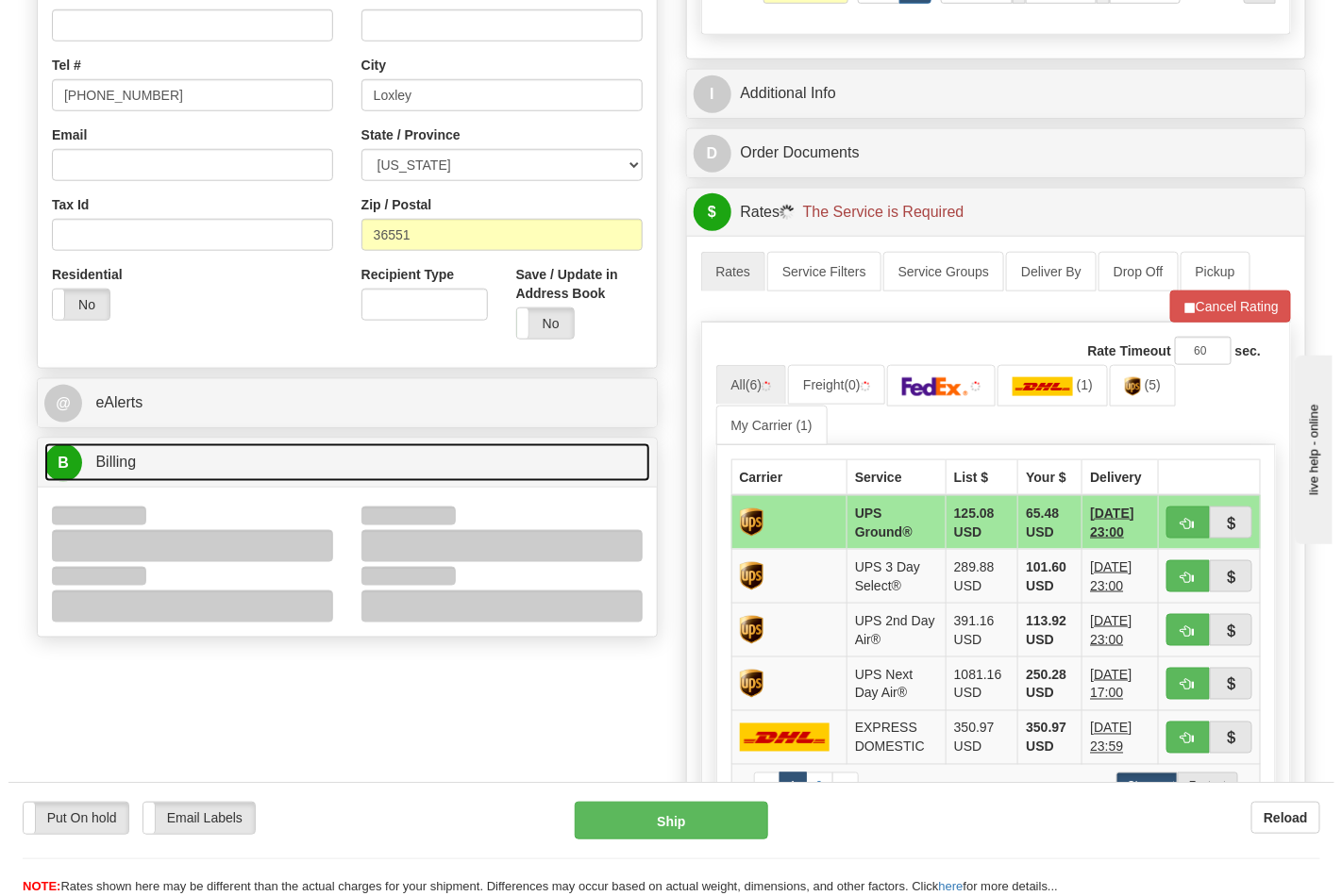
scroll to position [629, 0]
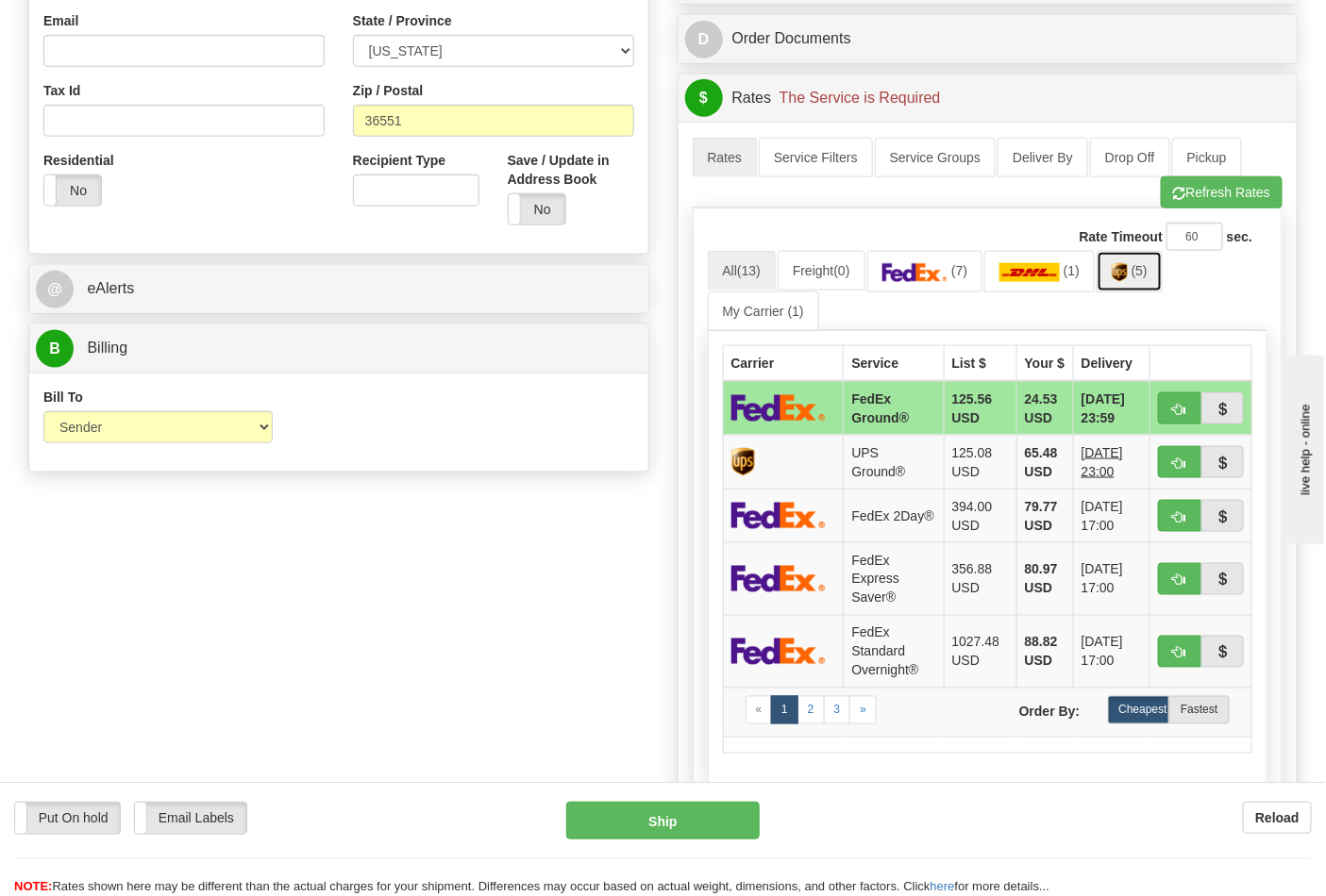
click at [1144, 265] on link "(5)" at bounding box center [1130, 271] width 66 height 41
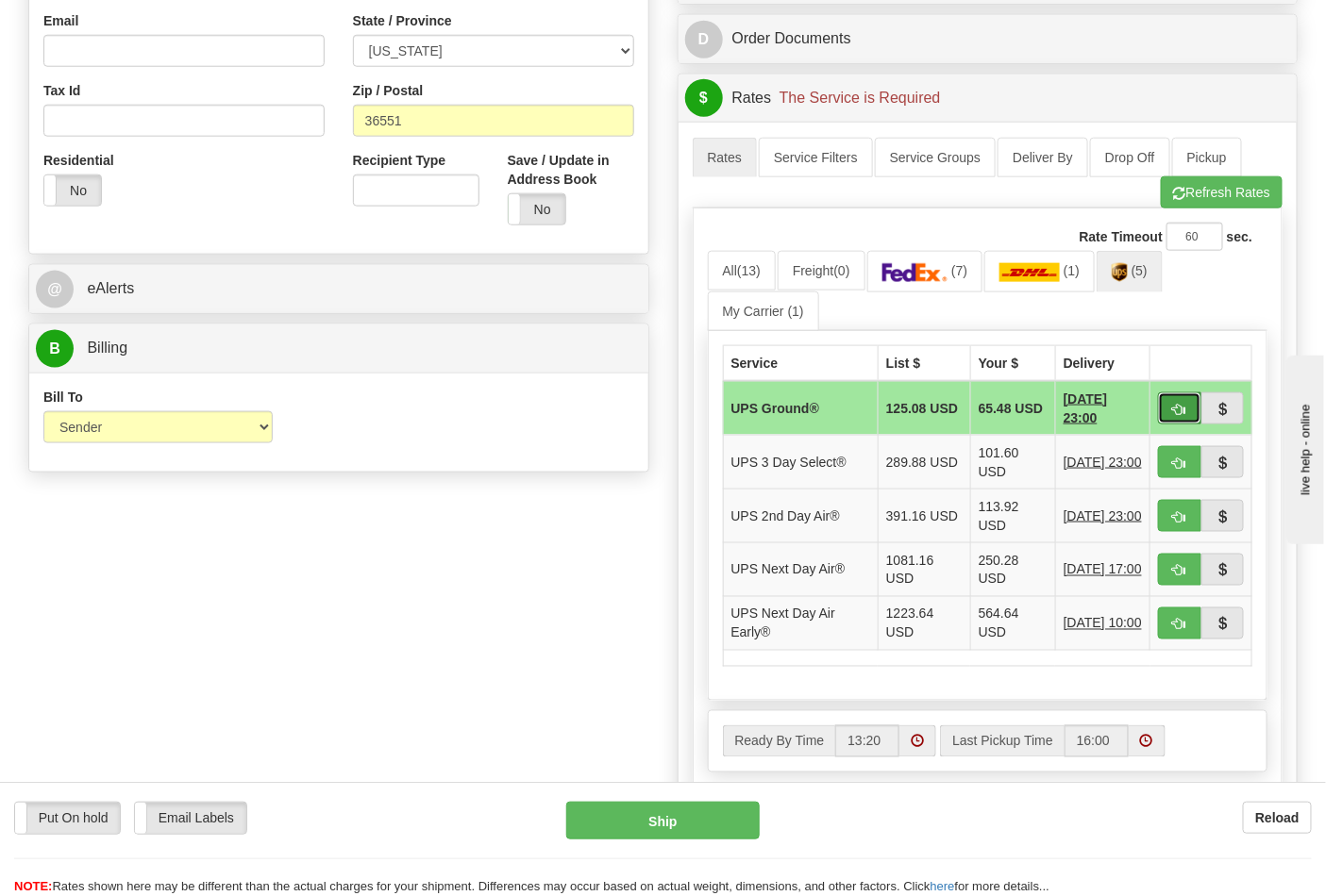
drag, startPoint x: 1182, startPoint y: 411, endPoint x: 1156, endPoint y: 411, distance: 26.0
click at [1178, 411] on span "button" at bounding box center [1180, 410] width 13 height 12
type input "03"
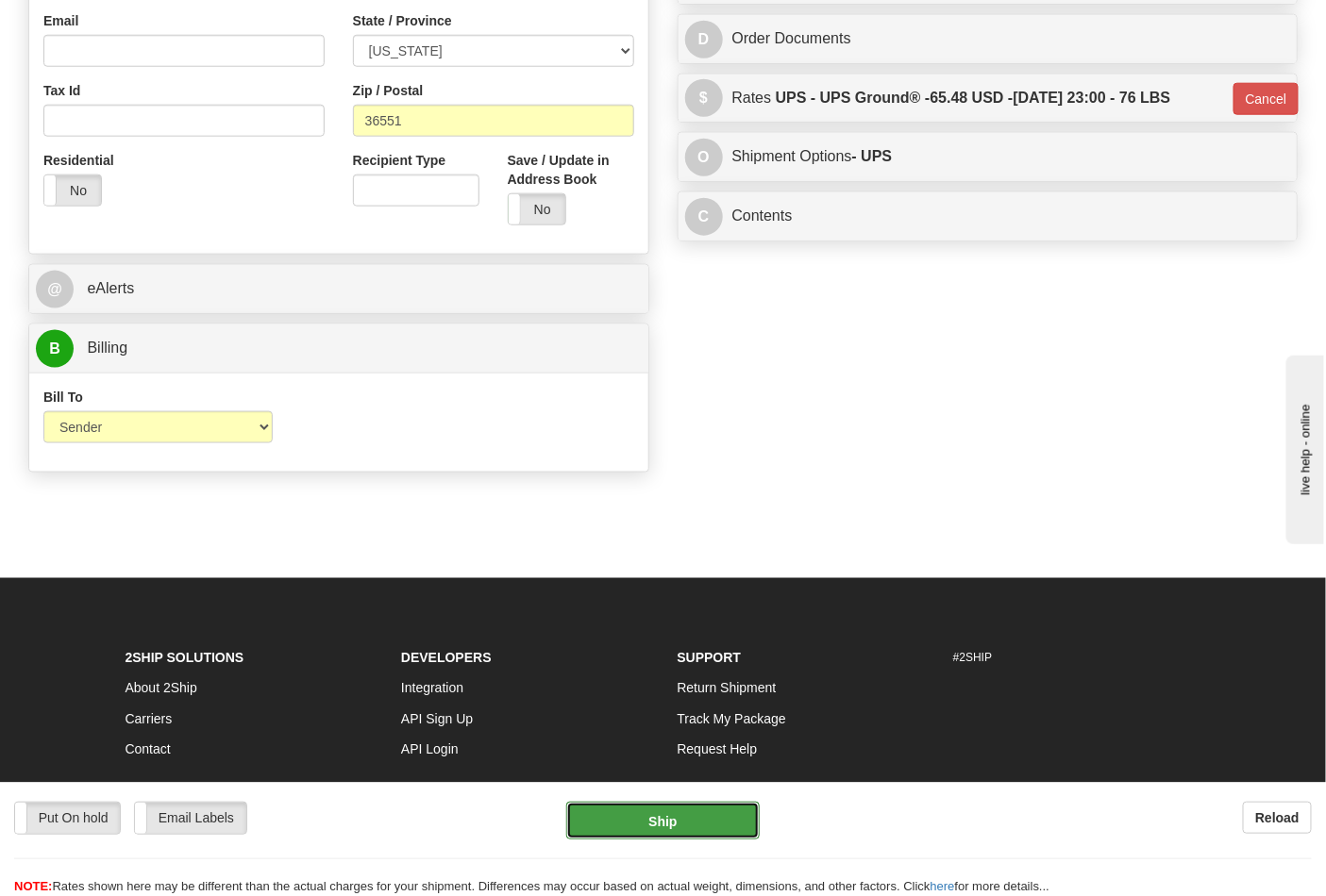
click at [676, 823] on button "Ship" at bounding box center [662, 821] width 193 height 38
